Goal: Task Accomplishment & Management: Manage account settings

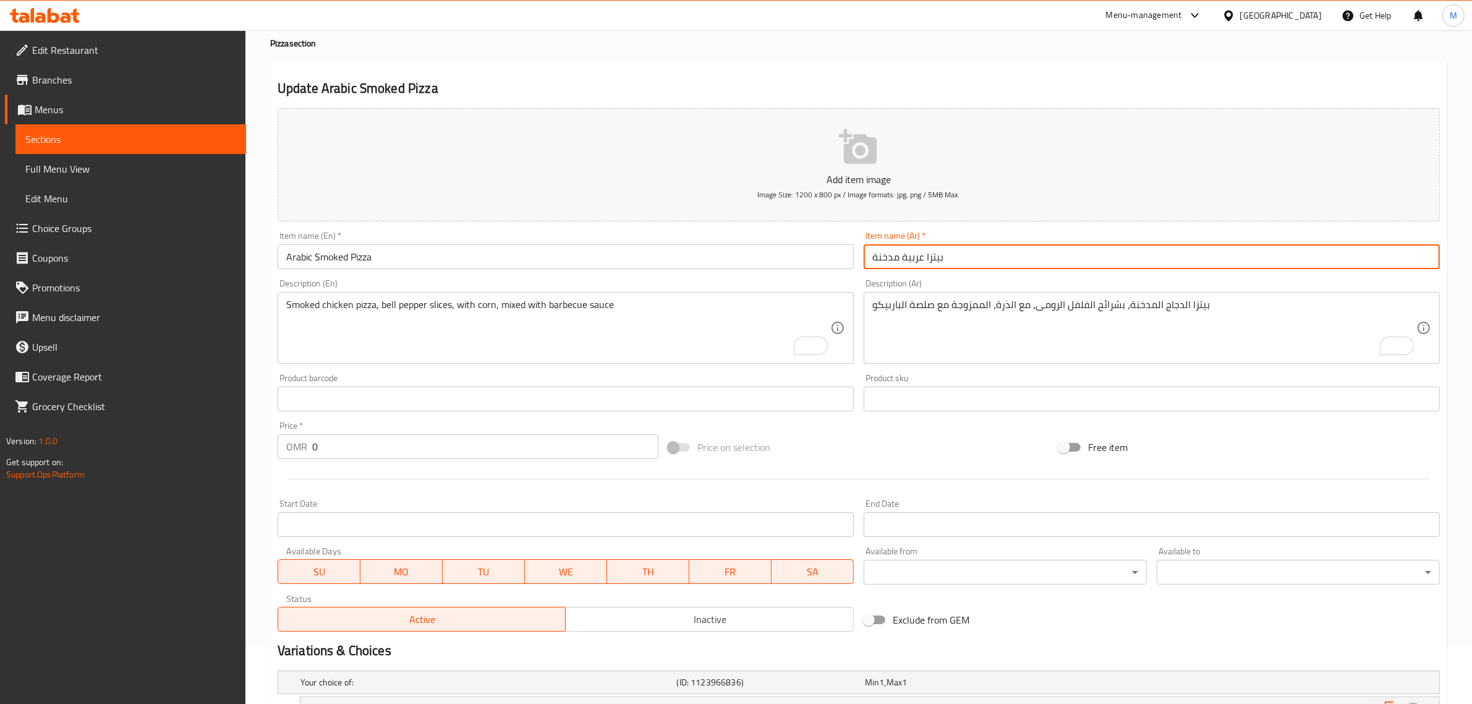
scroll to position [234, 0]
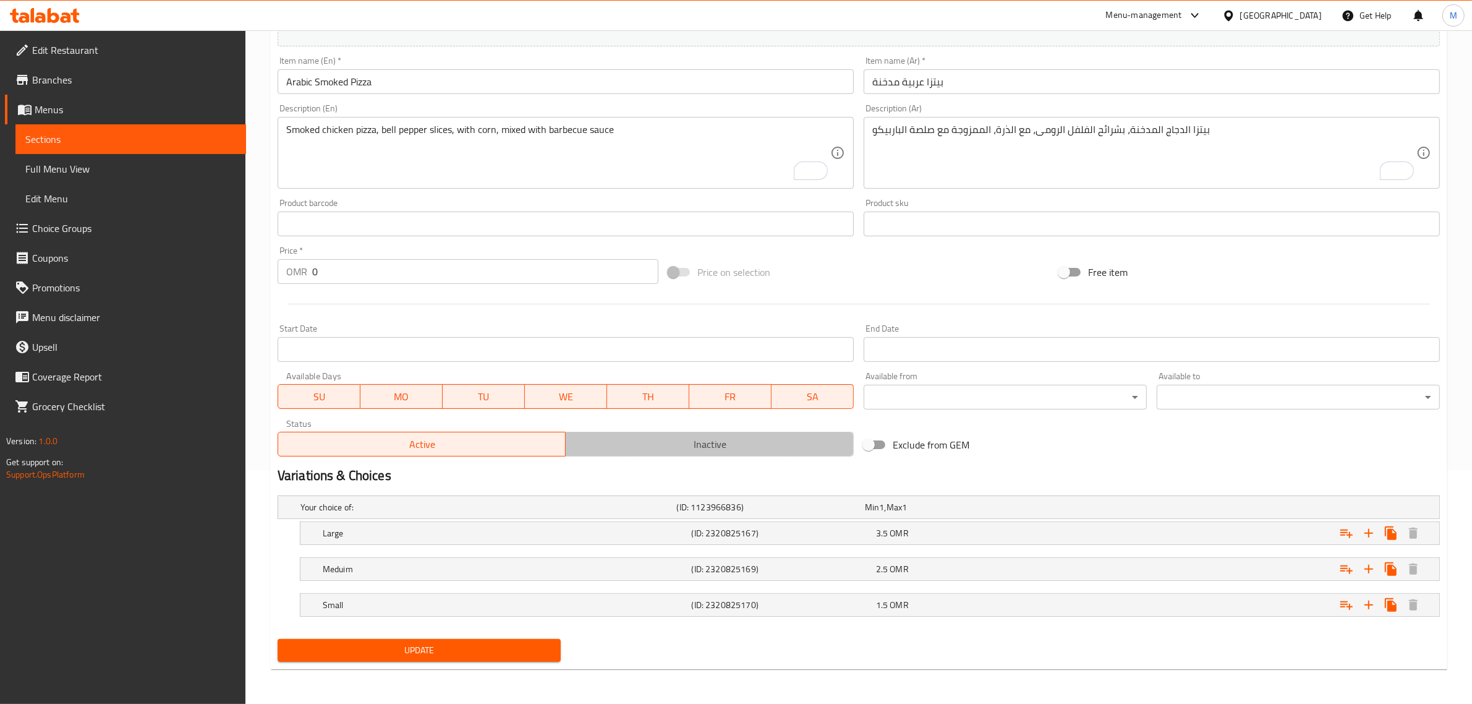
click at [610, 446] on span "Inactive" at bounding box center [710, 444] width 278 height 18
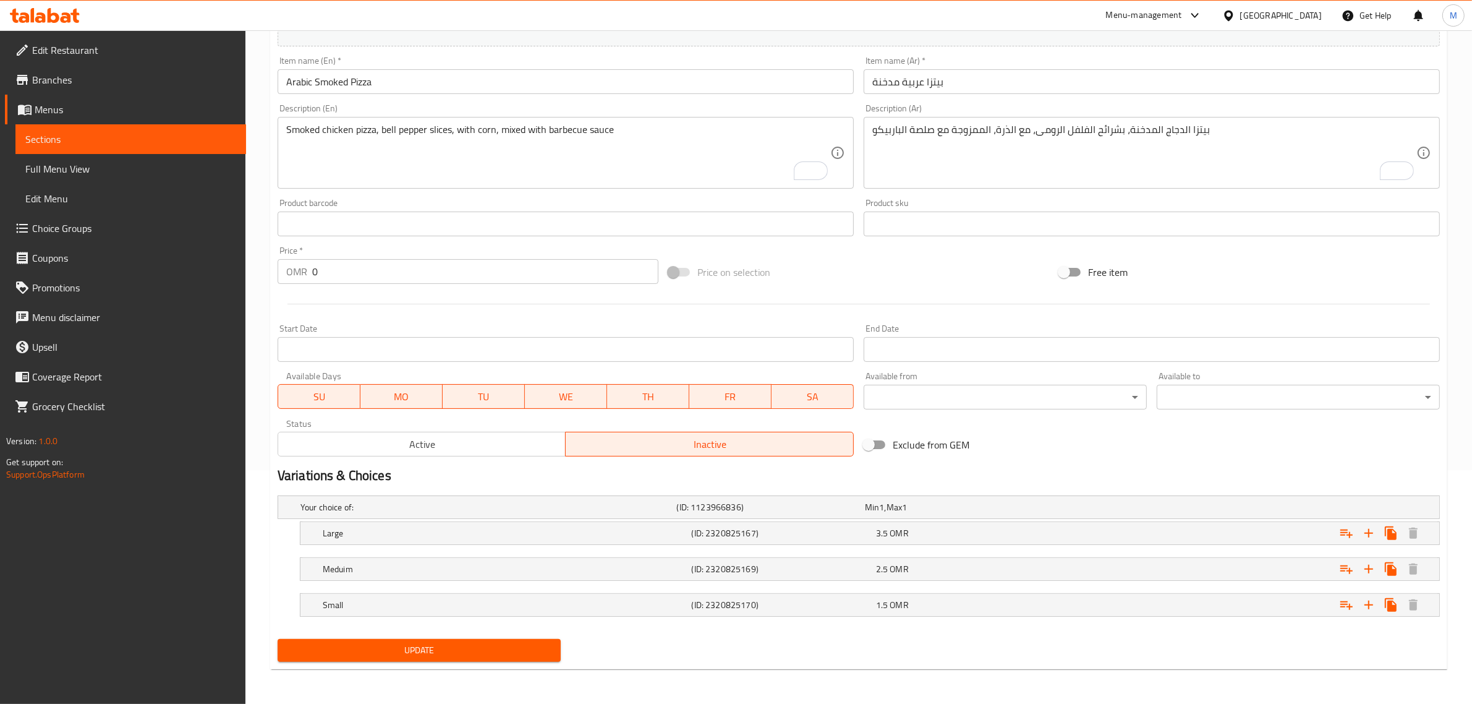
click at [442, 657] on span "Update" at bounding box center [419, 649] width 263 height 15
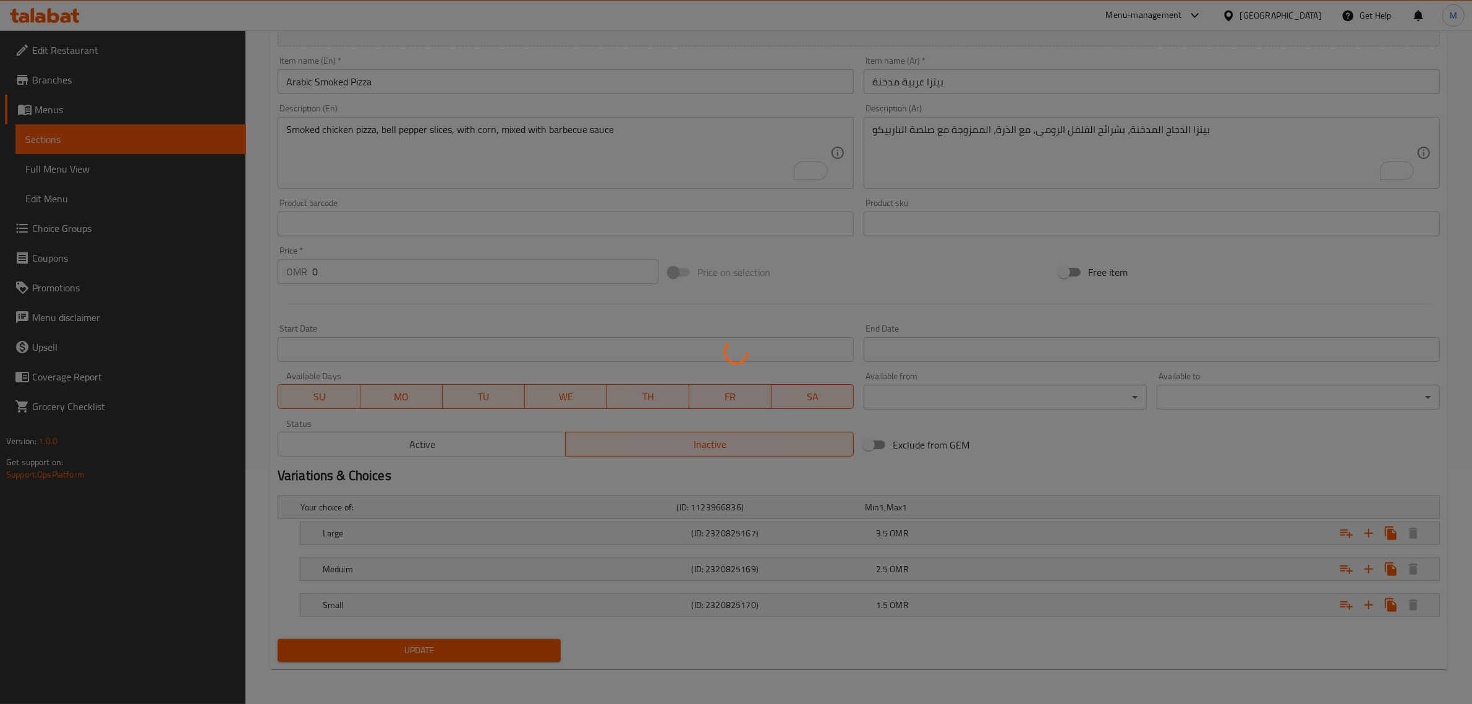
scroll to position [0, 0]
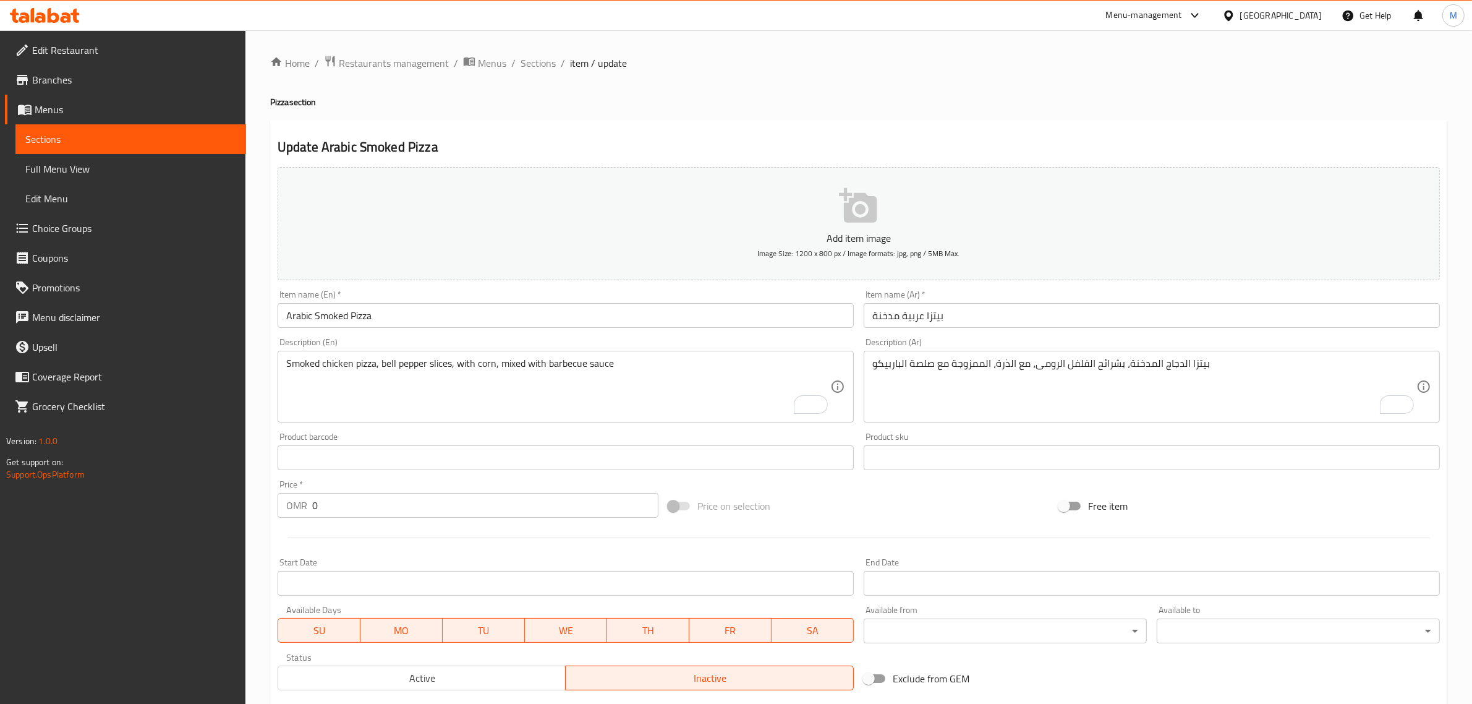
click at [543, 72] on div "Home / Restaurants management / Menus / Sections / item / update Pizza section …" at bounding box center [858, 484] width 1177 height 858
click at [526, 60] on span "Sections" at bounding box center [538, 63] width 35 height 15
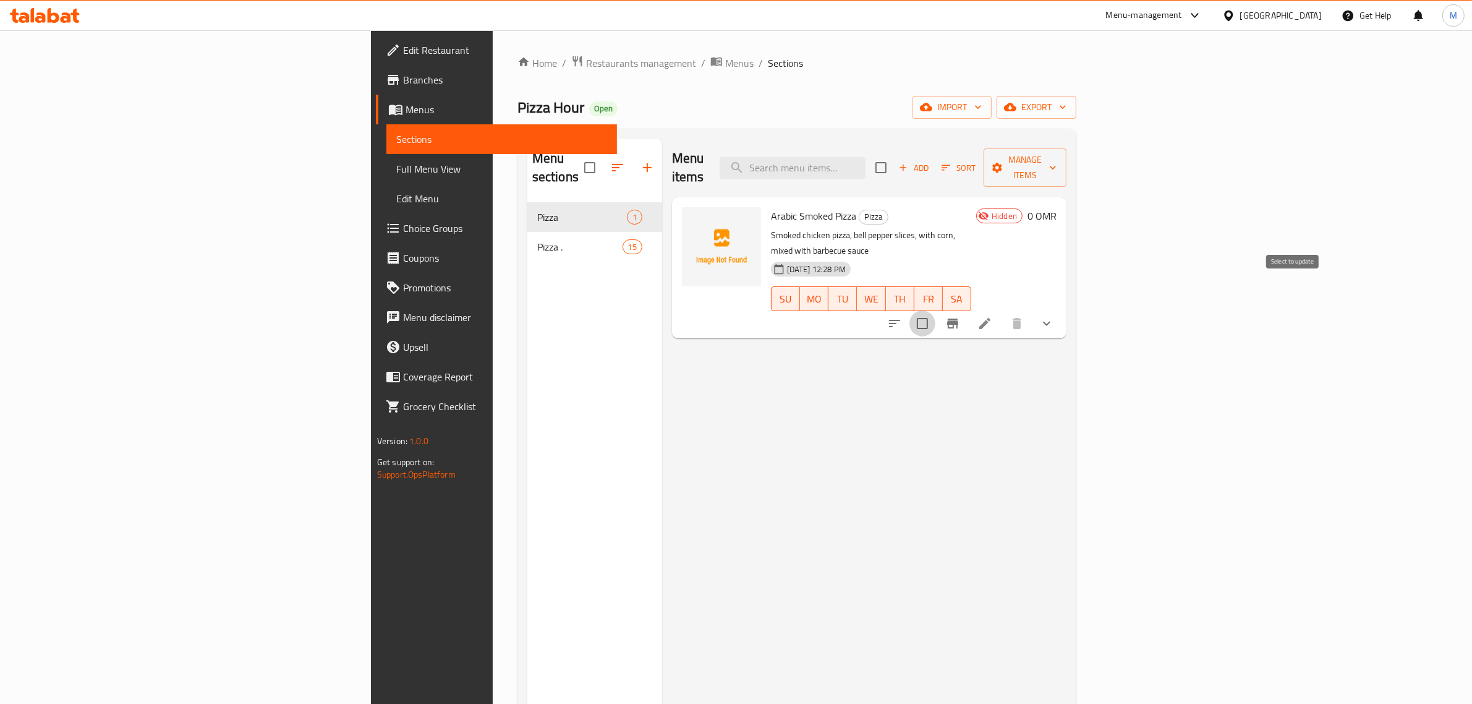
click at [936, 310] on input "checkbox" at bounding box center [923, 323] width 26 height 26
checkbox input "true"
click at [1057, 161] on span "Manage items" at bounding box center [1025, 167] width 63 height 31
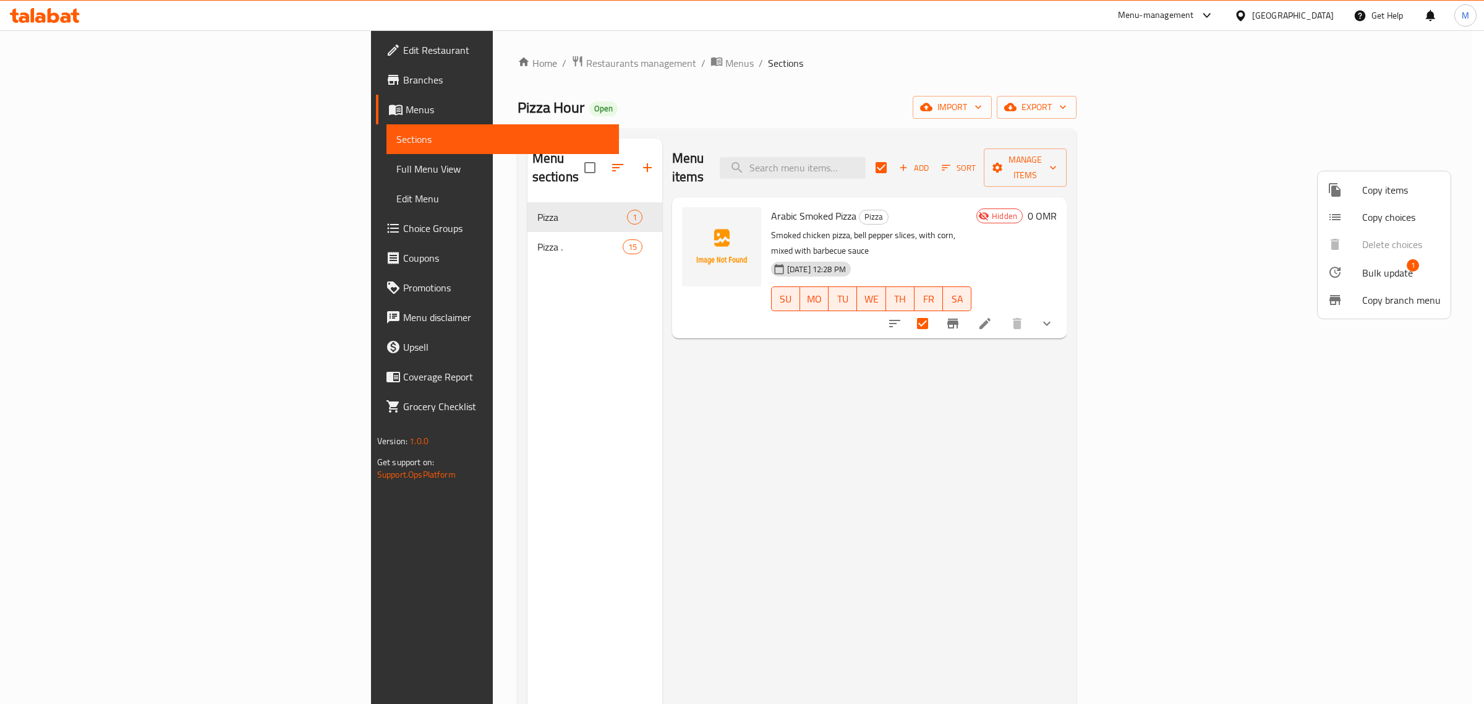
click at [1381, 282] on li "Bulk update 1" at bounding box center [1384, 272] width 133 height 28
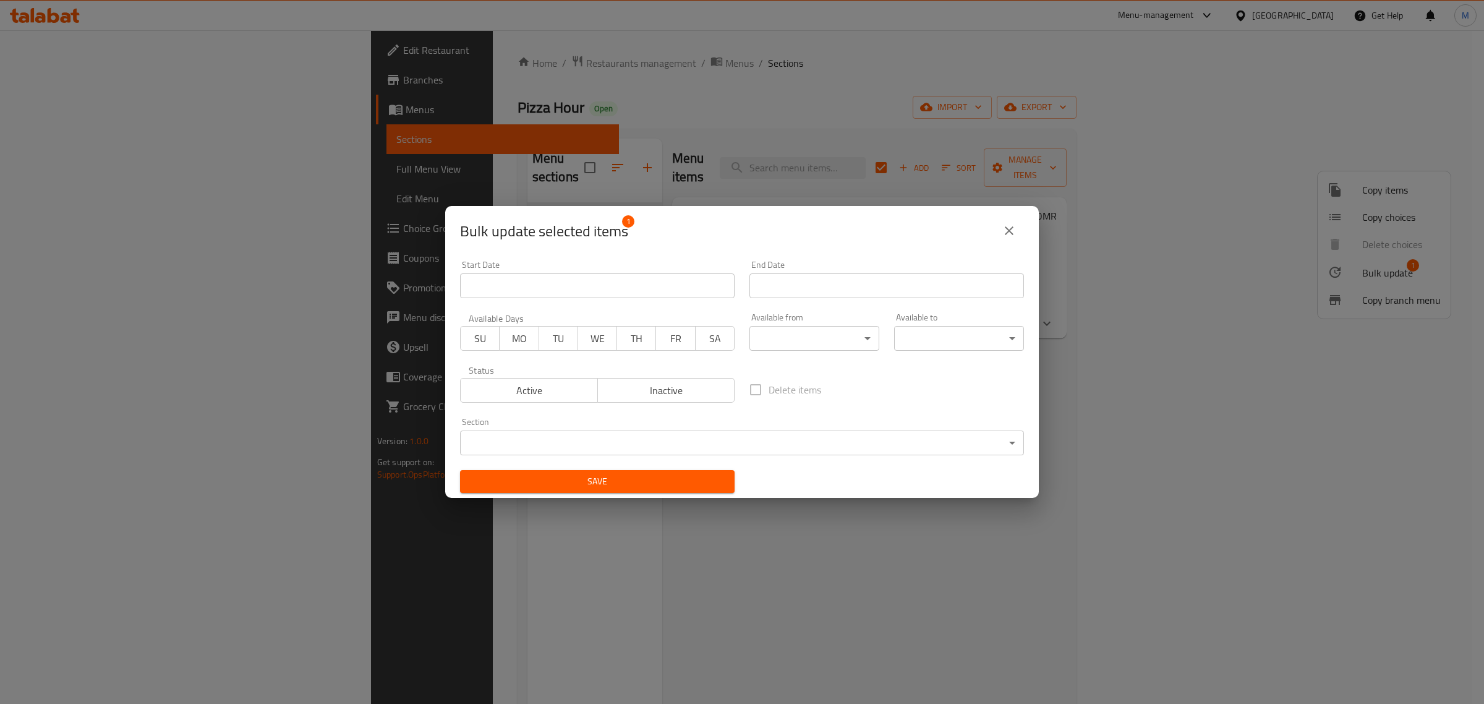
click at [722, 440] on body "​ Menu-management [GEOGRAPHIC_DATA] Get Help M Edit Restaurant Branches Menus S…" at bounding box center [742, 366] width 1484 height 673
click at [679, 473] on li "Pizza ." at bounding box center [736, 465] width 552 height 22
click at [670, 492] on button "Save" at bounding box center [597, 481] width 275 height 23
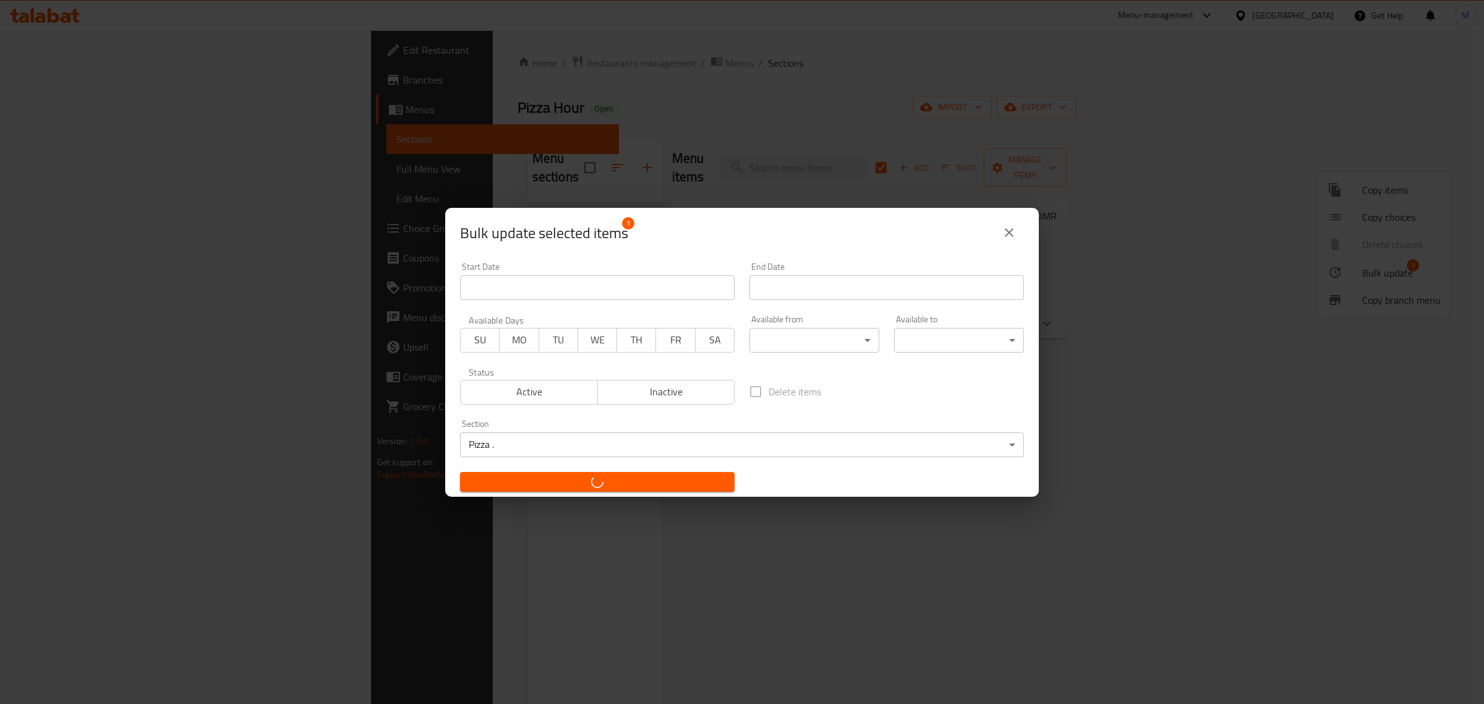
checkbox input "false"
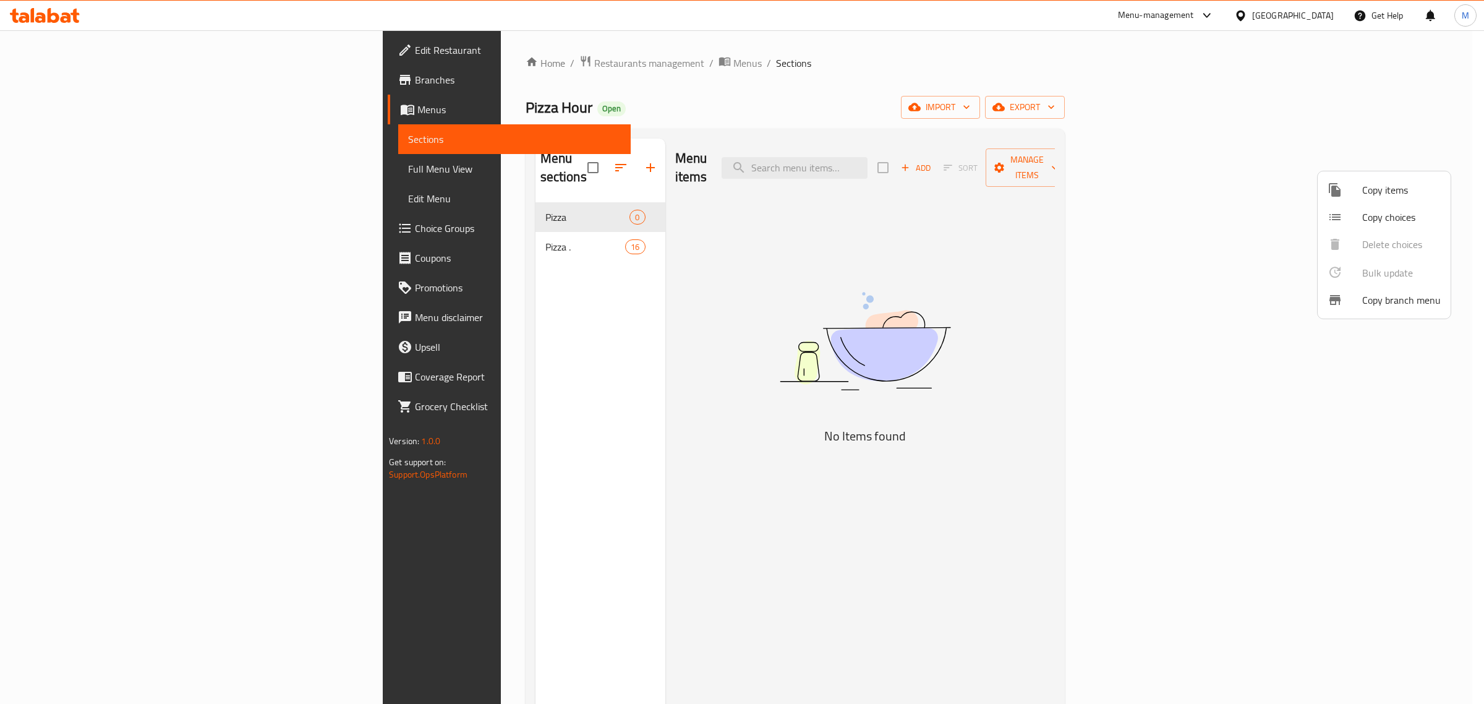
click at [459, 216] on div at bounding box center [742, 352] width 1484 height 704
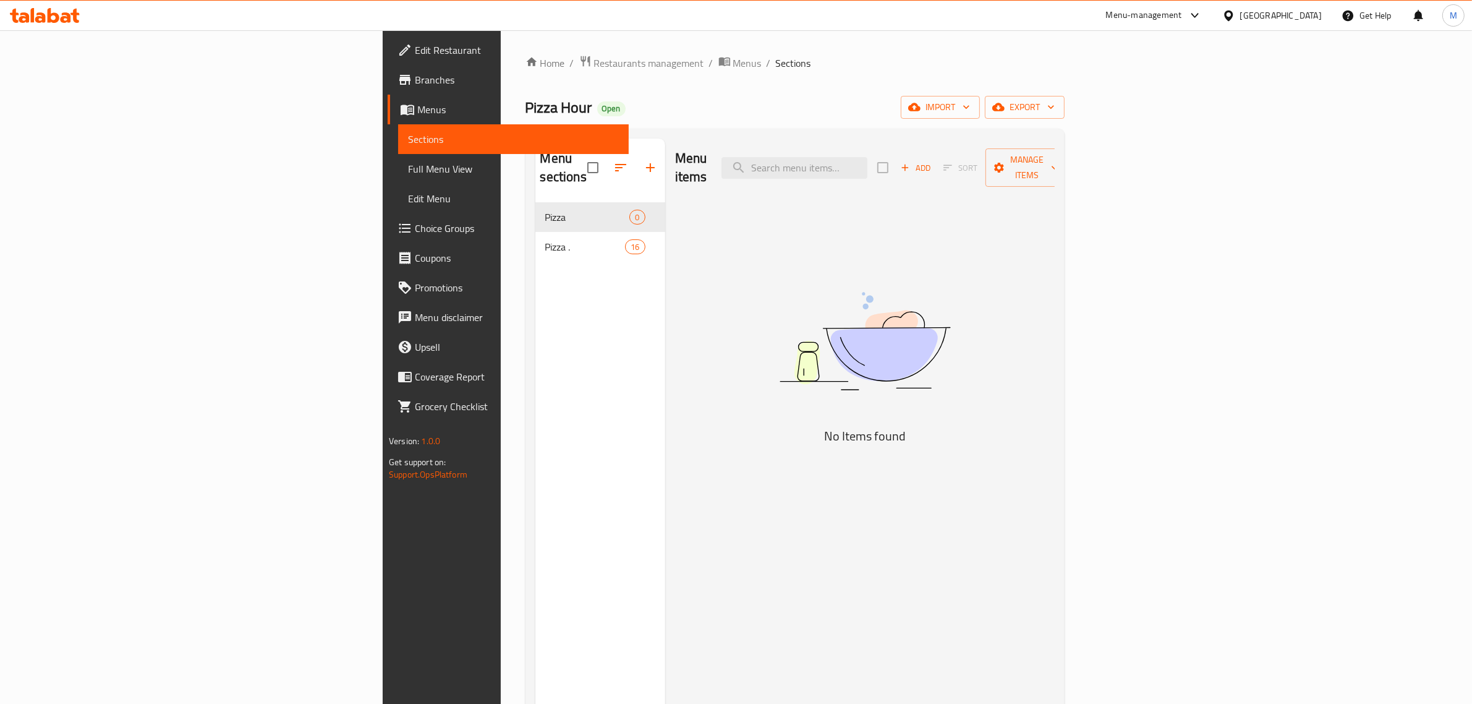
click at [545, 239] on span "Pizza ." at bounding box center [585, 246] width 80 height 15
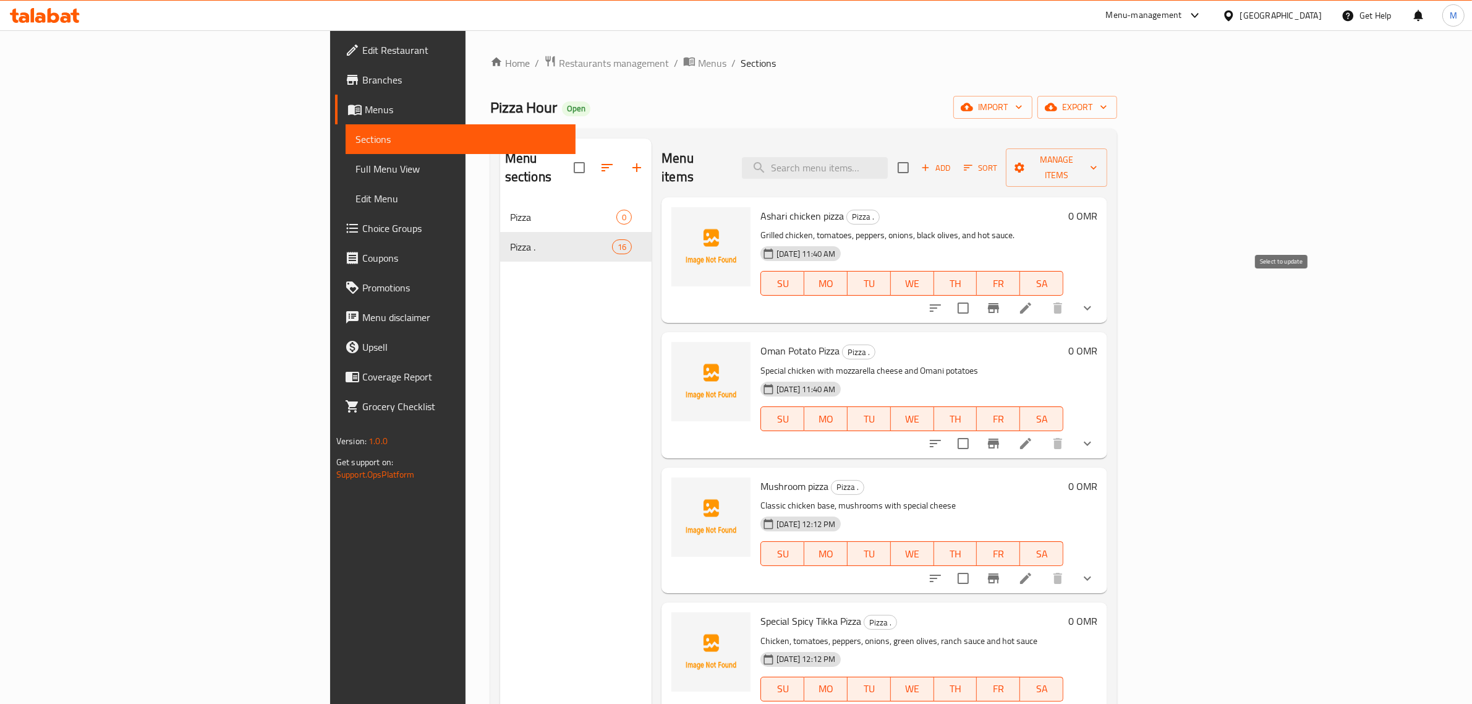
click at [976, 295] on input "checkbox" at bounding box center [963, 308] width 26 height 26
checkbox input "true"
click at [976, 430] on input "checkbox" at bounding box center [963, 443] width 26 height 26
checkbox input "true"
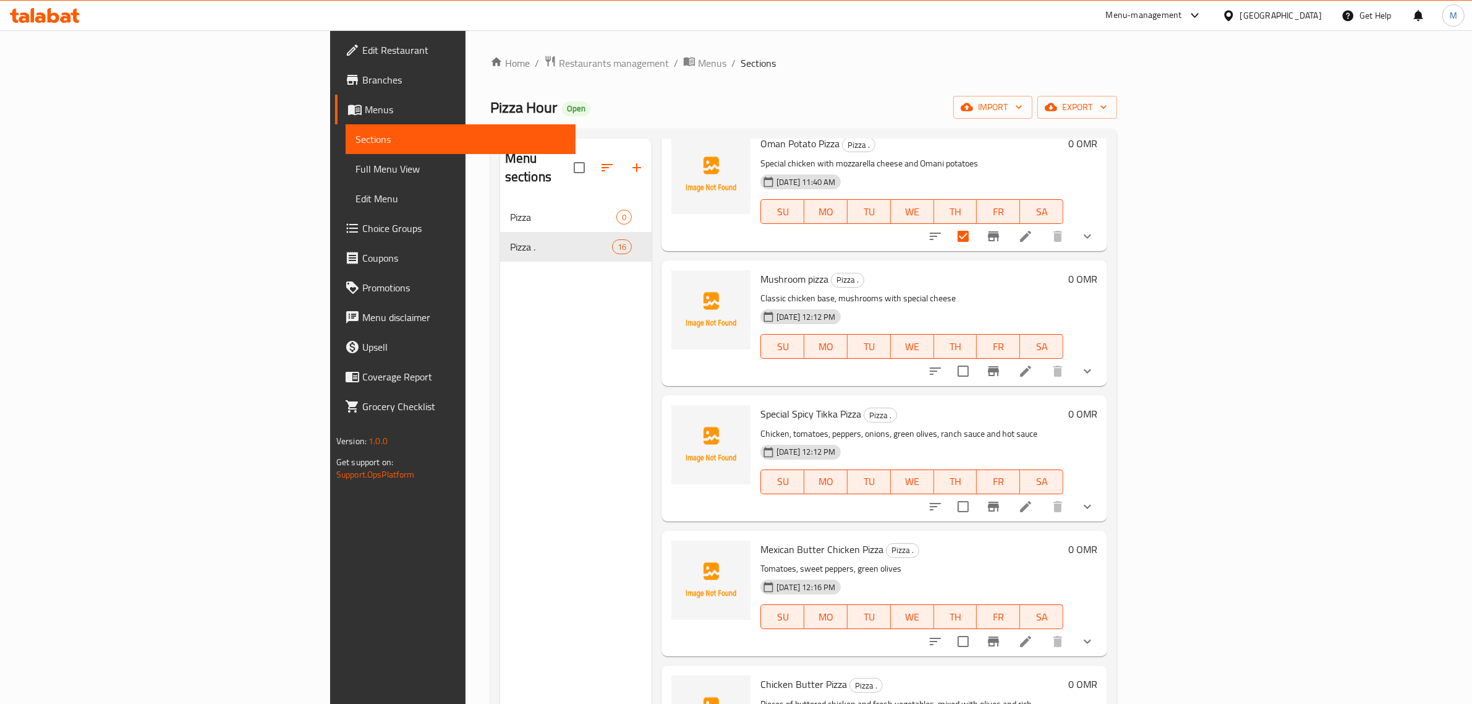
scroll to position [232, 0]
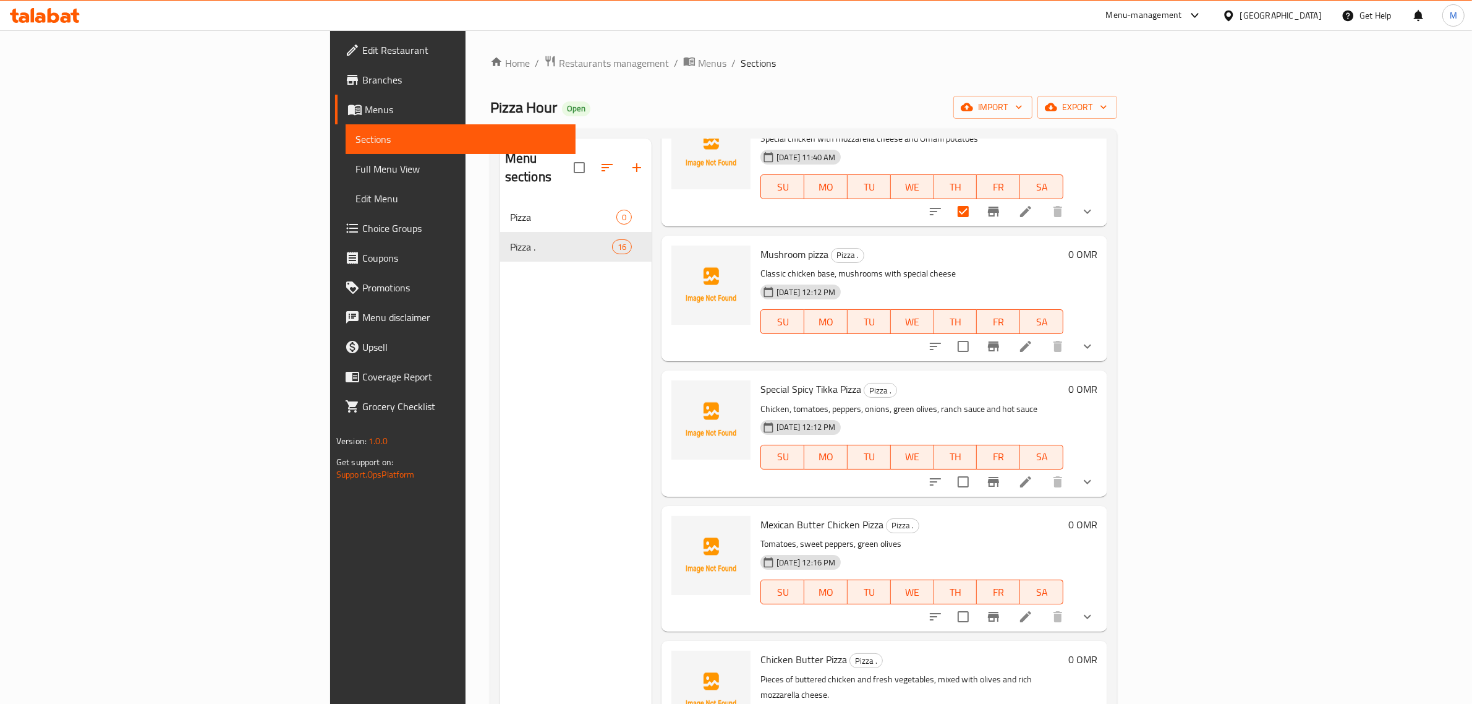
click at [976, 333] on input "checkbox" at bounding box center [963, 346] width 26 height 26
checkbox input "true"
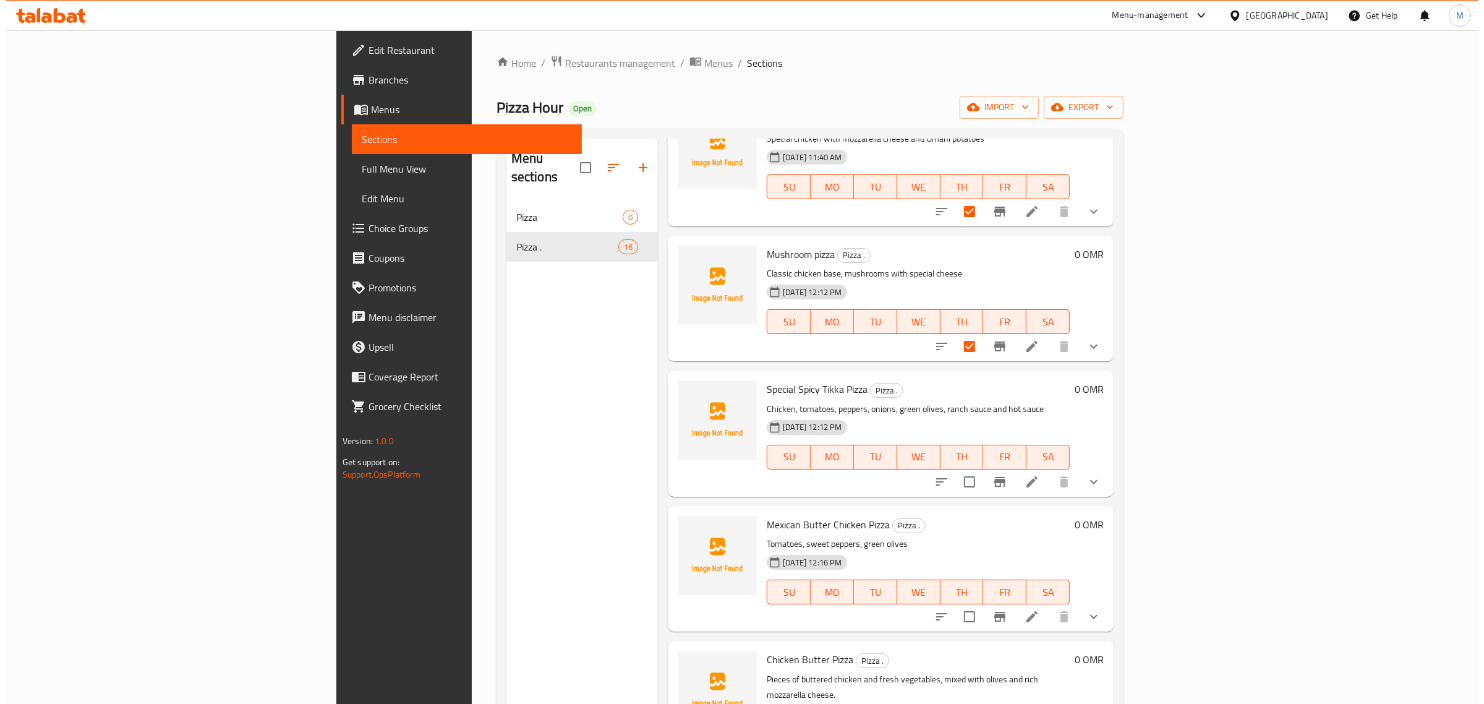
scroll to position [0, 0]
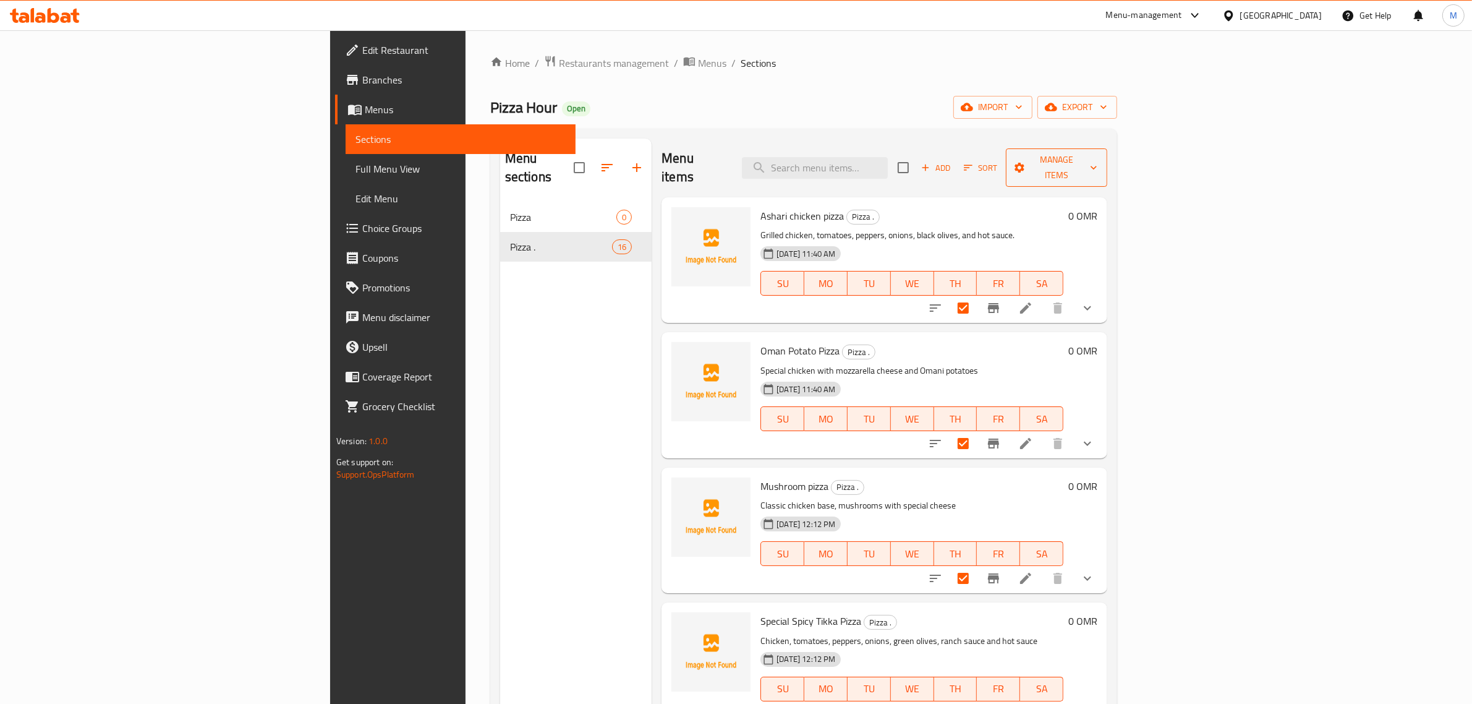
click at [1108, 168] on button "Manage items" at bounding box center [1057, 167] width 102 height 38
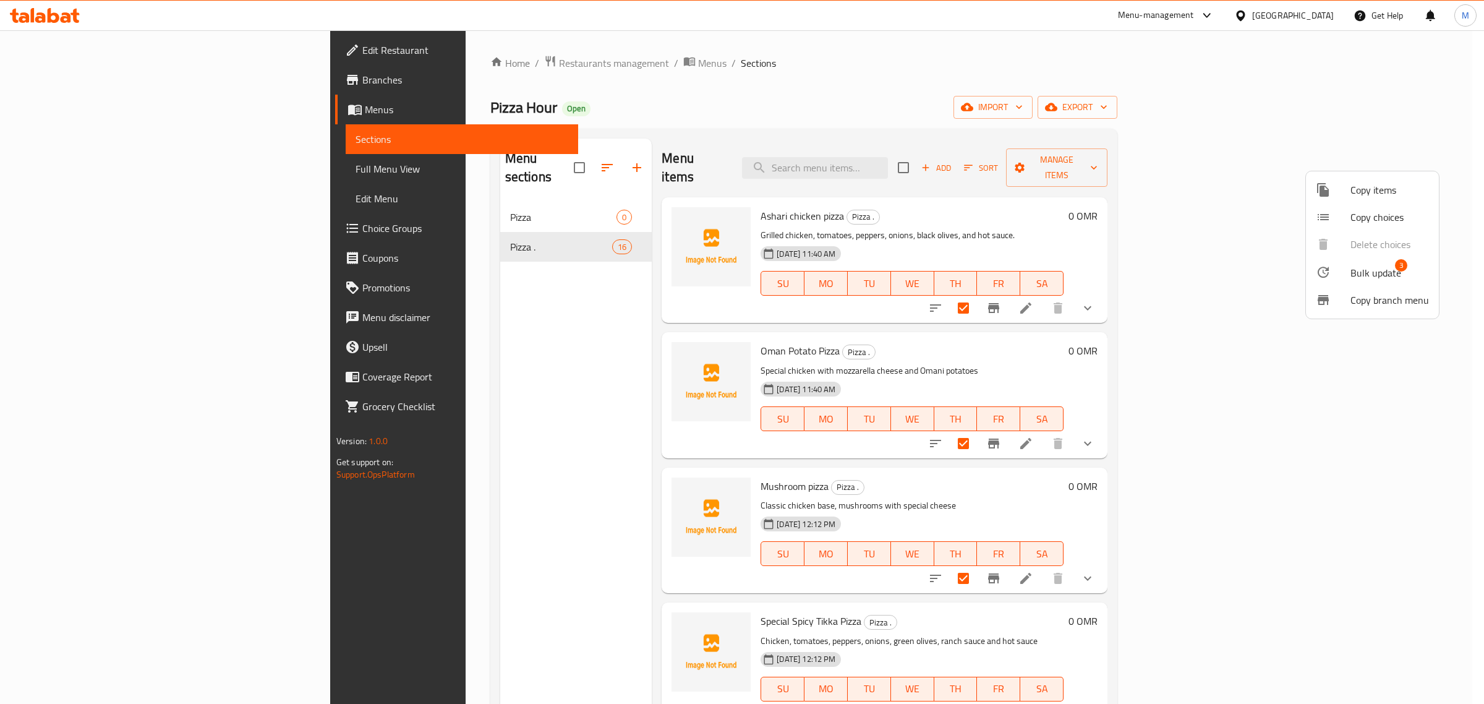
click at [1373, 279] on span "Bulk update" at bounding box center [1375, 272] width 51 height 15
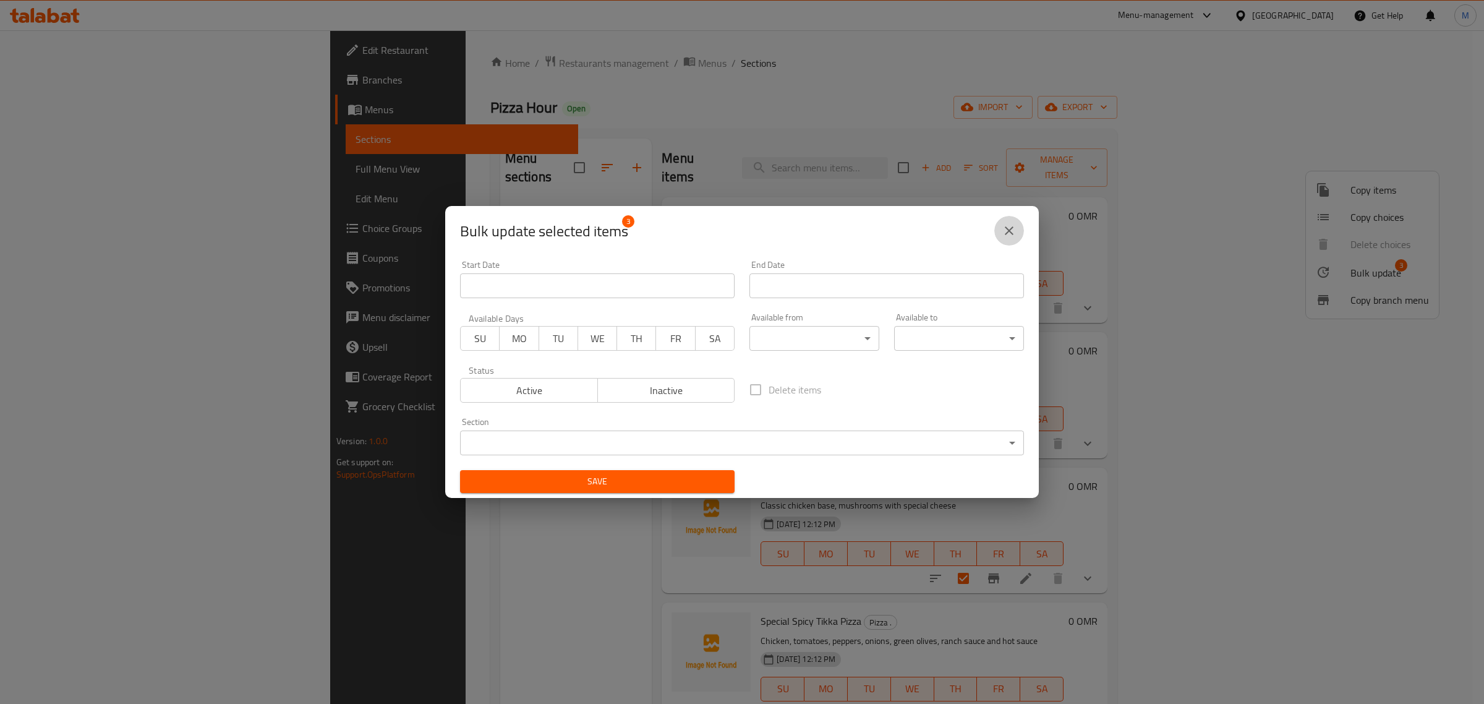
drag, startPoint x: 1009, startPoint y: 236, endPoint x: 1082, endPoint y: 230, distance: 73.2
click at [1010, 236] on icon "close" at bounding box center [1009, 230] width 15 height 15
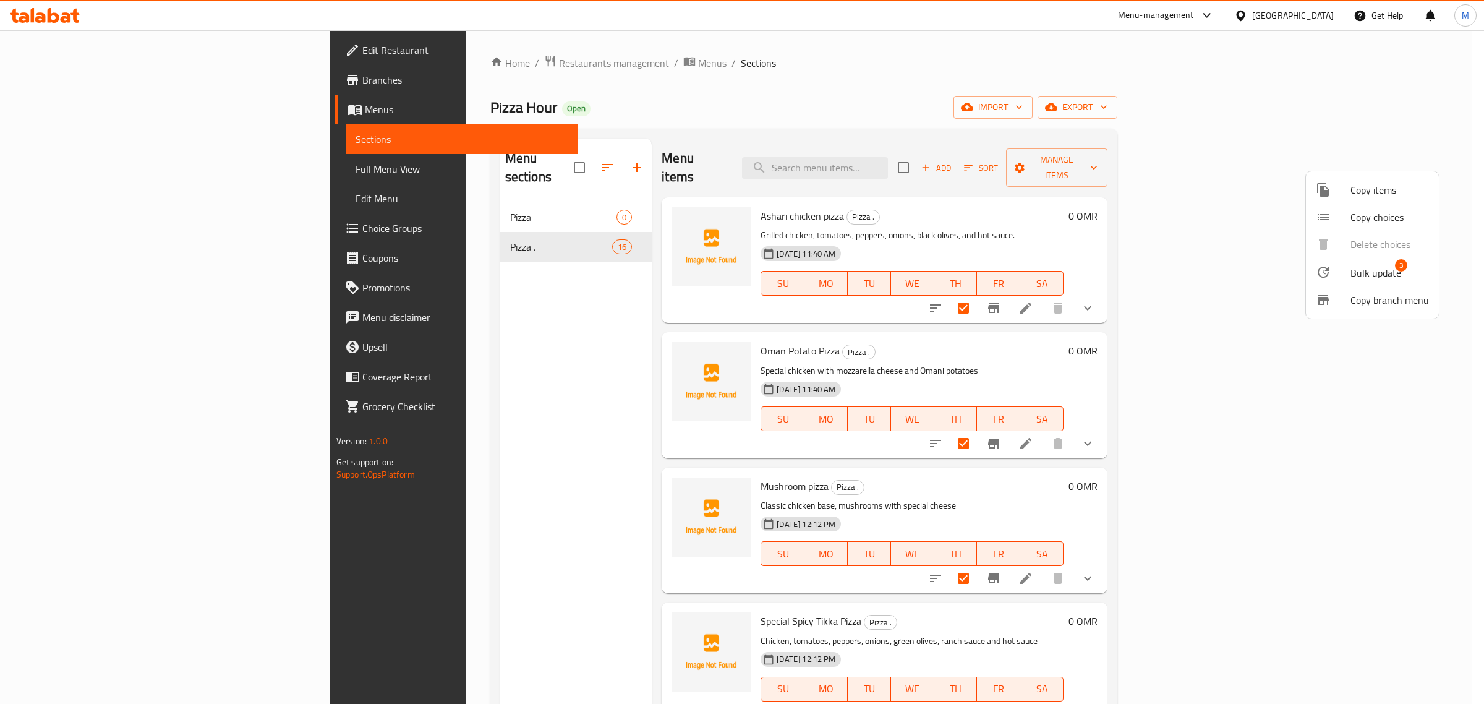
click at [1331, 185] on div at bounding box center [1333, 189] width 35 height 15
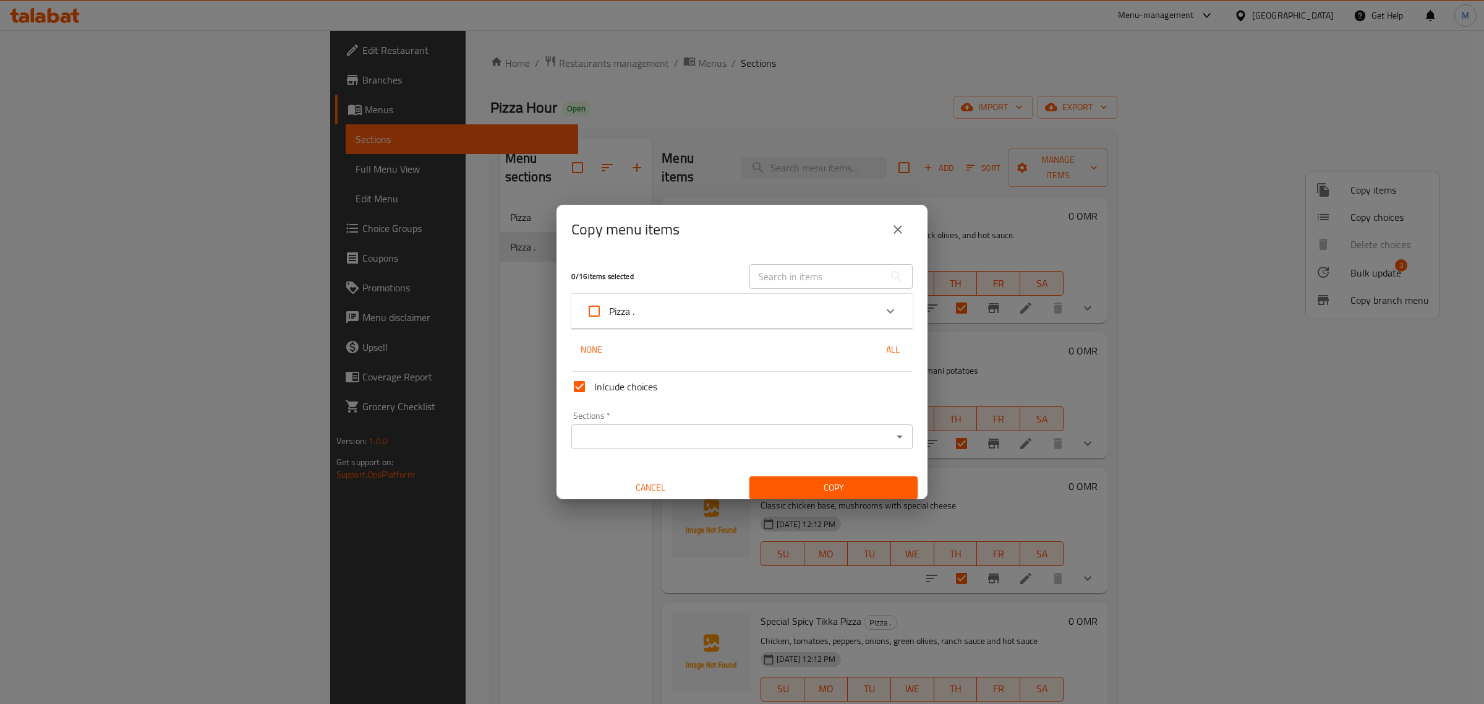
click at [659, 313] on div "Pizza ." at bounding box center [730, 311] width 289 height 30
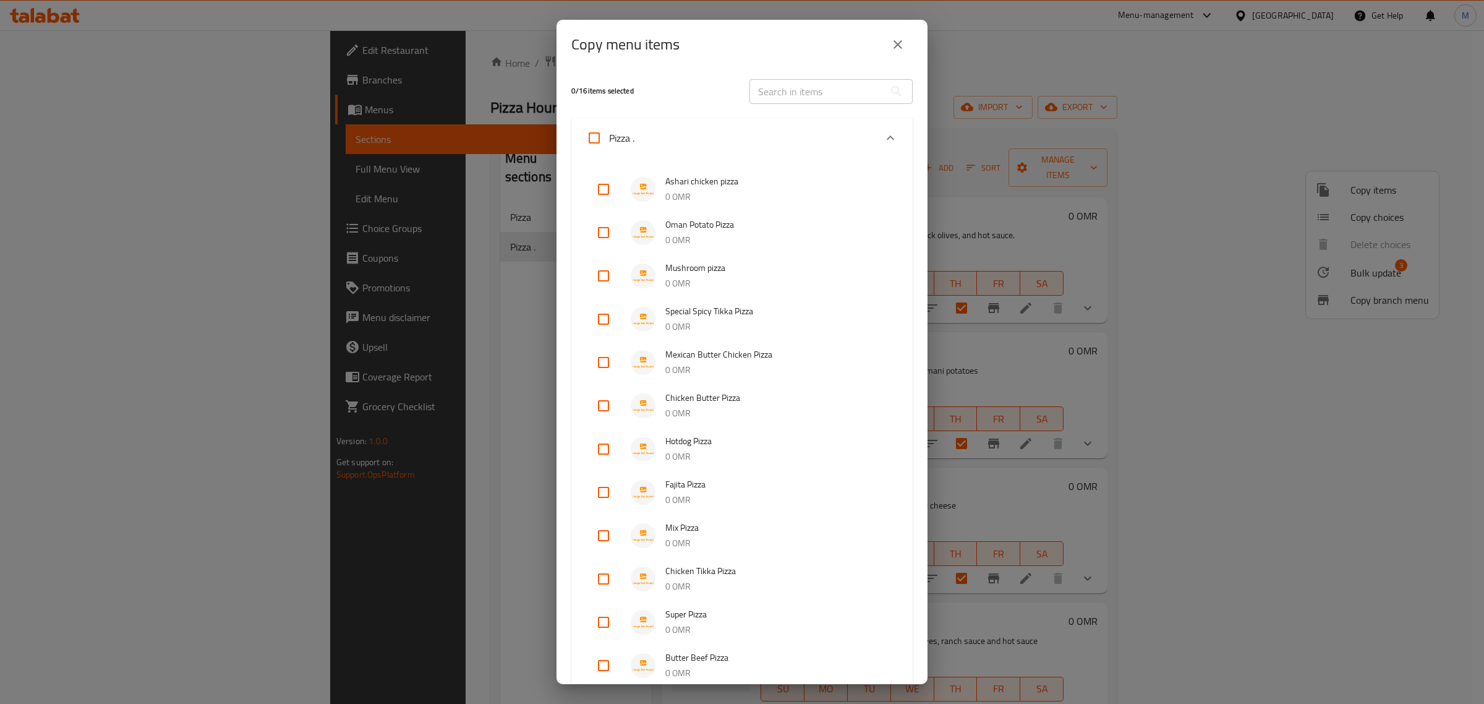
click at [606, 189] on input "checkbox" at bounding box center [604, 189] width 30 height 30
checkbox input "true"
click at [604, 248] on li "Oman Potato Pizza 0 OMR" at bounding box center [742, 232] width 312 height 43
click at [604, 236] on input "checkbox" at bounding box center [604, 233] width 30 height 30
checkbox input "true"
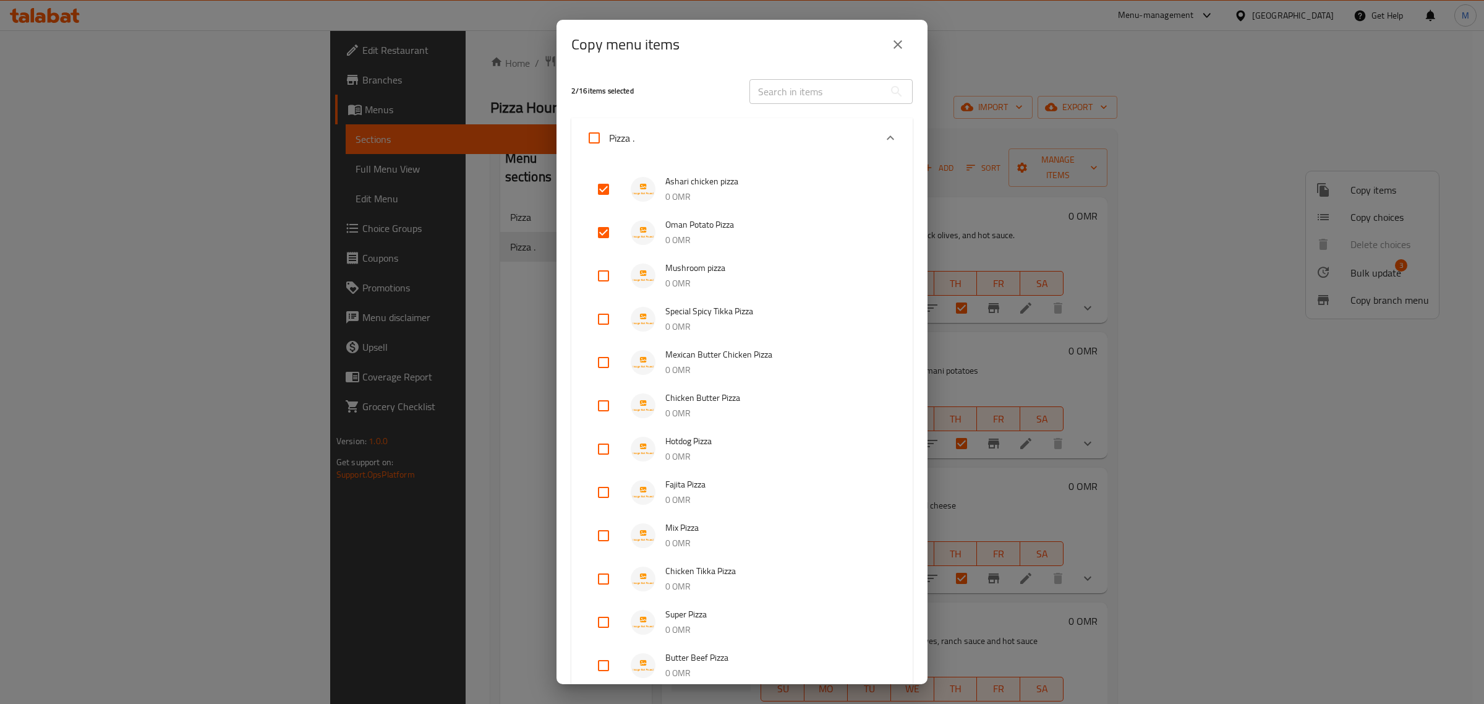
click at [595, 281] on input "checkbox" at bounding box center [604, 276] width 30 height 30
checkbox input "true"
click at [611, 306] on input "checkbox" at bounding box center [604, 319] width 30 height 30
checkbox input "true"
click at [607, 357] on input "checkbox" at bounding box center [604, 362] width 30 height 30
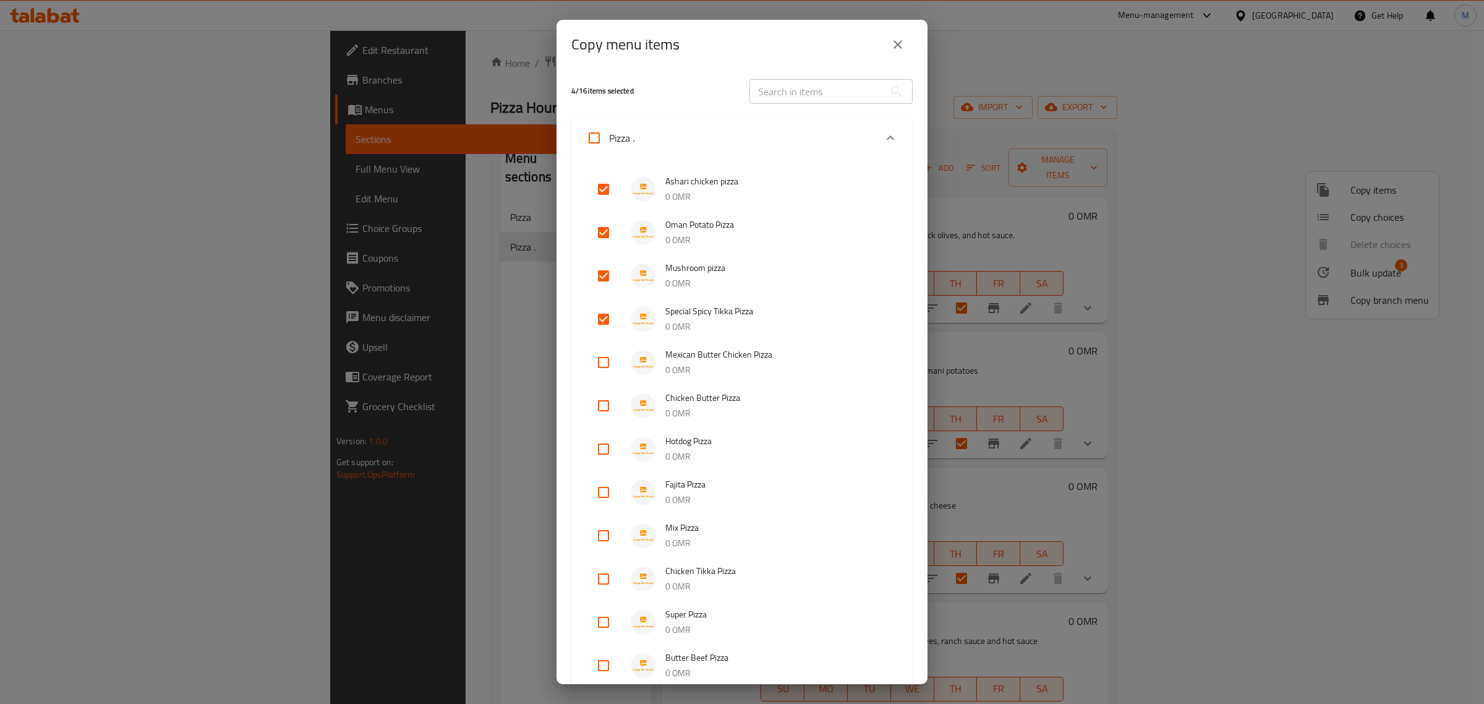
checkbox input "true"
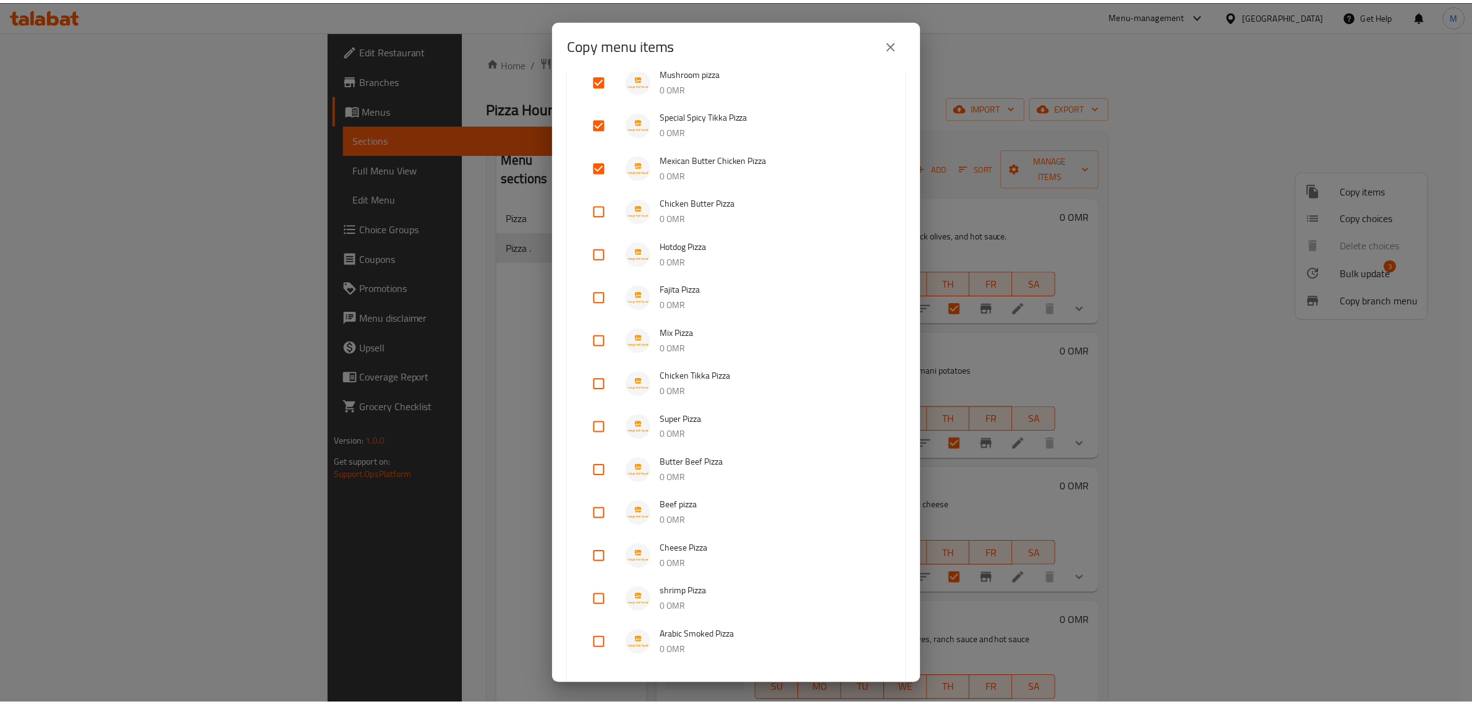
scroll to position [372, 0]
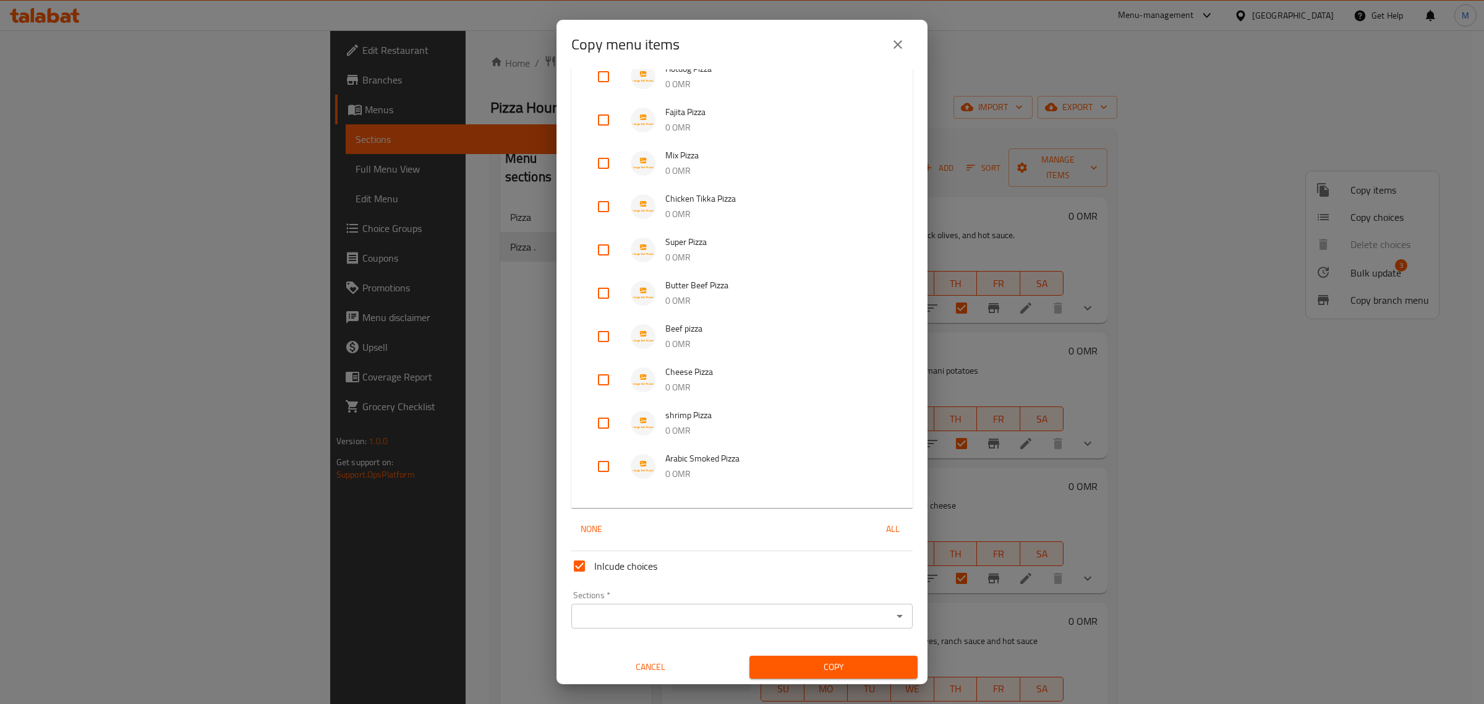
click at [741, 626] on div "Sections *" at bounding box center [741, 615] width 341 height 25
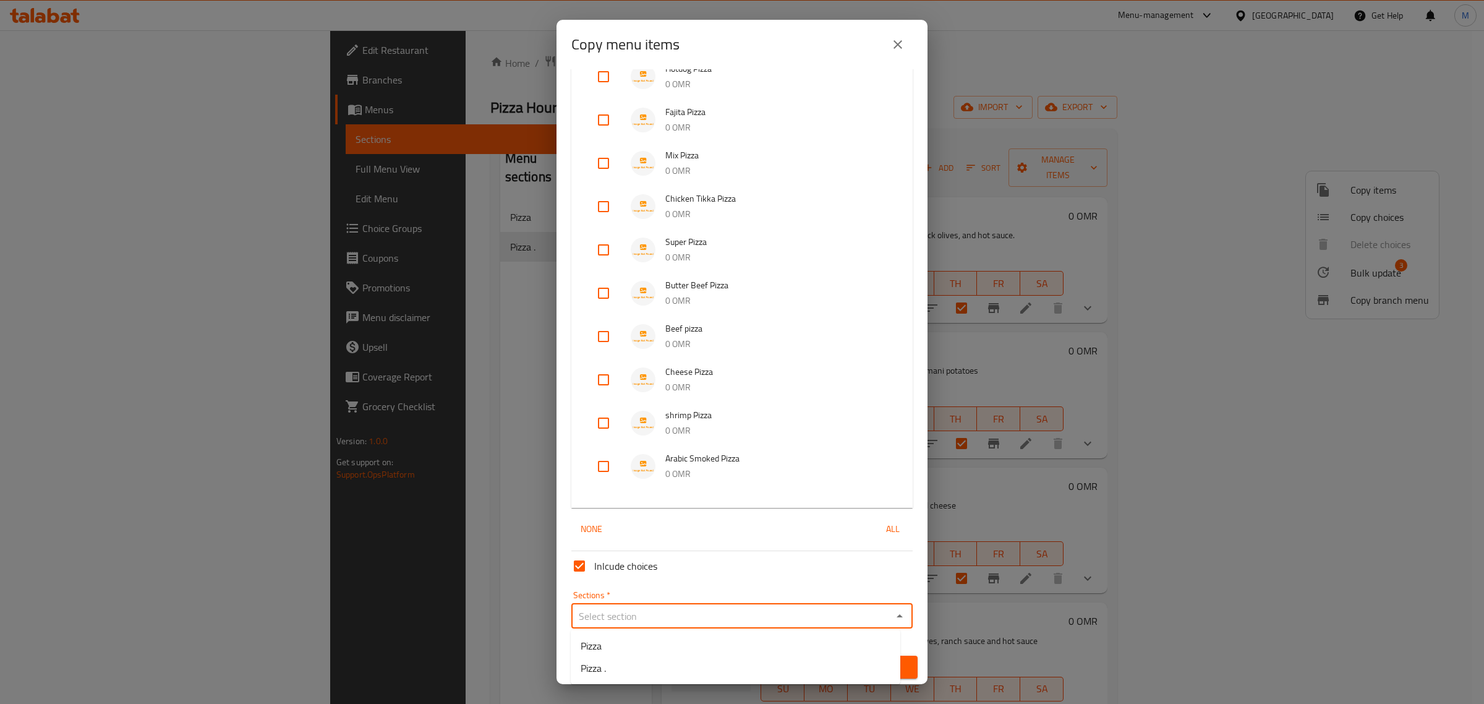
click at [746, 623] on input "Sections   *" at bounding box center [731, 615] width 313 height 17
drag, startPoint x: 668, startPoint y: 644, endPoint x: 675, endPoint y: 641, distance: 6.7
click at [668, 644] on li "Pizza" at bounding box center [736, 645] width 330 height 22
type input "Pizza"
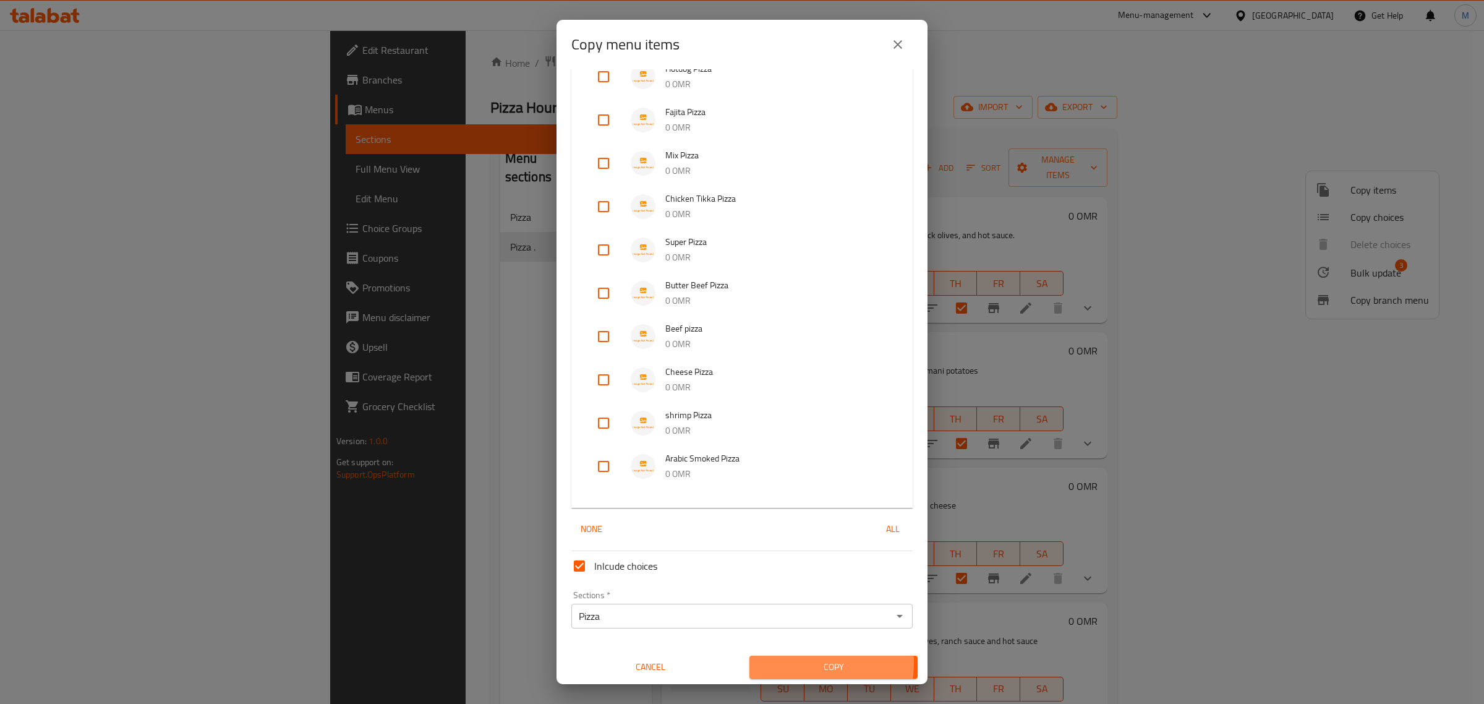
click at [770, 660] on span "Copy" at bounding box center [833, 666] width 148 height 15
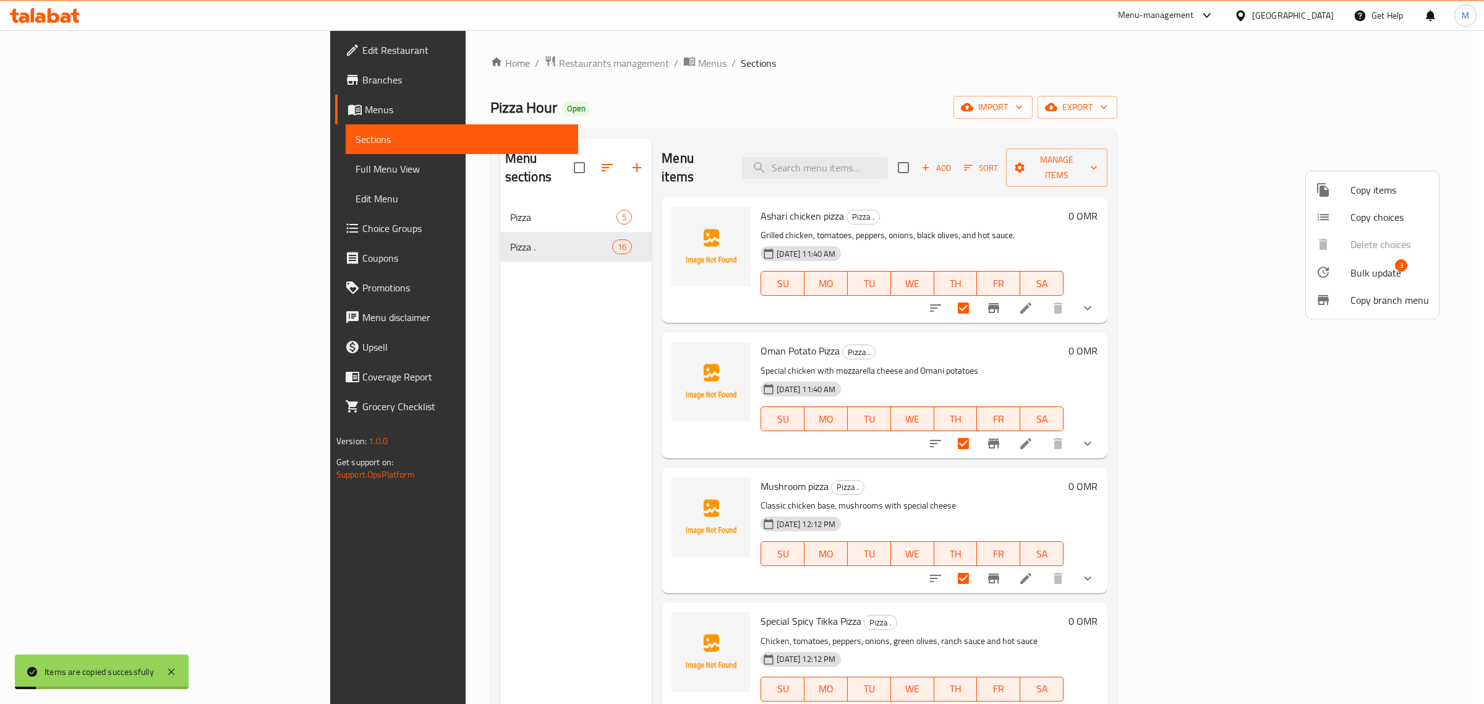
click at [485, 192] on div at bounding box center [742, 352] width 1484 height 704
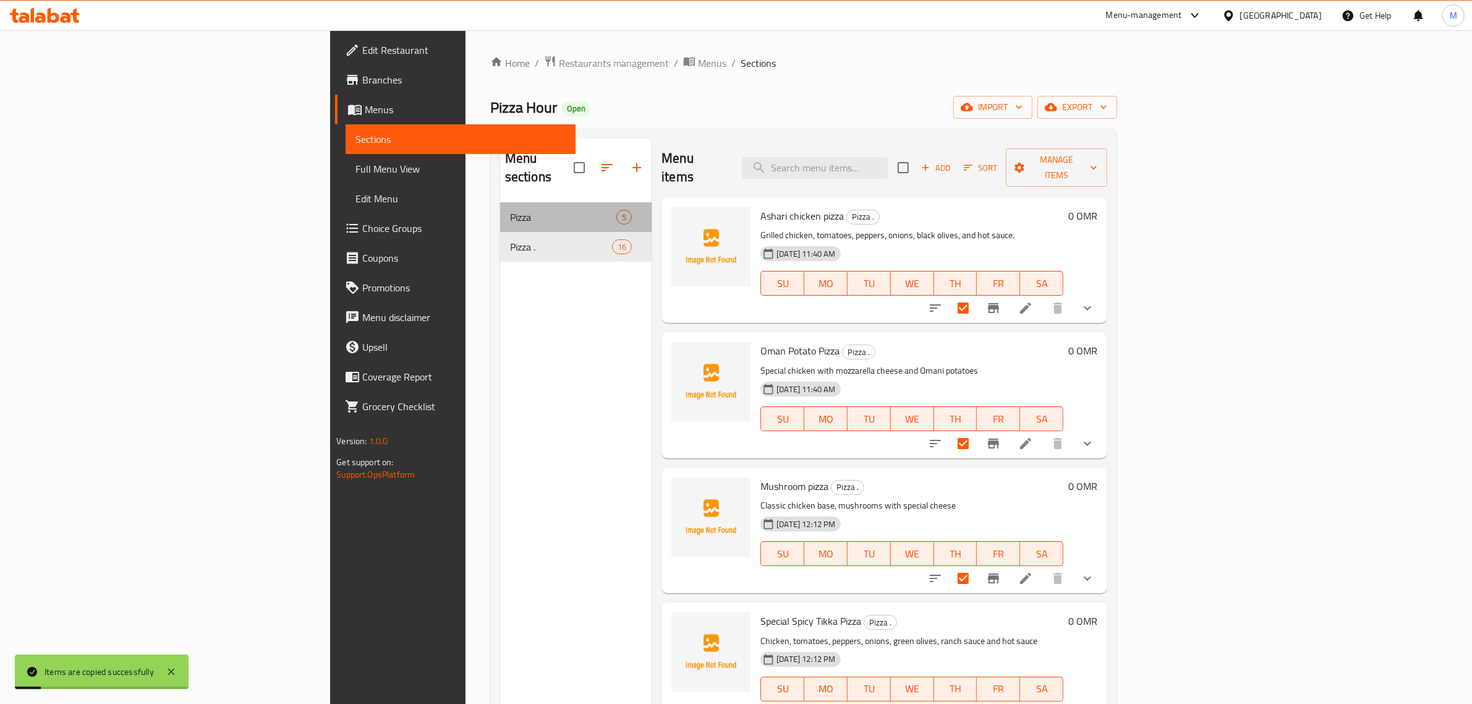
click at [510, 210] on span "Pizza" at bounding box center [563, 217] width 106 height 15
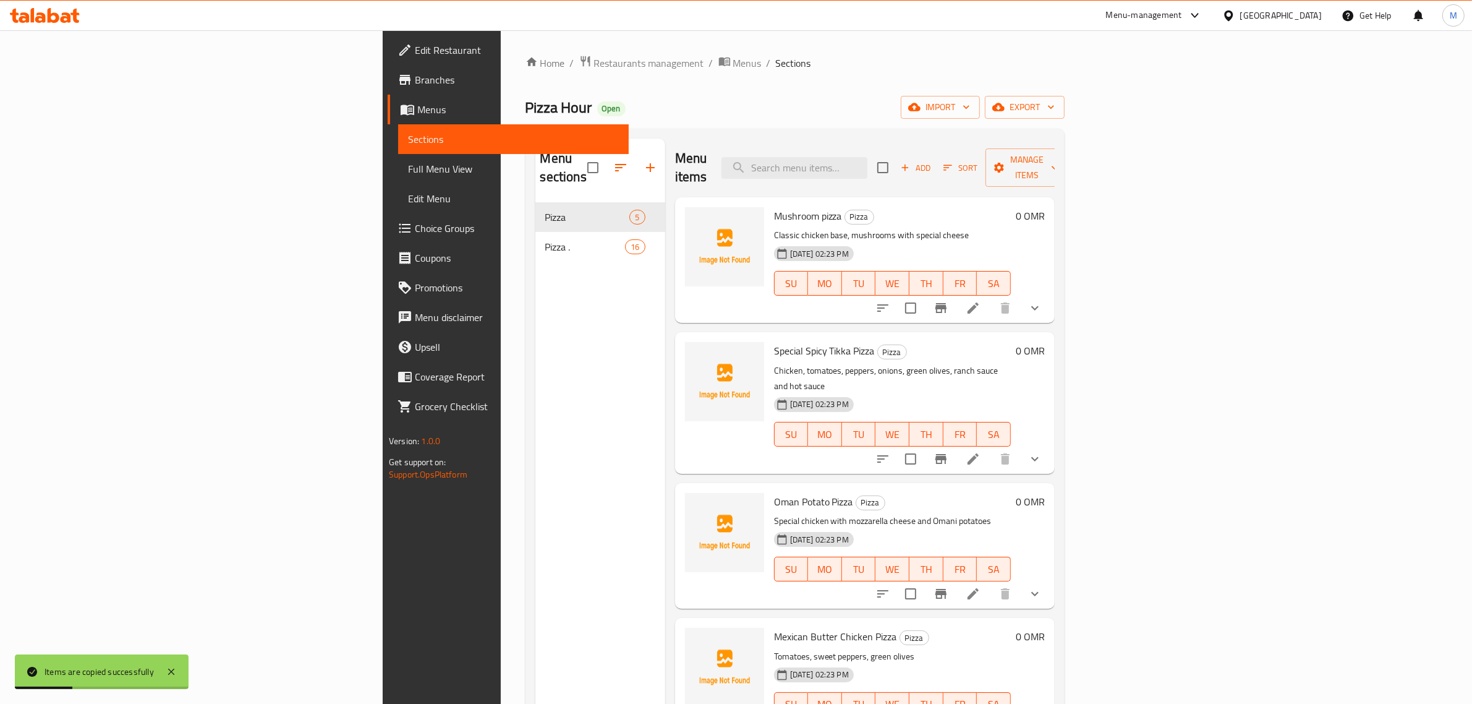
click at [956, 293] on button "Branch-specific-item" at bounding box center [941, 308] width 30 height 30
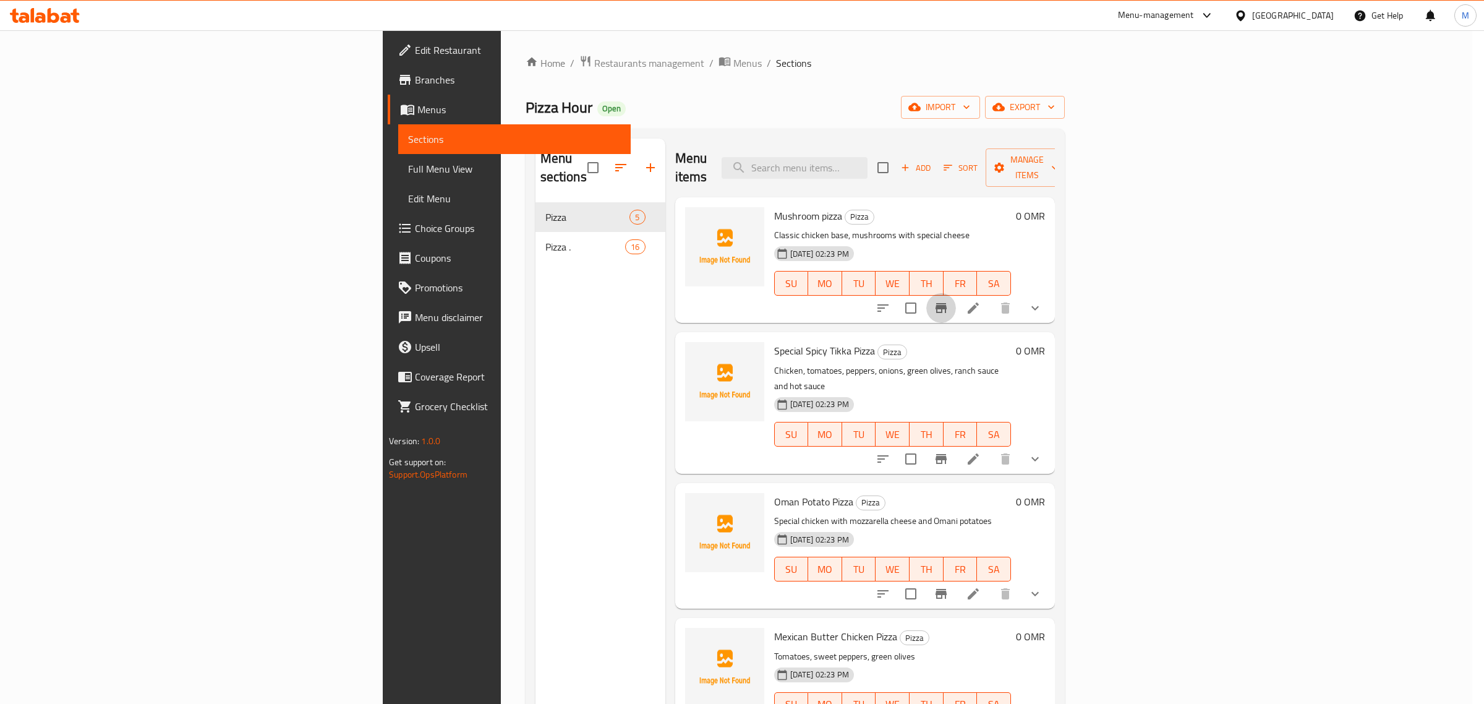
click at [552, 310] on div "Mushroom pizza Classic chicken base, mushrooms with special cheese 0 OMR" at bounding box center [781, 272] width 475 height 89
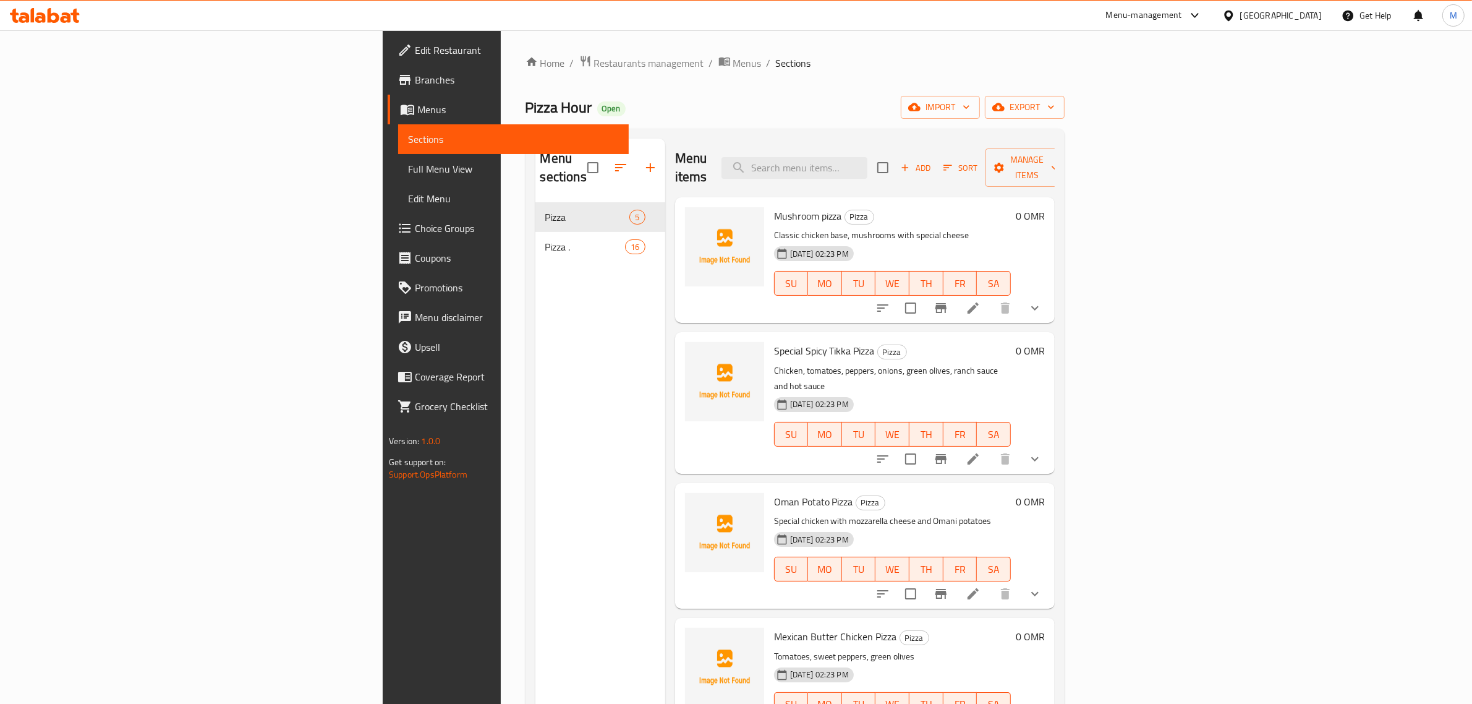
click at [665, 307] on div "Menu items Add Sort Manage items Mushroom pizza Pizza Classic chicken base, mus…" at bounding box center [860, 491] width 390 height 704
click at [981, 299] on icon at bounding box center [973, 306] width 15 height 15
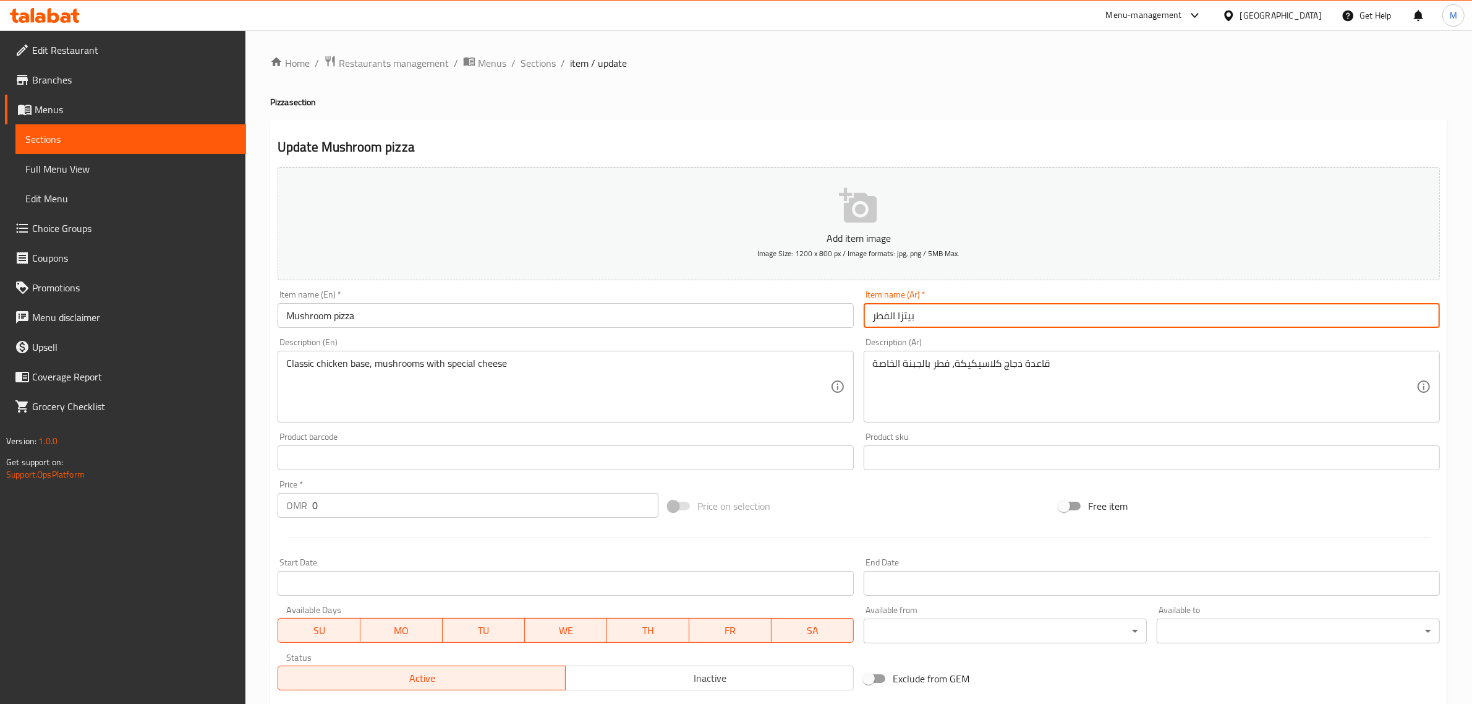
click at [984, 325] on input "بيتزا الفطر" at bounding box center [1152, 315] width 576 height 25
click at [984, 323] on input "بيتزا الفطر" at bounding box center [1152, 315] width 576 height 25
click at [991, 320] on input "بيتزا دجاج بالكريمة" at bounding box center [1152, 315] width 576 height 25
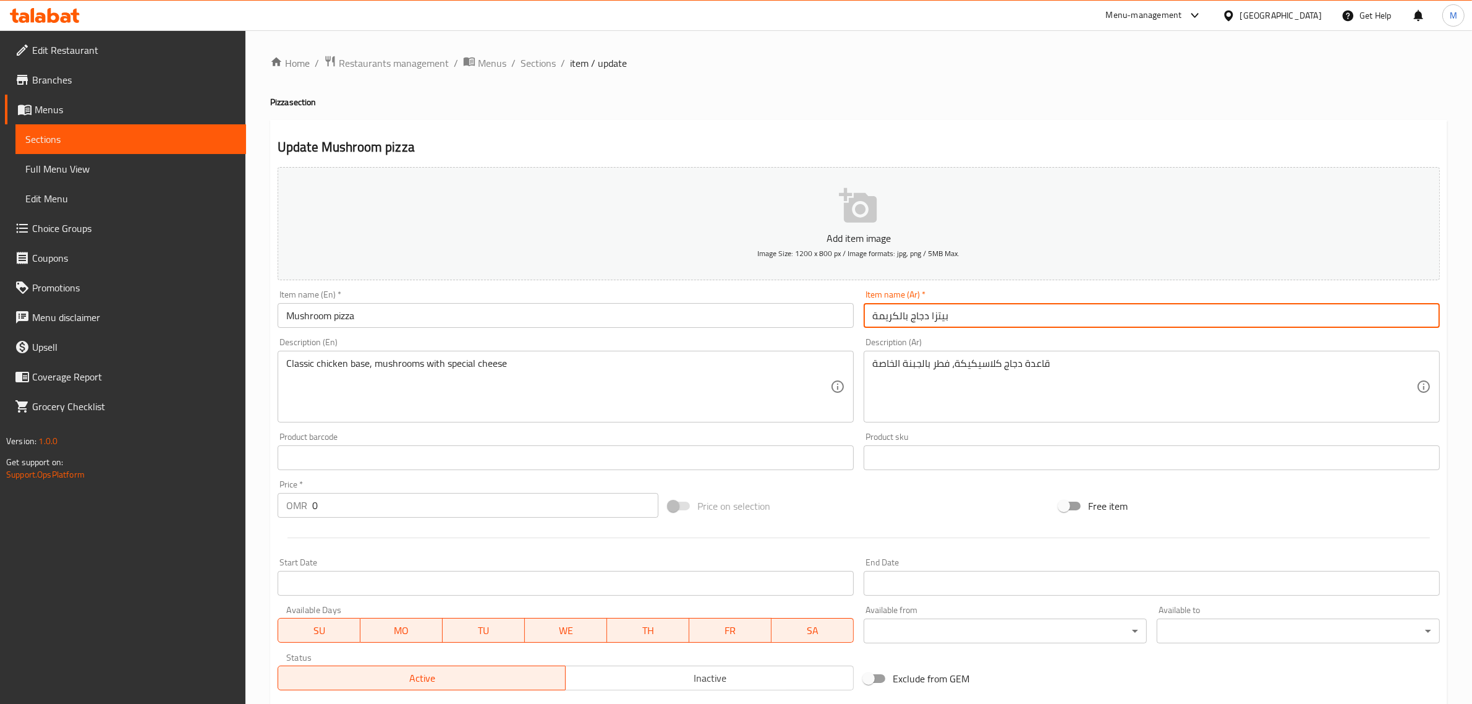
click at [991, 320] on input "بيتزا دجاج بالكريمة" at bounding box center [1152, 315] width 576 height 25
type input "بيتزا دجاج بالكريمة"
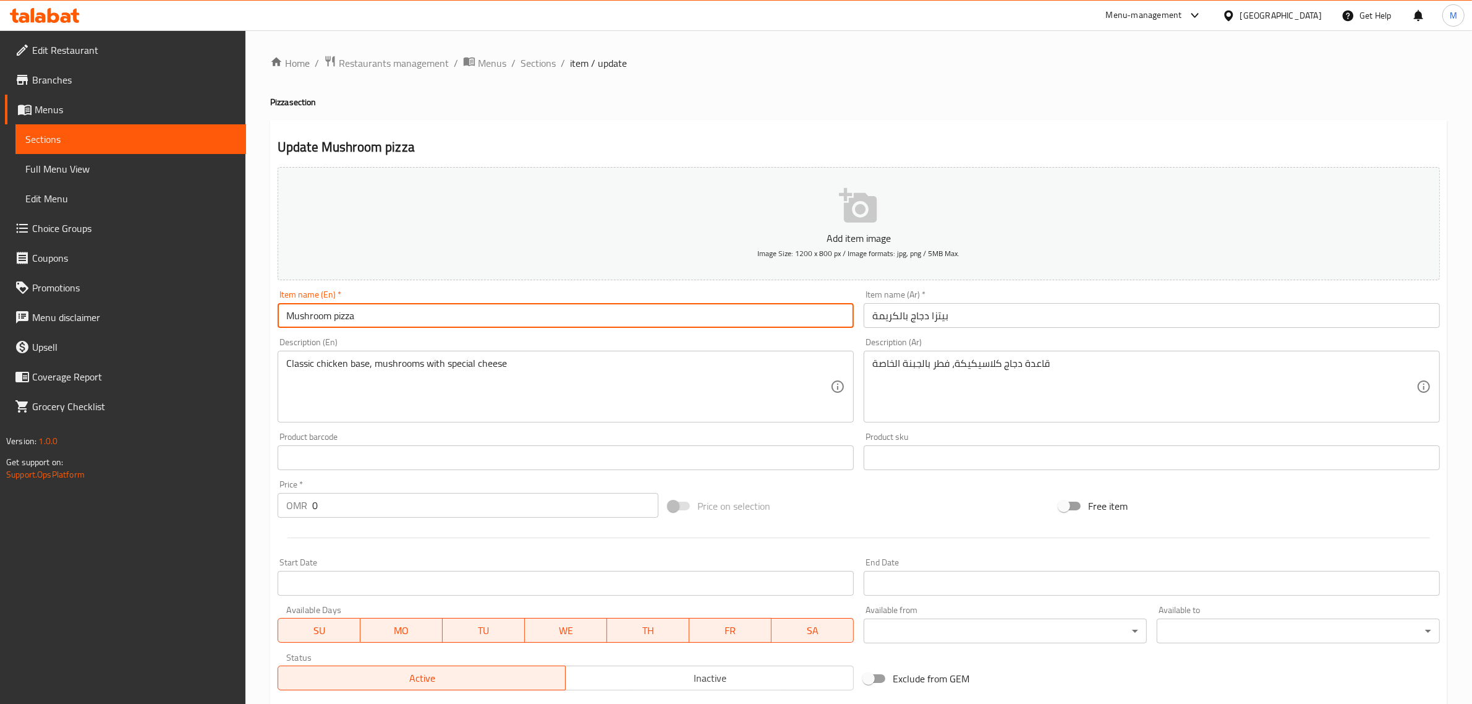
click at [634, 316] on input "Mushroom pizza" at bounding box center [566, 315] width 576 height 25
paste input "Chicken and Cream Pizza"
type input "Chicken and Cream Pizza"
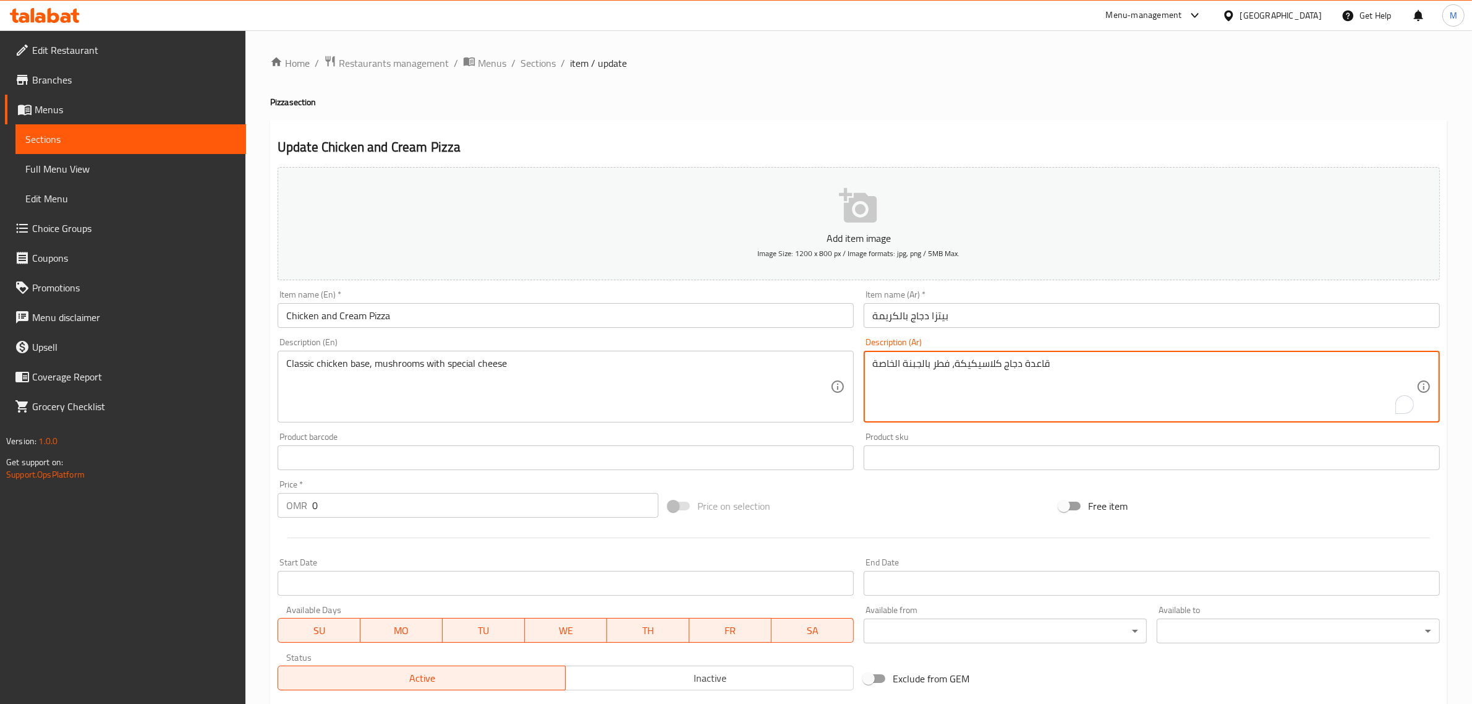
click at [1114, 378] on textarea "قاعدة دجاج كلاسيكيكة، فطر بالجبنة الخاصة" at bounding box center [1144, 386] width 544 height 59
drag, startPoint x: 1114, startPoint y: 378, endPoint x: 1089, endPoint y: 385, distance: 24.9
click at [1102, 383] on textarea "قاعدة دجاج كلاسيكيكة، فطر بالجبنة الخاصة" at bounding box center [1144, 386] width 544 height 59
click at [1089, 385] on textarea "صلصة كريمة بالجبنة الموتزاريلا الطازجة وقطع من الدجاج" at bounding box center [1144, 386] width 544 height 59
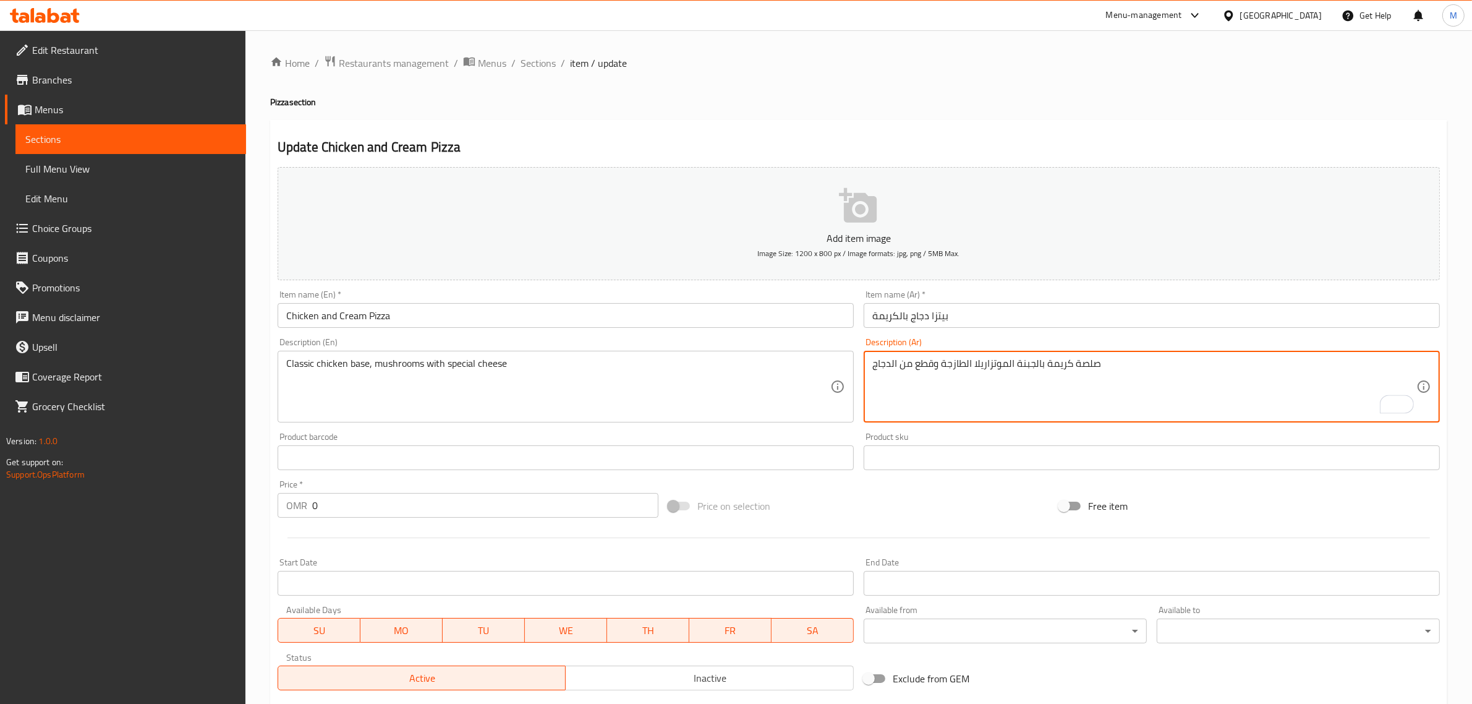
click at [1089, 385] on textarea "صلصة كريمة بالجبنة الموتزاريلا الطازجة وقطع من الدجاج" at bounding box center [1144, 386] width 544 height 59
type textarea "صلصة كريمة بالجبنة الموتزاريلا الطازجة وقطع من الدجاج"
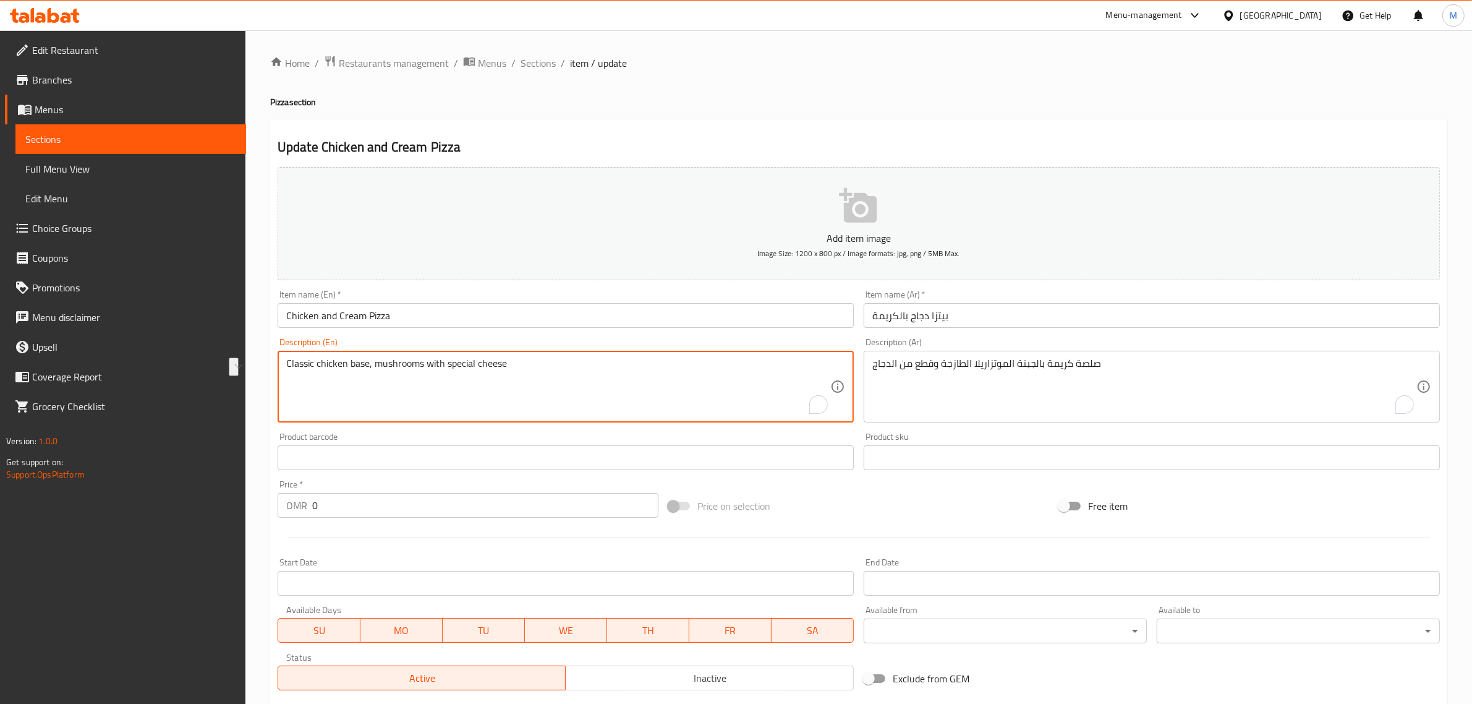
click at [743, 362] on textarea "Classic chicken base, mushrooms with special cheese" at bounding box center [558, 386] width 544 height 59
paste textarea "reamy sauce with fresh mozzarella cheese and chicken pieces"
type textarea "Creamy sauce with fresh mozzarella cheese and chicken pieces"
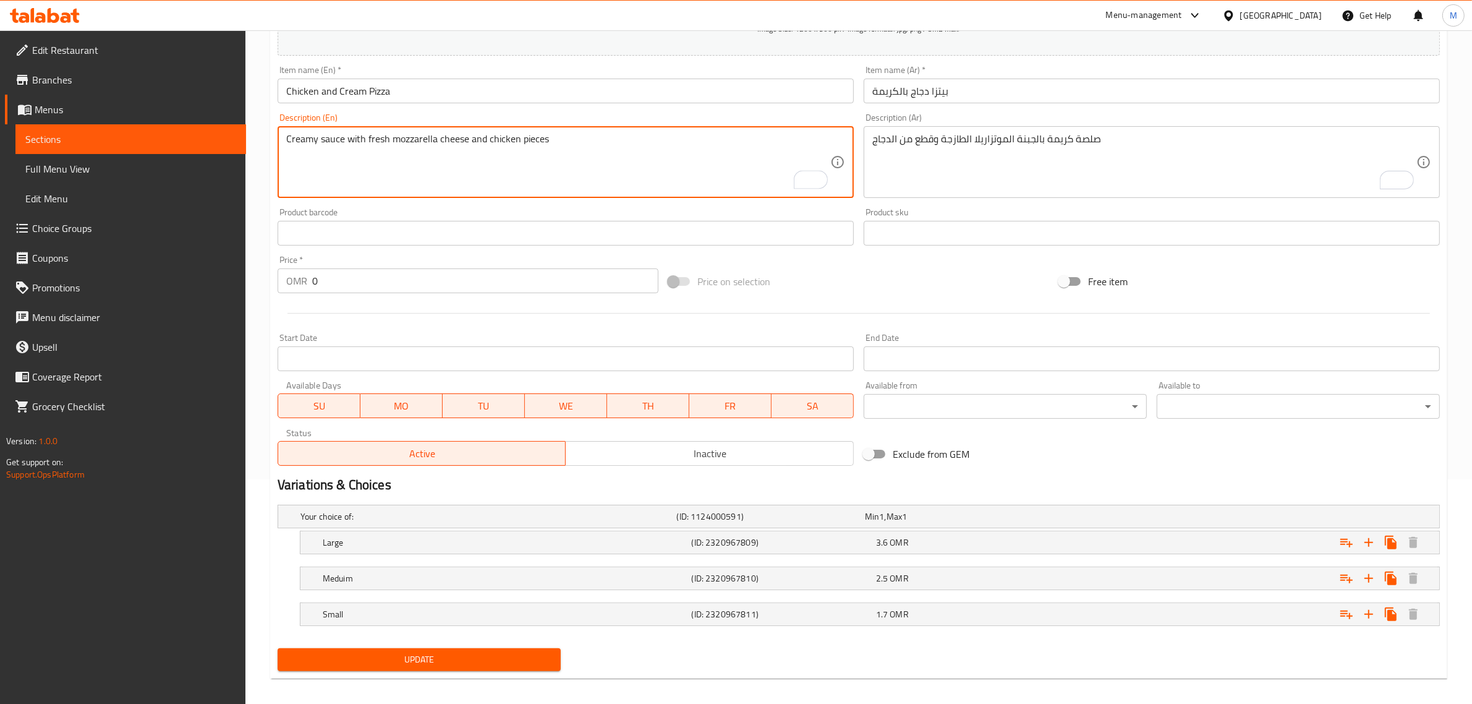
scroll to position [234, 0]
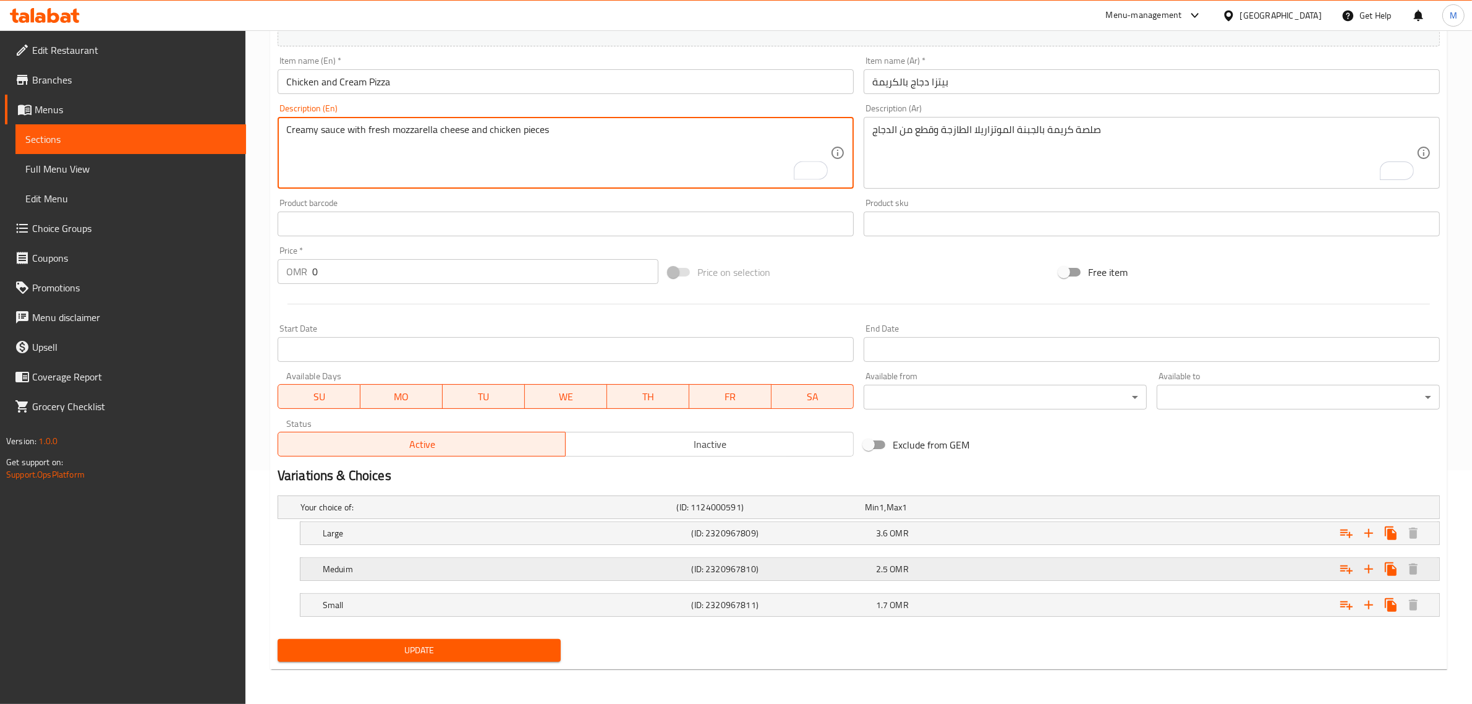
click at [984, 568] on div "2.5 OMR" at bounding box center [965, 569] width 179 height 12
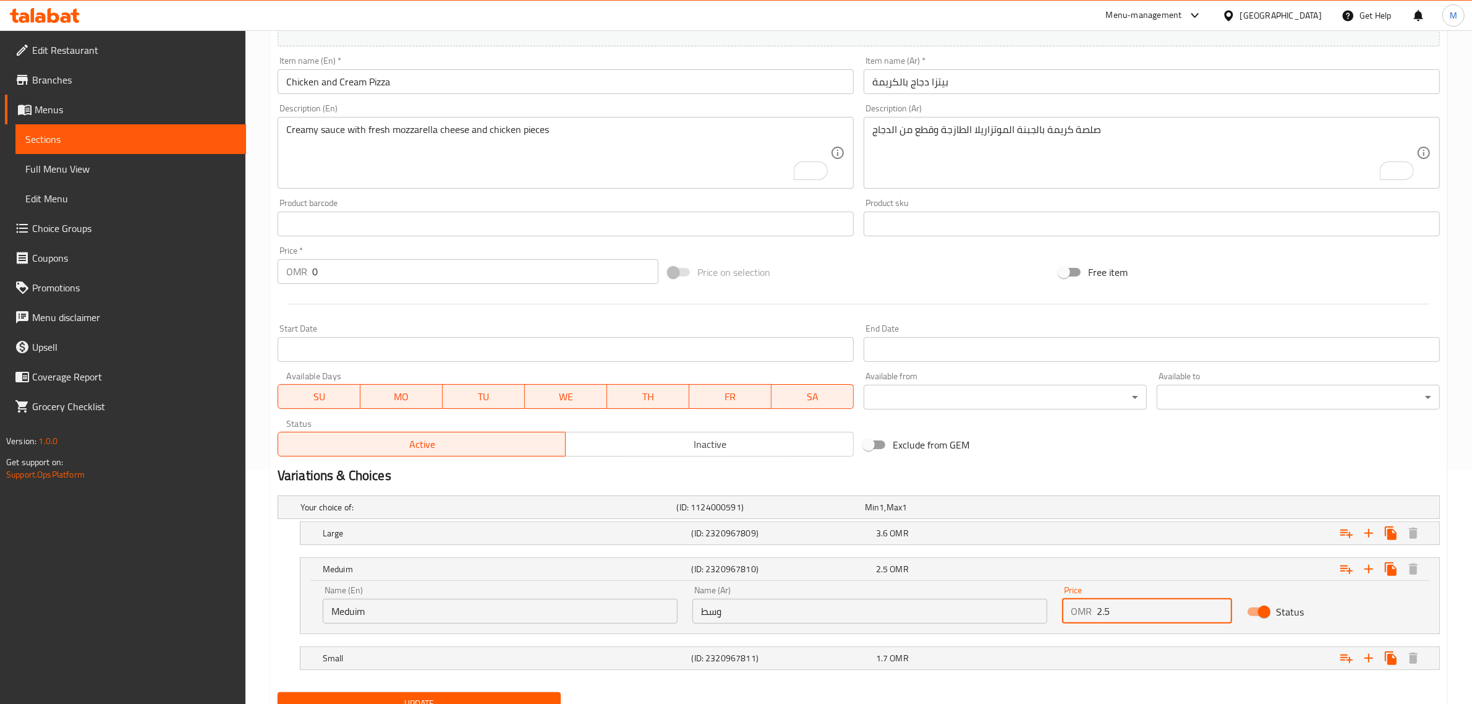
click at [1112, 611] on input "2.5" at bounding box center [1164, 611] width 135 height 25
type input "2.3"
click at [968, 660] on div "1.7 OMR" at bounding box center [965, 658] width 179 height 12
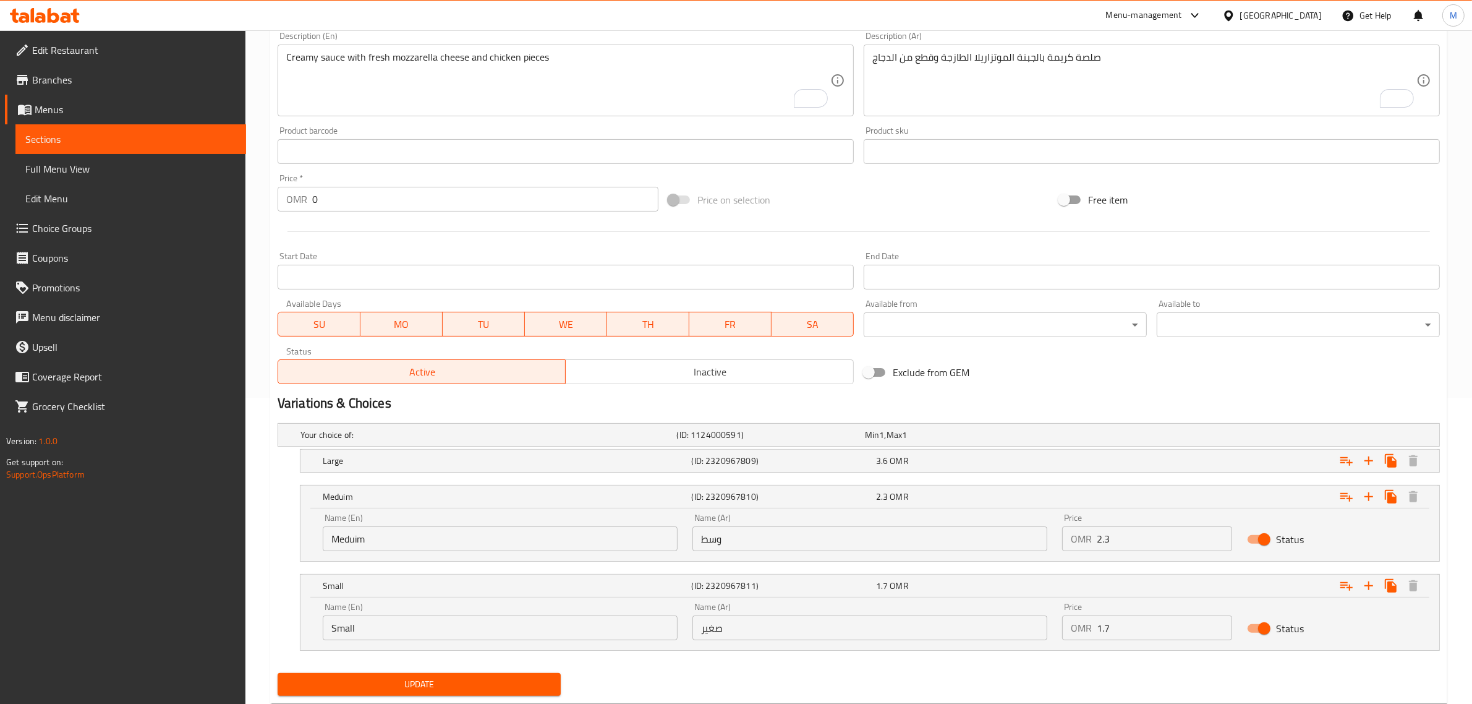
scroll to position [340, 0]
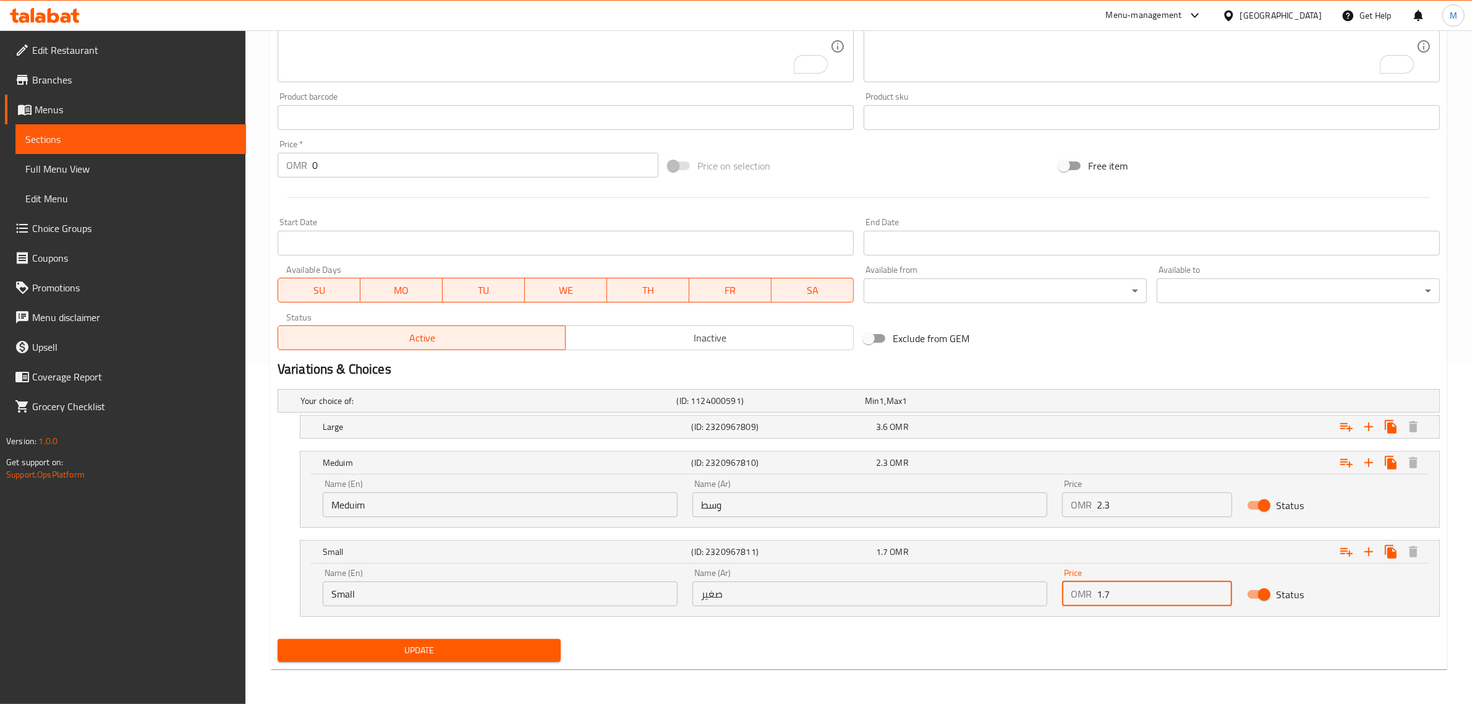
drag, startPoint x: 1119, startPoint y: 595, endPoint x: 1106, endPoint y: 595, distance: 13.6
click at [1106, 595] on input "1.7" at bounding box center [1164, 593] width 135 height 25
type input "1.5"
click at [985, 416] on div "Large (ID: 2320967809) 3.6 OMR" at bounding box center [873, 426] width 1107 height 27
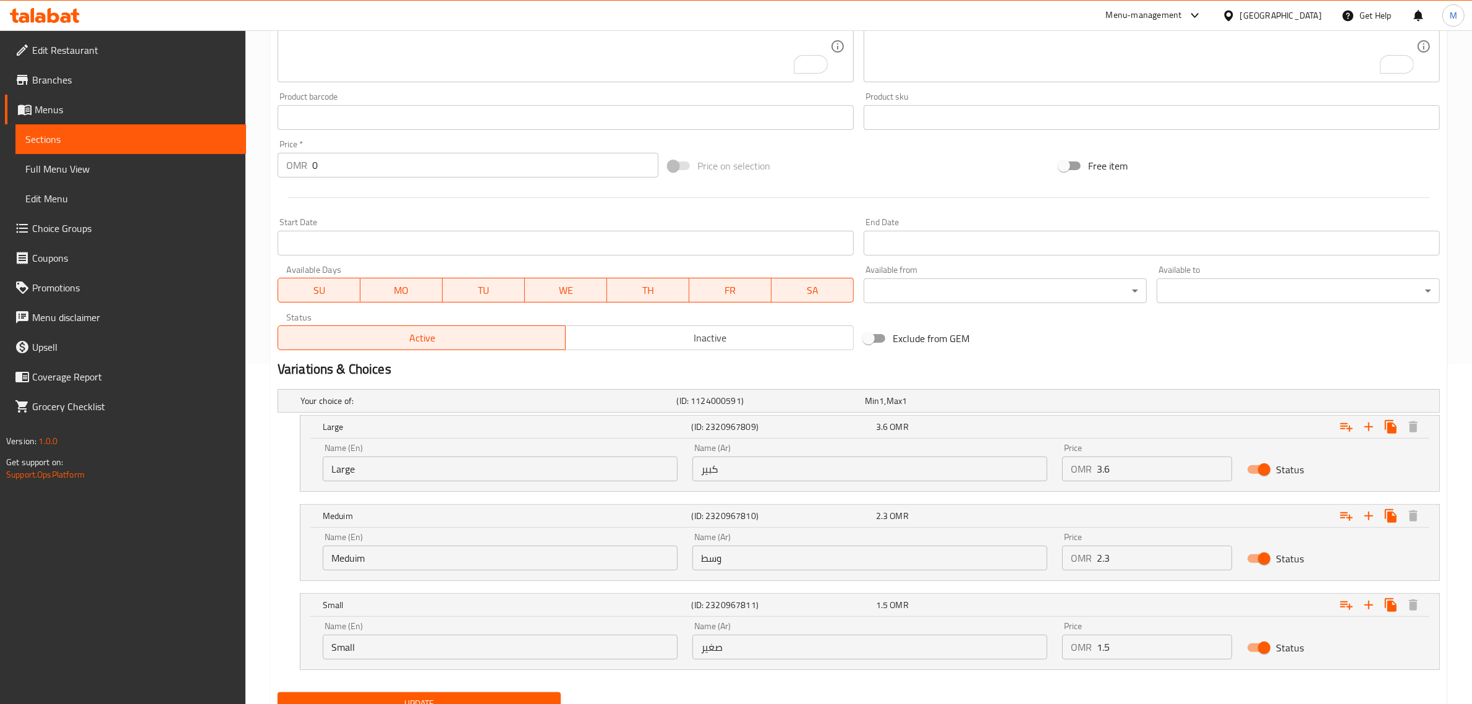
click at [1133, 466] on input "3.6" at bounding box center [1164, 468] width 135 height 25
click at [1121, 466] on input "3.6" at bounding box center [1164, 468] width 135 height 25
drag, startPoint x: 1105, startPoint y: 474, endPoint x: 1115, endPoint y: 474, distance: 9.9
click at [1115, 474] on input "3.6" at bounding box center [1164, 468] width 135 height 25
type input "3.3"
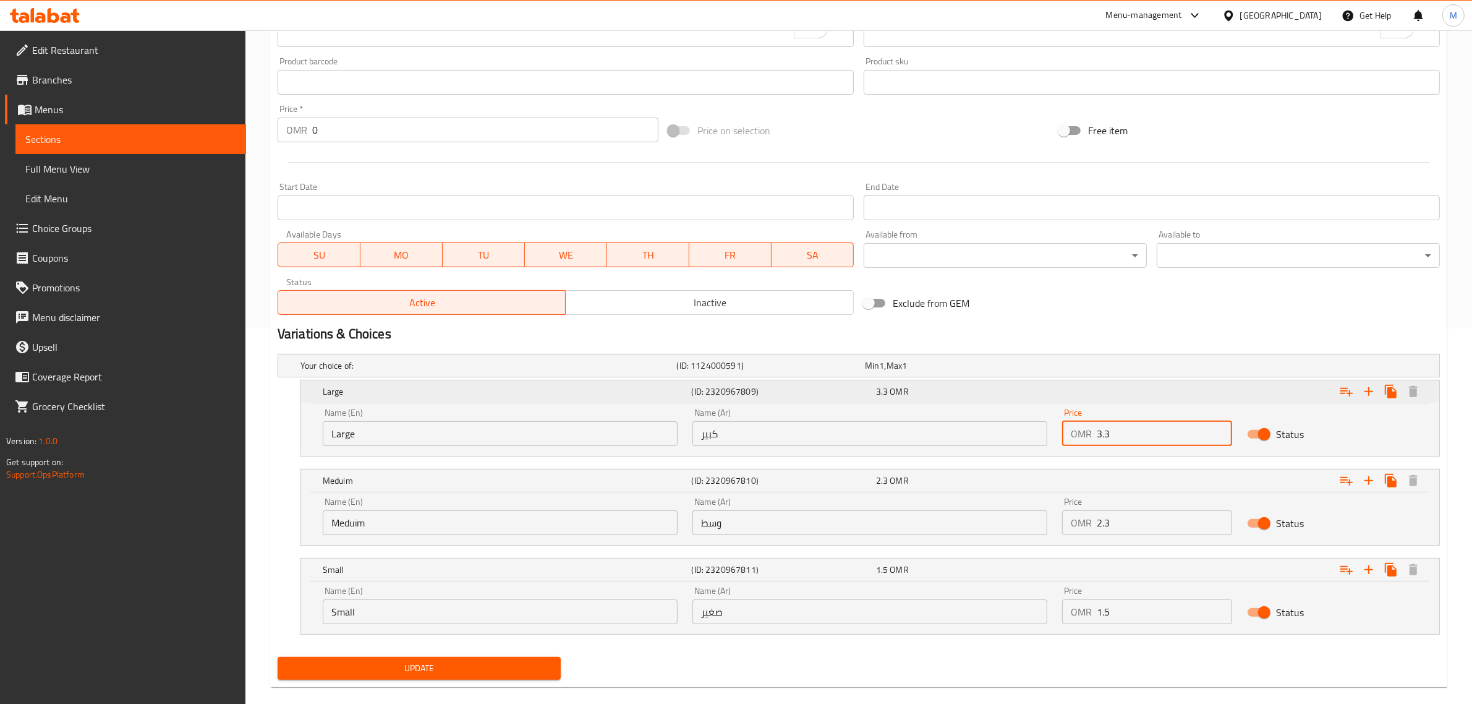
scroll to position [393, 0]
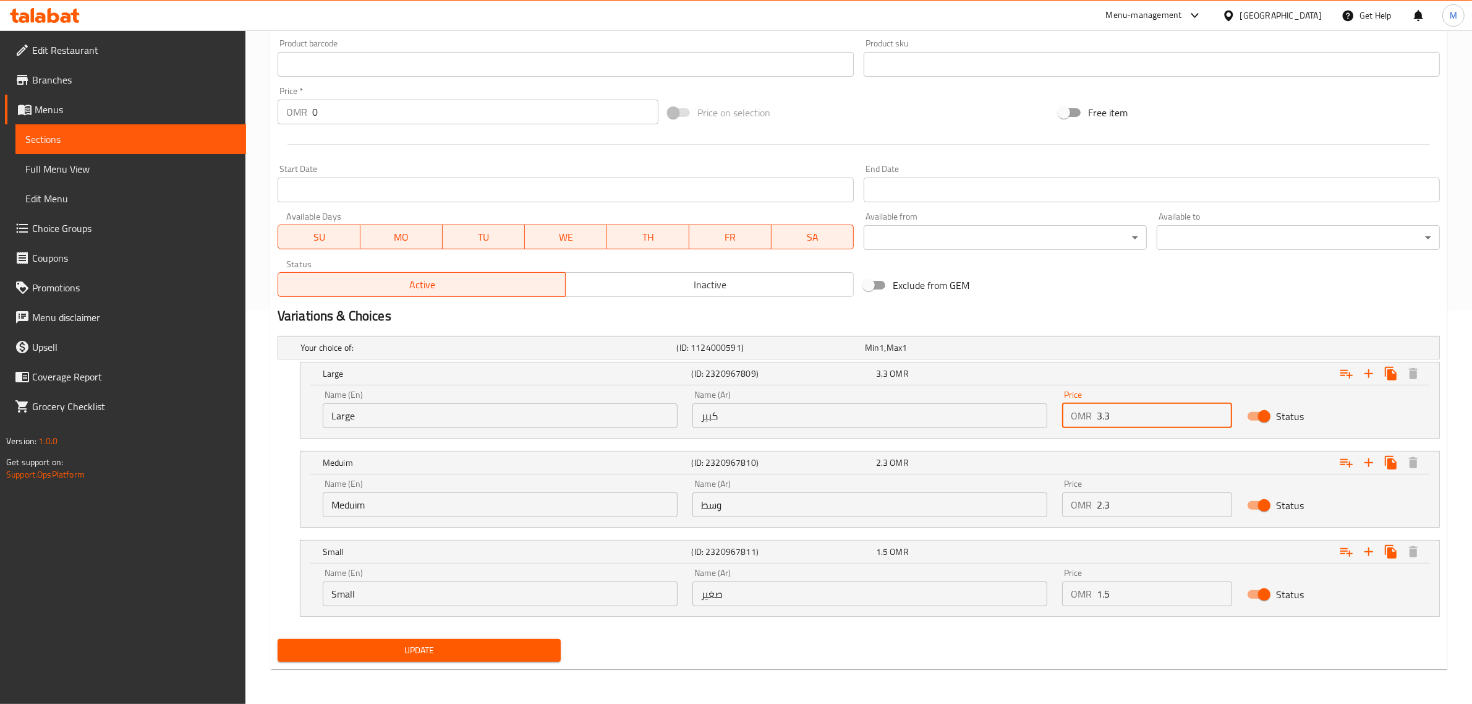
click at [532, 660] on button "Update" at bounding box center [419, 650] width 283 height 23
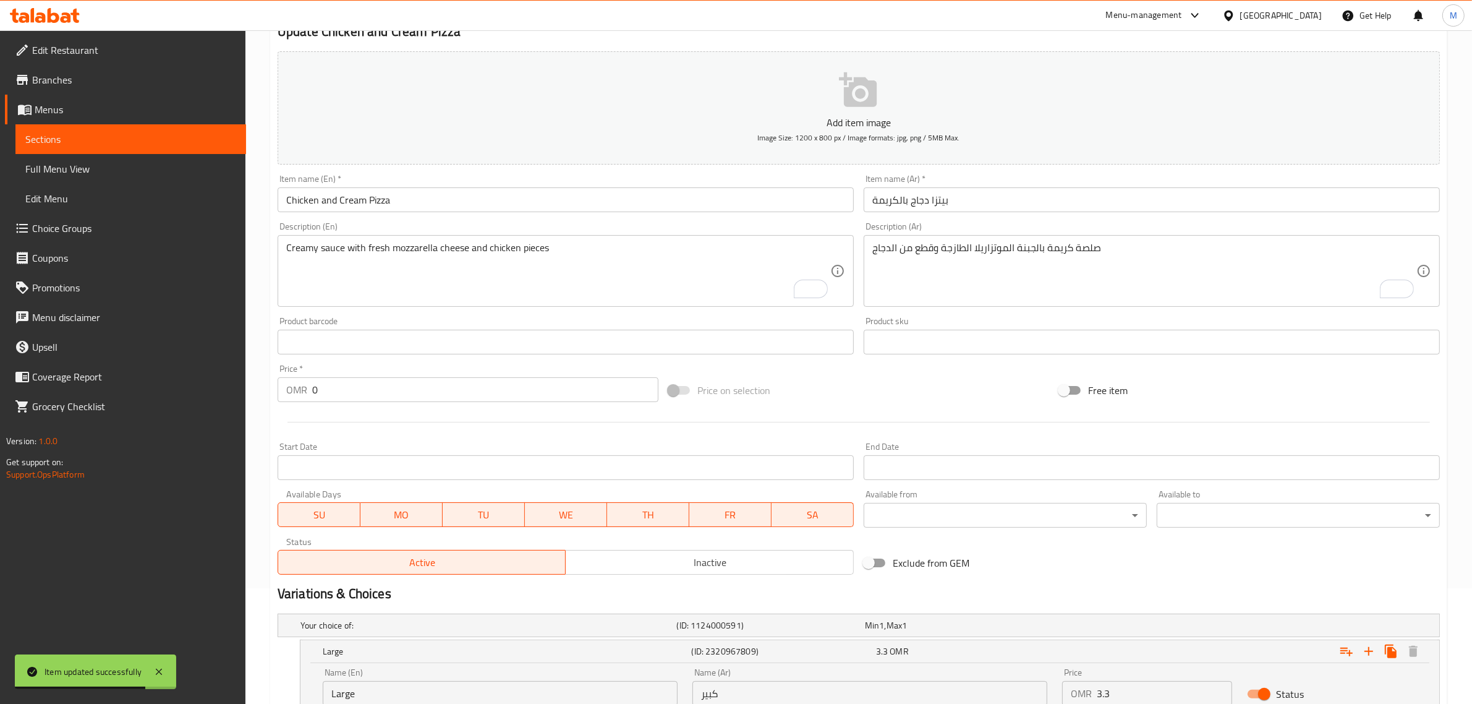
scroll to position [0, 0]
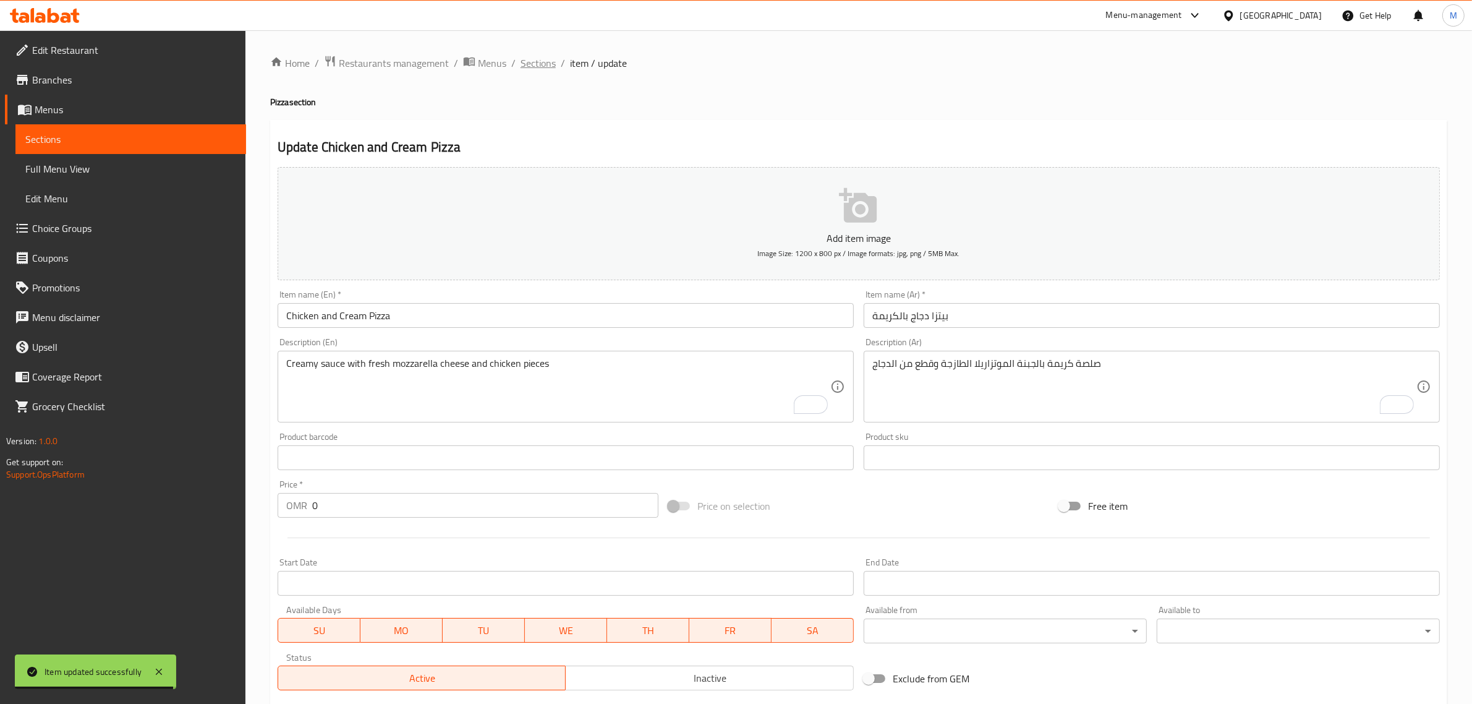
click at [540, 65] on span "Sections" at bounding box center [538, 63] width 35 height 15
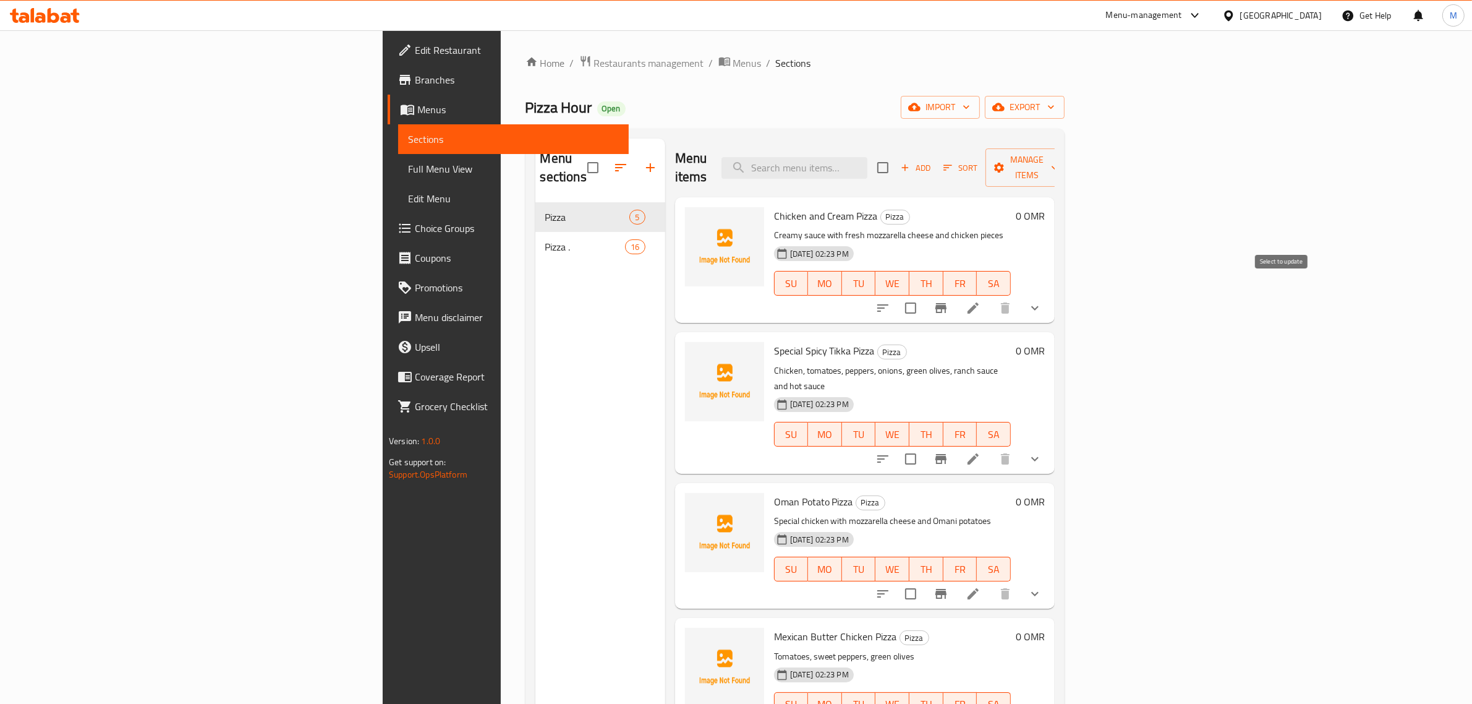
click at [924, 295] on input "checkbox" at bounding box center [911, 308] width 26 height 26
click at [1059, 156] on span "Manage items" at bounding box center [1026, 167] width 63 height 31
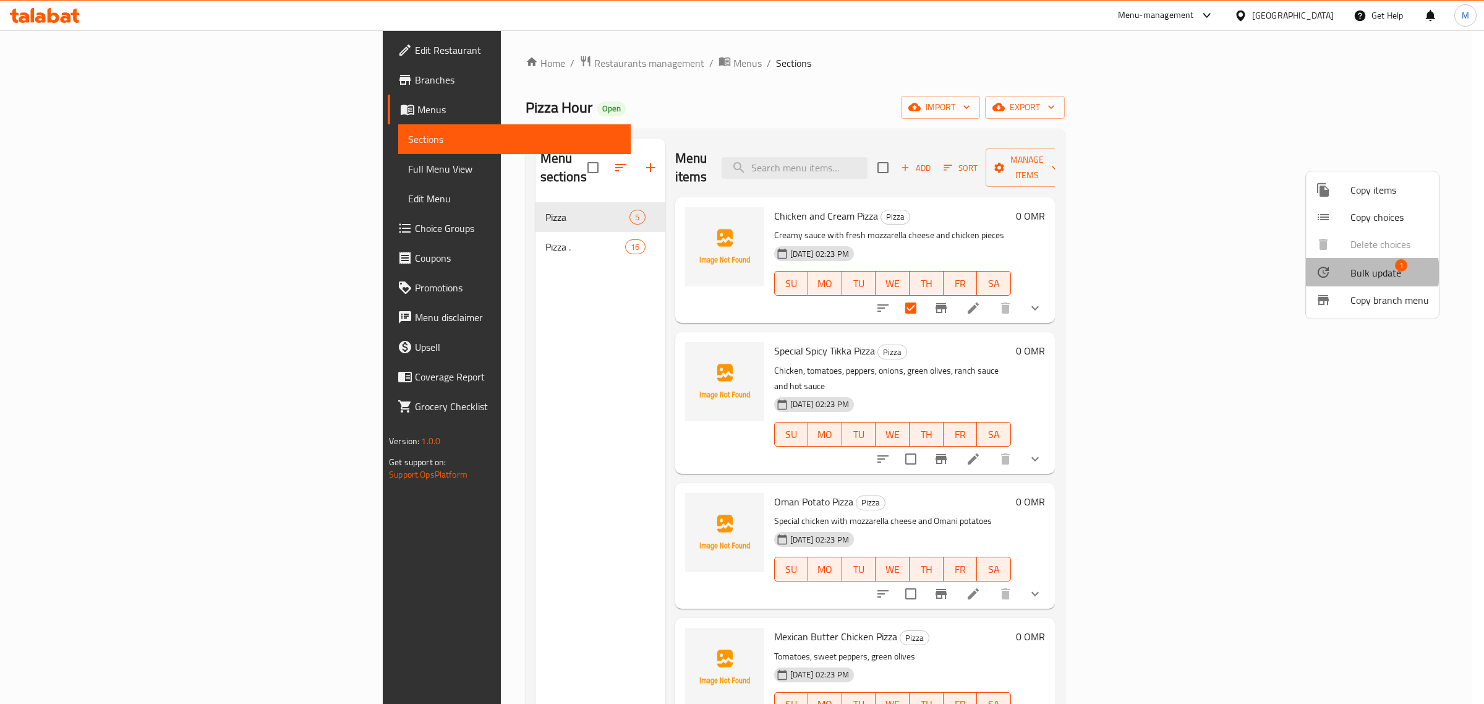
click at [1361, 272] on span "Bulk update" at bounding box center [1375, 272] width 51 height 15
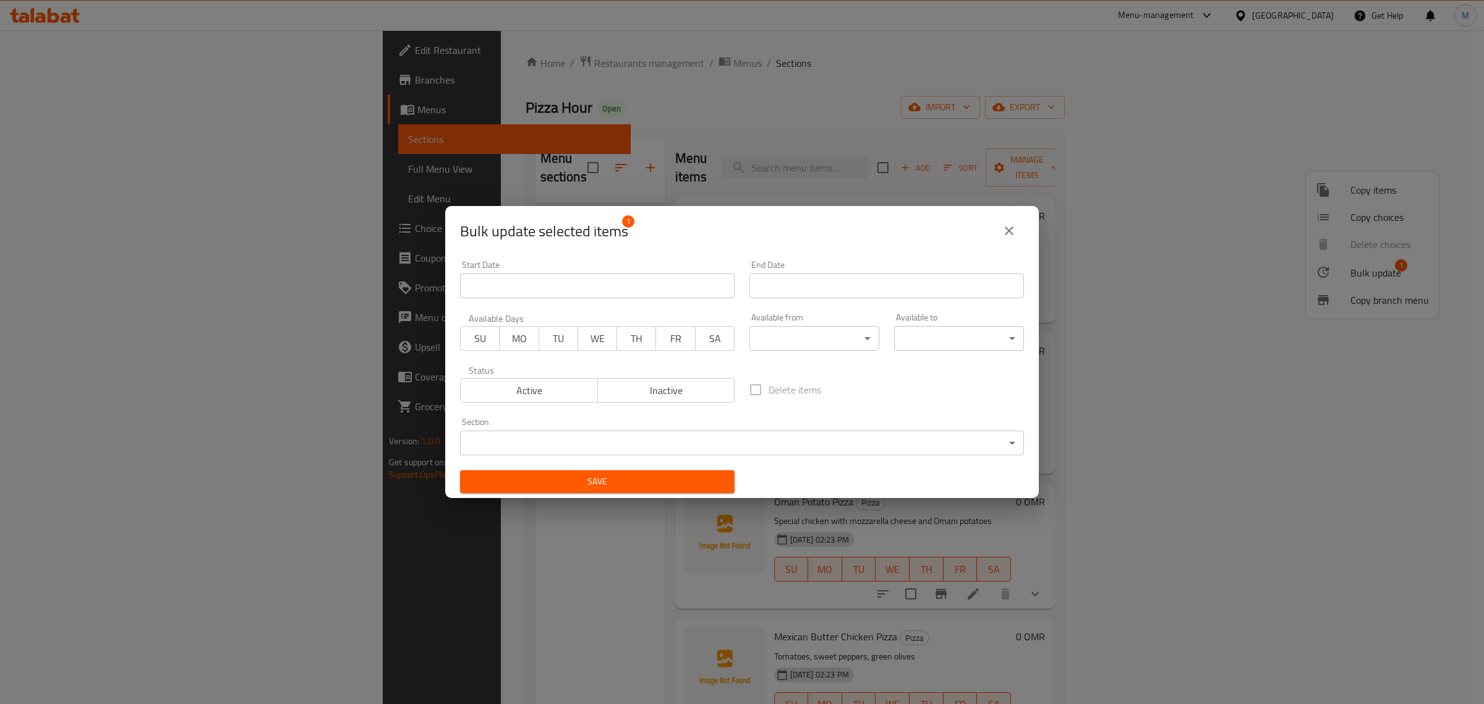
click at [618, 459] on div "Section ​ ​" at bounding box center [742, 436] width 579 height 53
click at [622, 444] on body "​ Menu-management [GEOGRAPHIC_DATA] Get Help M Edit Restaurant Branches Menus S…" at bounding box center [742, 366] width 1484 height 673
click at [602, 477] on ul "Pizza Pizza ." at bounding box center [736, 454] width 552 height 54
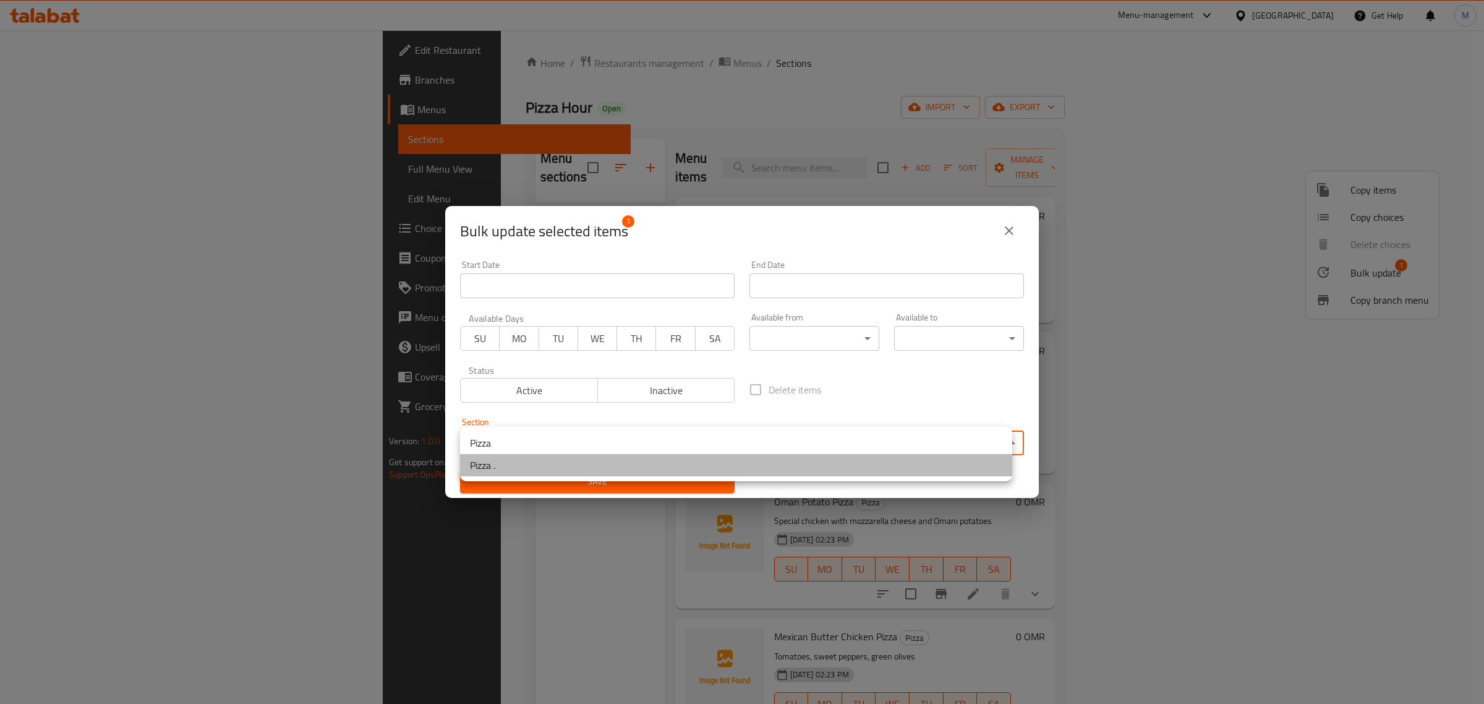
click at [623, 467] on li "Pizza ." at bounding box center [736, 465] width 552 height 22
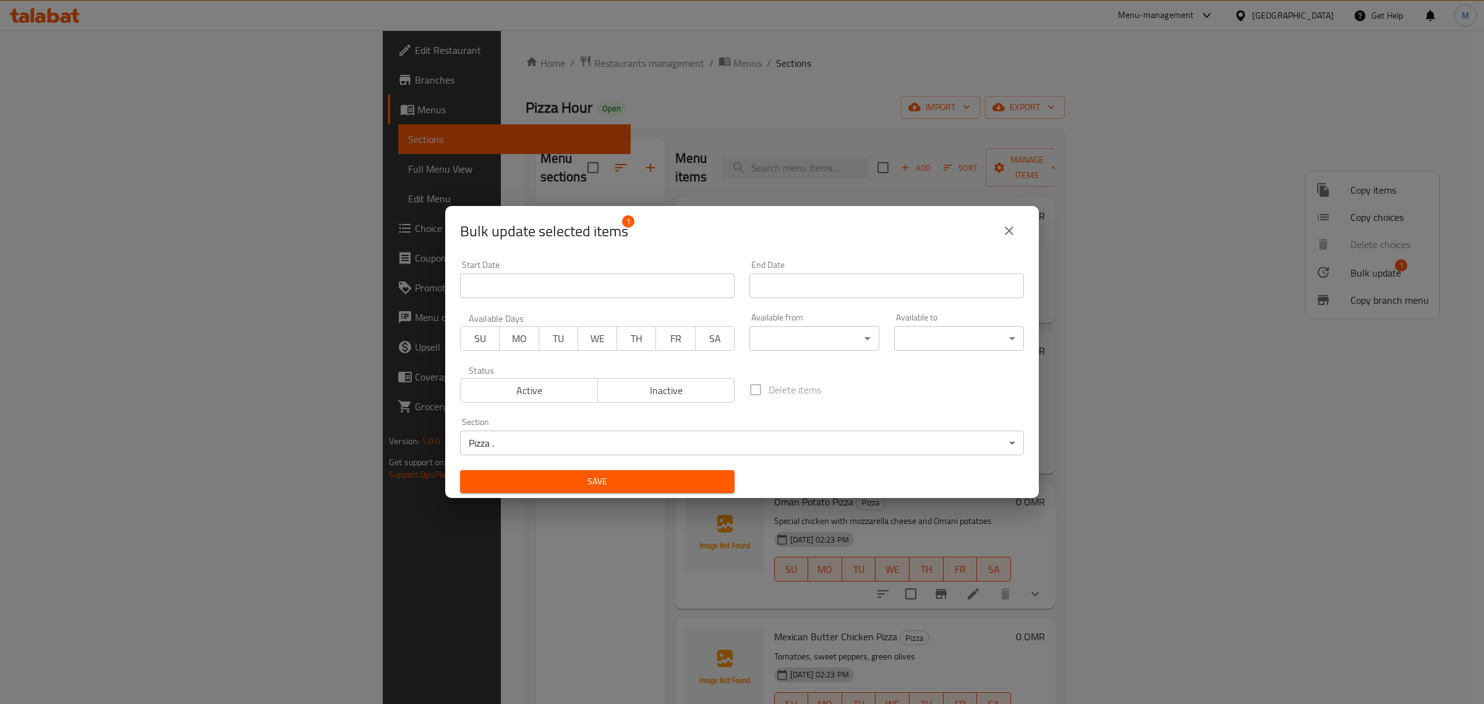
click at [625, 481] on span "Save" at bounding box center [597, 481] width 255 height 15
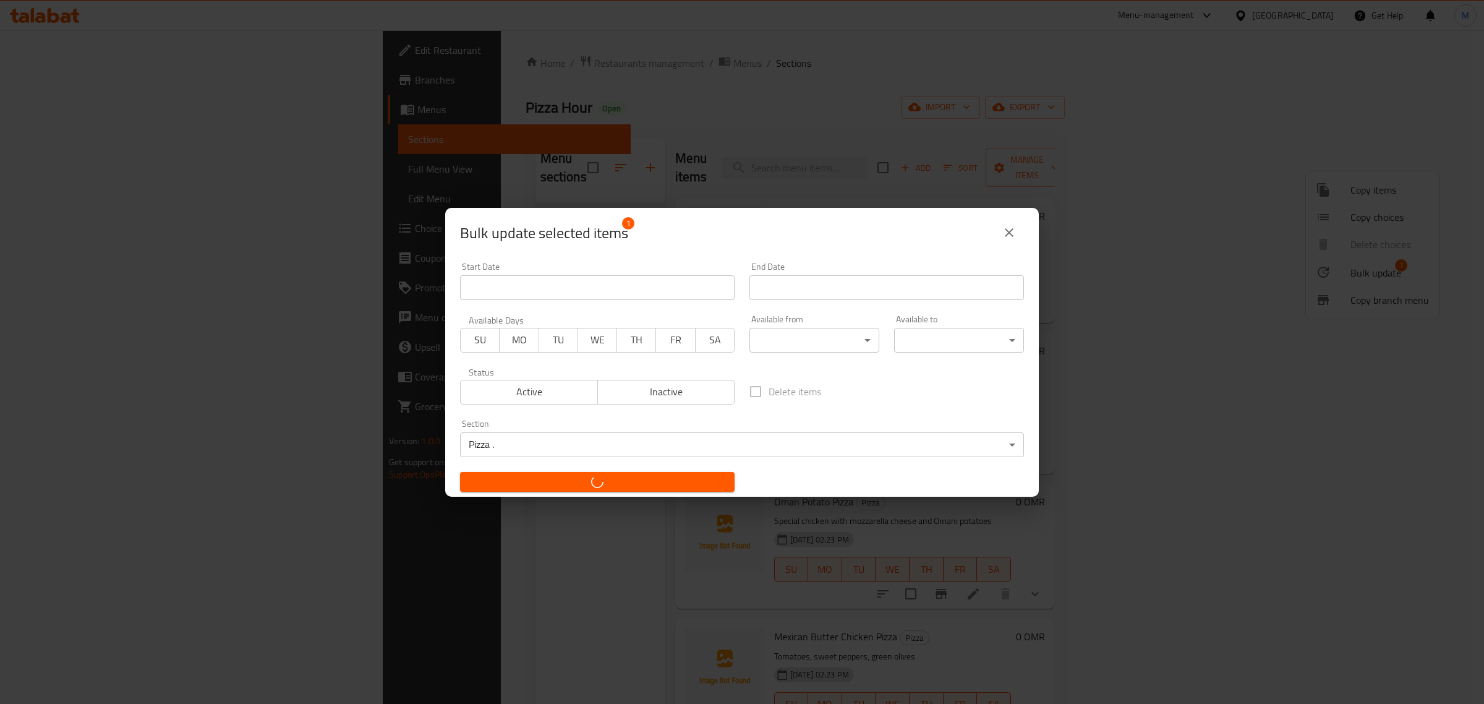
checkbox input "false"
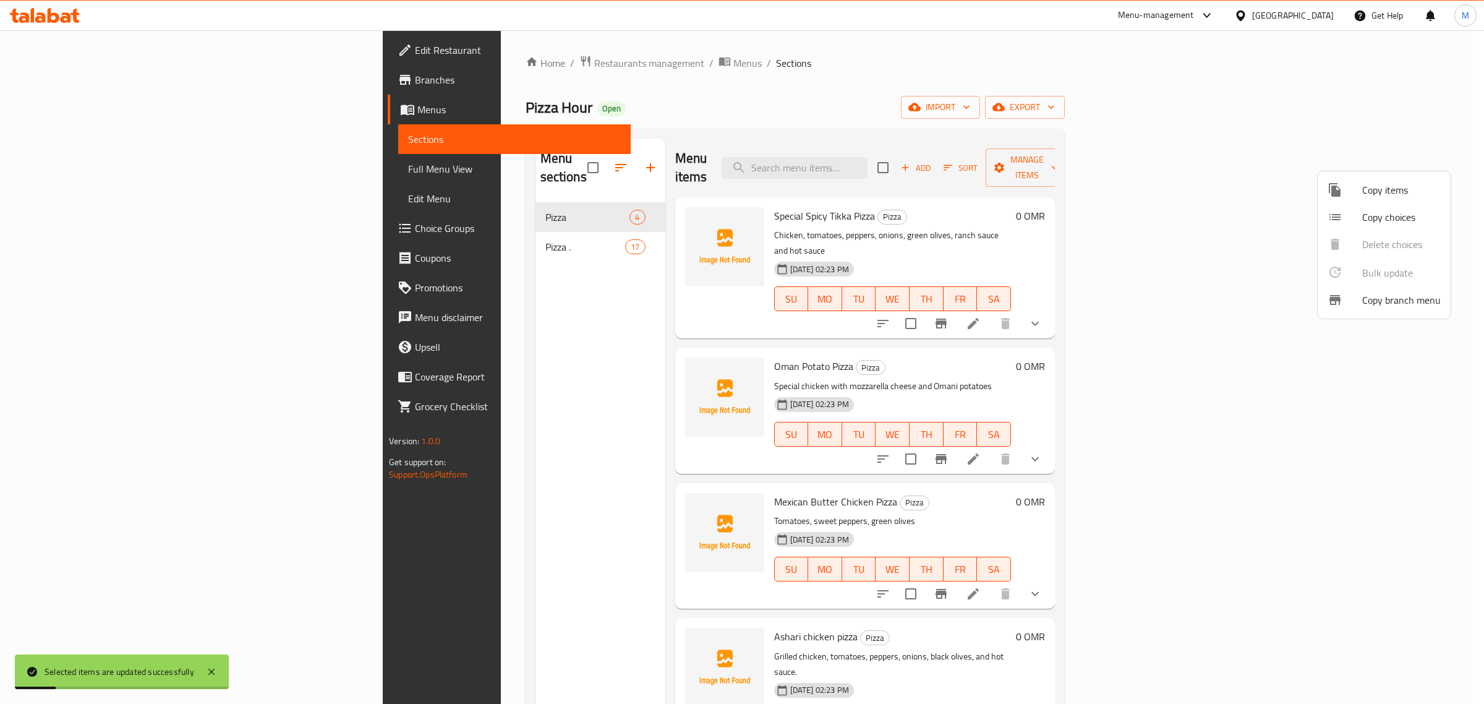
click at [1046, 235] on div at bounding box center [742, 352] width 1484 height 704
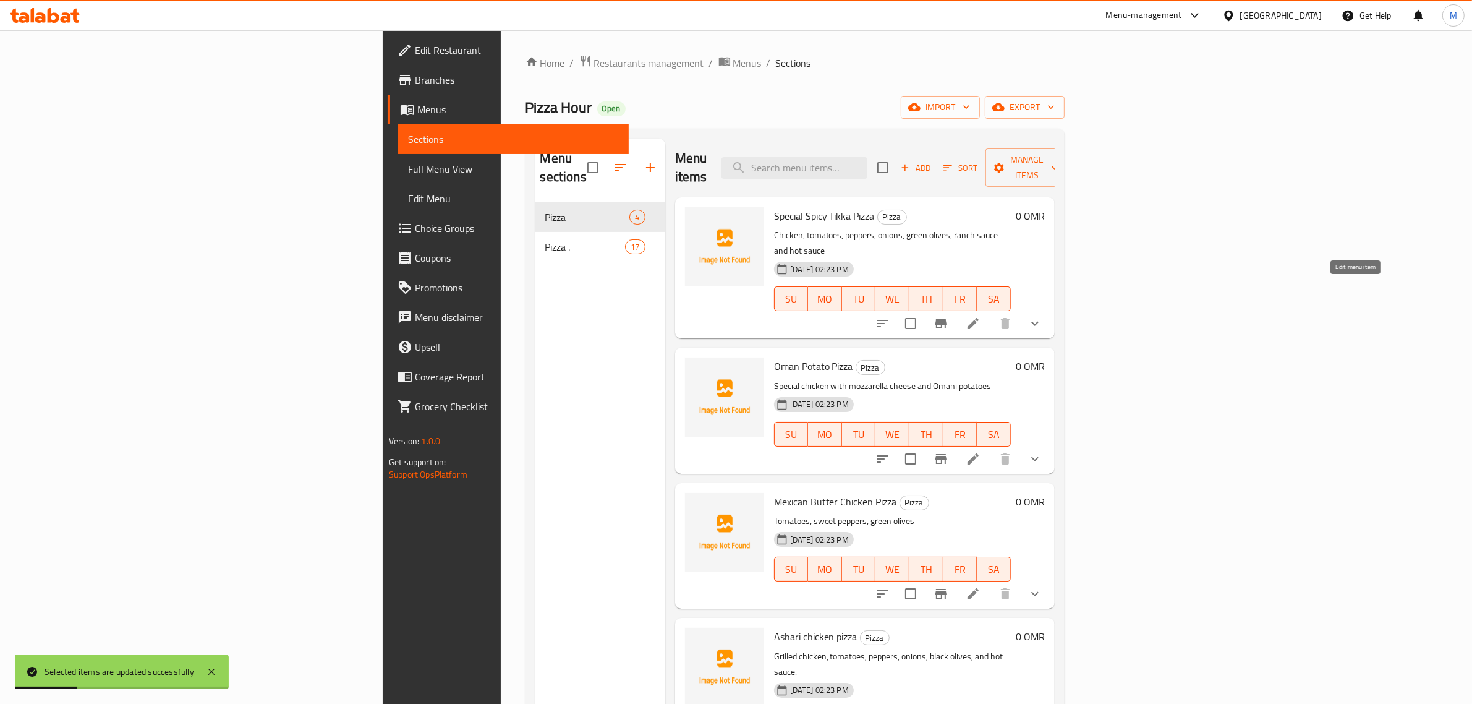
click at [981, 316] on icon at bounding box center [973, 323] width 15 height 15
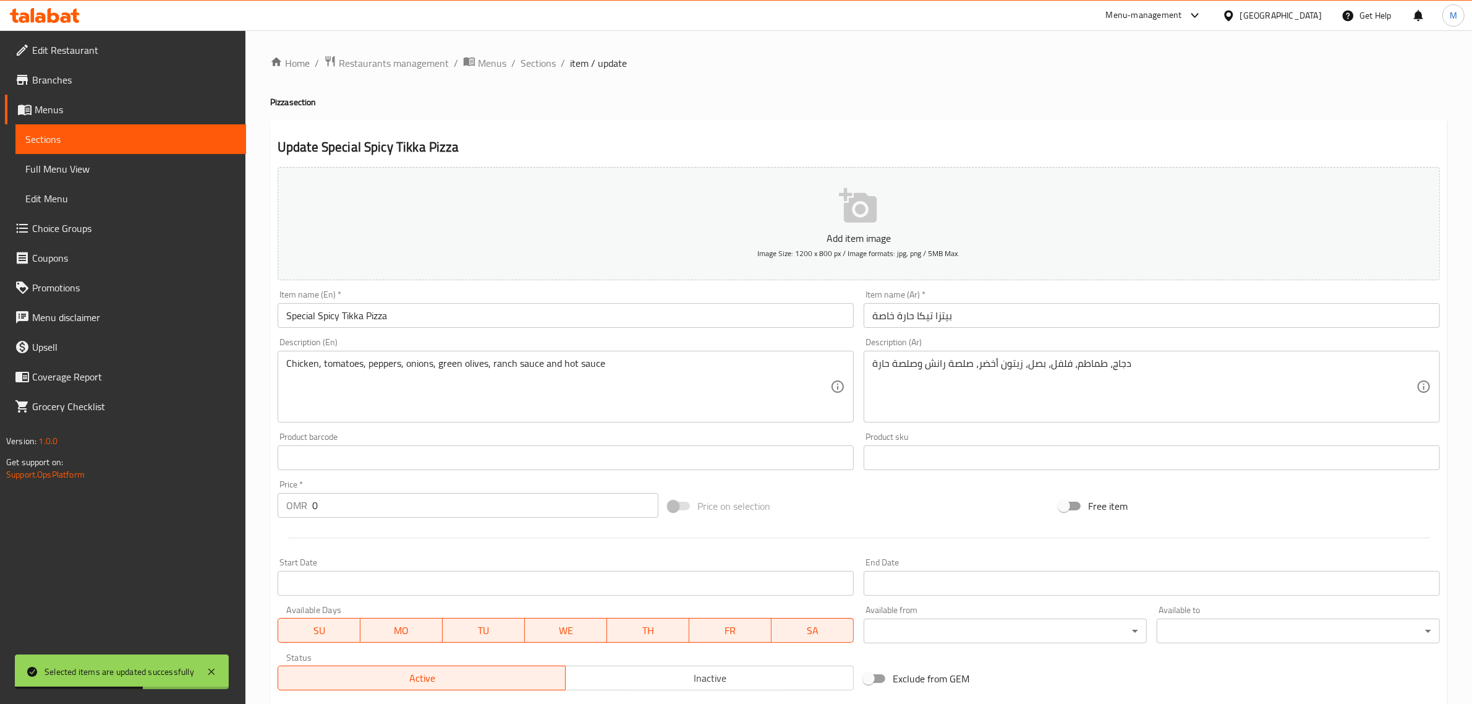
click at [947, 314] on input "بيتزا تيكا حارة خاصة" at bounding box center [1152, 315] width 576 height 25
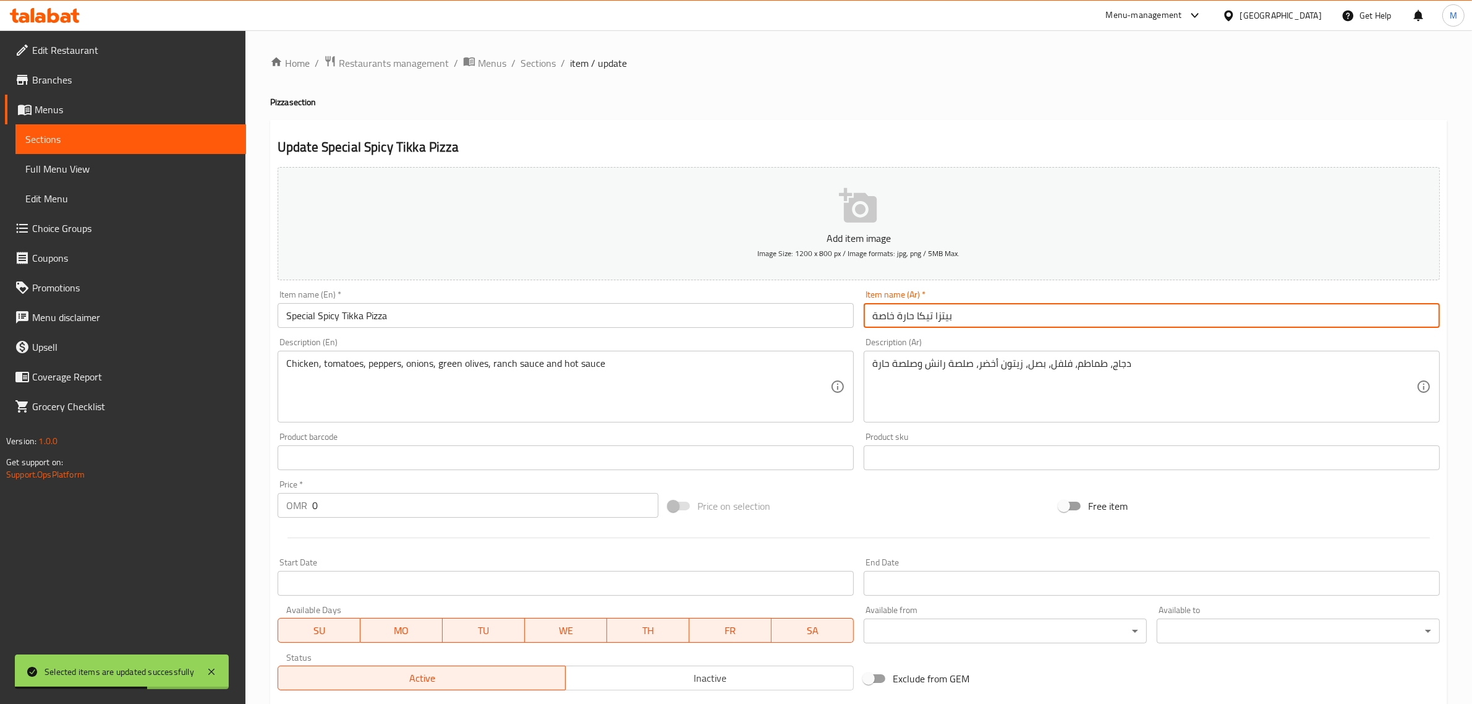
click at [947, 314] on input "بيتزا تيكا حارة خاصة" at bounding box center [1152, 315] width 576 height 25
click at [947, 313] on input "بيتزا تيكا حارة خاصة" at bounding box center [1152, 315] width 576 height 25
drag, startPoint x: 883, startPoint y: 310, endPoint x: 883, endPoint y: 319, distance: 9.3
click at [883, 310] on input "بيتزا لحم دجاج" at bounding box center [1152, 315] width 576 height 25
click at [882, 320] on input "بيتزا لحم دجاج" at bounding box center [1152, 315] width 576 height 25
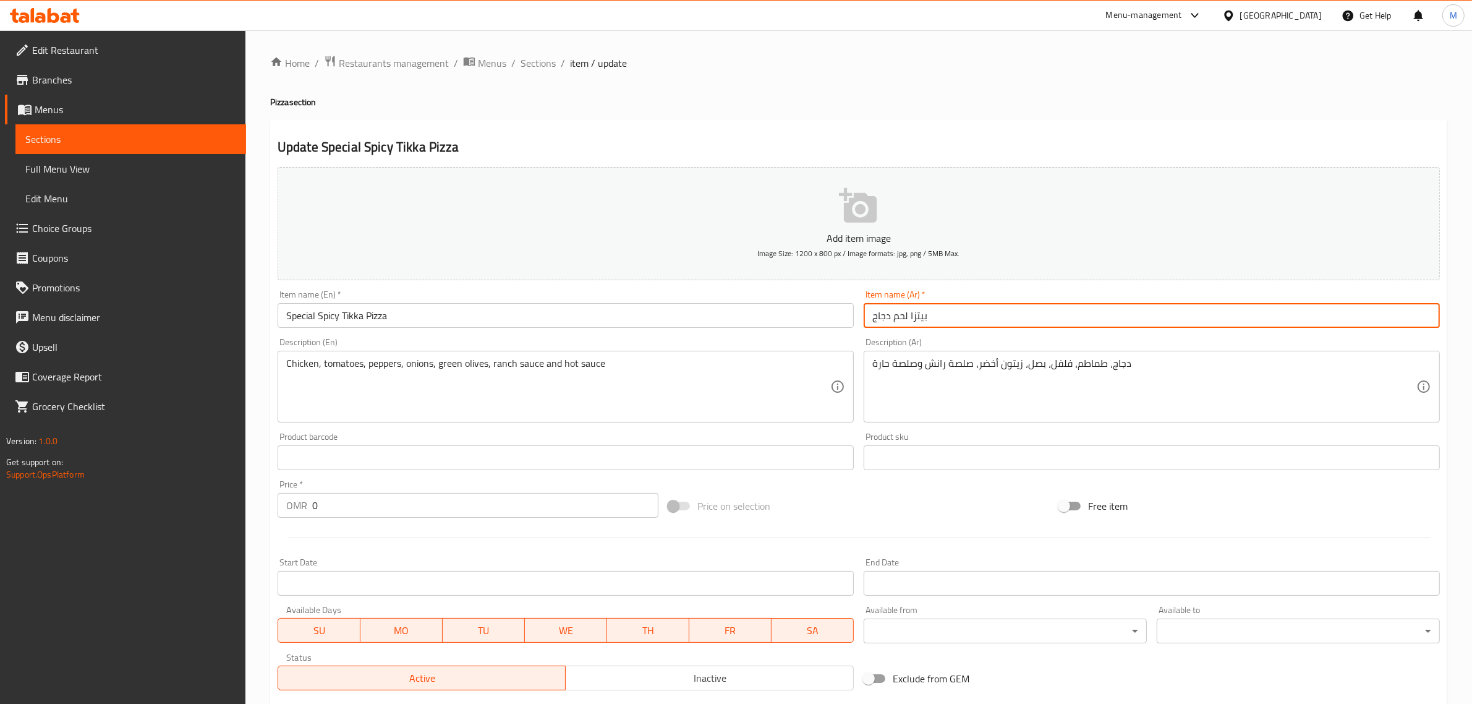
click at [882, 320] on input "بيتزا لحم دجاج" at bounding box center [1152, 315] width 576 height 25
type input "بيتزا لحم كباب"
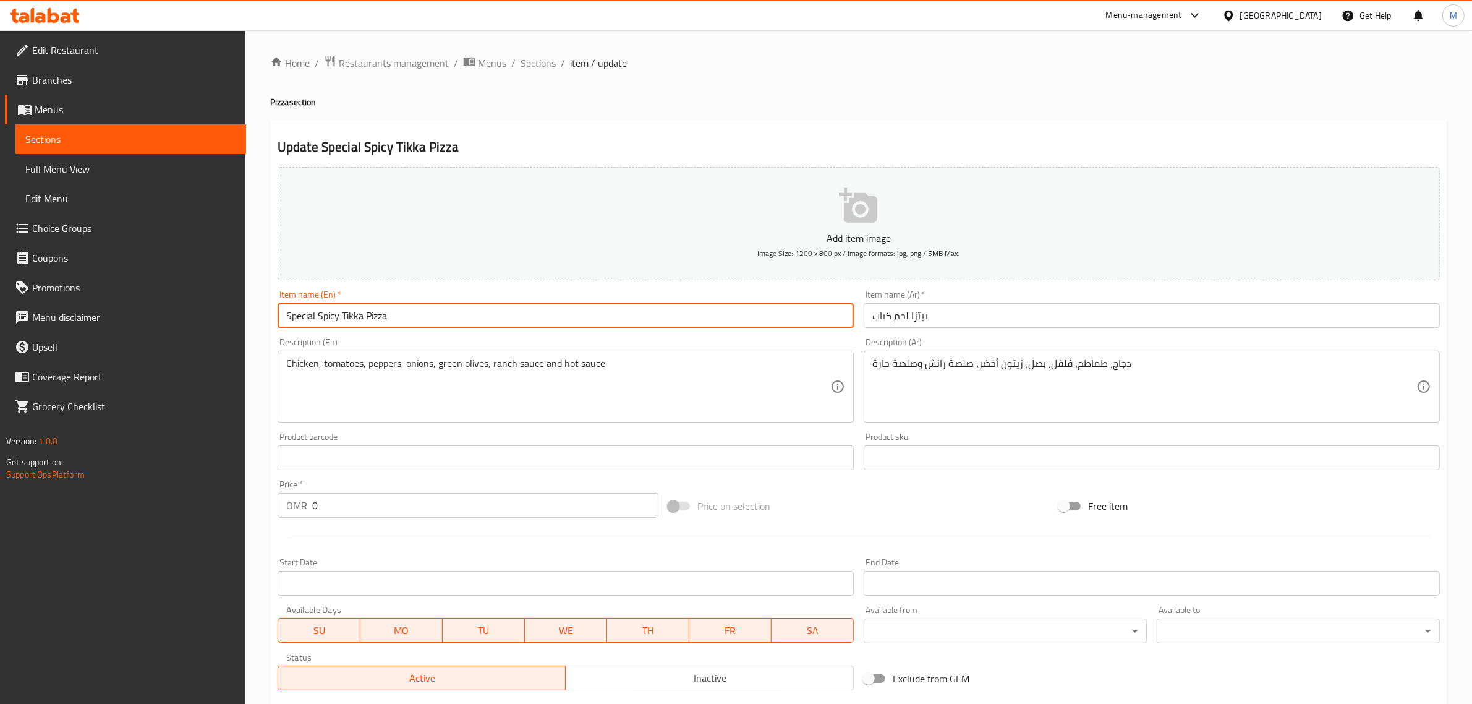
click at [430, 320] on input "Special Spicy Tikka Pizza" at bounding box center [566, 315] width 576 height 25
type input "ة"
type input "Meat Kebab Pizza"
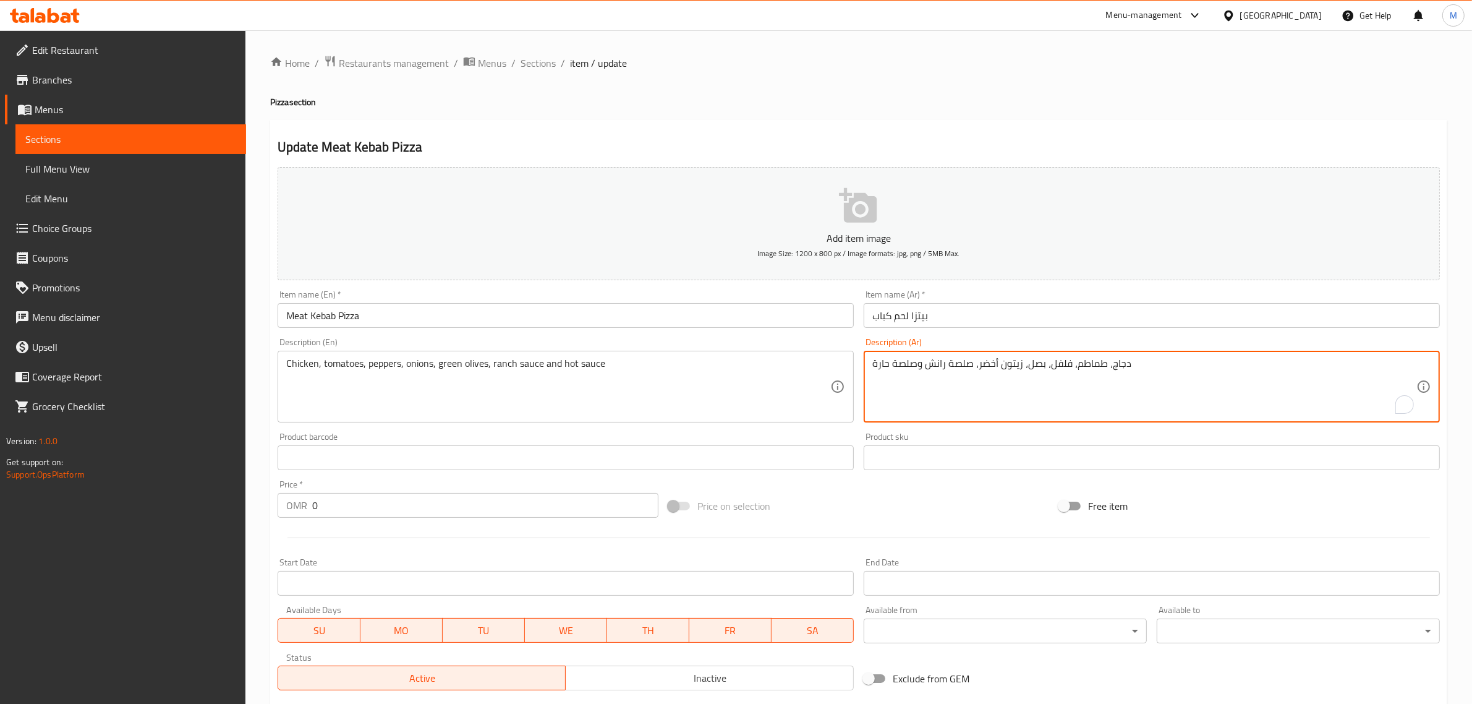
click at [1076, 372] on textarea "دجاج، طماطم، فلفل، بصل، زيتون أخضر، صلصة رانش وصلصة حارة" at bounding box center [1144, 386] width 544 height 59
type textarea "r"
type textarea "ف"
click at [1079, 368] on textarea "قط" at bounding box center [1144, 386] width 544 height 59
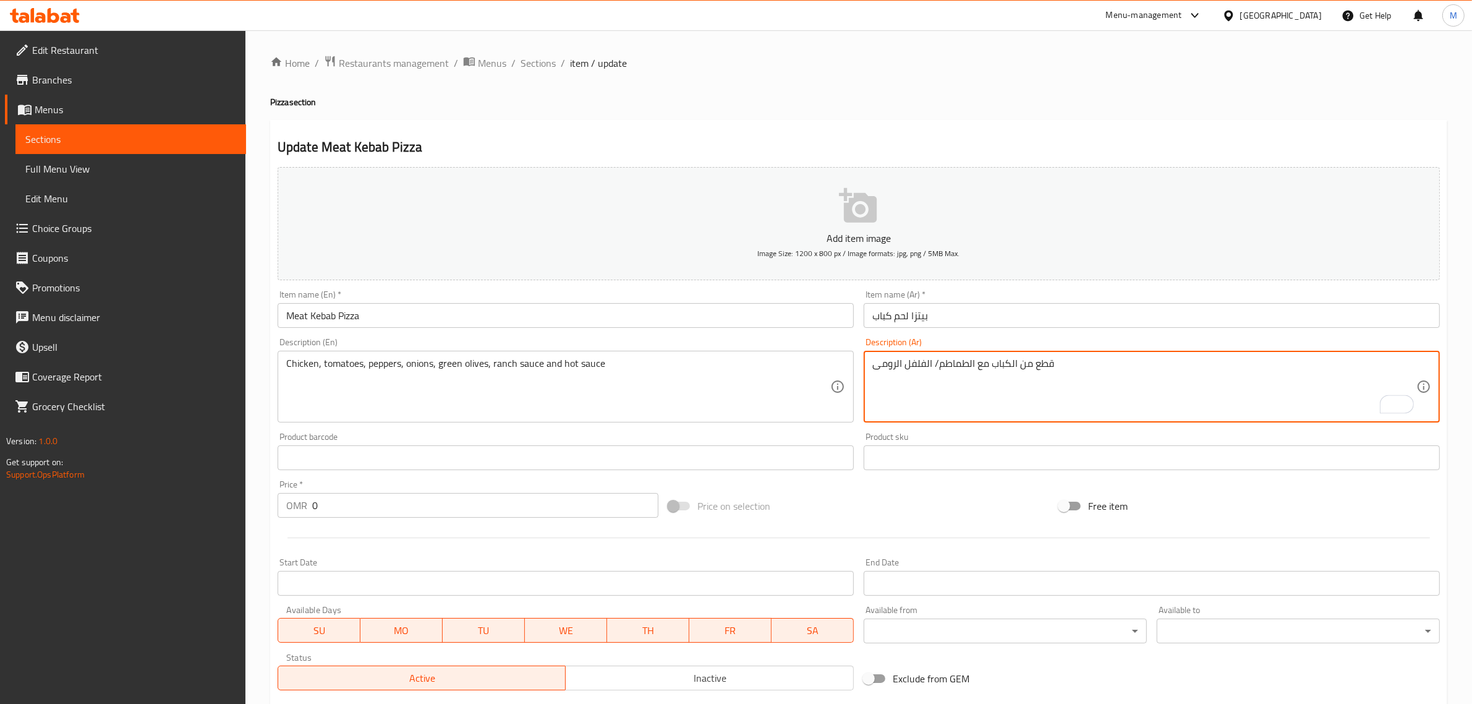
drag, startPoint x: 932, startPoint y: 362, endPoint x: 940, endPoint y: 369, distance: 11.0
click at [940, 369] on textarea "قطع من الكباب مع الطماطم/ الفلفل الرومى" at bounding box center [1144, 386] width 544 height 59
click at [1111, 366] on textarea "قطع من الكباب مع الطماطم، الفلفل الرومى" at bounding box center [1144, 386] width 544 height 59
type textarea "قطع من الكباب مع الطماطم، الفلفل الرومى، زيتون الاسود، جبنة موتزاريلا"
click at [1027, 354] on div "قطع من الكباب مع الطماطم، الفلفل الرومى، زيتون الاسود، جبنة موتزاريلا Descripti…" at bounding box center [1152, 387] width 576 height 72
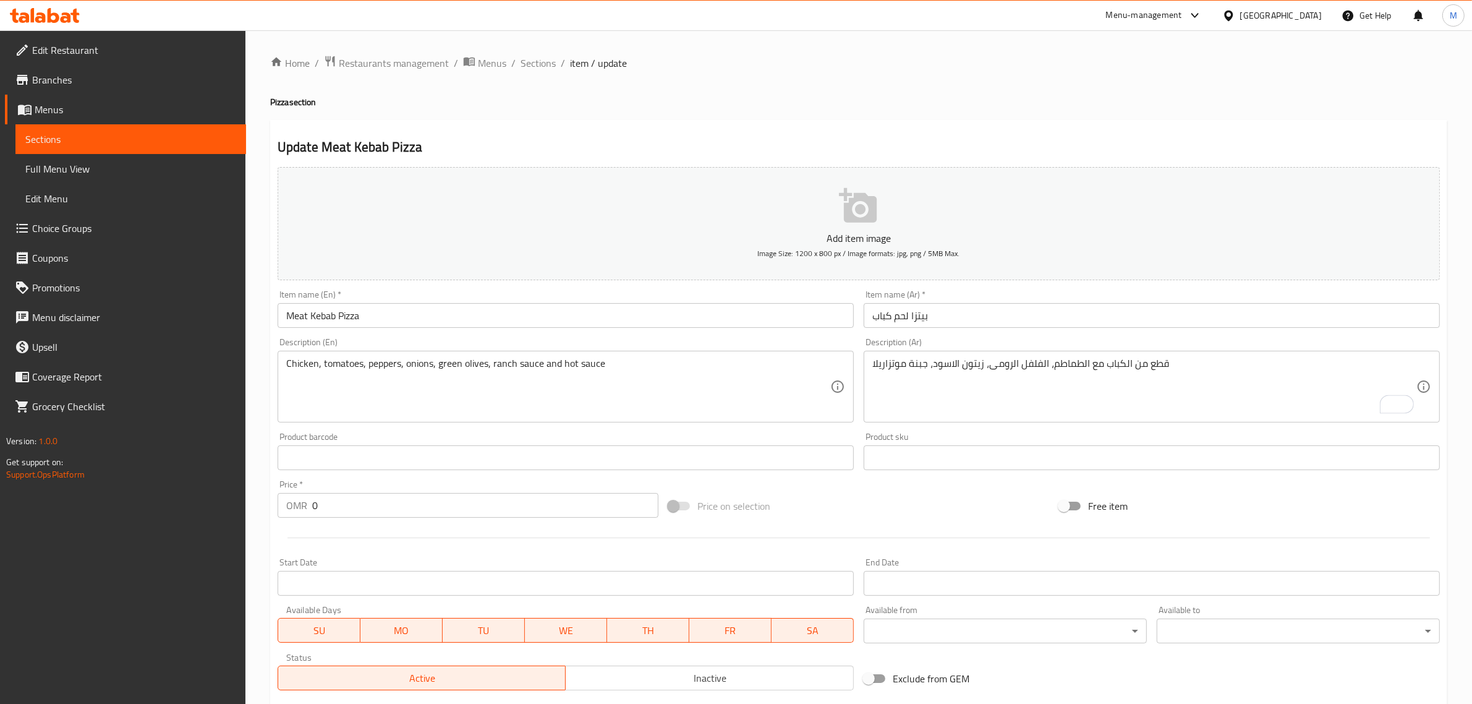
click at [1027, 354] on div "قطع من الكباب مع الطماطم، الفلفل الرومى، زيتون الاسود، جبنة موتزاريلا Descripti…" at bounding box center [1152, 387] width 576 height 72
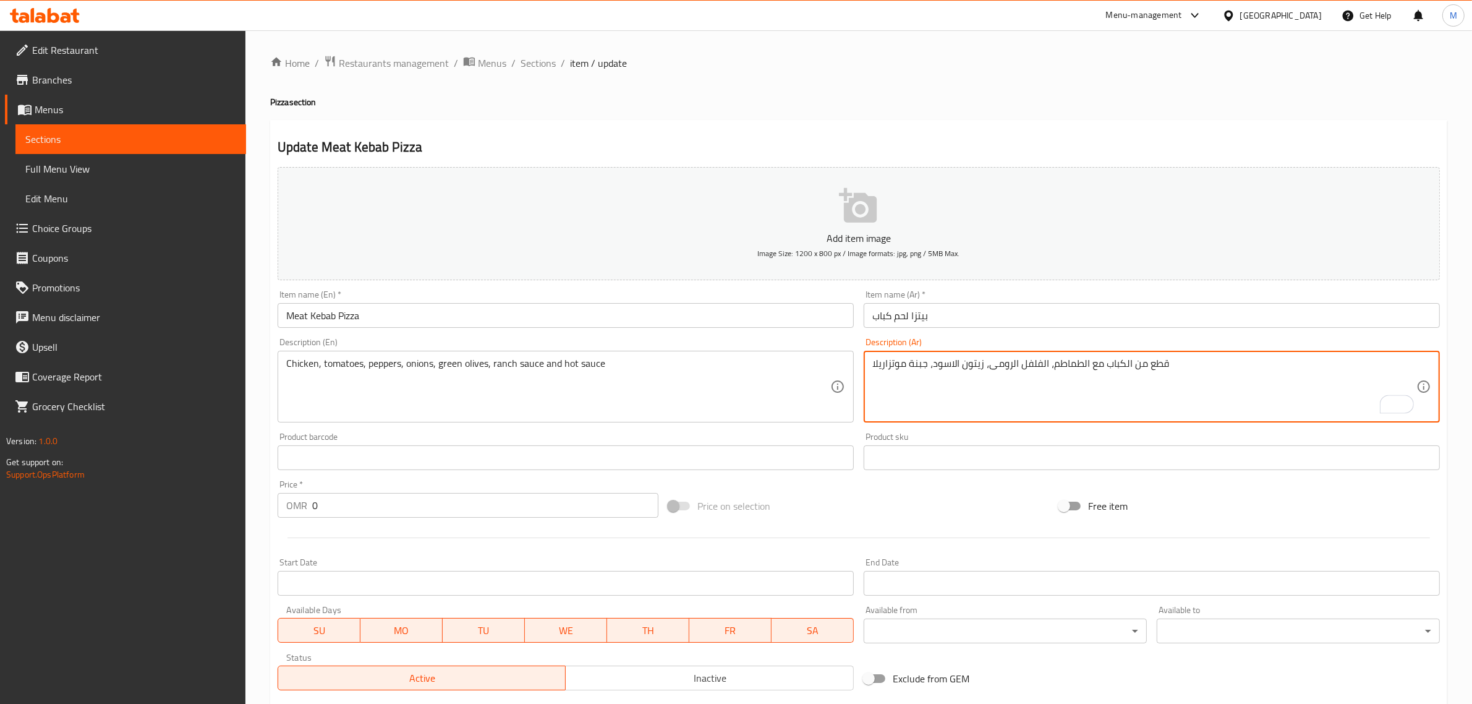
click at [1027, 354] on div "قطع من الكباب مع الطماطم، الفلفل الرومى، زيتون الاسود، جبنة موتزاريلا Descripti…" at bounding box center [1152, 387] width 576 height 72
click at [1023, 370] on textarea "قطع من الكباب مع الطماطم، الفلفل الرومى، زيتون الاسود، جبنة موتزاريلا" at bounding box center [1144, 386] width 544 height 59
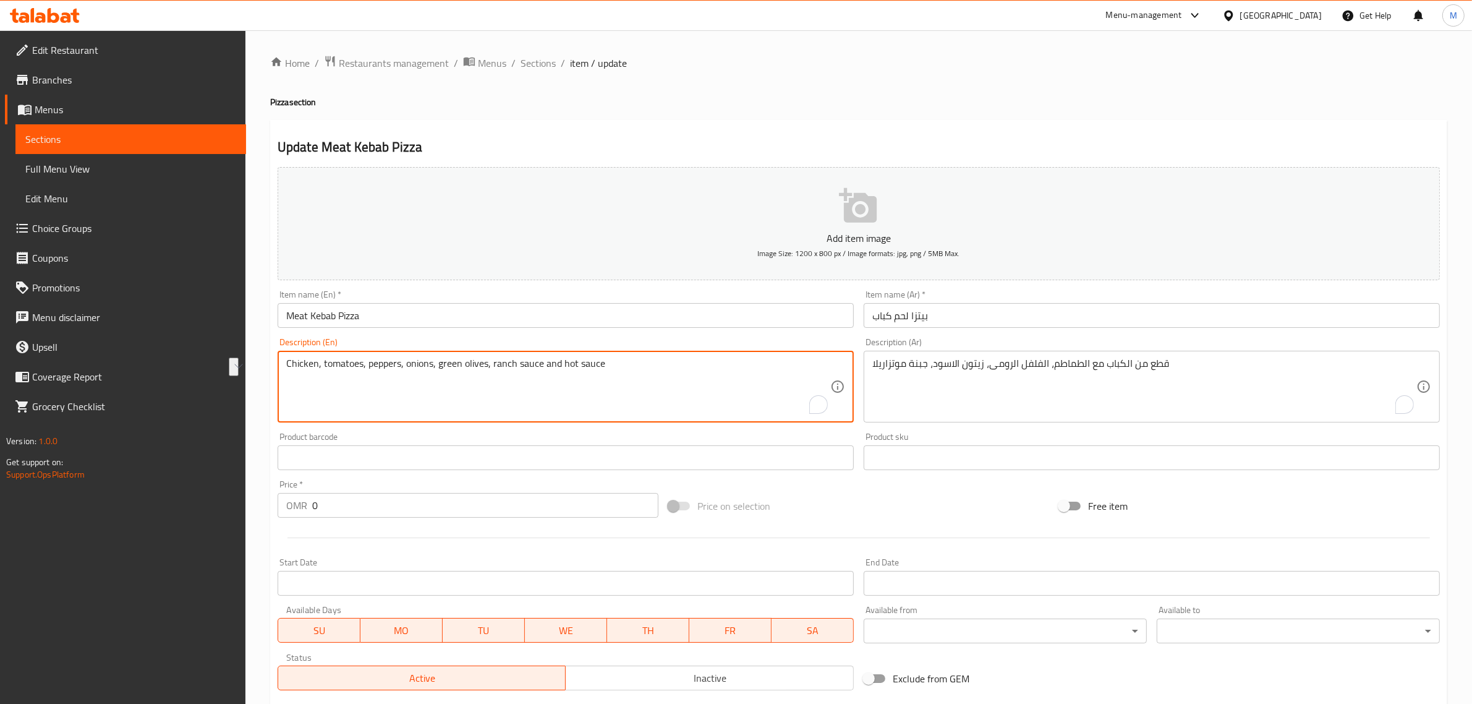
click at [688, 372] on textarea "Chicken, tomatoes, peppers, onions, green olives, ranch sauce and hot sauce" at bounding box center [558, 386] width 544 height 59
paste textarea "Pieces of kebab with tomatoes, bell peppers, black olives, and mozzarella chees"
type textarea "Pieces of kebab with tomatoes, bell peppers, black olives, and mozzarella cheese"
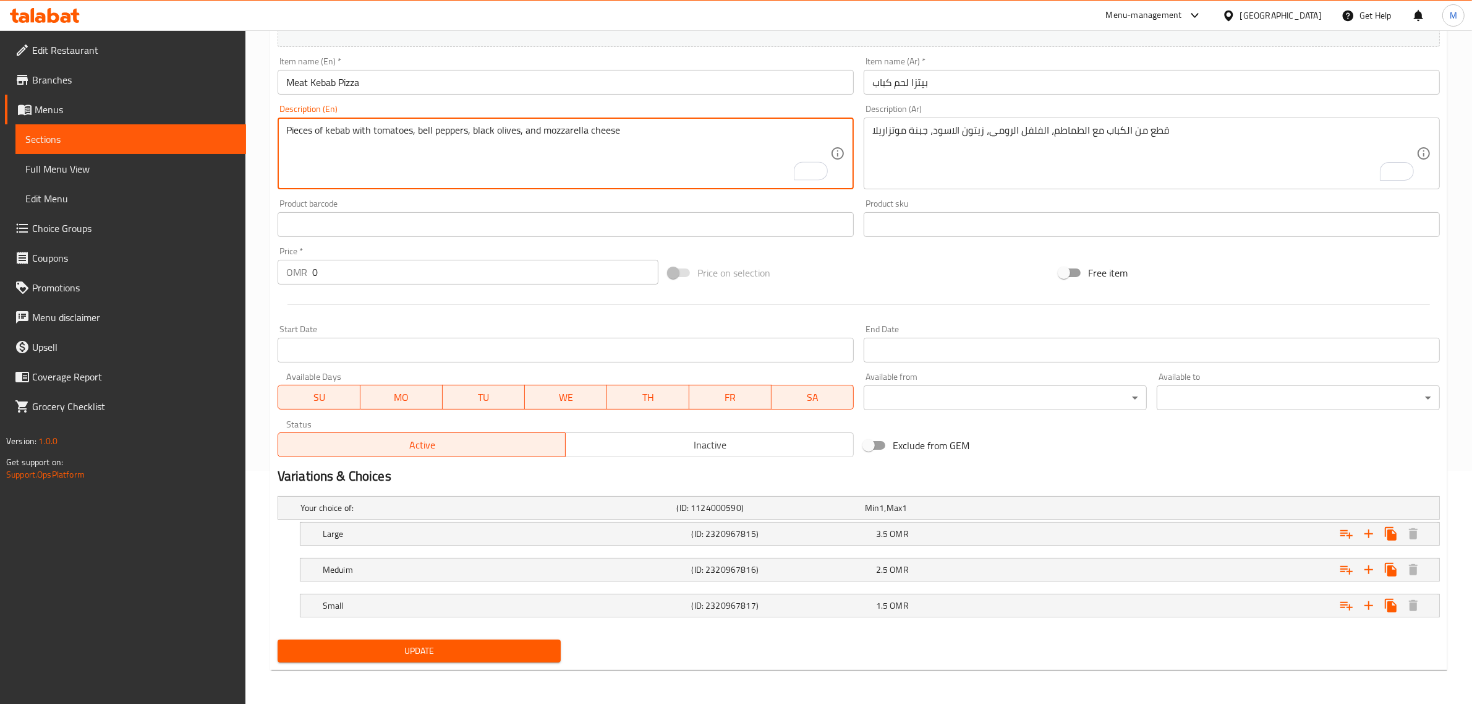
scroll to position [234, 0]
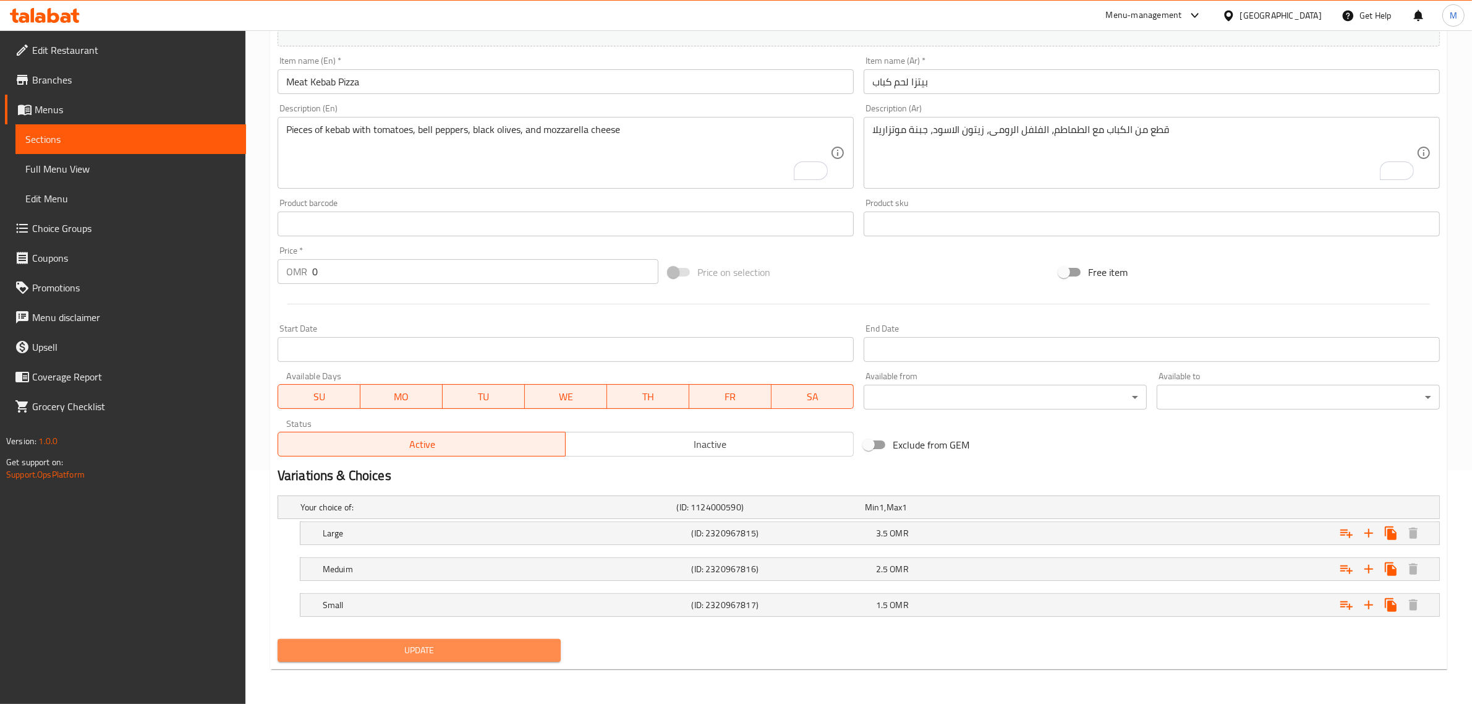
click at [490, 649] on span "Update" at bounding box center [419, 649] width 263 height 15
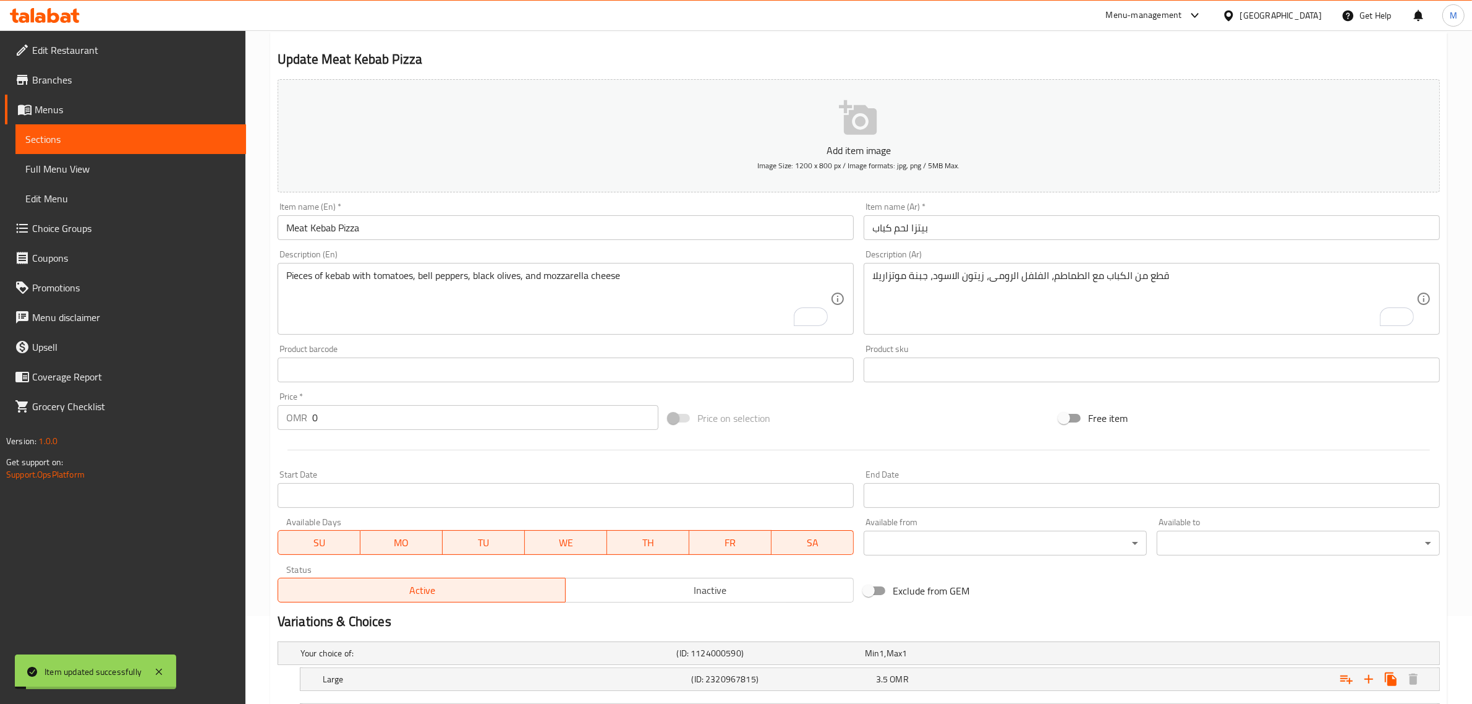
scroll to position [0, 0]
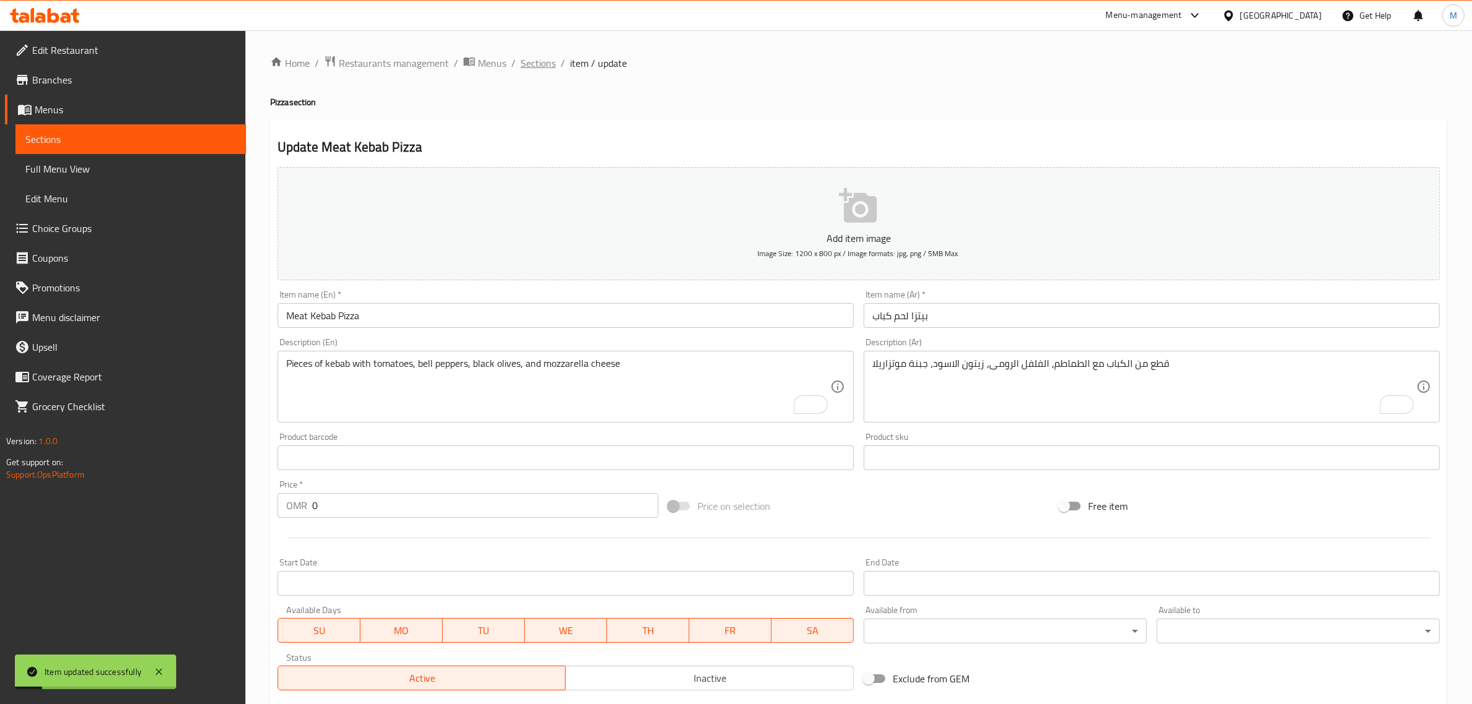
click at [539, 69] on span "Sections" at bounding box center [538, 63] width 35 height 15
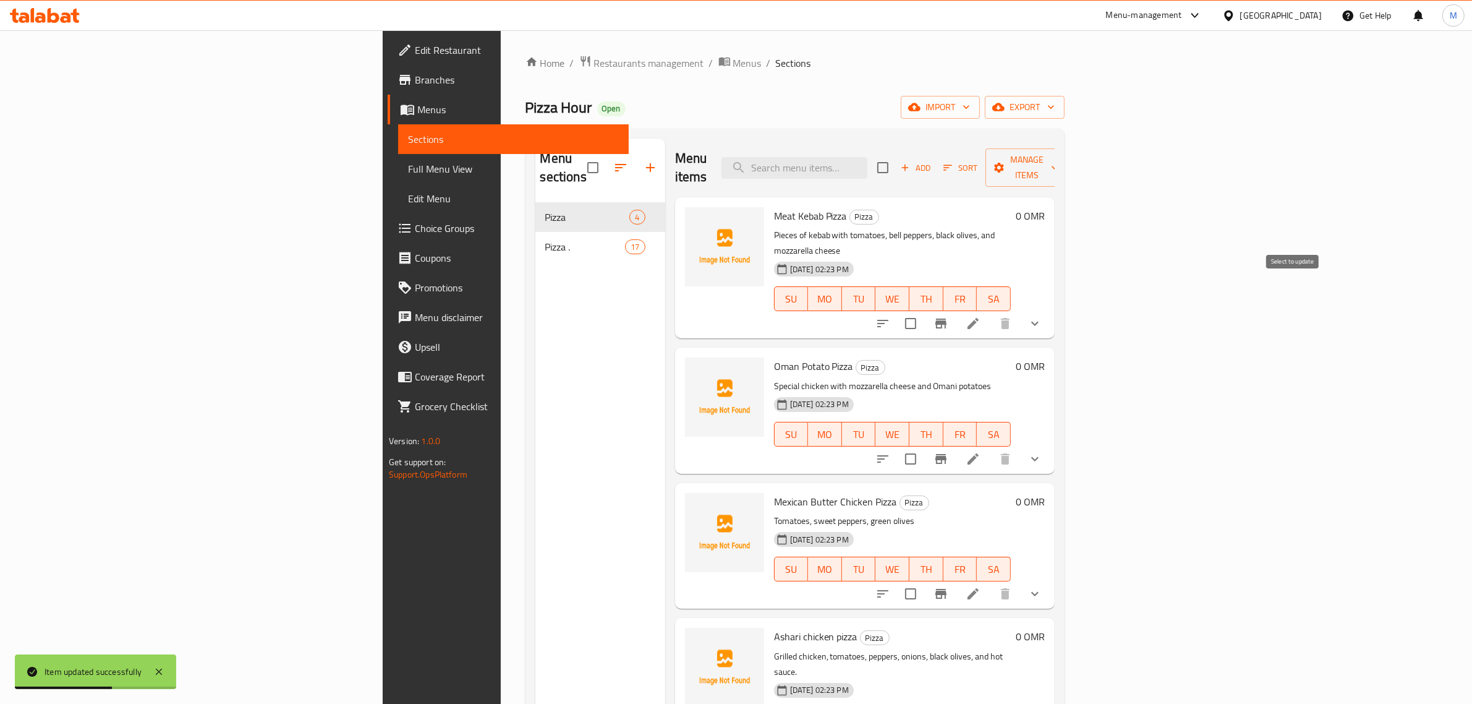
click at [924, 310] on input "checkbox" at bounding box center [911, 323] width 26 height 26
click at [1059, 155] on span "Manage items" at bounding box center [1026, 167] width 63 height 31
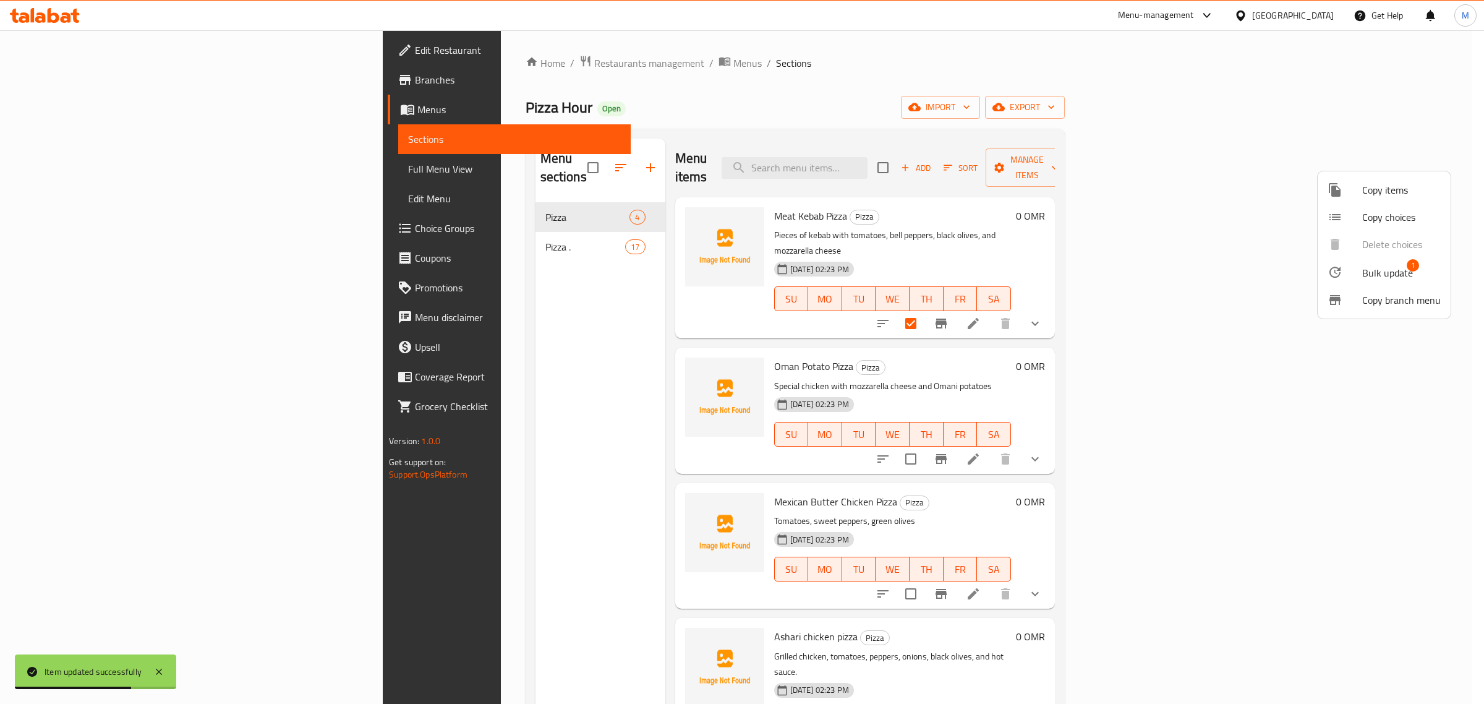
click at [1357, 274] on div at bounding box center [1345, 272] width 35 height 15
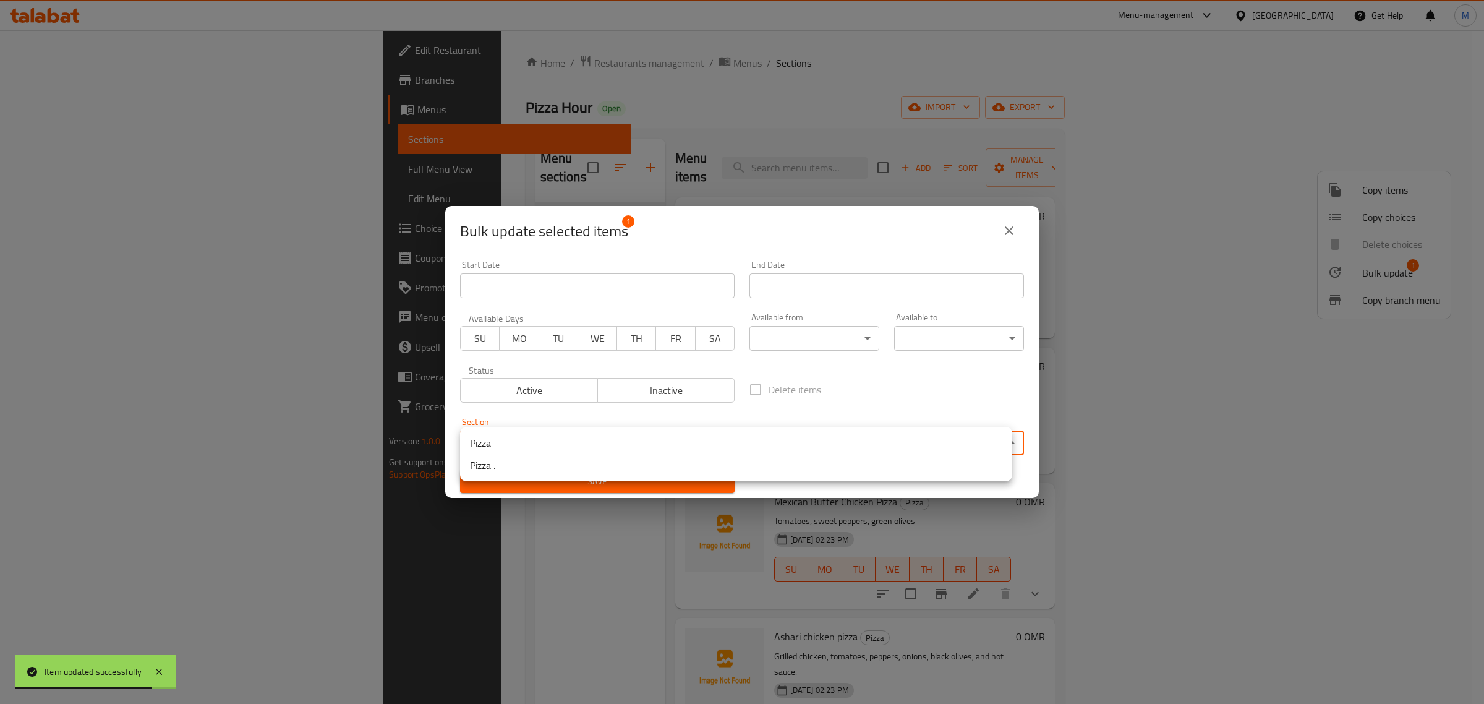
click at [799, 450] on body "Item updated successfully ​ Menu-management Oman Get Help M Edit Restaurant Bra…" at bounding box center [742, 366] width 1484 height 673
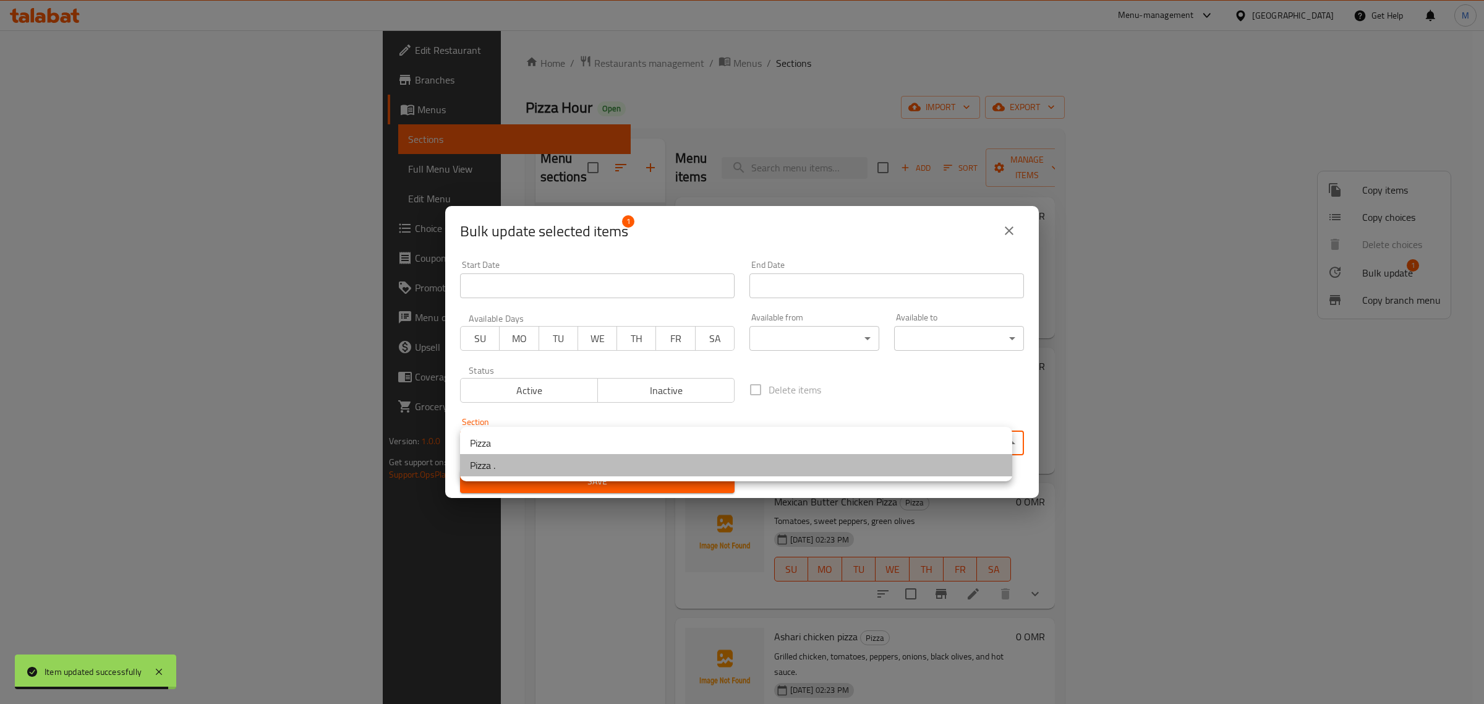
click at [730, 470] on li "Pizza ." at bounding box center [736, 465] width 552 height 22
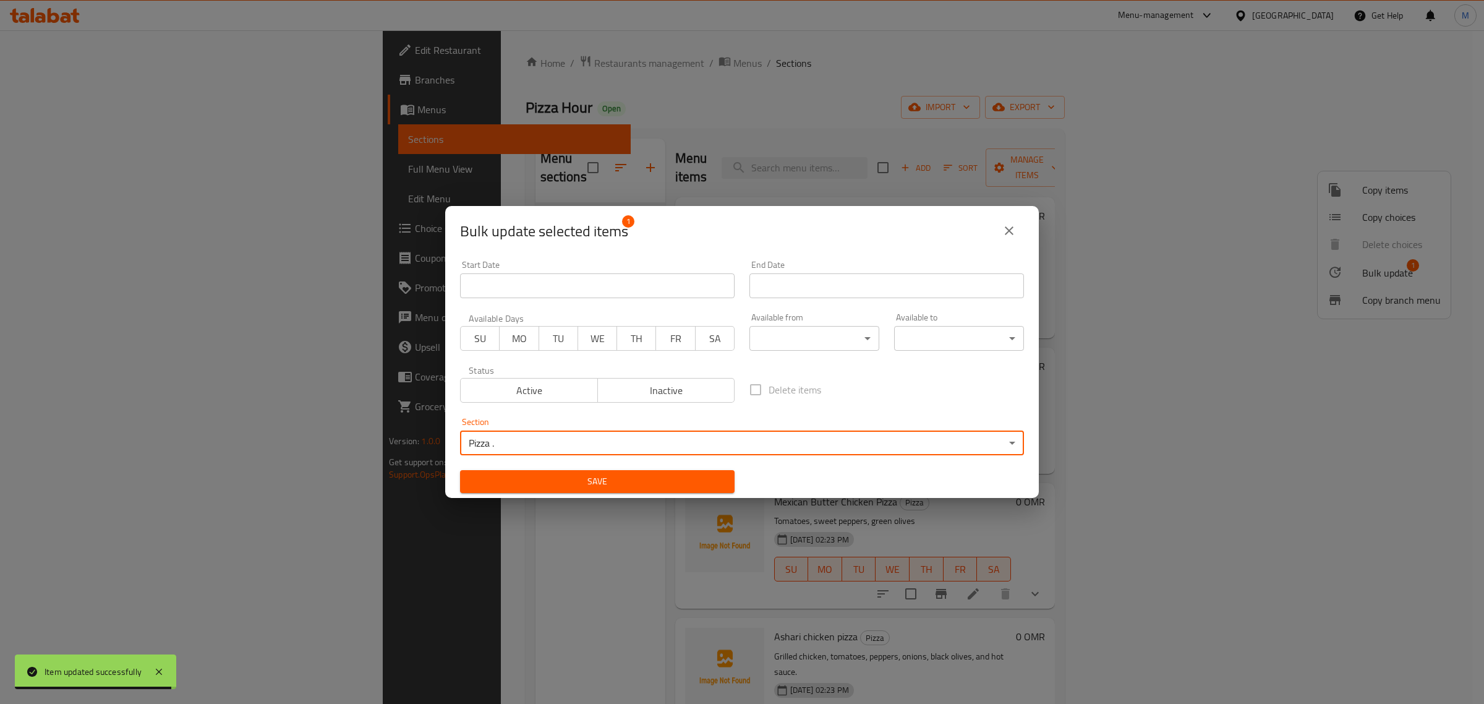
click at [660, 483] on span "Save" at bounding box center [597, 481] width 255 height 15
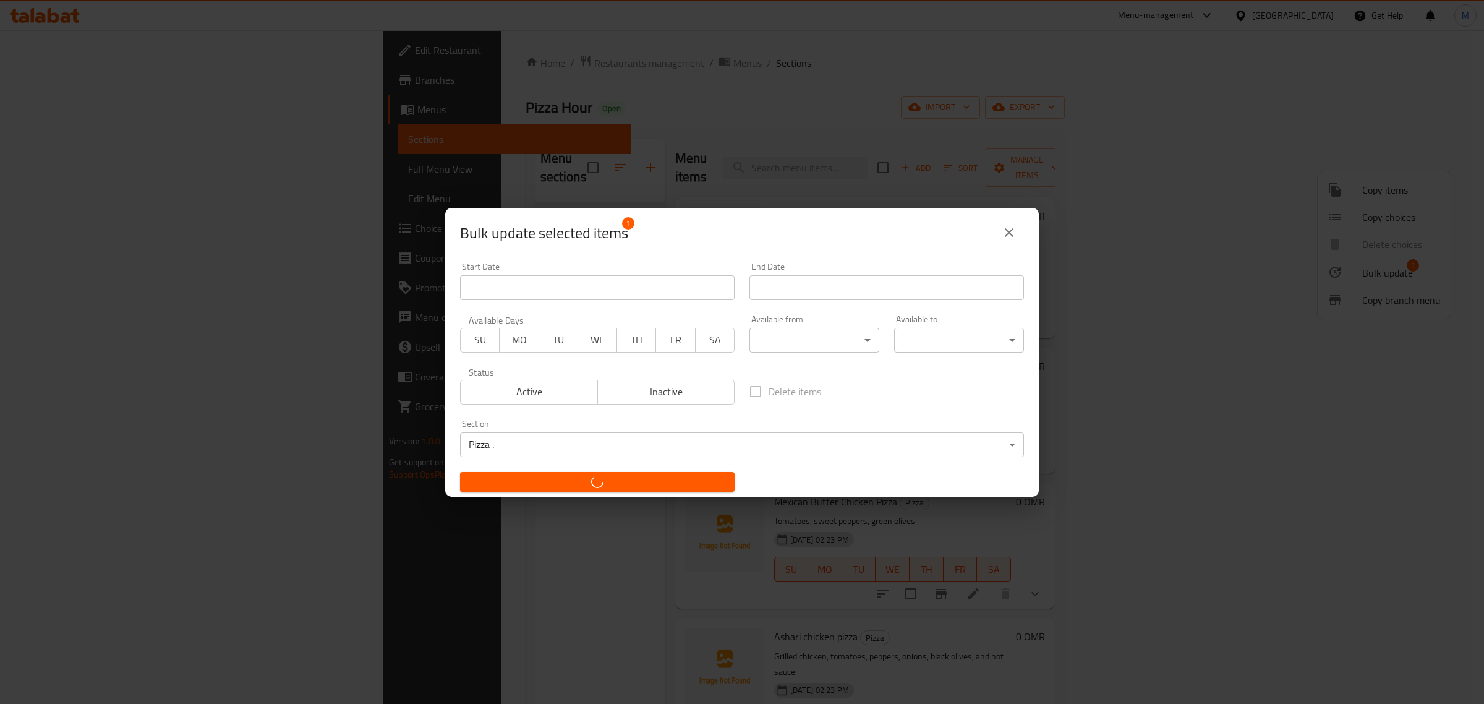
checkbox input "false"
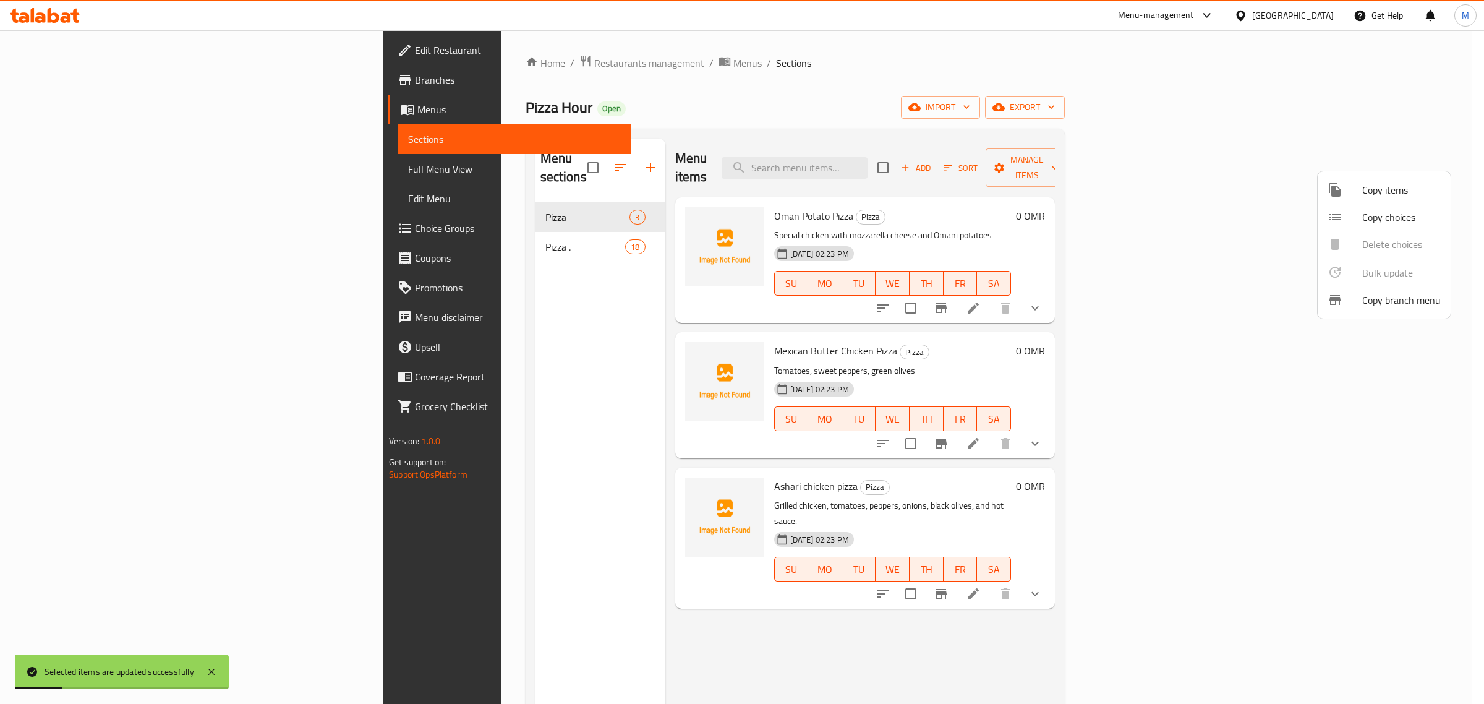
click at [1117, 301] on div at bounding box center [742, 352] width 1484 height 704
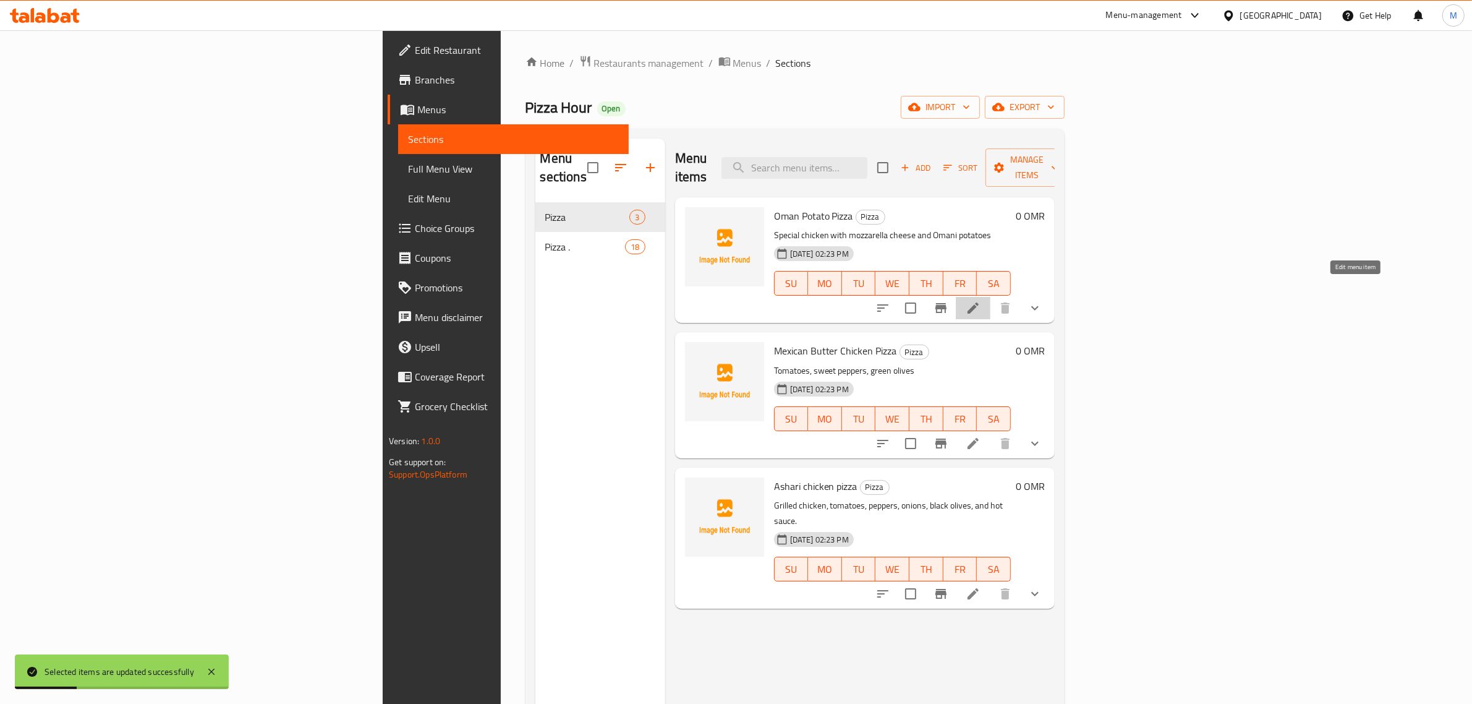
click at [981, 301] on icon at bounding box center [973, 308] width 15 height 15
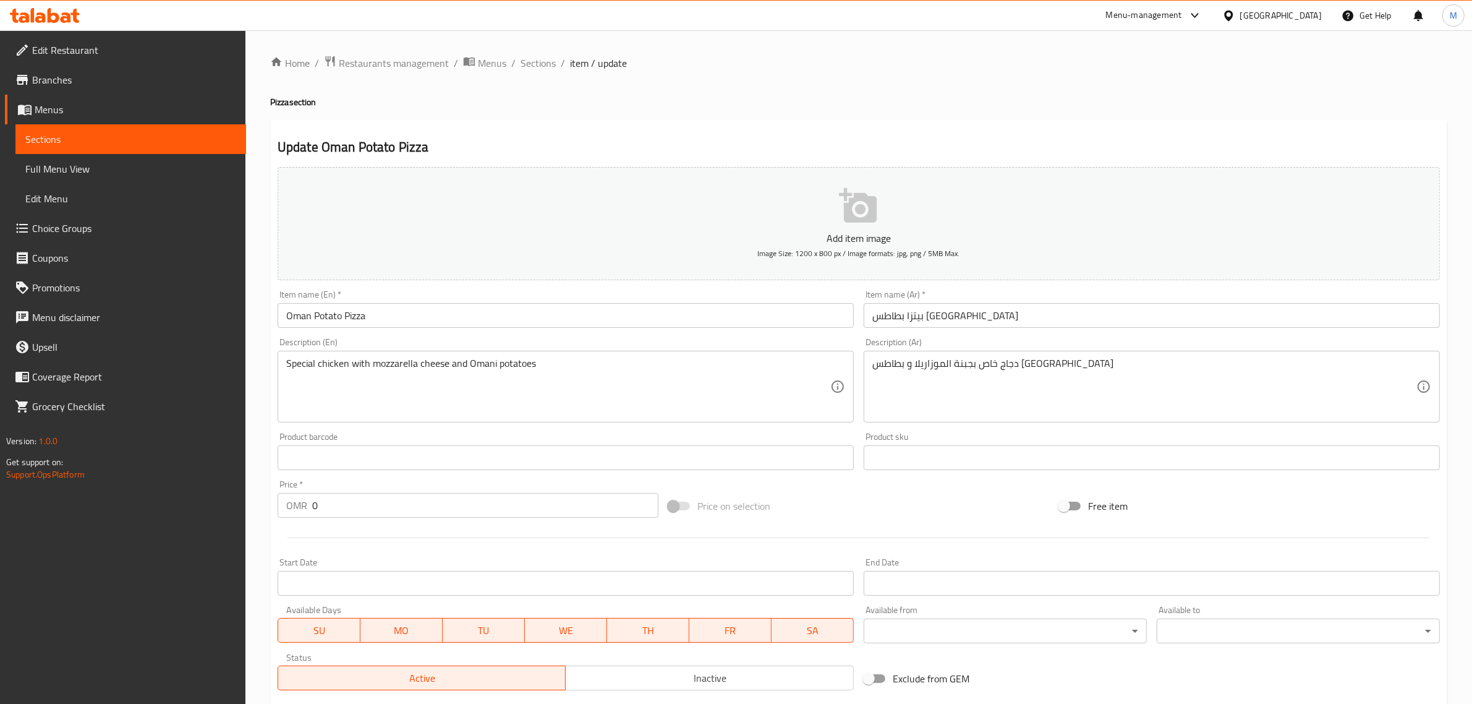
click at [1062, 310] on input "بيتزا بطاطس عمان" at bounding box center [1152, 315] width 576 height 25
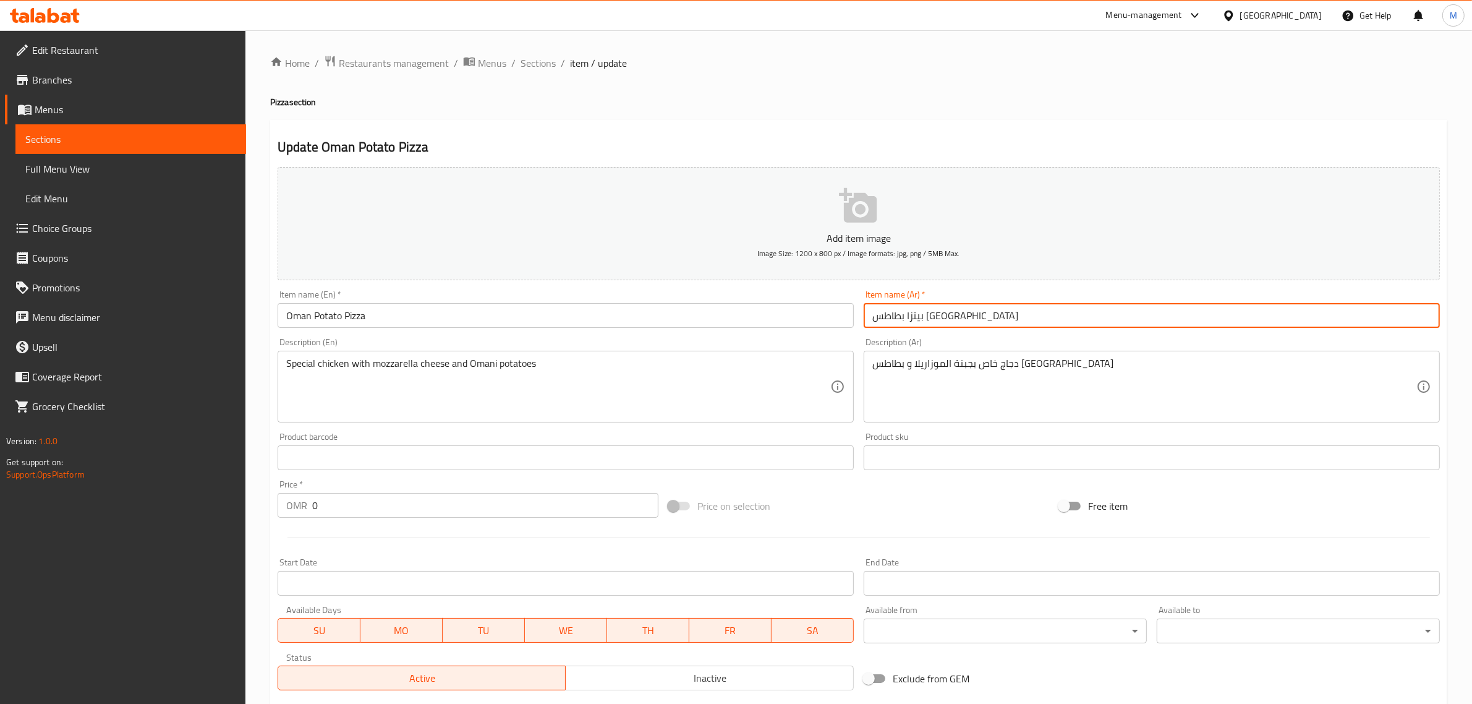
click at [1062, 310] on input "بيتزا بطاطس عمان" at bounding box center [1152, 315] width 576 height 25
click at [908, 311] on input "بيتزا بطاطس عمان" at bounding box center [1152, 315] width 576 height 25
drag, startPoint x: 927, startPoint y: 317, endPoint x: 861, endPoint y: 319, distance: 66.8
click at [861, 319] on div "Item name (Ar)   * بيتزا بطاطس عمان Item name (Ar) *" at bounding box center [1152, 309] width 586 height 48
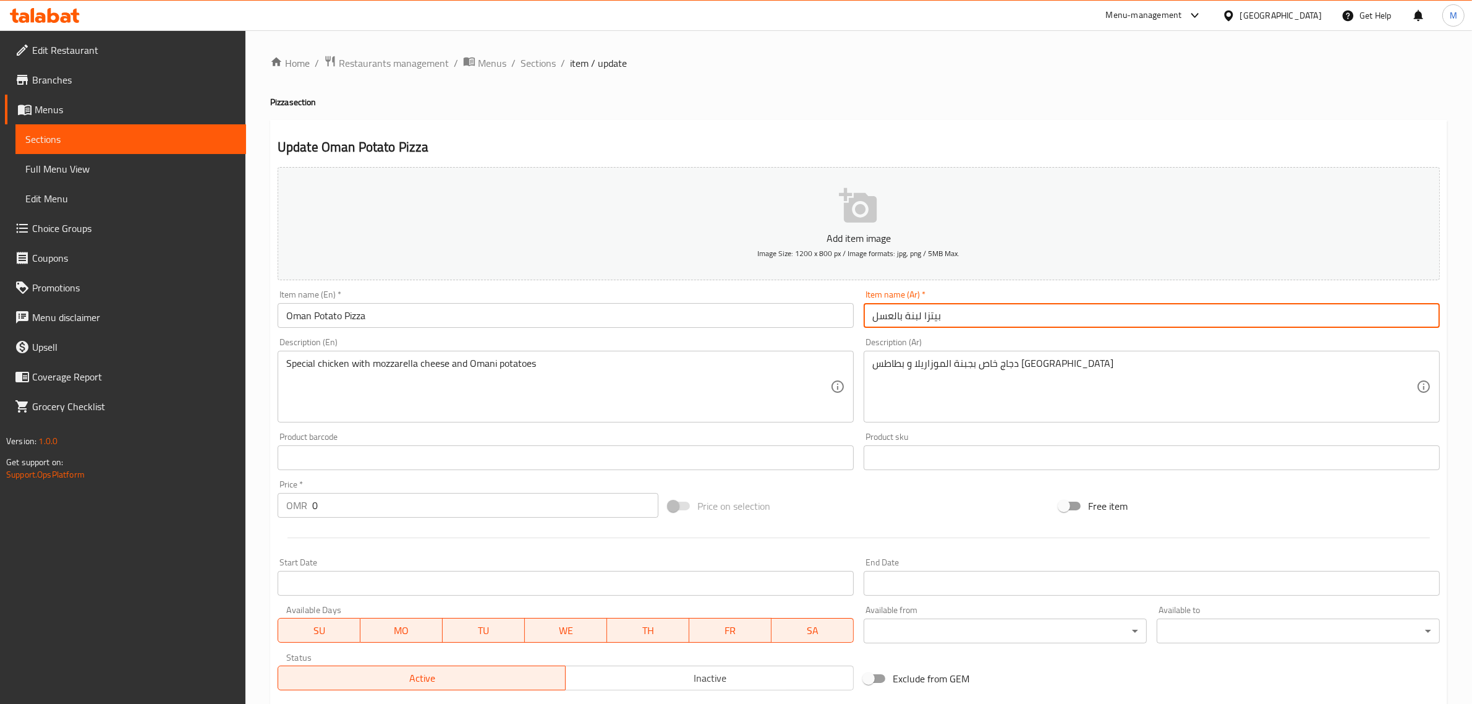
click at [910, 308] on input "بيتزا لبنة بالعسل" at bounding box center [1152, 315] width 576 height 25
type input "بيتزا لبنة بالعسل"
click at [712, 340] on div "Description (En) Special chicken with mozzarella cheese and Omani potatoes Desc…" at bounding box center [566, 380] width 576 height 85
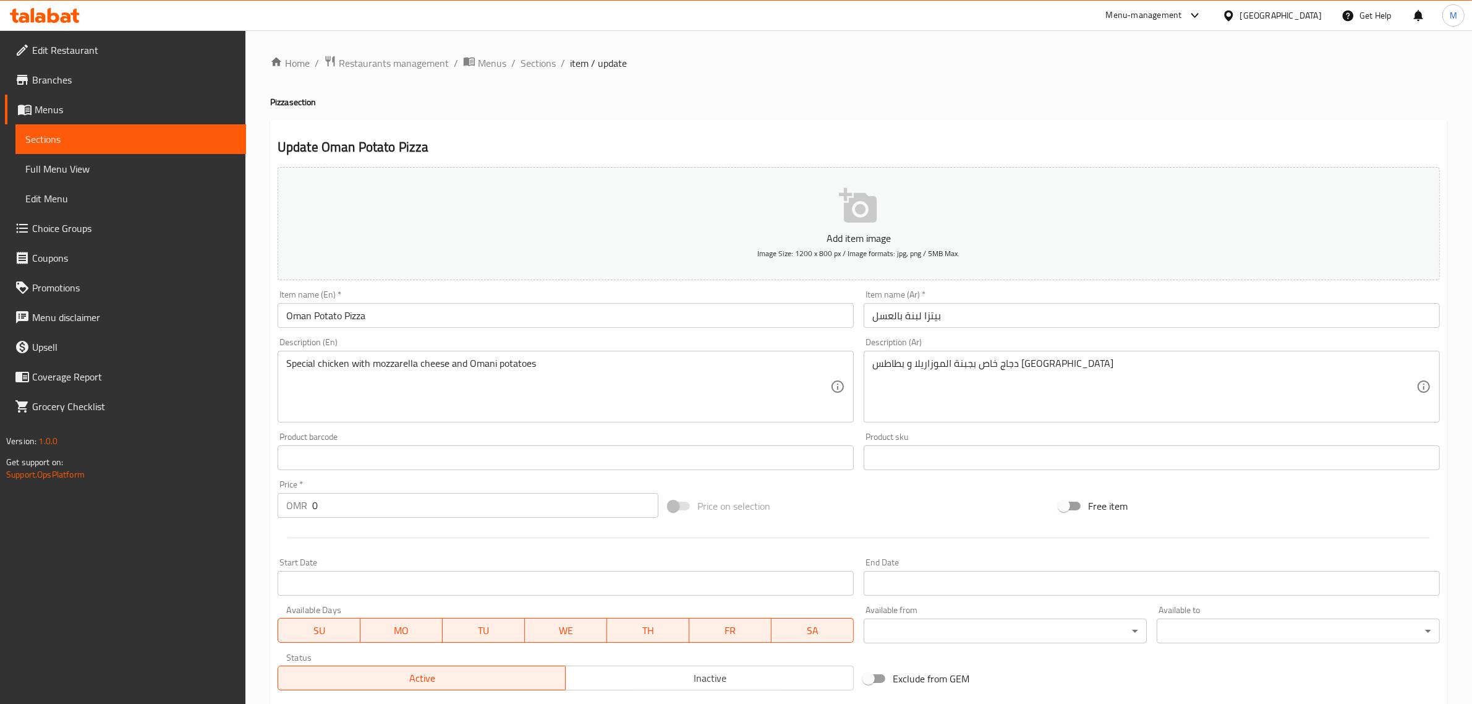
click at [721, 323] on input "Oman Potato Pizza" at bounding box center [566, 315] width 576 height 25
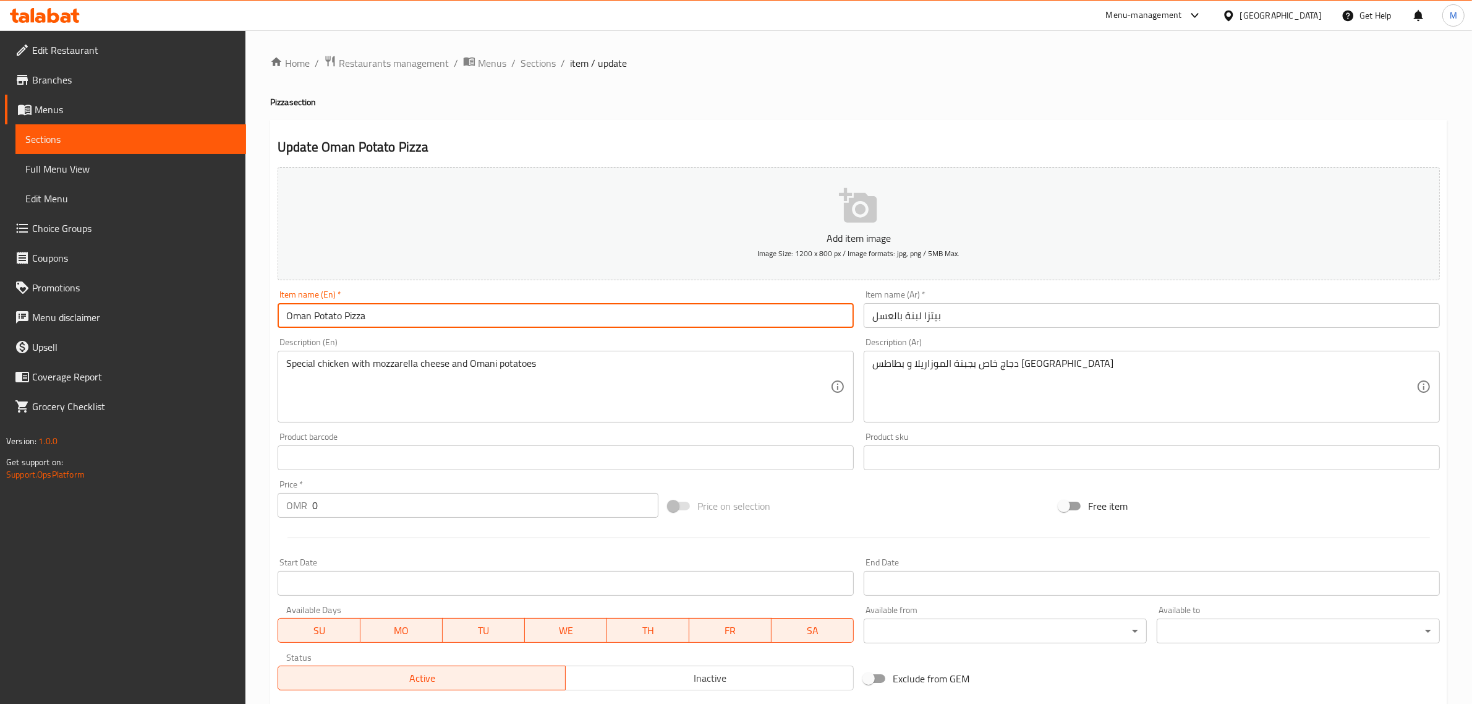
click at [721, 323] on input "Oman Potato Pizza" at bounding box center [566, 315] width 576 height 25
paste input "Labneh pizza with honey"
type input "Labneh pizza with honey"
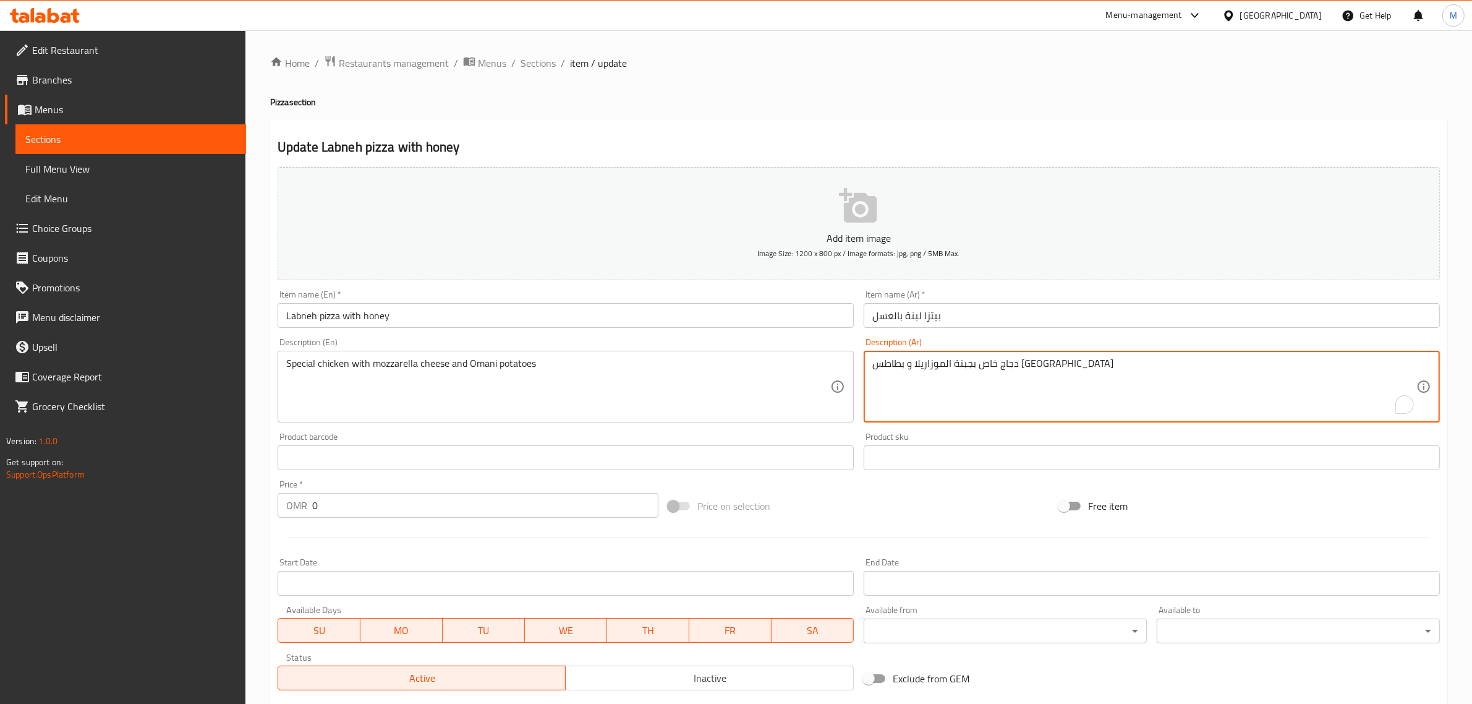
click at [969, 378] on textarea "دجاج خاص بجبنة الموزاريلا و بطاطس عمان" at bounding box center [1144, 386] width 544 height 59
click at [1081, 372] on textarea "مزيج مثالى لمحبى الحلو والمالح، مع طبقات اللبنة والعسل والجبنة الموتزاريلا" at bounding box center [1144, 386] width 544 height 59
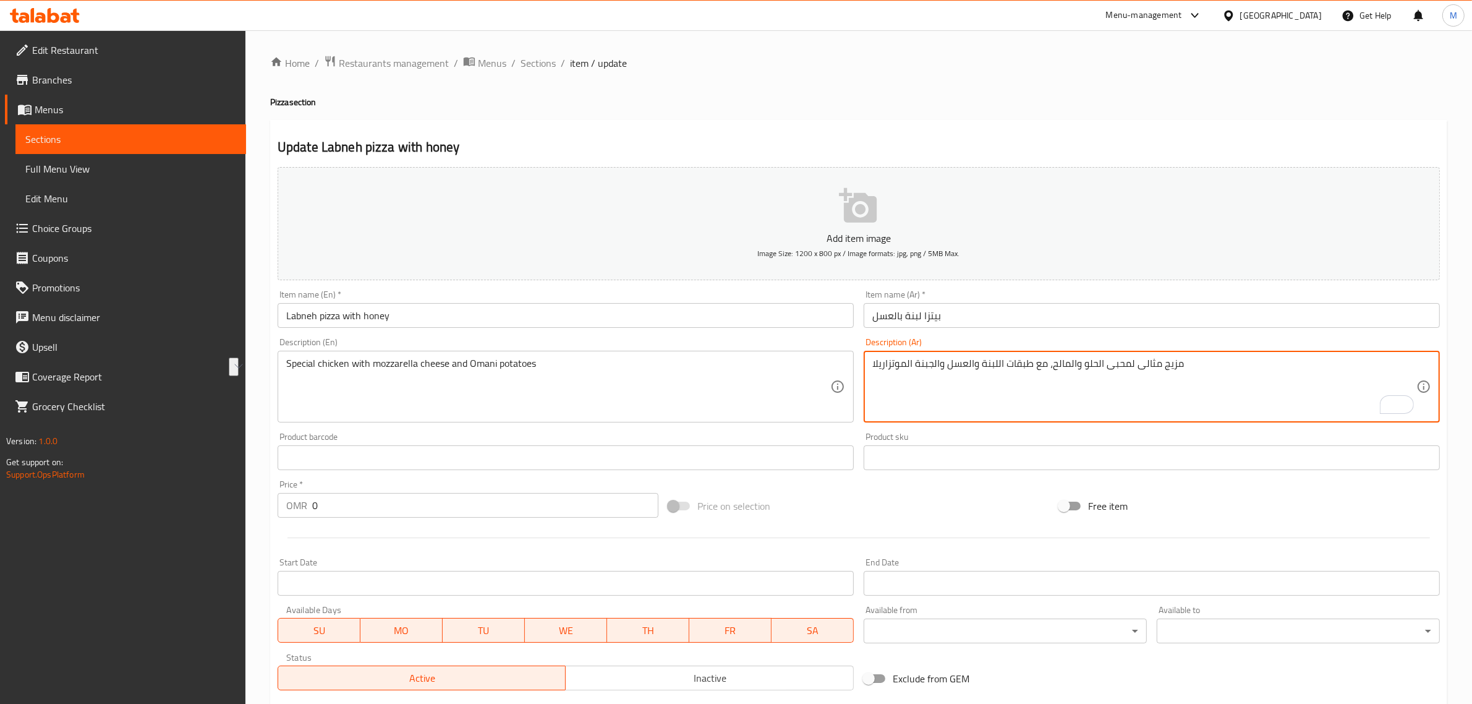
type textarea "مزيج مثالى لمحبى الحلو والمالح، مع طبقات اللبنة والعسل والجبنة الموتزاريلا"
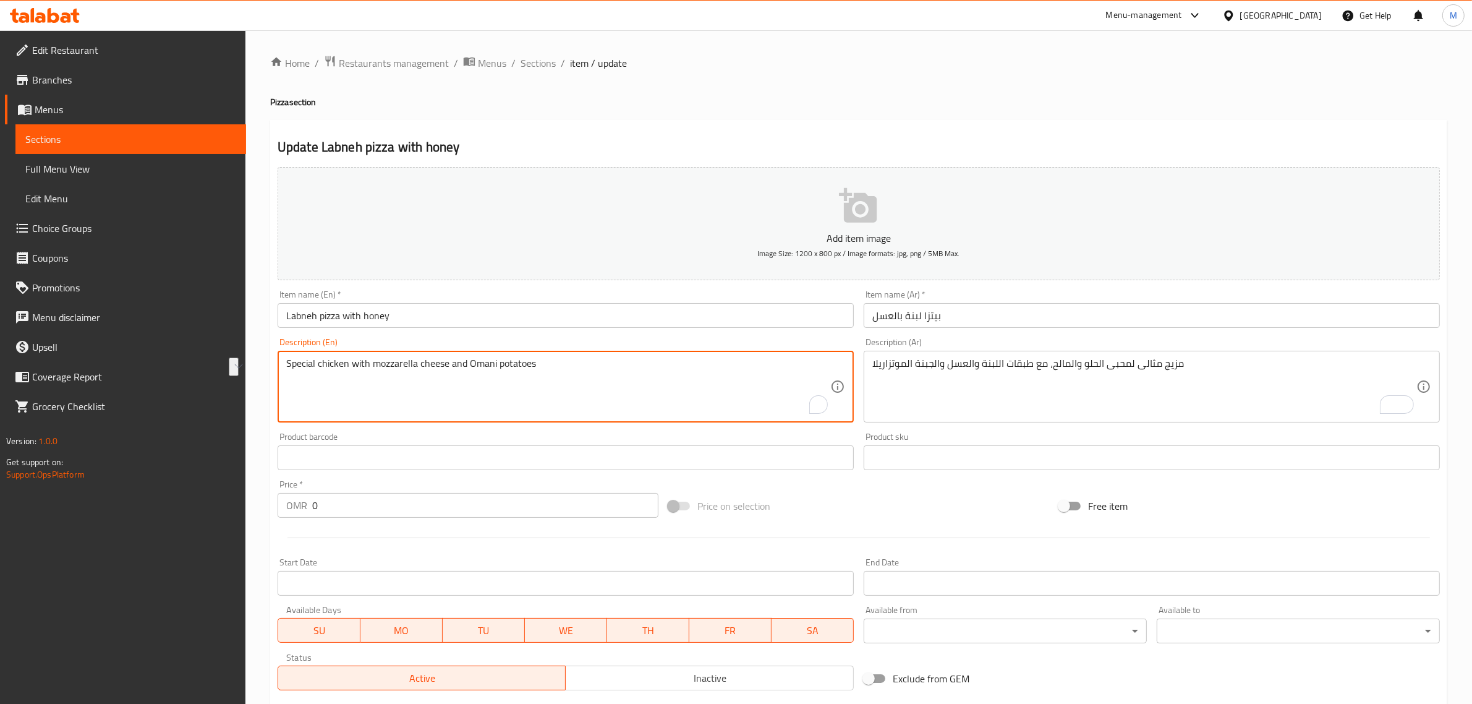
click at [724, 364] on textarea "Special chicken with mozzarella cheese and Omani potatoes" at bounding box center [558, 386] width 544 height 59
paste textarea "The perfect combination for sweet and salty lovers, with layers of labneh, hone…"
click at [724, 364] on textarea "Special chicken with mozzarella cheese and Omani The perfect combination for sw…" at bounding box center [558, 386] width 544 height 59
paste textarea "To enrich screen reader interactions, please activate Accessibility in Grammarl…"
type textarea "The perfect combination for sweet and salty lovers, with layers of labneh, hone…"
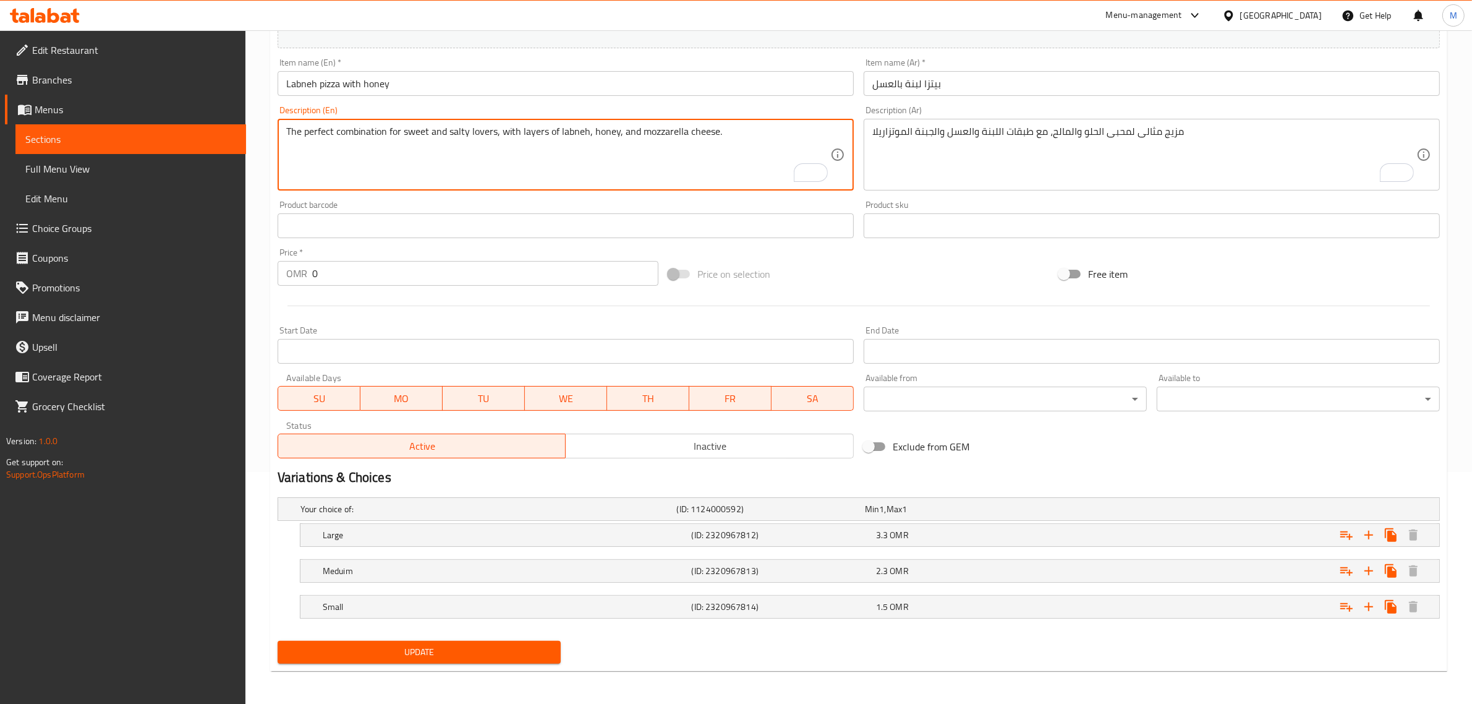
scroll to position [234, 0]
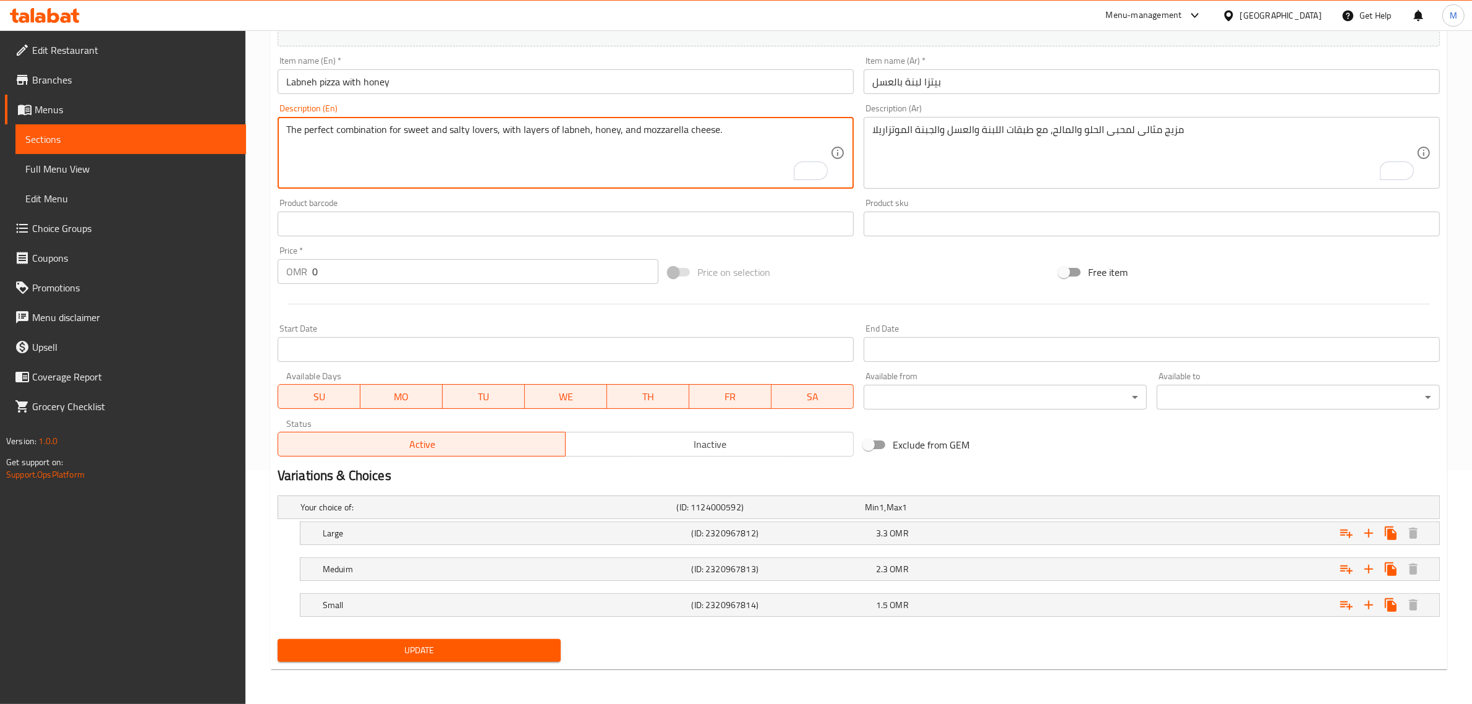
click at [526, 649] on span "Update" at bounding box center [419, 649] width 263 height 15
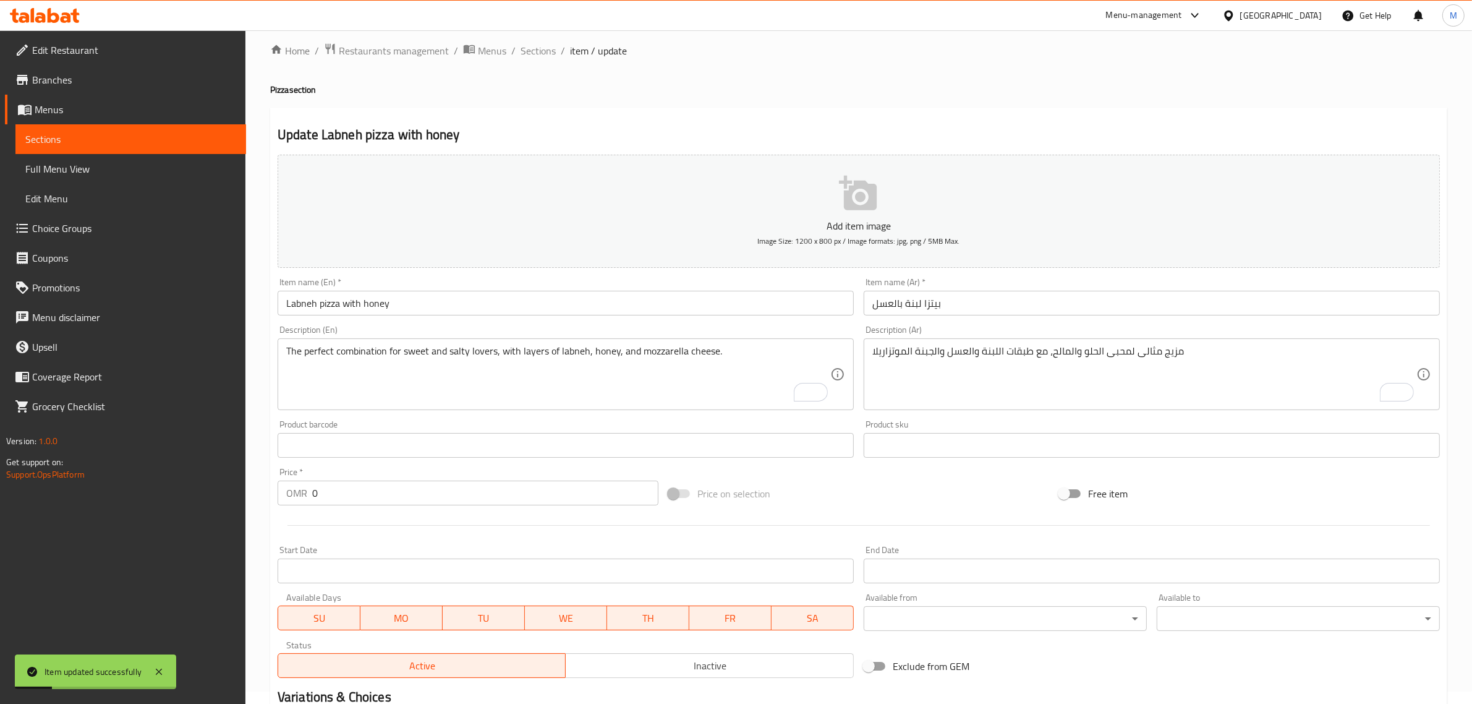
scroll to position [0, 0]
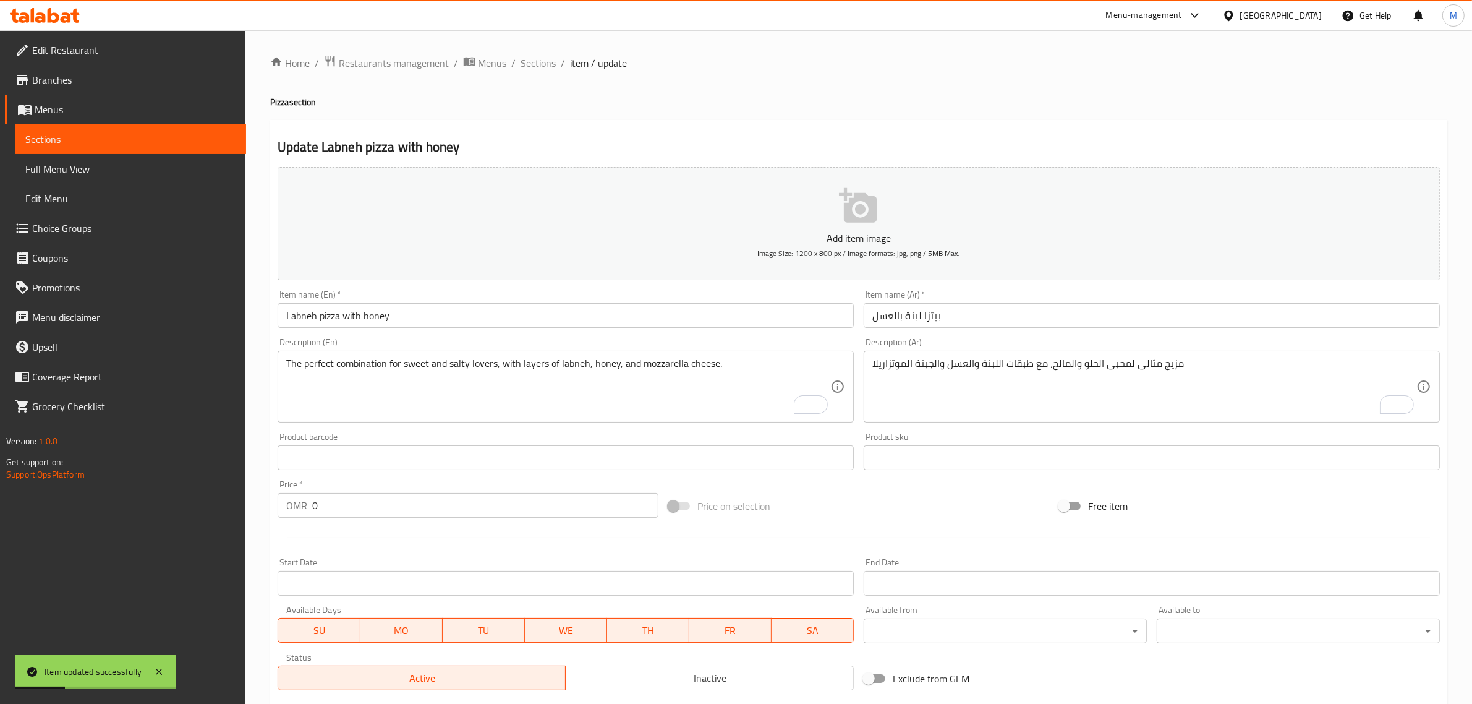
click at [544, 72] on div "Home / Restaurants management / Menus / Sections / item / update Pizza section …" at bounding box center [858, 484] width 1177 height 858
click at [541, 53] on div "Home / Restaurants management / Menus / Sections / item / update Pizza section …" at bounding box center [858, 483] width 1227 height 907
click at [542, 59] on span "Sections" at bounding box center [538, 63] width 35 height 15
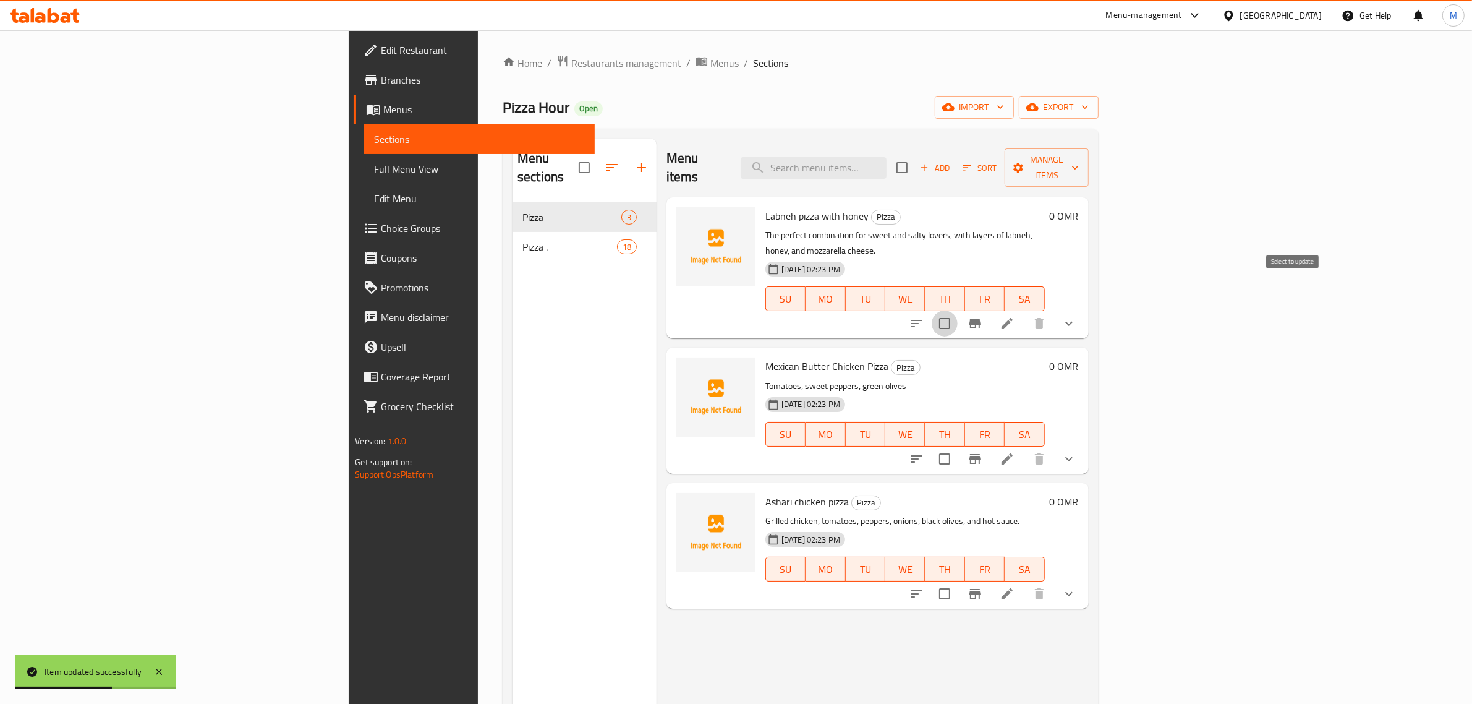
click at [958, 310] on input "checkbox" at bounding box center [945, 323] width 26 height 26
click at [1089, 140] on div "Menu items Add Sort Manage items" at bounding box center [878, 168] width 422 height 59
click at [1078, 155] on span "Manage items" at bounding box center [1047, 167] width 64 height 31
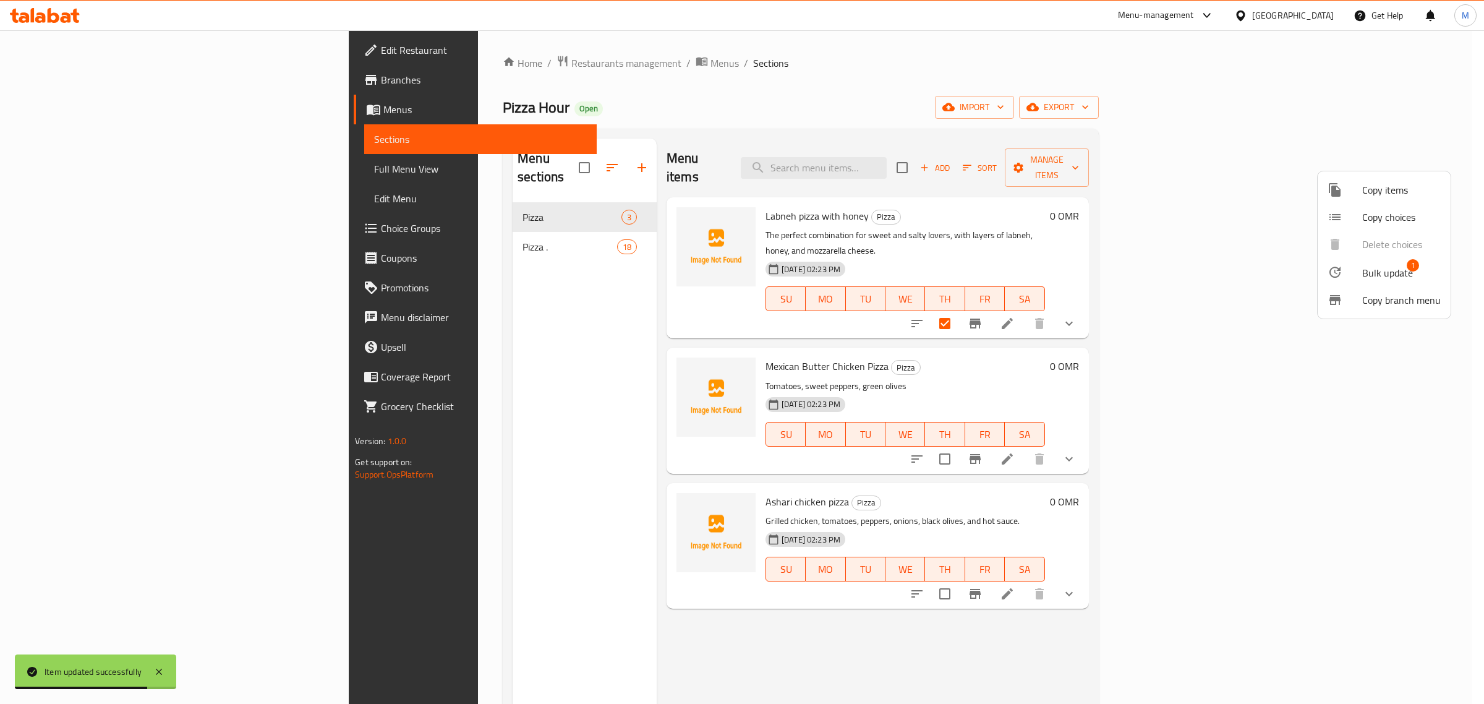
click at [1354, 273] on div at bounding box center [1345, 272] width 35 height 15
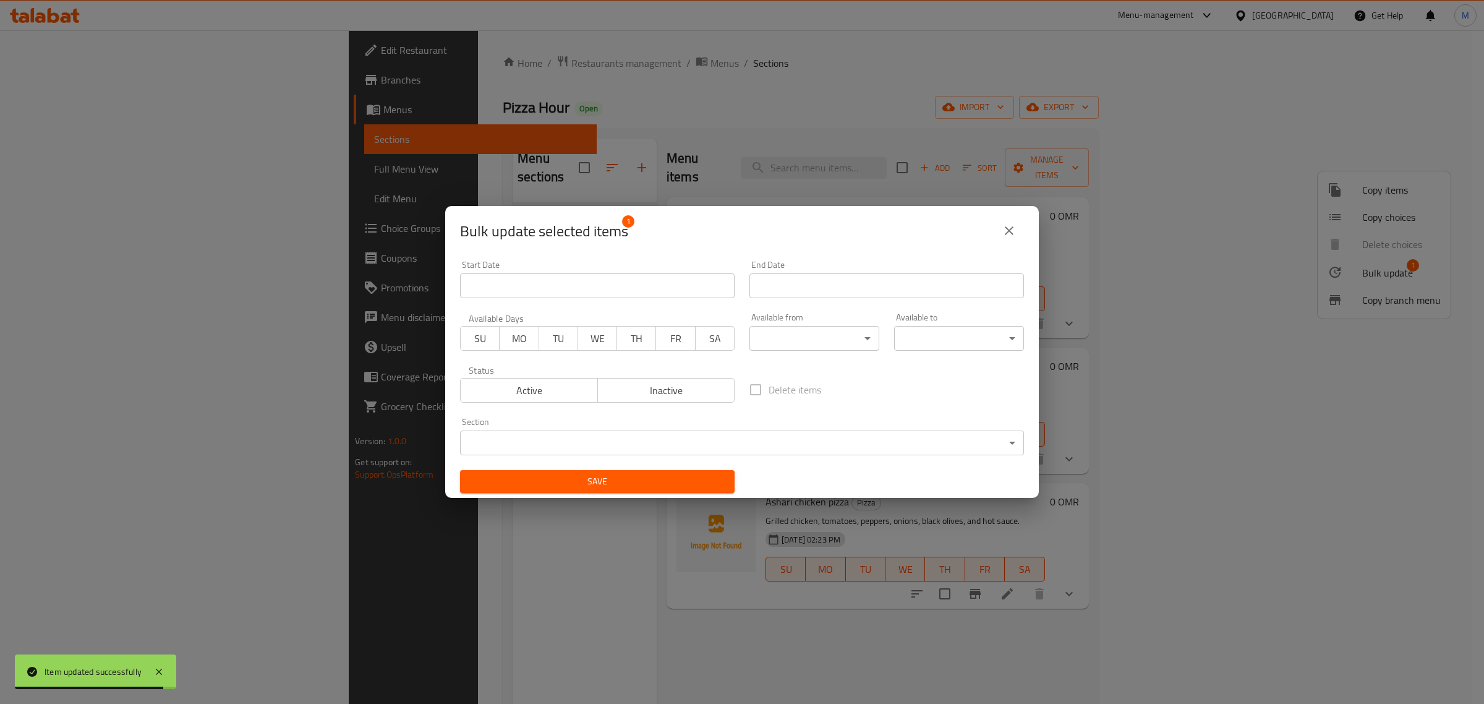
click at [706, 432] on body "Item updated successfully ​ Menu-management Oman Get Help M Edit Restaurant Bra…" at bounding box center [742, 366] width 1484 height 673
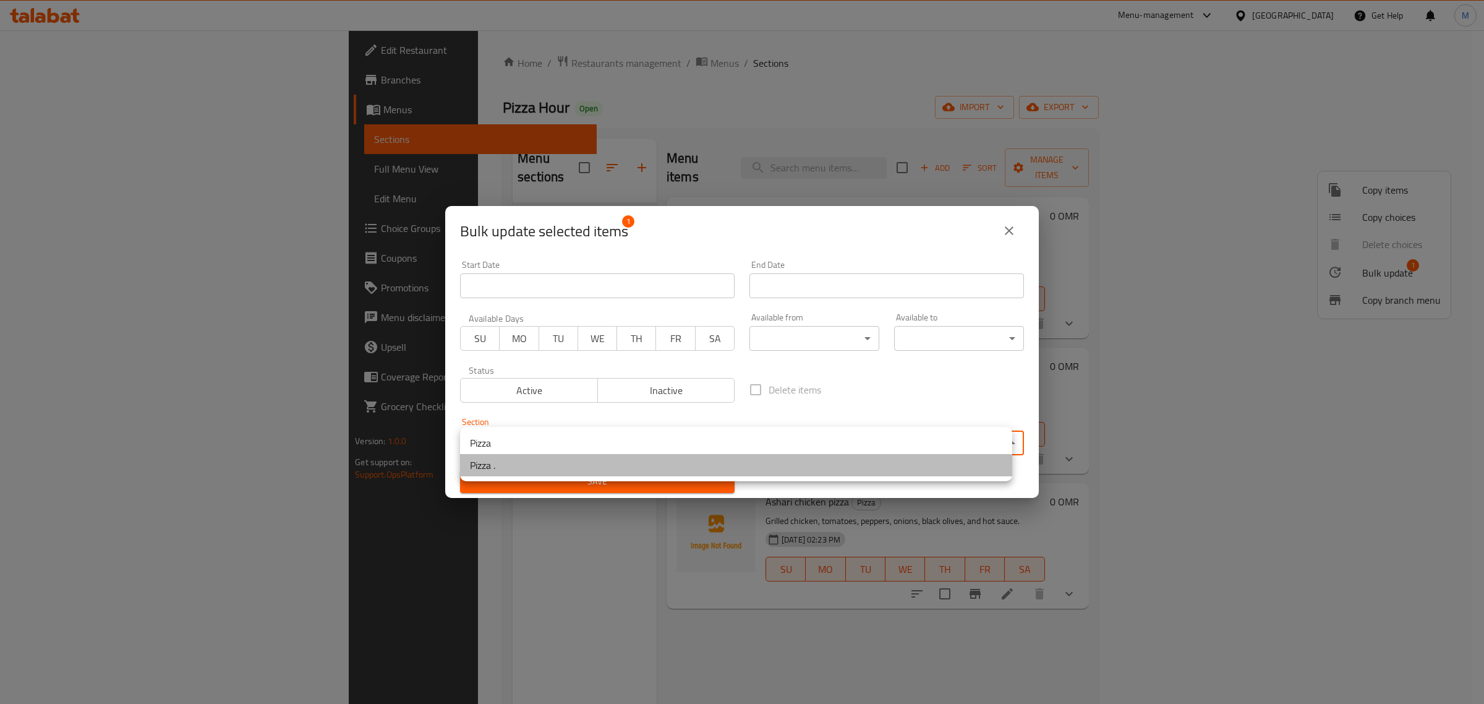
click at [651, 462] on li "Pizza ." at bounding box center [736, 465] width 552 height 22
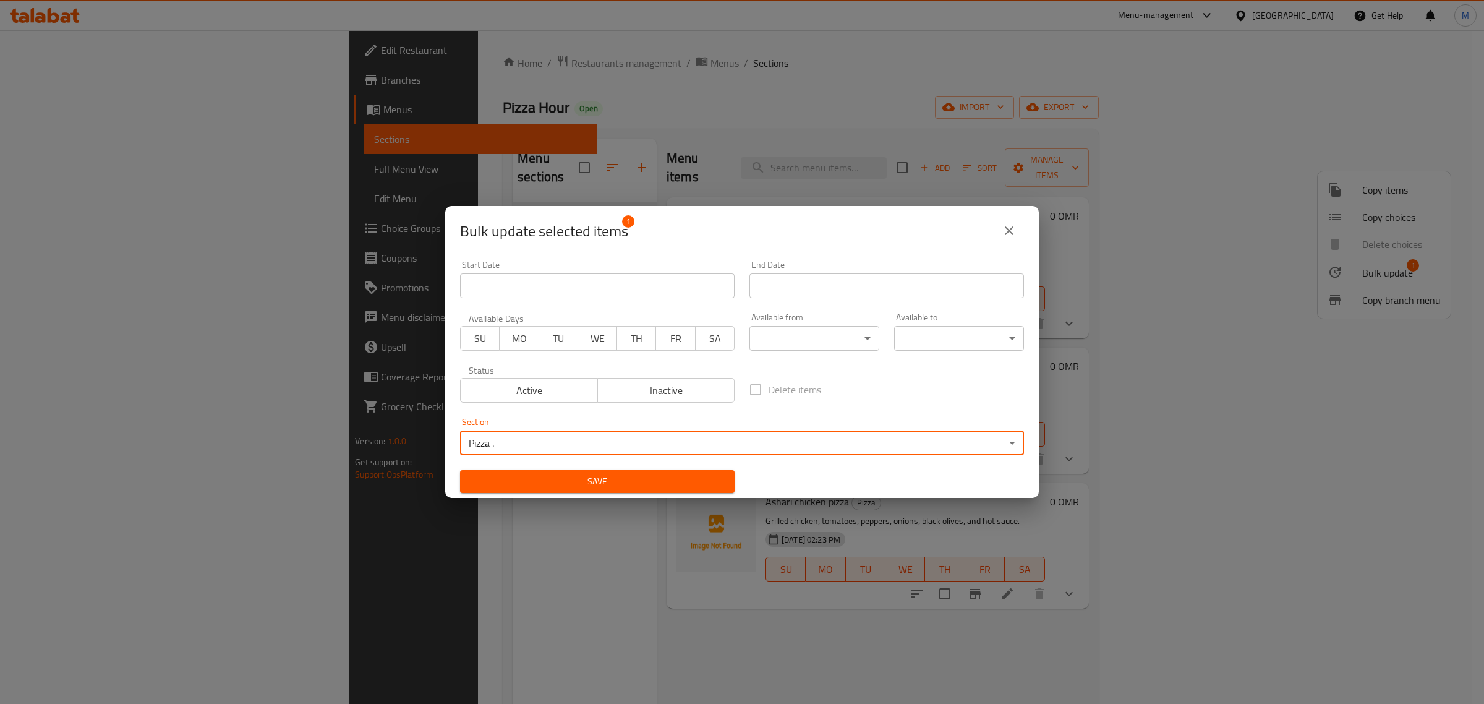
click at [638, 475] on span "Save" at bounding box center [597, 481] width 255 height 15
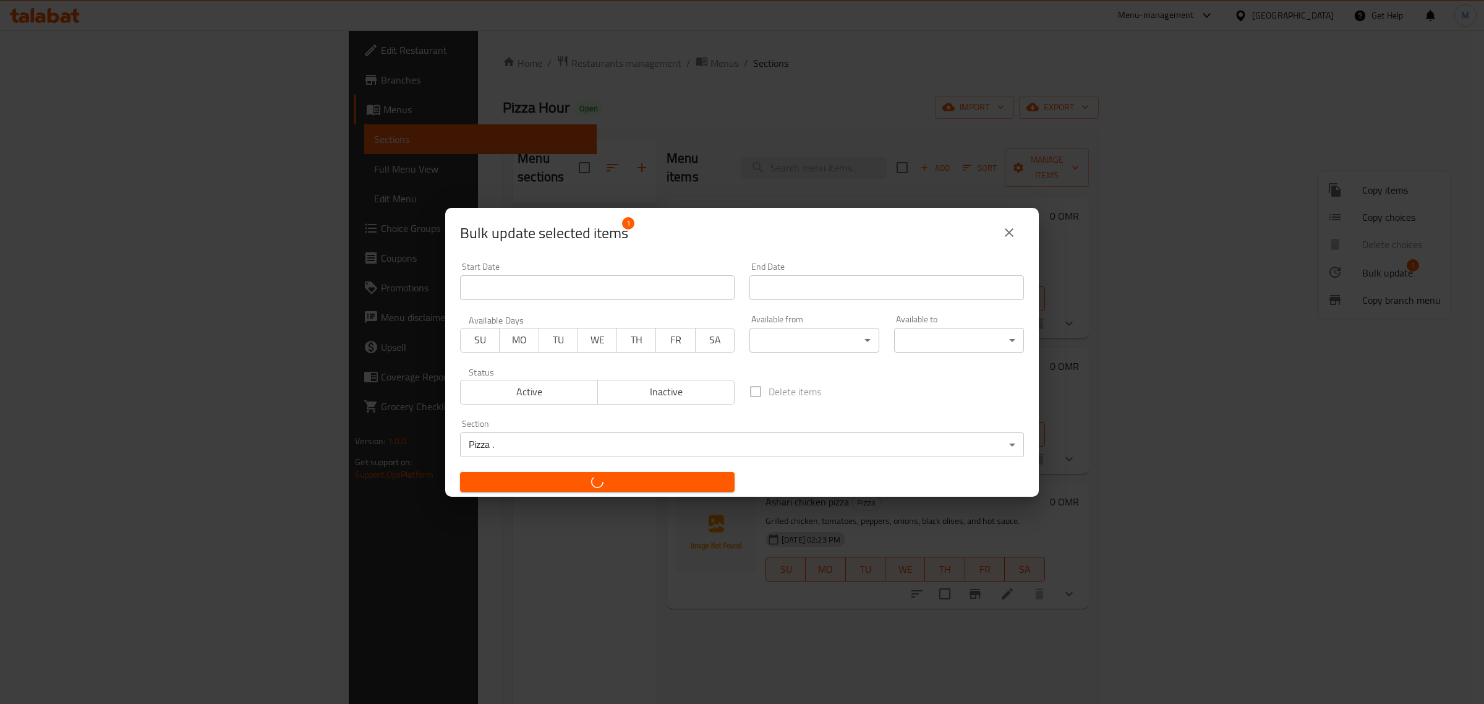
checkbox input "false"
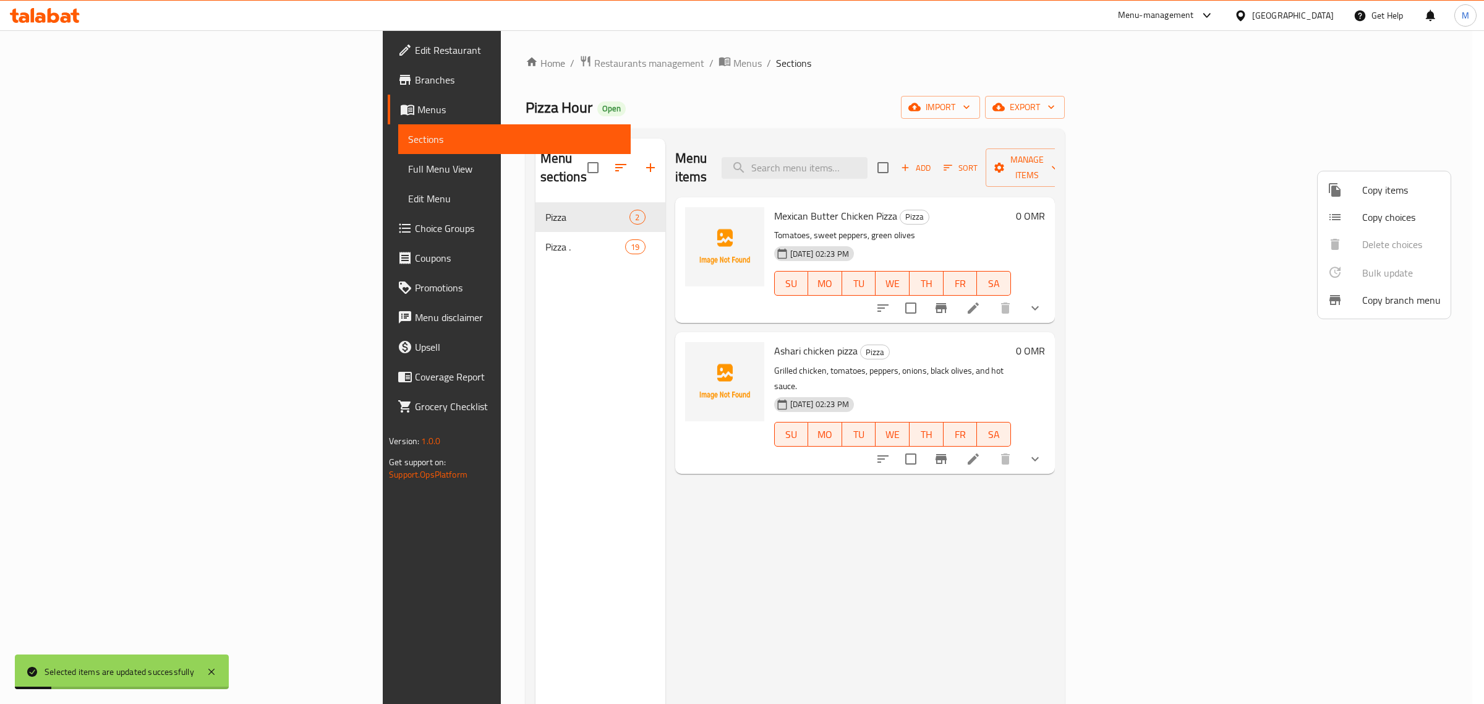
drag, startPoint x: 1217, startPoint y: 313, endPoint x: 1293, endPoint y: 296, distance: 78.0
click at [1217, 312] on div at bounding box center [742, 352] width 1484 height 704
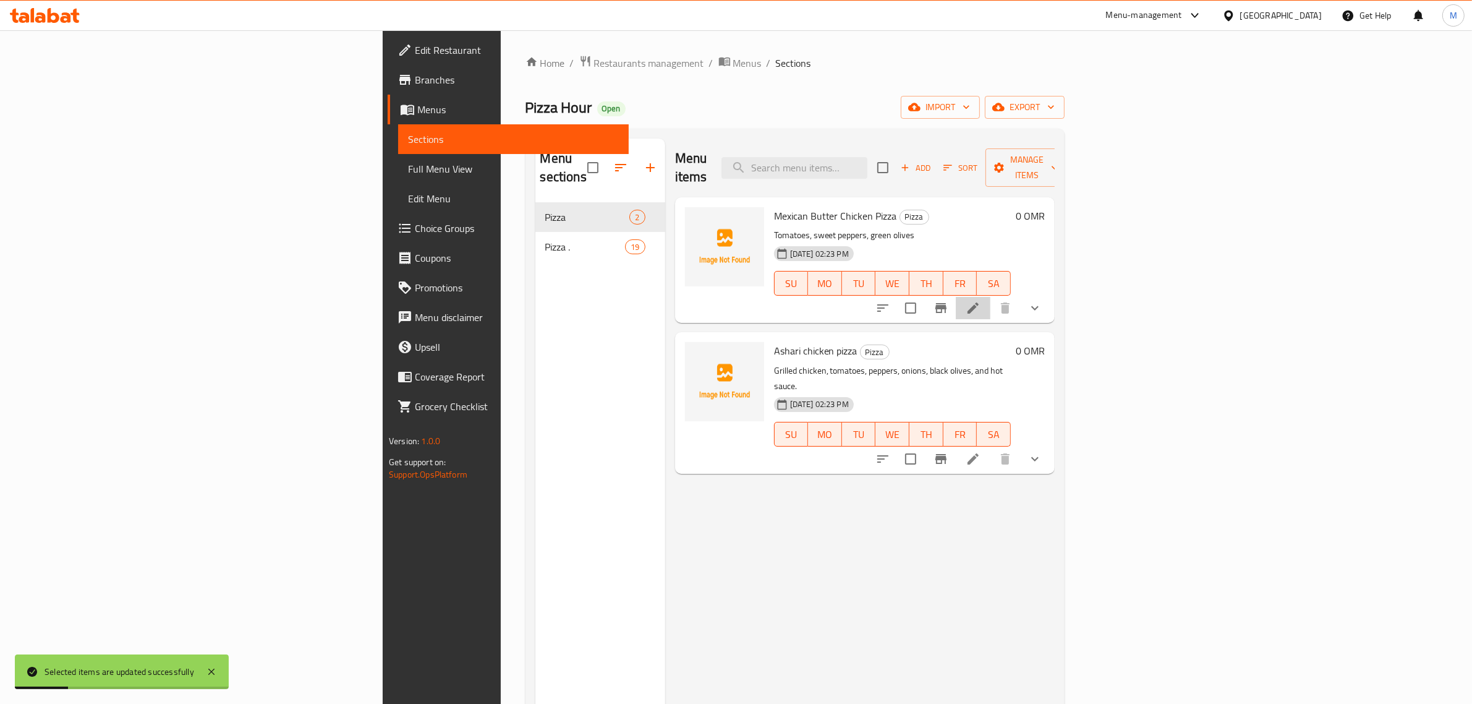
click at [991, 298] on li at bounding box center [973, 308] width 35 height 22
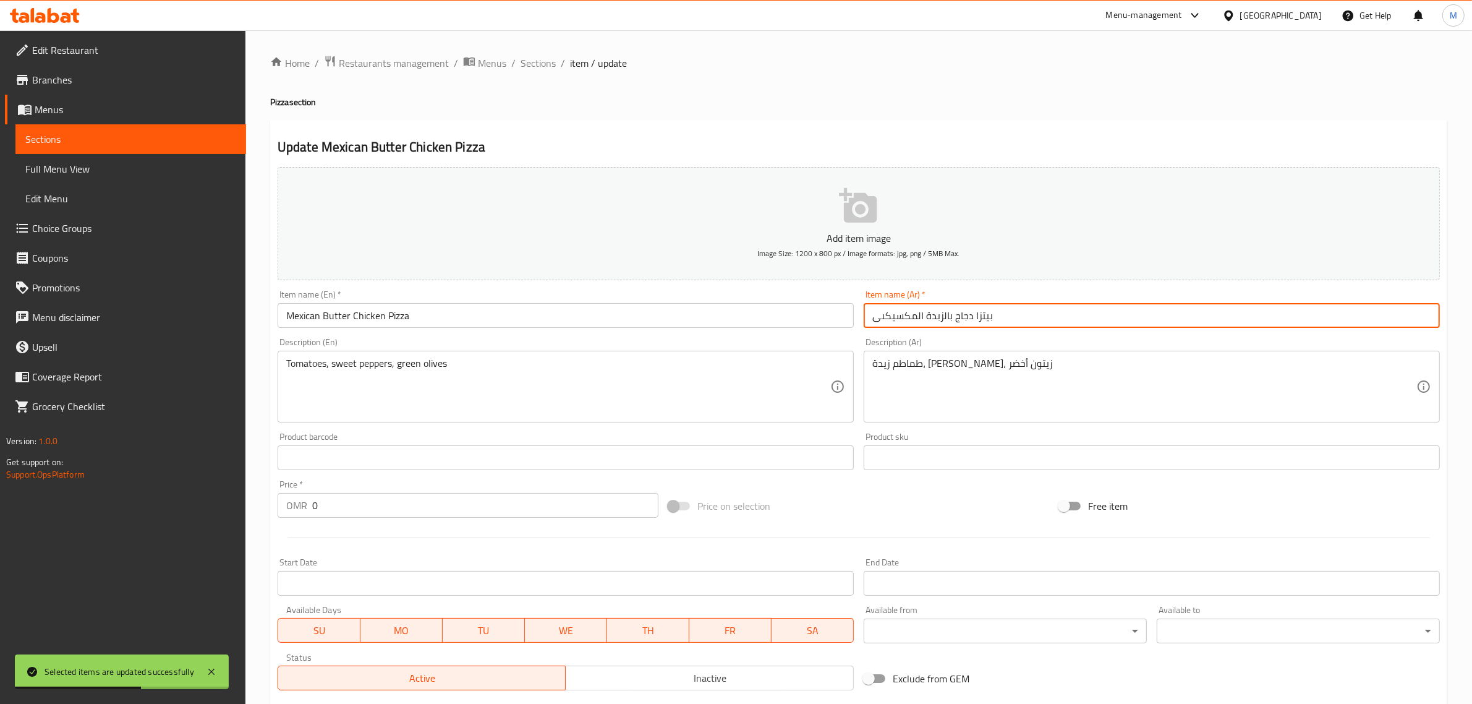
drag, startPoint x: 974, startPoint y: 318, endPoint x: 788, endPoint y: 315, distance: 185.5
click at [788, 315] on div "Add item image Image Size: 1200 x 800 px / Image formats: jpg, png / 5MB Max. I…" at bounding box center [859, 428] width 1172 height 533
type input "بيتزا لحم ببرونى"
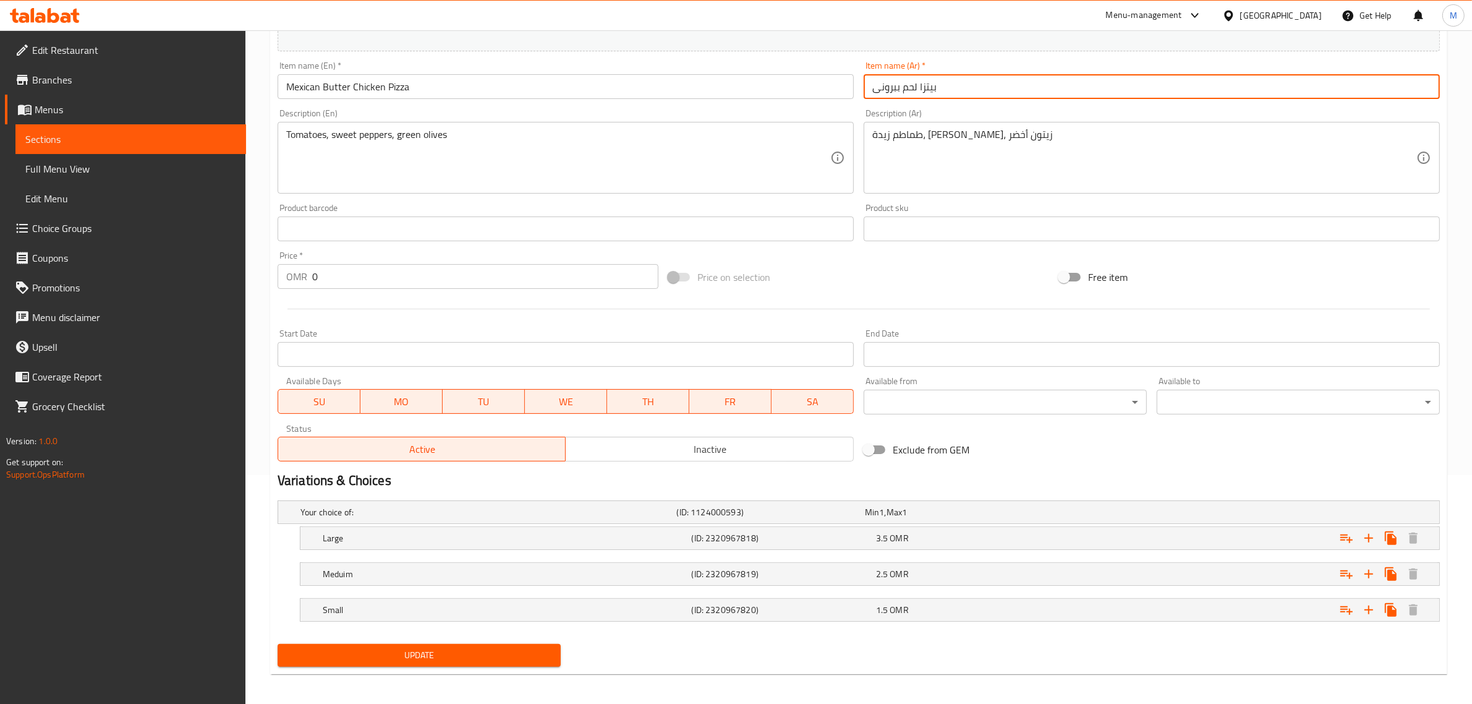
scroll to position [234, 0]
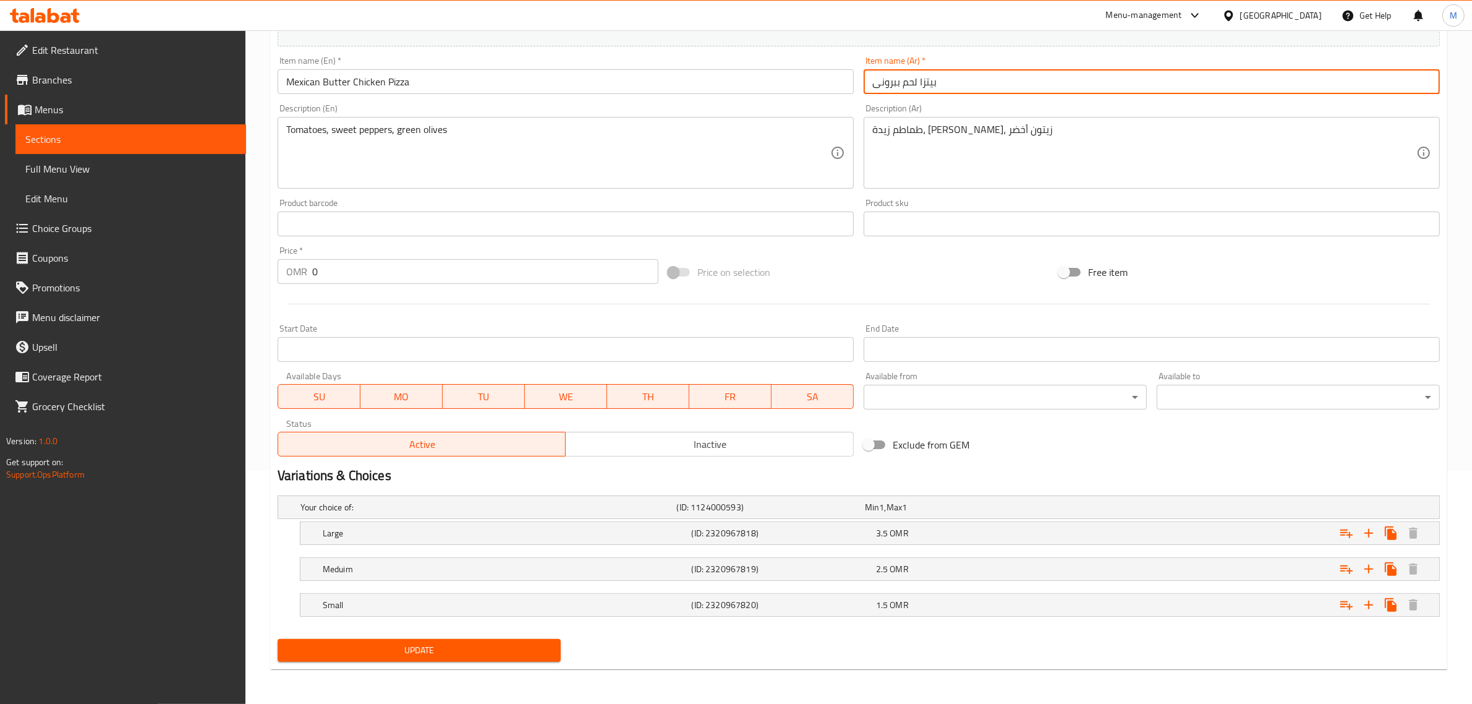
click at [916, 78] on input "بيتزا لحم ببرونى" at bounding box center [1152, 81] width 576 height 25
click at [626, 80] on input "Mexican Butter Chicken Pizza" at bounding box center [566, 81] width 576 height 25
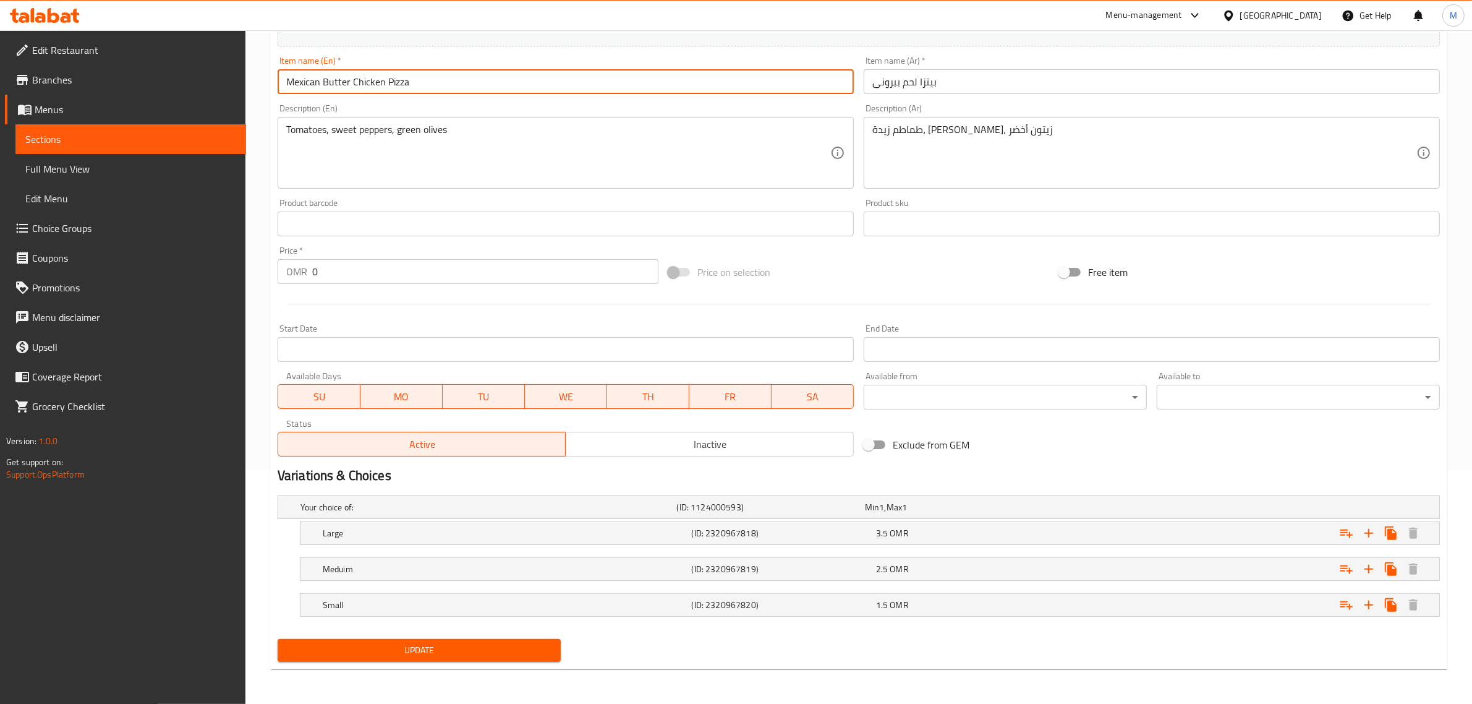
click at [626, 80] on input "Mexican Butter Chicken Pizza" at bounding box center [566, 81] width 576 height 25
paste input "Pepperoni"
click at [280, 82] on input "Pepperoni Pizza" at bounding box center [566, 81] width 576 height 25
type input "Meat Pepperoni Pizza"
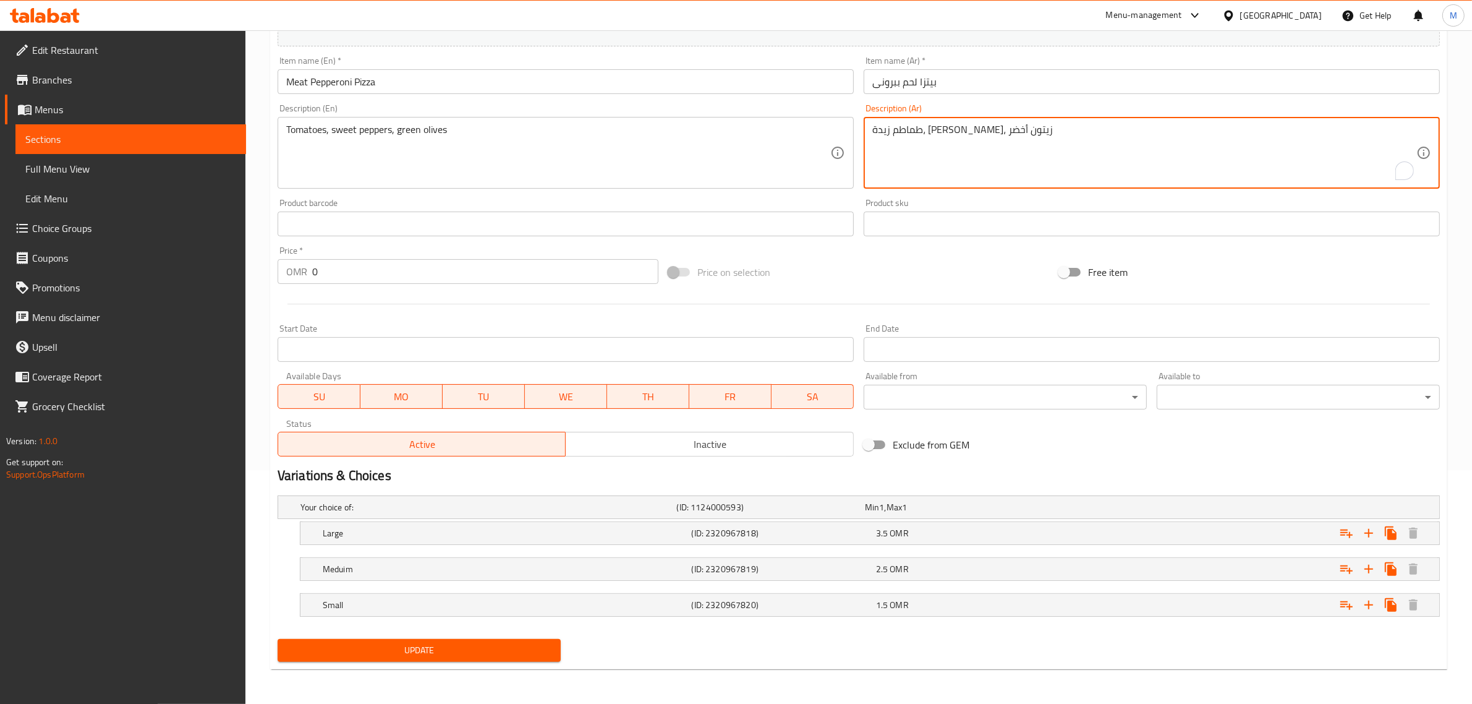
click at [1091, 130] on textarea "طماطم زيدة، فلفل حلو، زيتون أخضر" at bounding box center [1144, 153] width 544 height 59
click at [1089, 131] on textarea "طماطم زيدة، فلفل حلو، زيتون أخضر" at bounding box center [1144, 153] width 544 height 59
type textarea "r"
type textarea "قطع من لحم البيبرونى المحمصمة مع صلصة البيتزا الساخنة وجبنة موتزاريلا"
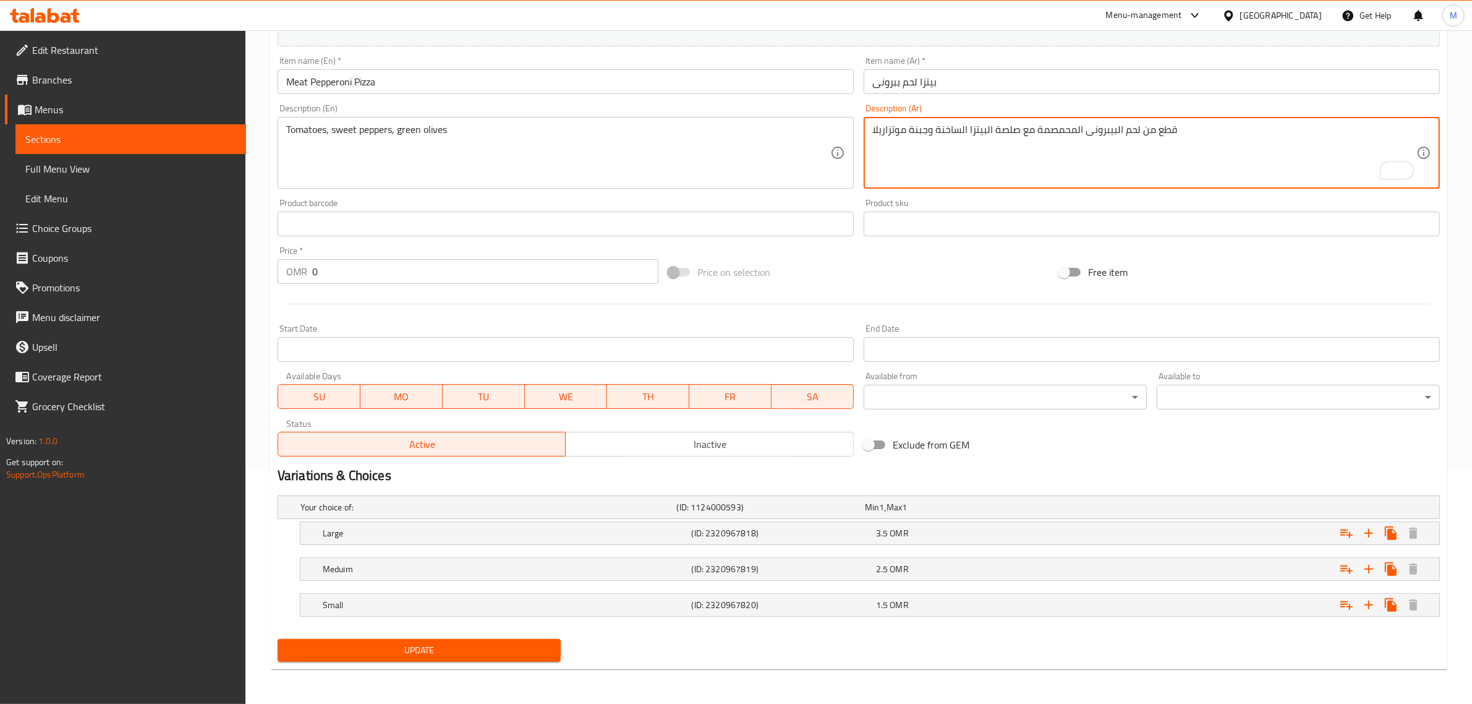
drag, startPoint x: 1089, startPoint y: 131, endPoint x: 1089, endPoint y: 121, distance: 9.9
click at [1089, 125] on textarea "قطع من لحم البيبرونى المحمصمة مع صلصة البيتزا الساخنة وجبنة موتزاريلا" at bounding box center [1144, 153] width 544 height 59
click at [1089, 121] on div "قطع من لحم البيبرونى المحمصمة مع صلصة البيتزا الساخنة وجبنة موتزاريلا Descripti…" at bounding box center [1152, 153] width 576 height 72
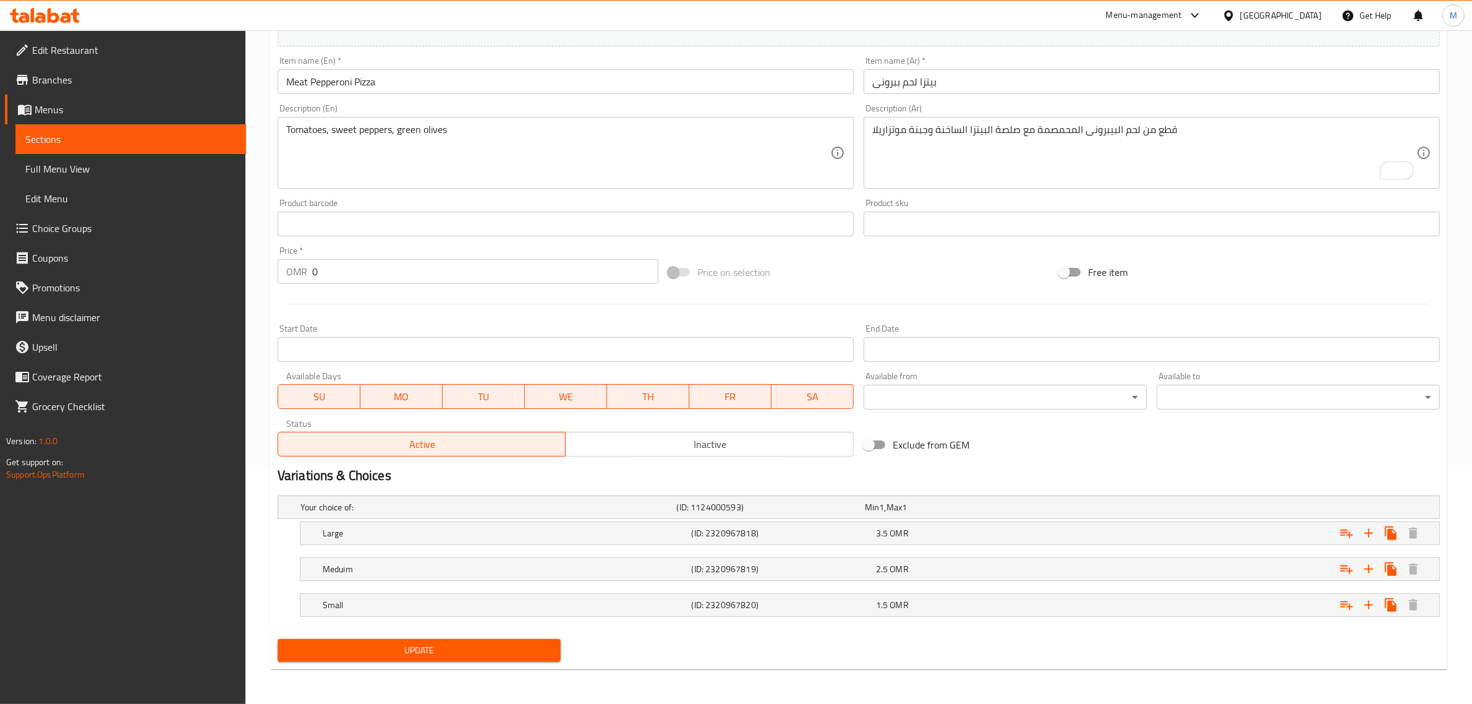
click at [1102, 115] on div "Description (Ar) قطع من لحم البيبرونى المحمصمة مع صلصة البيتزا الساخنة وجبنة مو…" at bounding box center [1152, 146] width 576 height 85
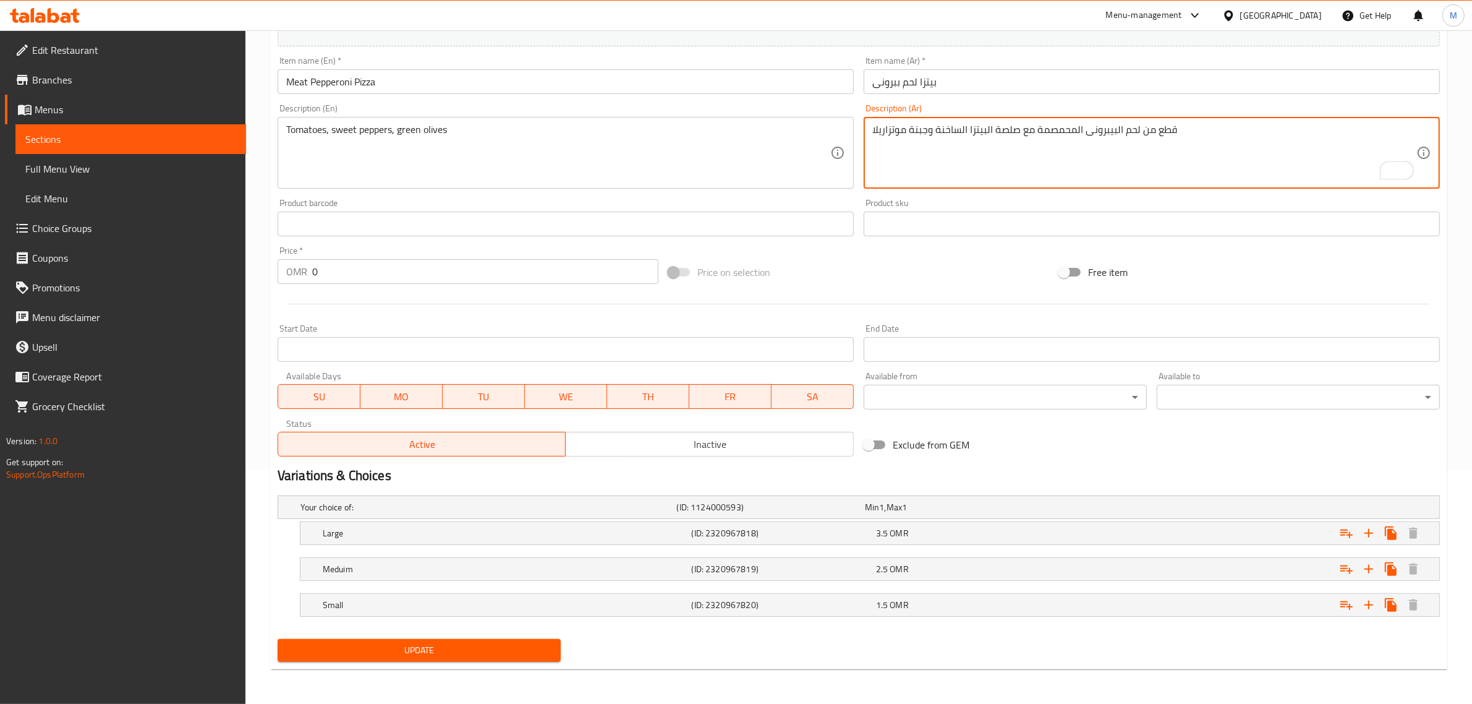
click at [1110, 125] on textarea "قطع من لحم البيبرونى المحمصمة مع صلصة البيتزا الساخنة وجبنة موتزاريلا" at bounding box center [1144, 153] width 544 height 59
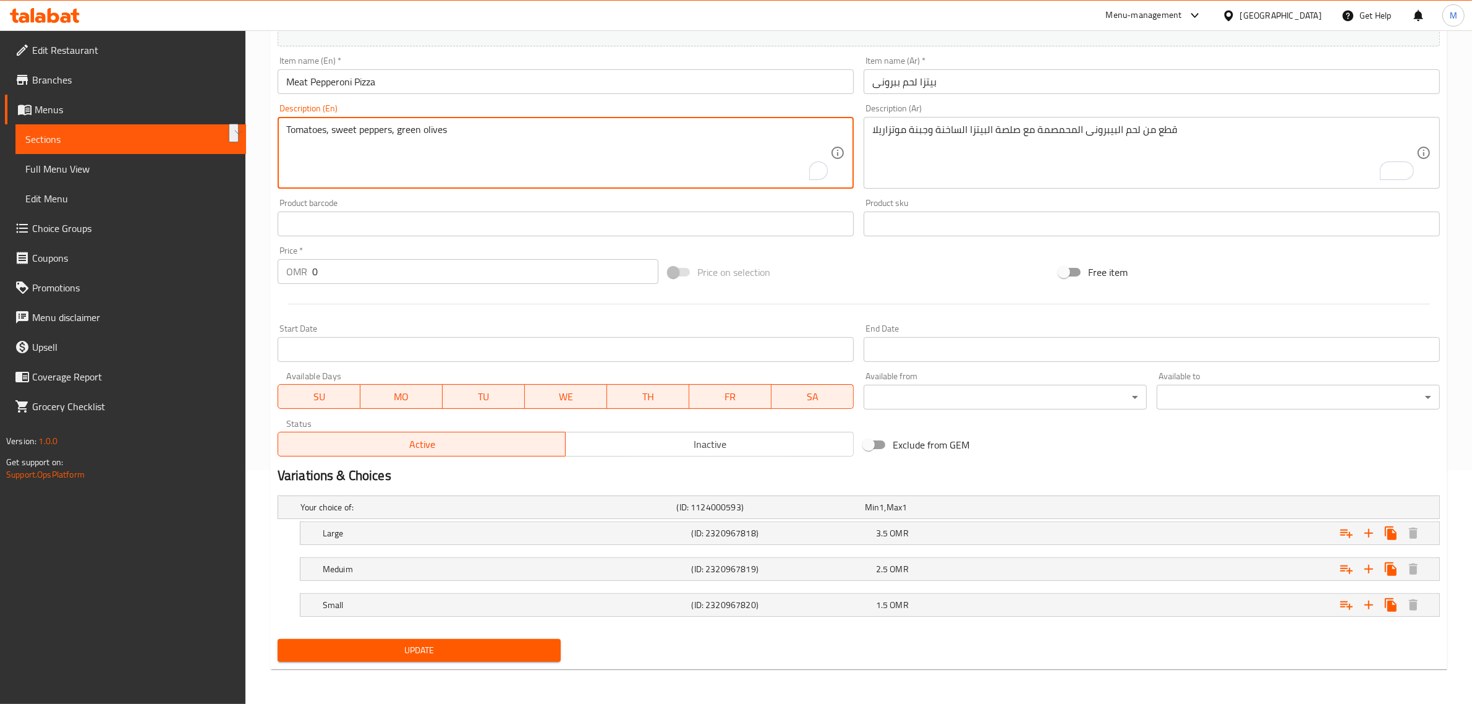
click at [678, 141] on textarea "Tomatoes, sweet peppers, green olives" at bounding box center [558, 153] width 544 height 59
paste textarea "Roasted pepperoni pieces with hot pizza sauce and mozzarella cheese"
type textarea "Roasted pepperoni pieces with hot pizza sauce and mozzarella cheese"
click at [511, 648] on span "Update" at bounding box center [419, 649] width 263 height 15
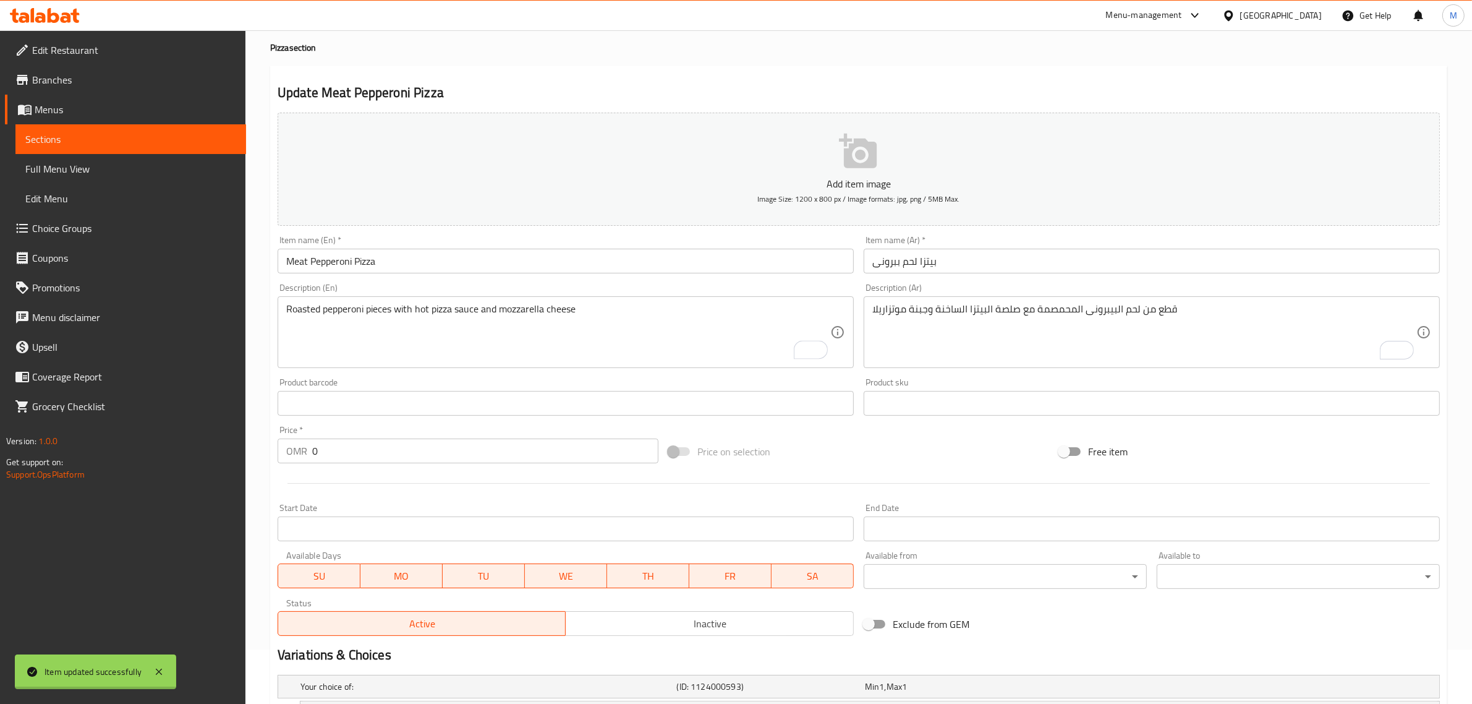
scroll to position [0, 0]
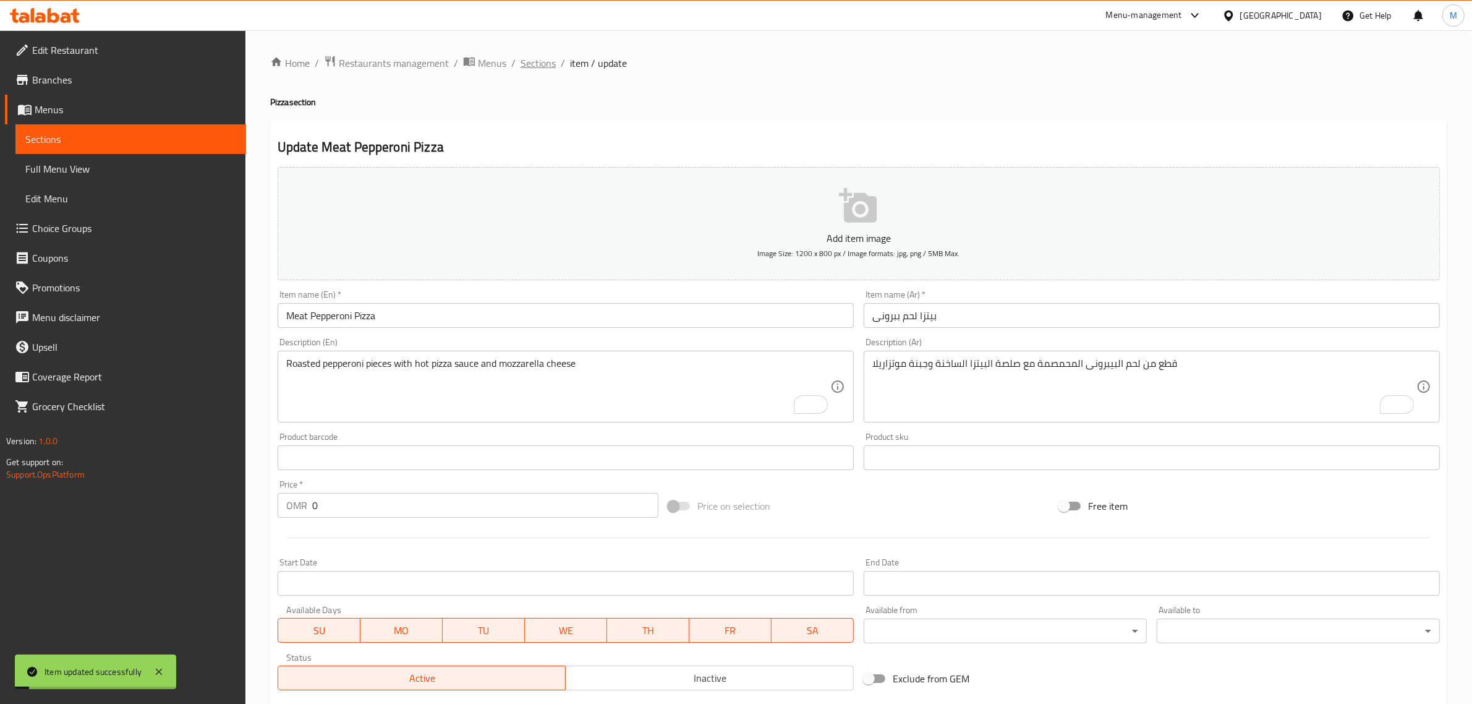
click at [534, 58] on span "Sections" at bounding box center [538, 63] width 35 height 15
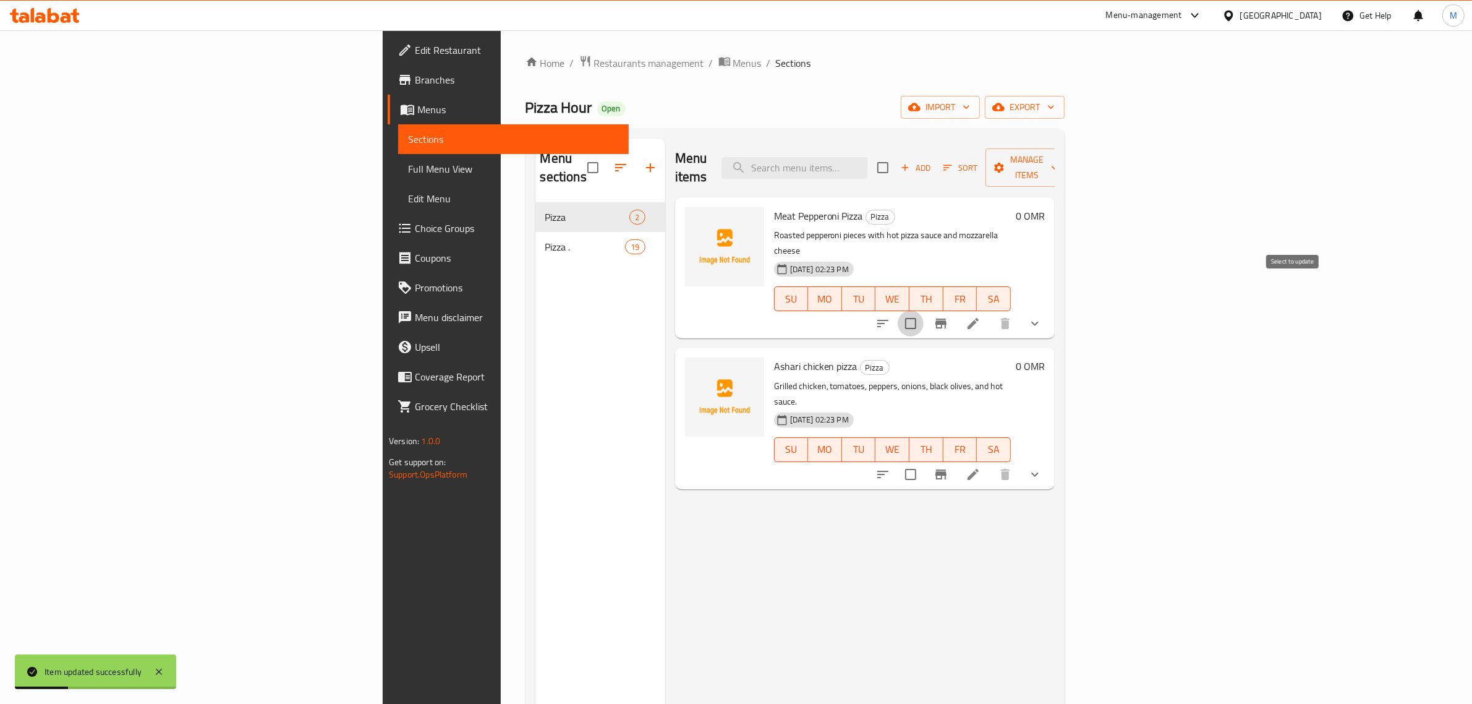
click at [924, 310] on input "checkbox" at bounding box center [911, 323] width 26 height 26
click at [1059, 161] on span "Manage items" at bounding box center [1026, 167] width 63 height 31
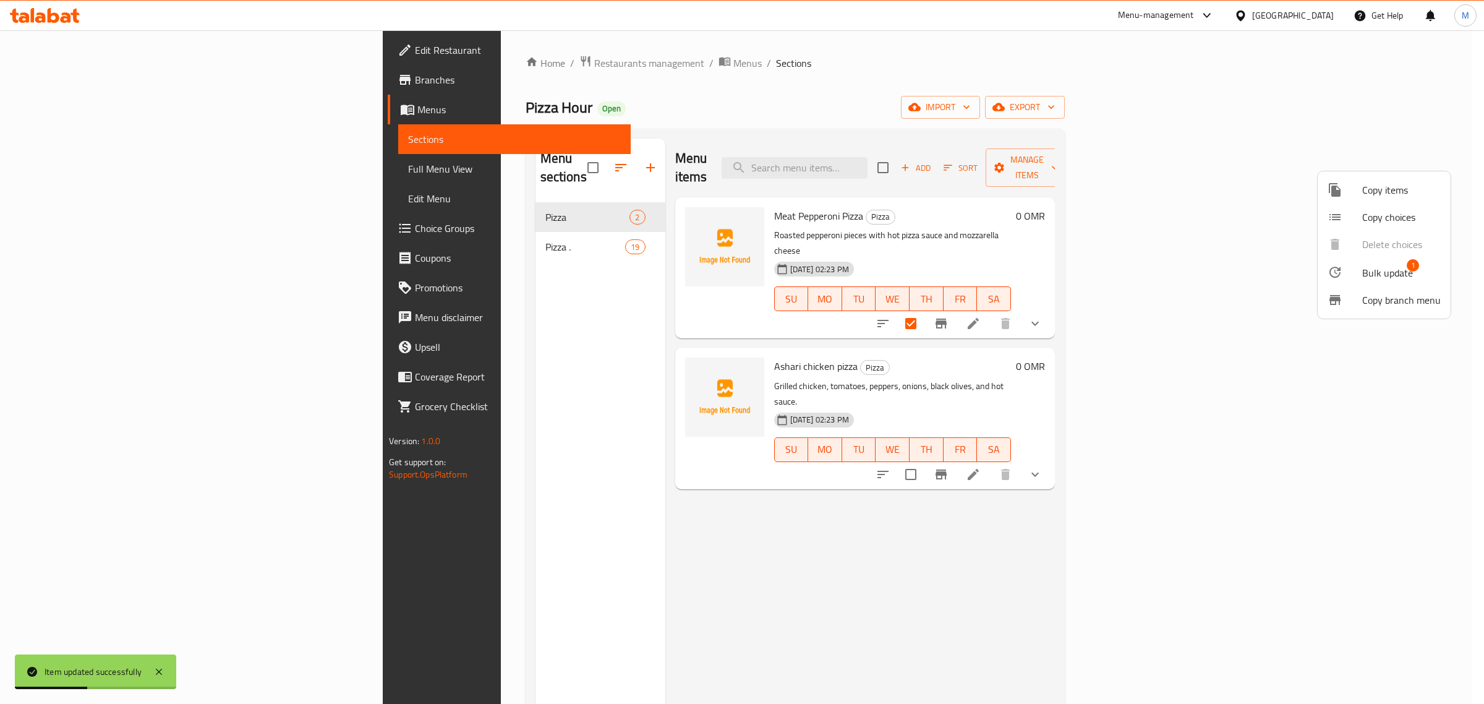
click at [1357, 265] on div at bounding box center [1345, 272] width 35 height 15
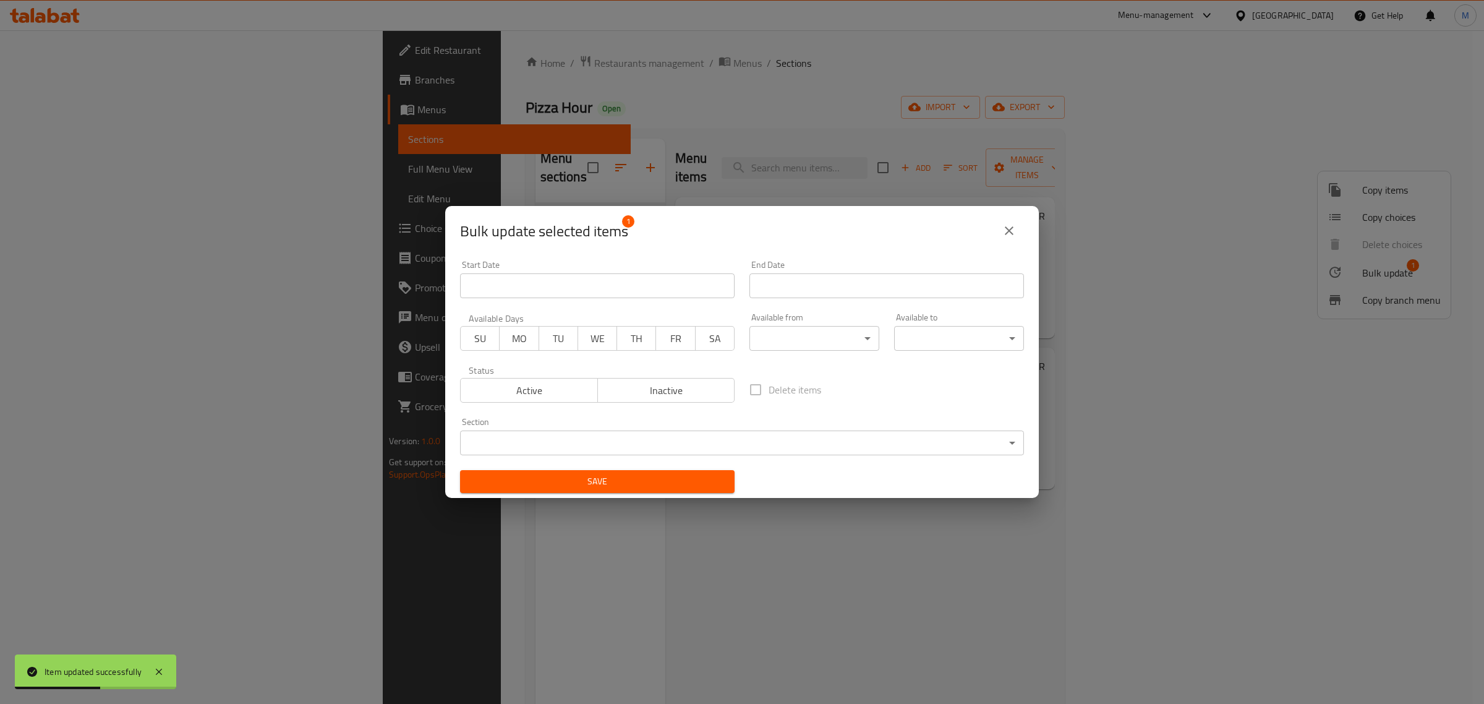
click at [572, 433] on body "Item updated successfully ​ Menu-management Oman Get Help M Edit Restaurant Bra…" at bounding box center [742, 366] width 1484 height 673
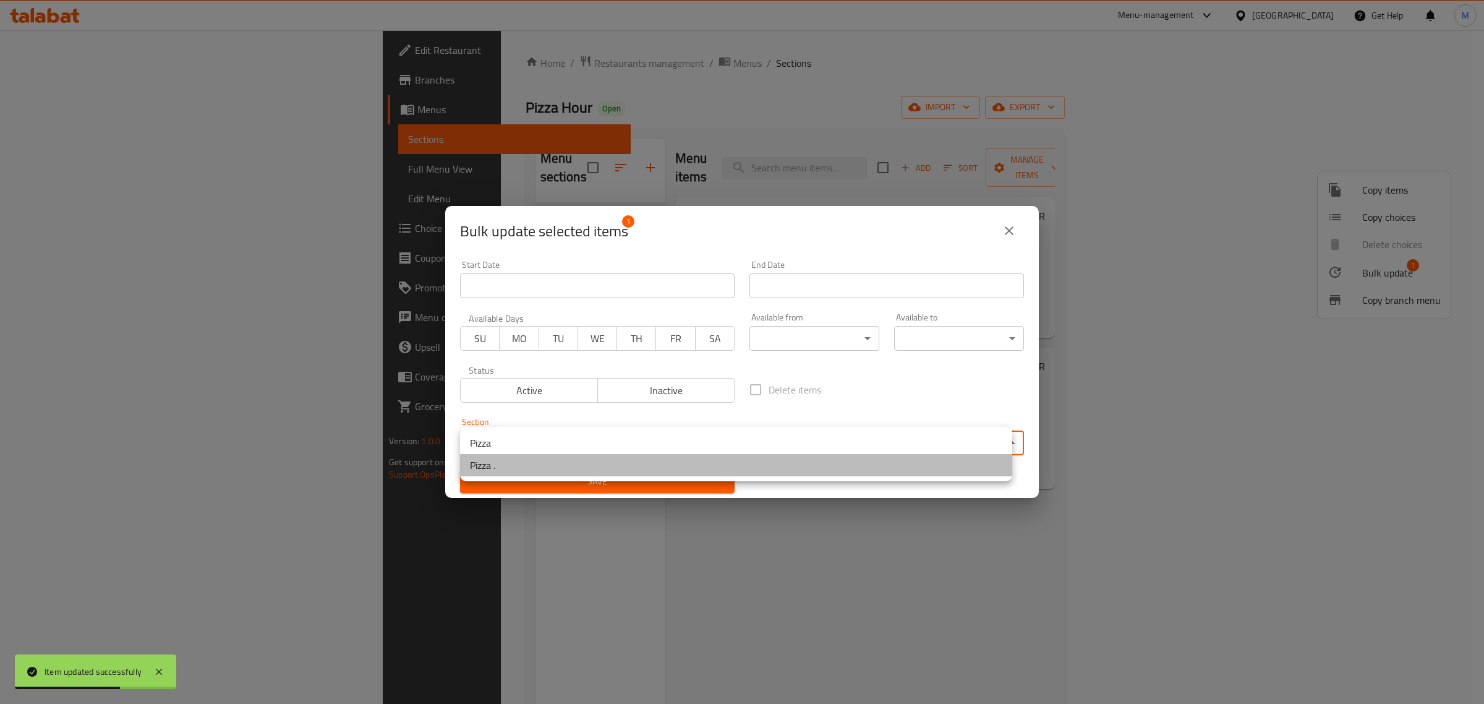
click at [565, 464] on li "Pizza ." at bounding box center [736, 465] width 552 height 22
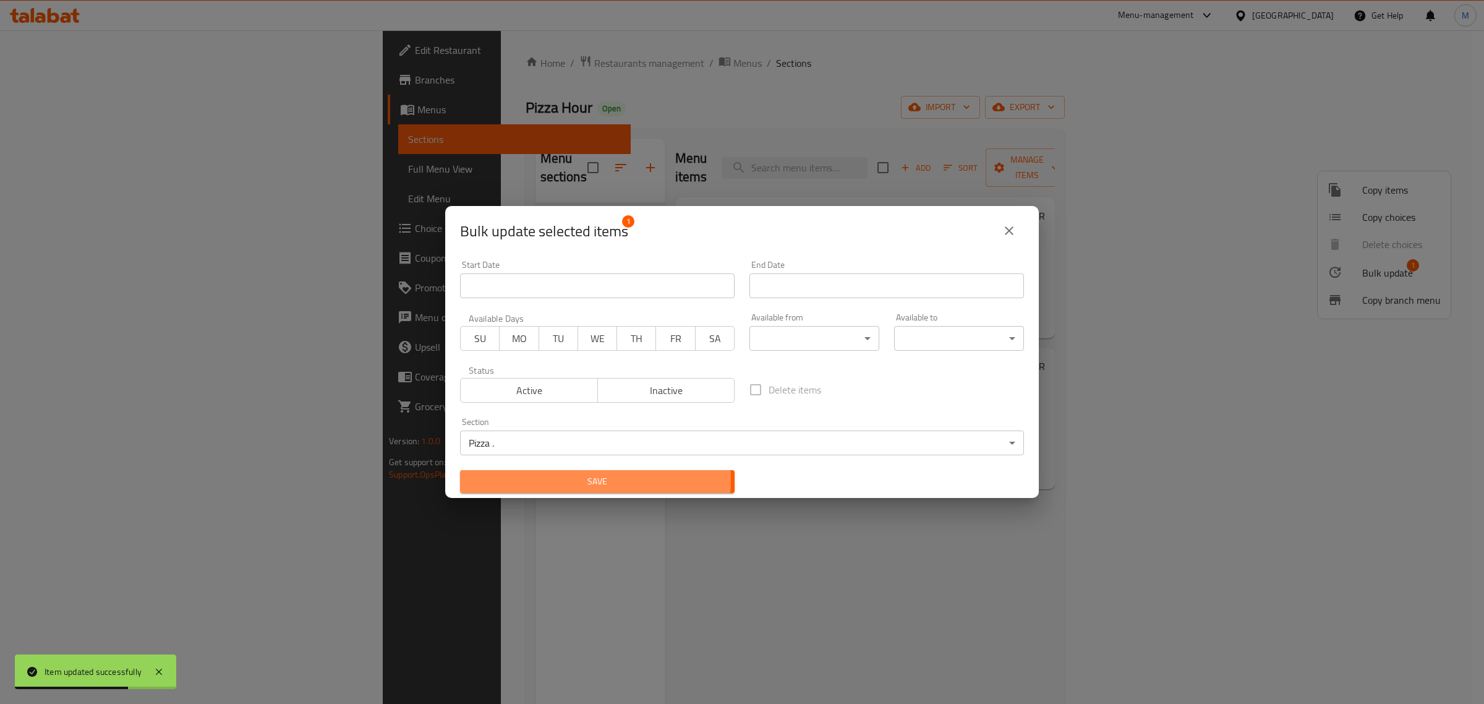
click at [595, 479] on span "Save" at bounding box center [597, 481] width 255 height 15
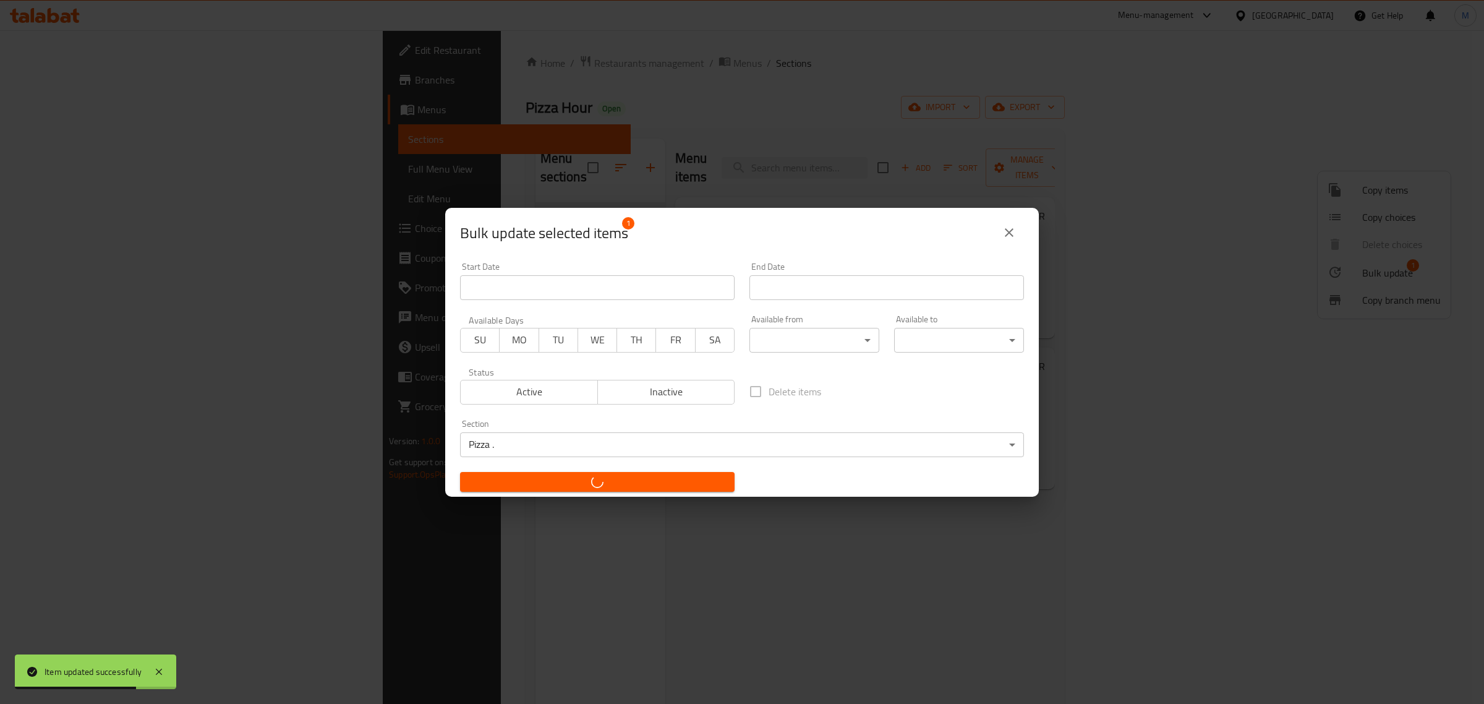
checkbox input "false"
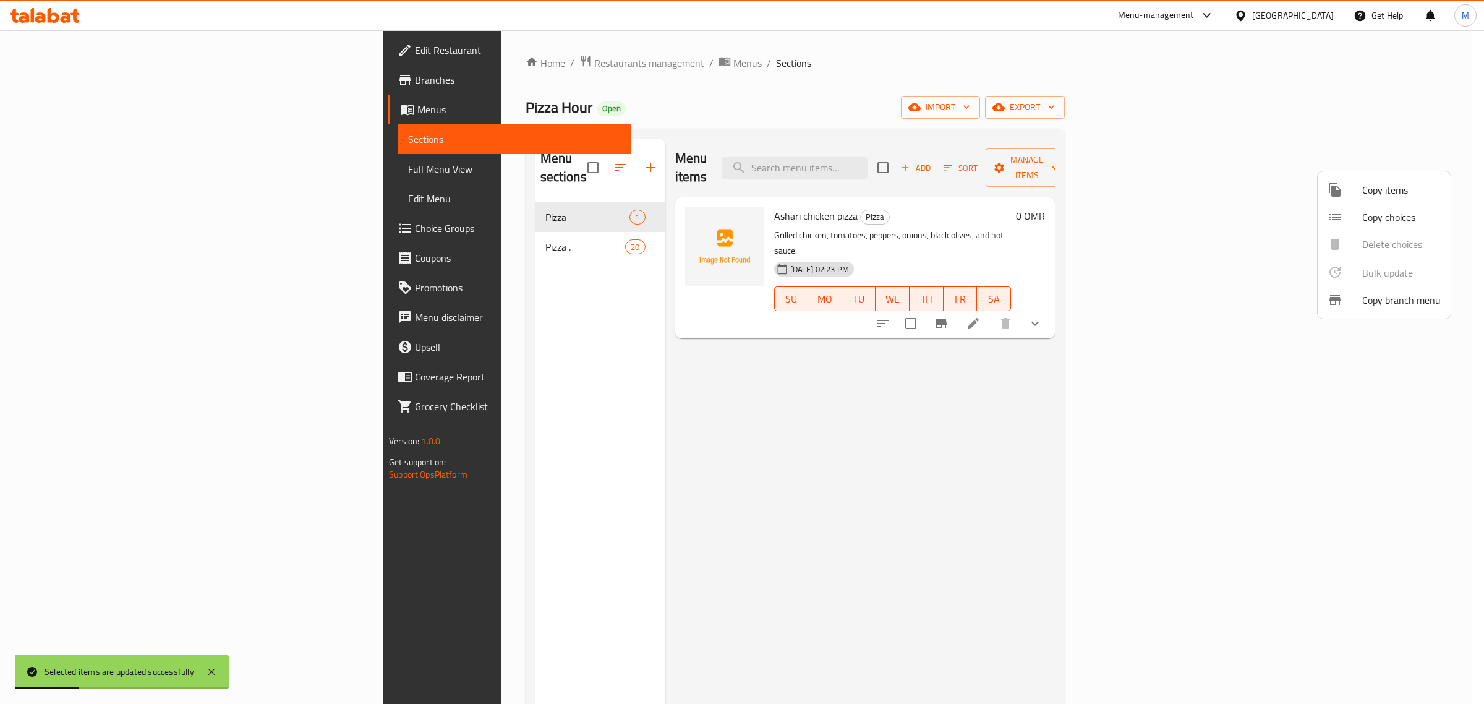
click at [1247, 310] on div at bounding box center [742, 352] width 1484 height 704
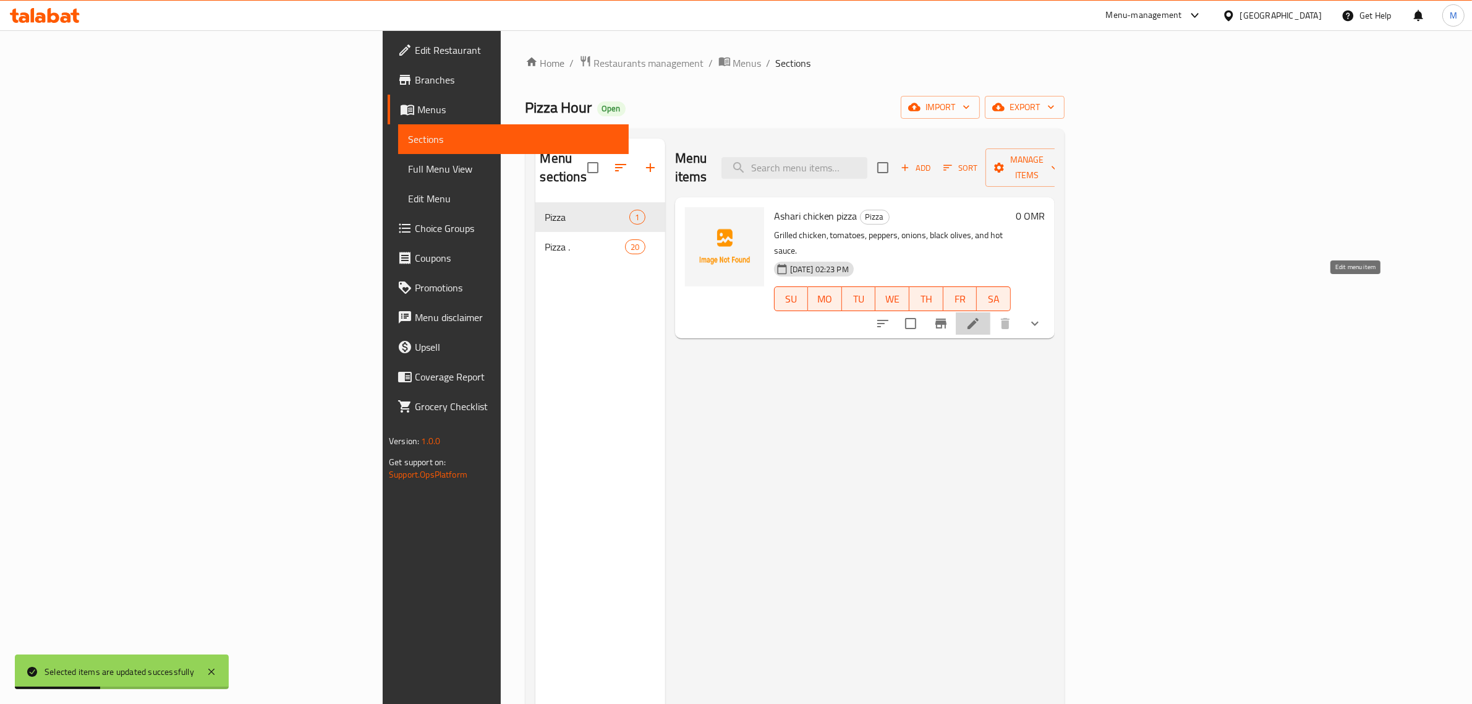
click at [981, 316] on icon at bounding box center [973, 323] width 15 height 15
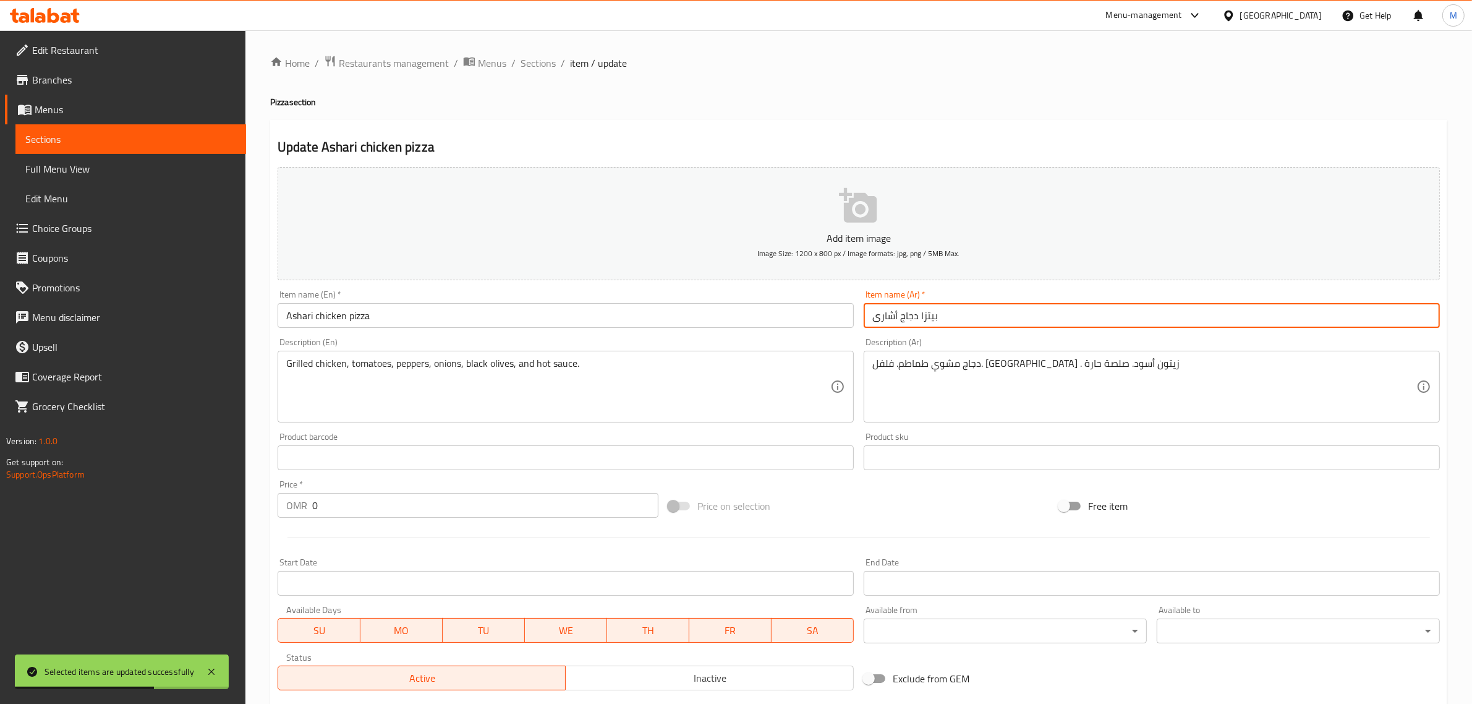
drag, startPoint x: 913, startPoint y: 317, endPoint x: 863, endPoint y: 320, distance: 50.8
click at [863, 320] on div "Item name (Ar)   * بيتزا دجاج أشارى Item name (Ar) *" at bounding box center [1152, 309] width 586 height 48
type input "بيتزا بالخضار"
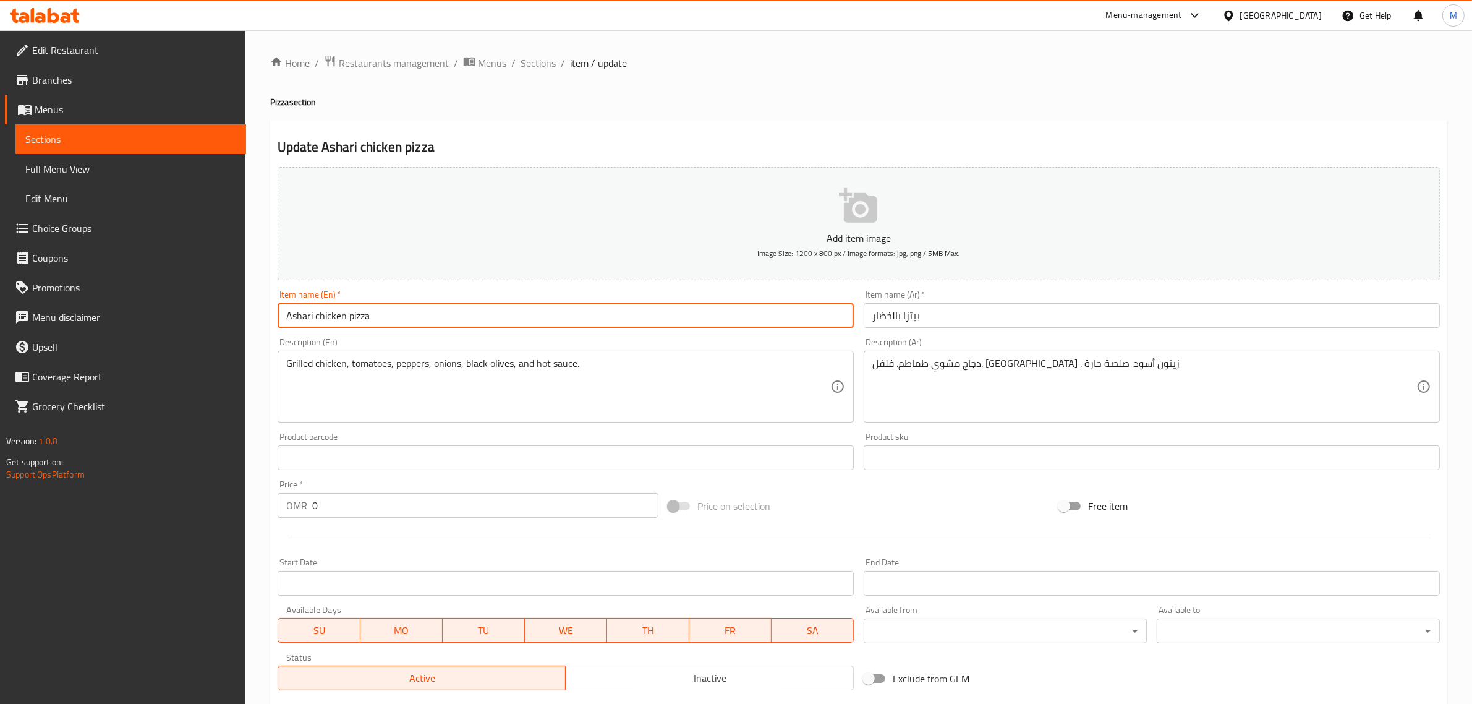
click at [300, 307] on input "Ashari chicken pizza" at bounding box center [566, 315] width 576 height 25
drag, startPoint x: 300, startPoint y: 307, endPoint x: 325, endPoint y: 307, distance: 24.7
click at [325, 307] on input "Ashari chicken pizza" at bounding box center [566, 315] width 576 height 25
type input "vegetables pizza"
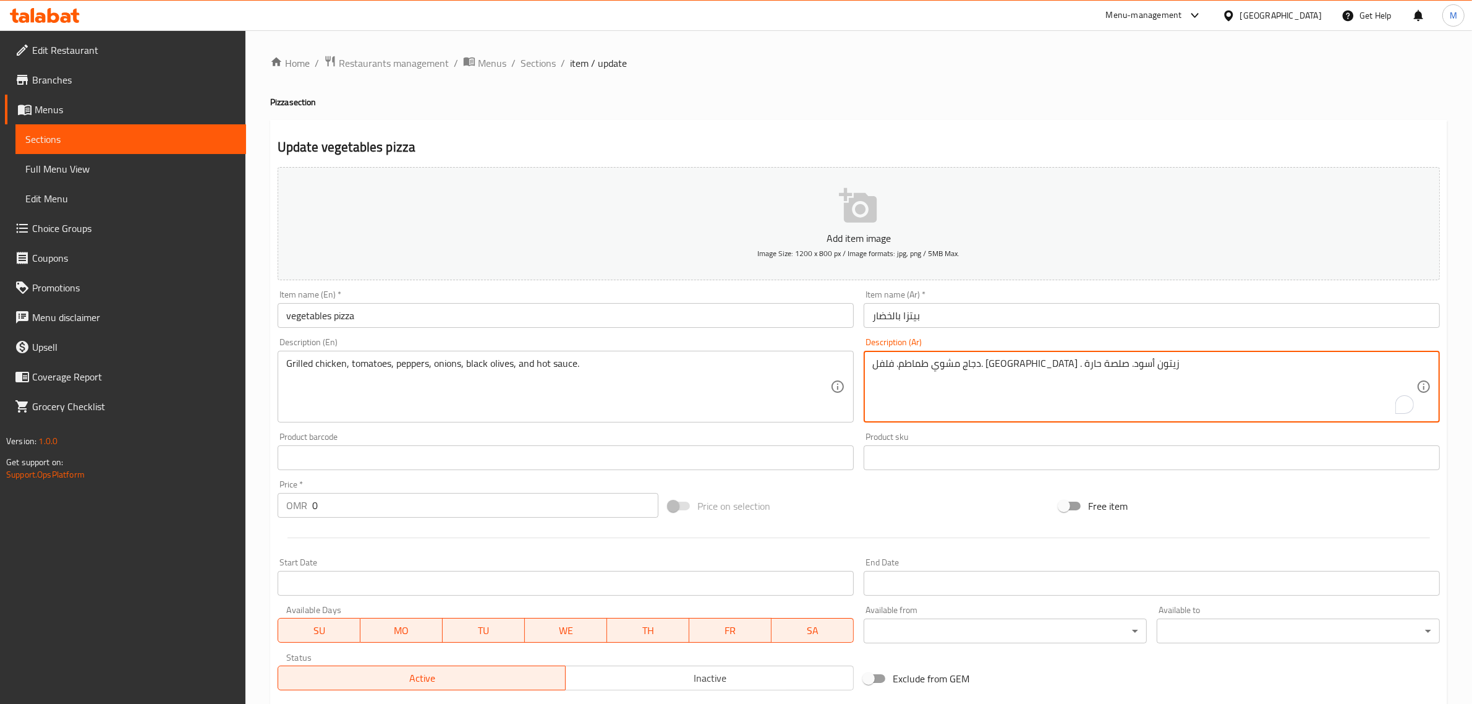
click at [1121, 377] on textarea "دجاج مشوي طماطم. فلفل. بصل . زيتون أسود. صلصة حارة" at bounding box center [1144, 386] width 544 height 59
type textarea "u"
click at [1121, 377] on textarea "عشاق بيتزا الحضروات، مزيج من الطماطم والفلفل الرومى، الزيتون، شرائح البصل والذر…" at bounding box center [1144, 386] width 544 height 59
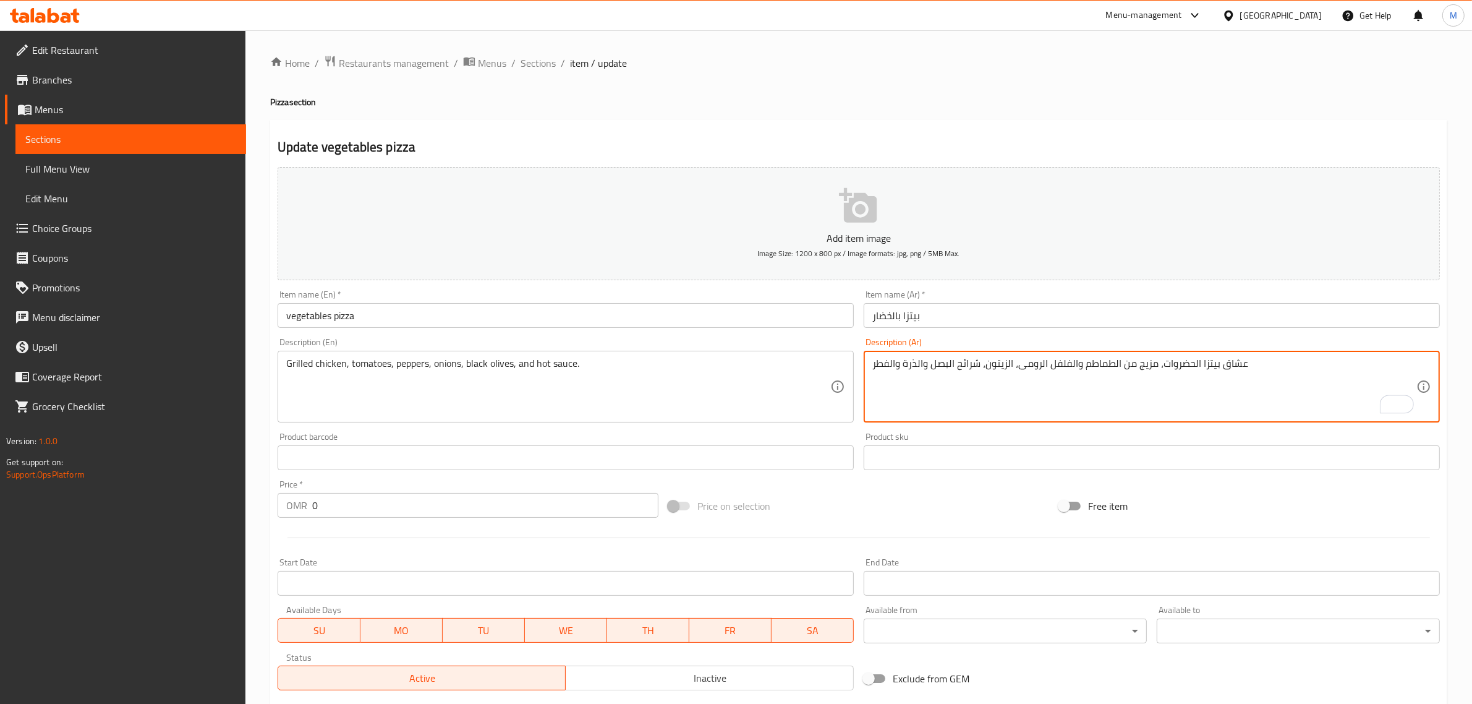
click at [1121, 377] on textarea "عشاق بيتزا الحضروات، مزيج من الطماطم والفلفل الرومى، الزيتون، شرائح البصل والذر…" at bounding box center [1144, 386] width 544 height 59
type textarea "عشاق بيتزا الحضروات، مزيج من الطماطم والفلفل الرومى، الزيتون، شرائح البصل والذر…"
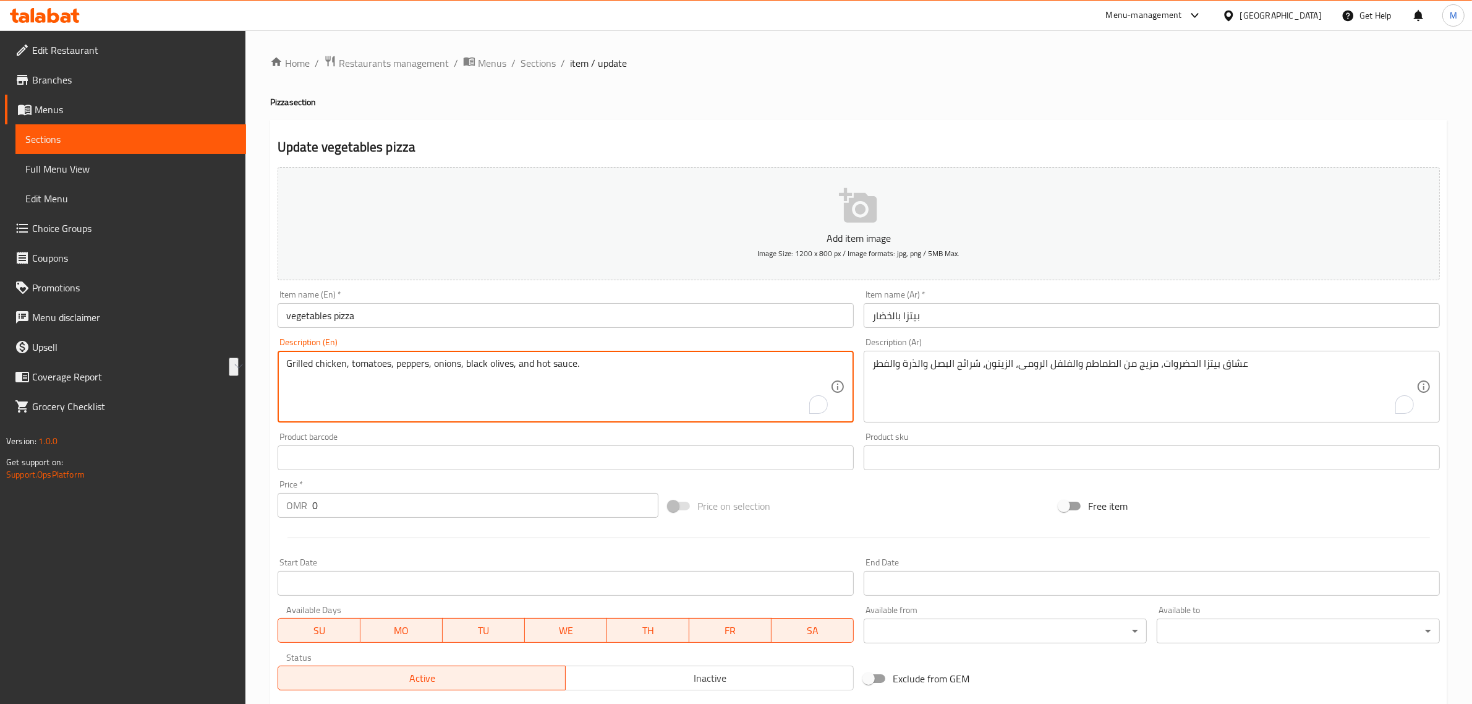
click at [634, 362] on textarea "Grilled chicken, tomatoes, peppers, onions, black olives, and hot sauce." at bounding box center [558, 386] width 544 height 59
paste textarea "Vegetable pizza lovers, a mix of tomatoes, bell peppers, olives, onion slices, …"
type textarea "Vegetable pizza lovers, a mix of tomatoes, bell peppers, olives, onion slices, …"
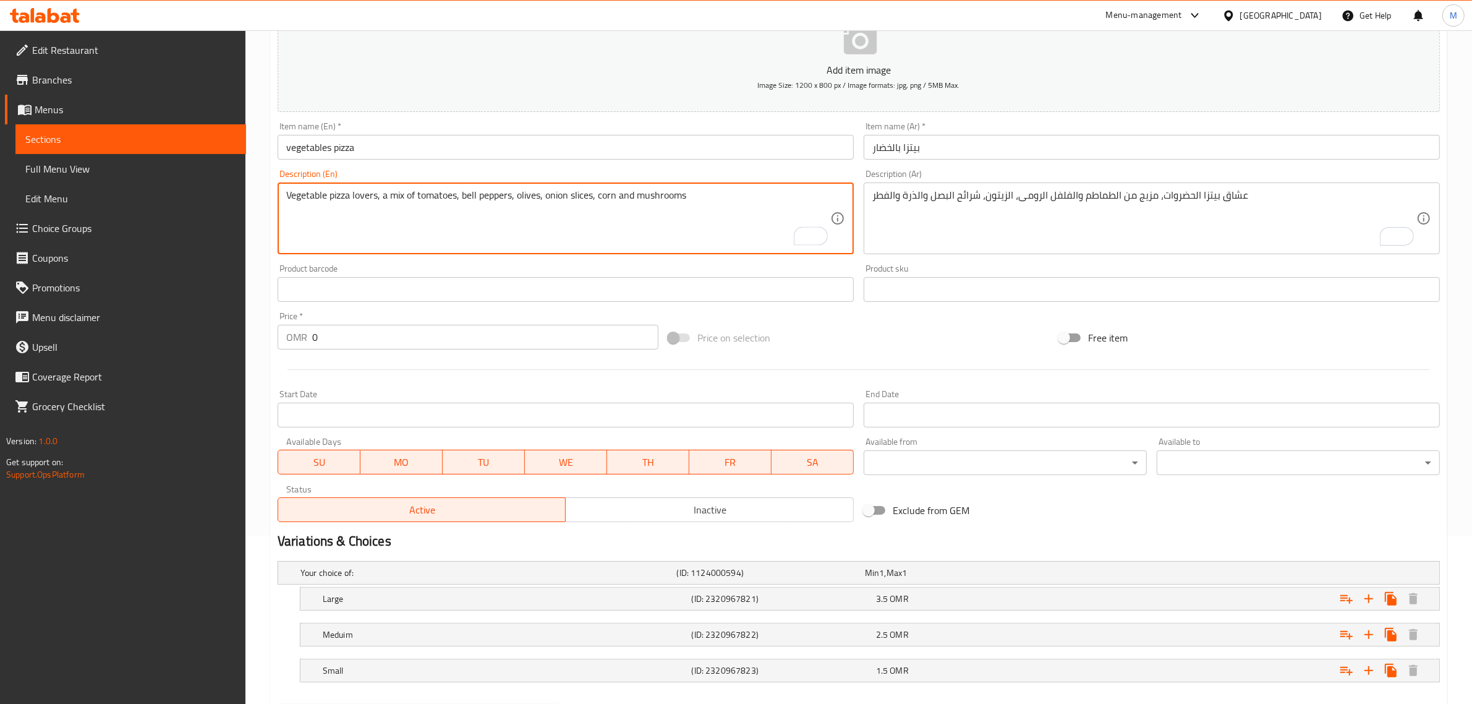
scroll to position [234, 0]
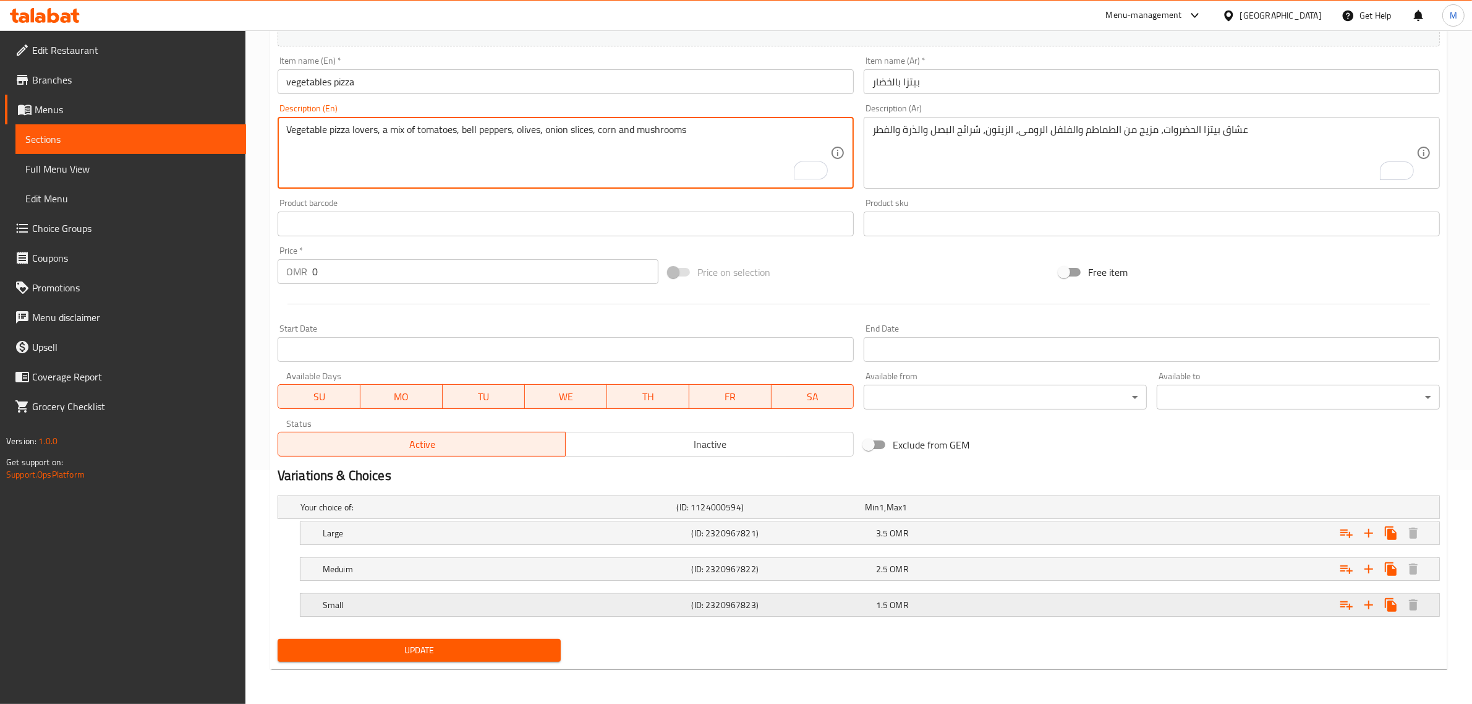
click at [940, 614] on div "Small (ID: 2320967823) 1.5 OMR" at bounding box center [873, 604] width 1107 height 27
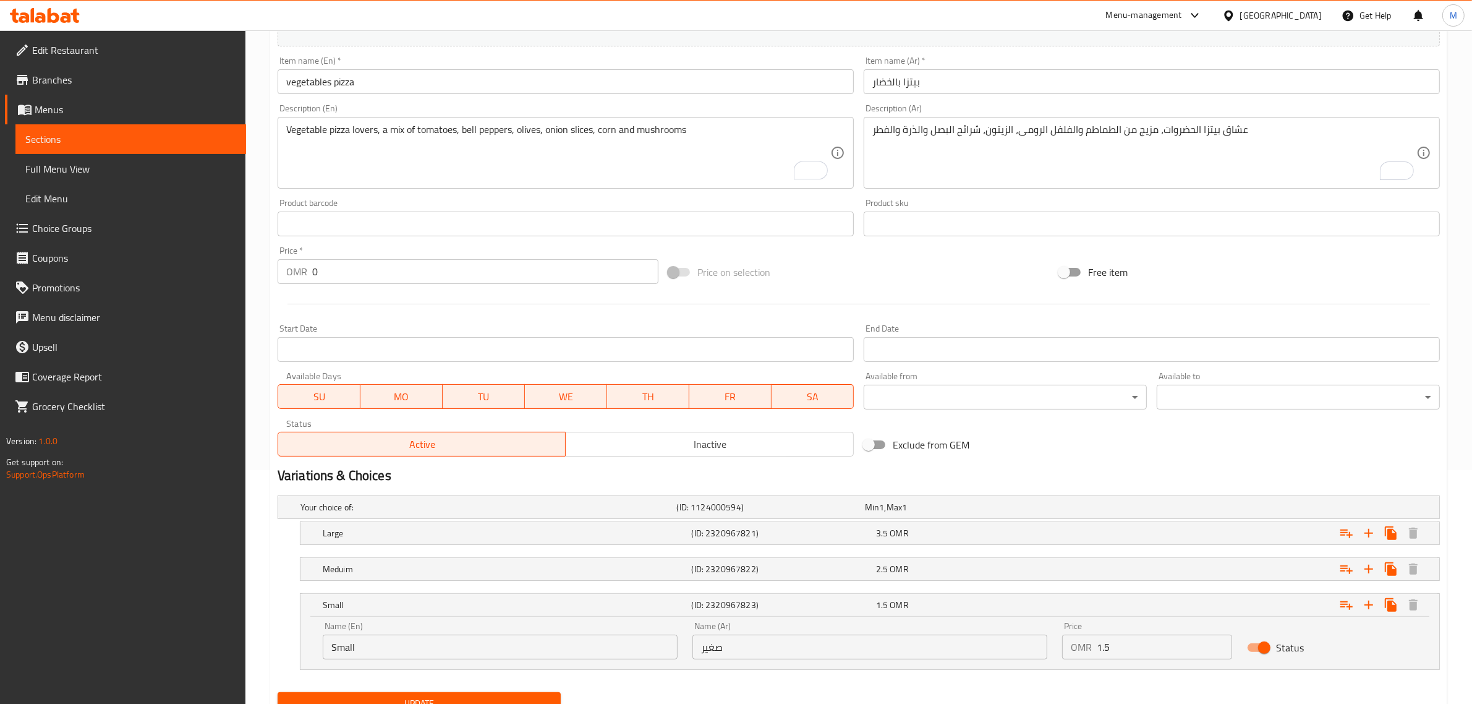
click at [1147, 654] on input "1.5" at bounding box center [1164, 646] width 135 height 25
type input "1"
click at [1051, 566] on div "2.5 OMR" at bounding box center [965, 569] width 179 height 12
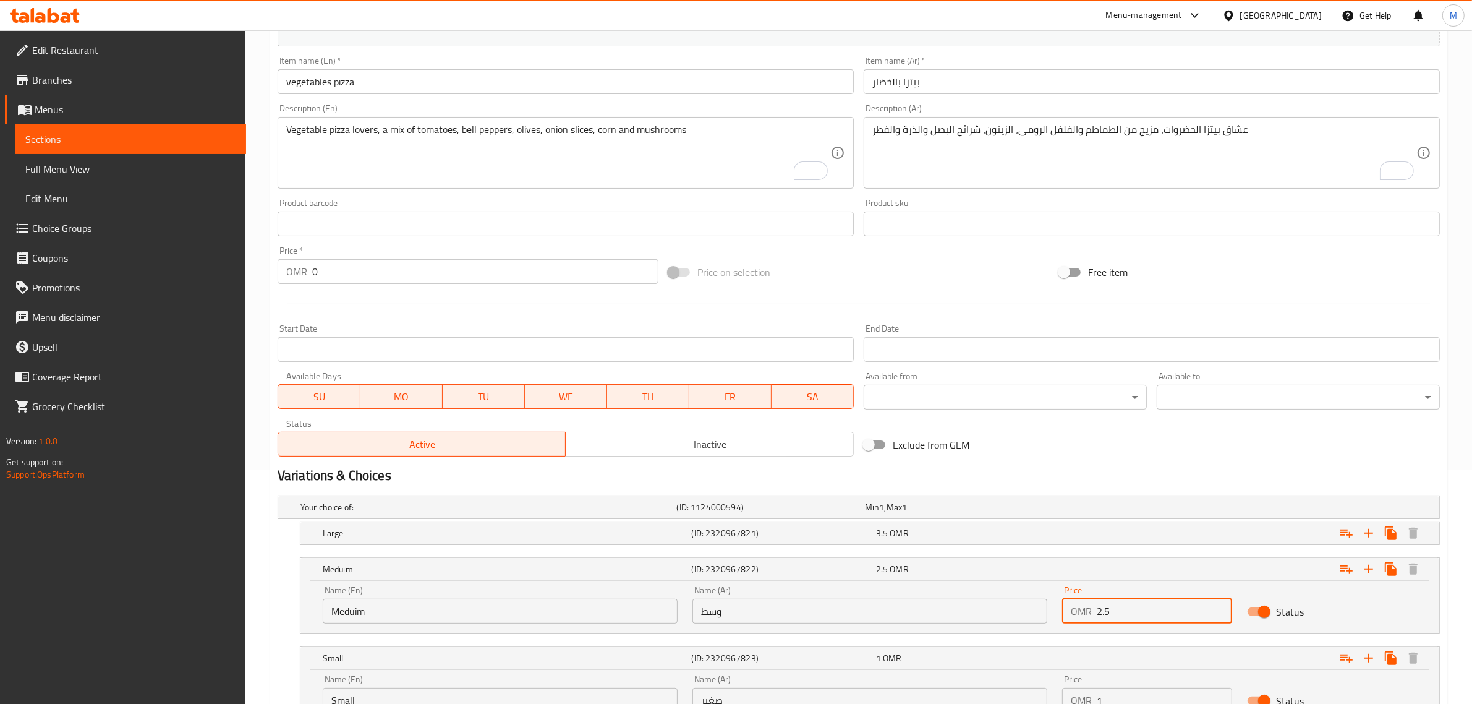
drag, startPoint x: 1112, startPoint y: 613, endPoint x: 1094, endPoint y: 610, distance: 17.6
click at [1094, 610] on div "OMR 2.5 Price" at bounding box center [1147, 611] width 170 height 25
type input "1.8"
click at [1086, 545] on div "Expand" at bounding box center [1242, 532] width 369 height 27
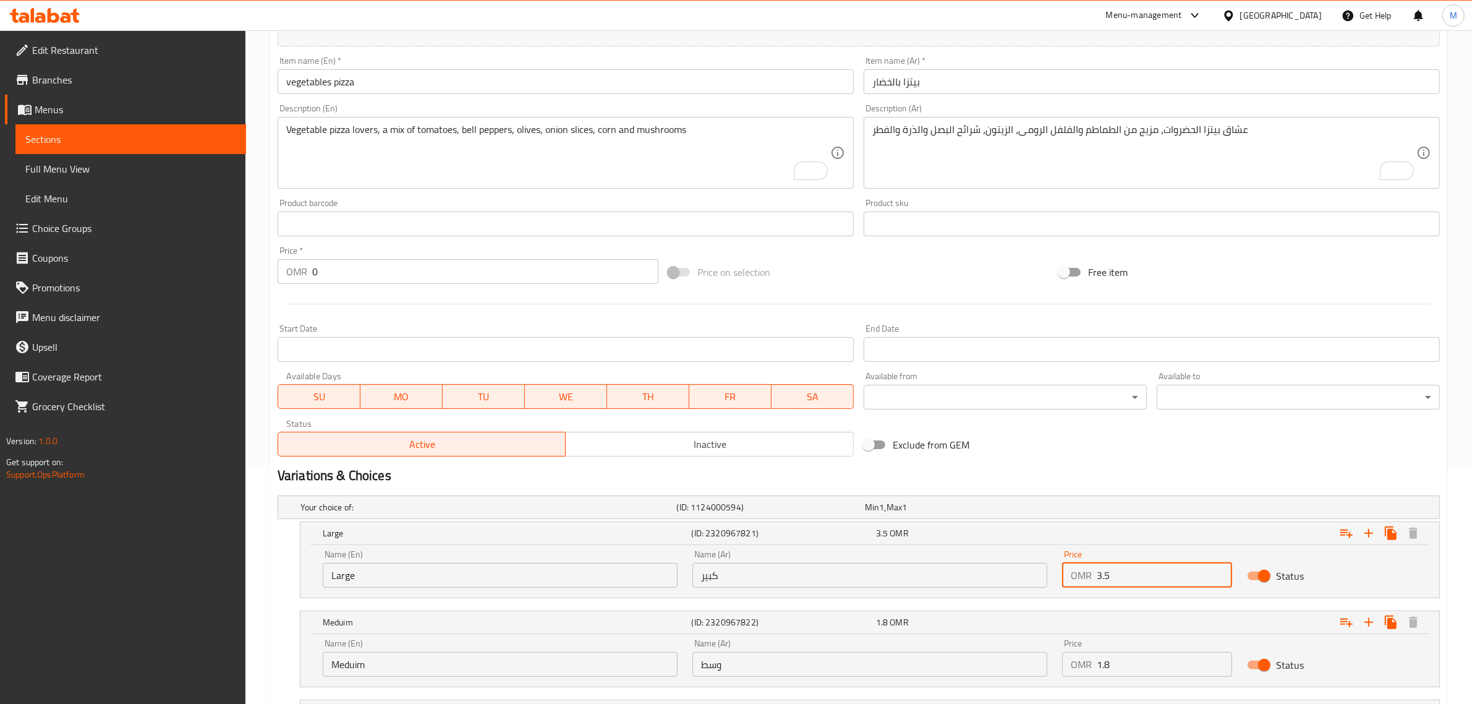
click at [1141, 572] on input "3.5" at bounding box center [1164, 575] width 135 height 25
type input "2.5"
click at [1094, 468] on h2 "Variations & Choices" at bounding box center [859, 475] width 1162 height 19
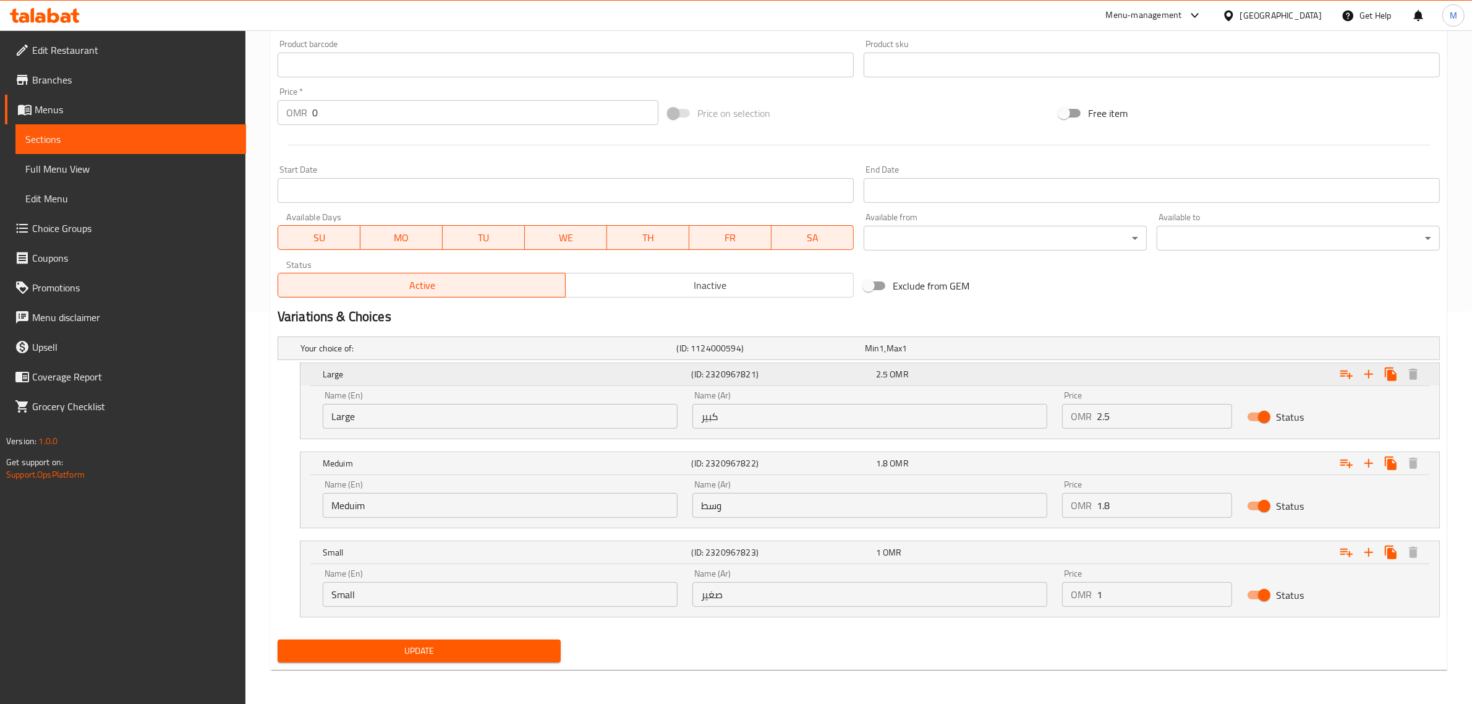
scroll to position [393, 0]
click at [512, 648] on span "Update" at bounding box center [419, 649] width 263 height 15
click at [502, 668] on div "Update vegetables pizza Add item image Image Size: 1200 x 800 px / Image format…" at bounding box center [858, 198] width 1177 height 942
click at [511, 662] on button "Update" at bounding box center [419, 650] width 283 height 23
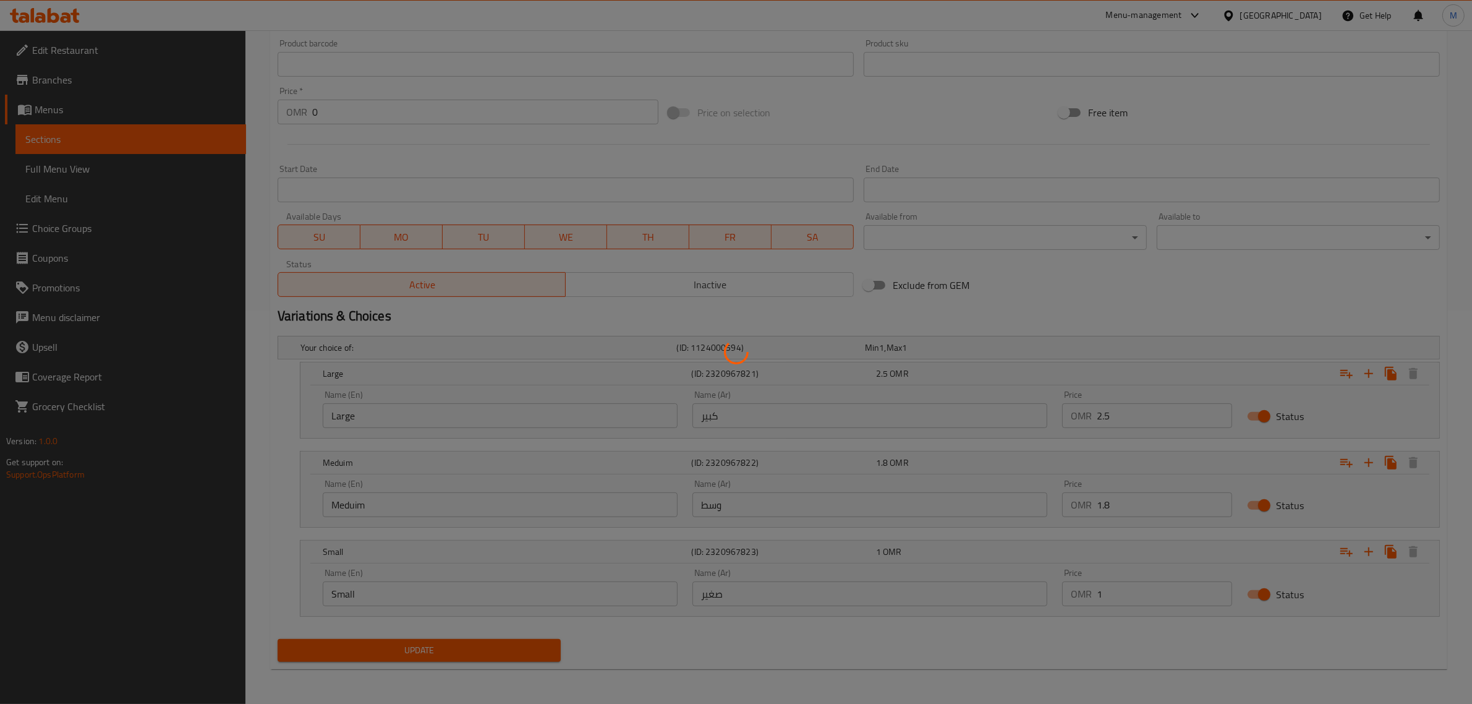
click at [514, 657] on div at bounding box center [736, 352] width 1472 height 704
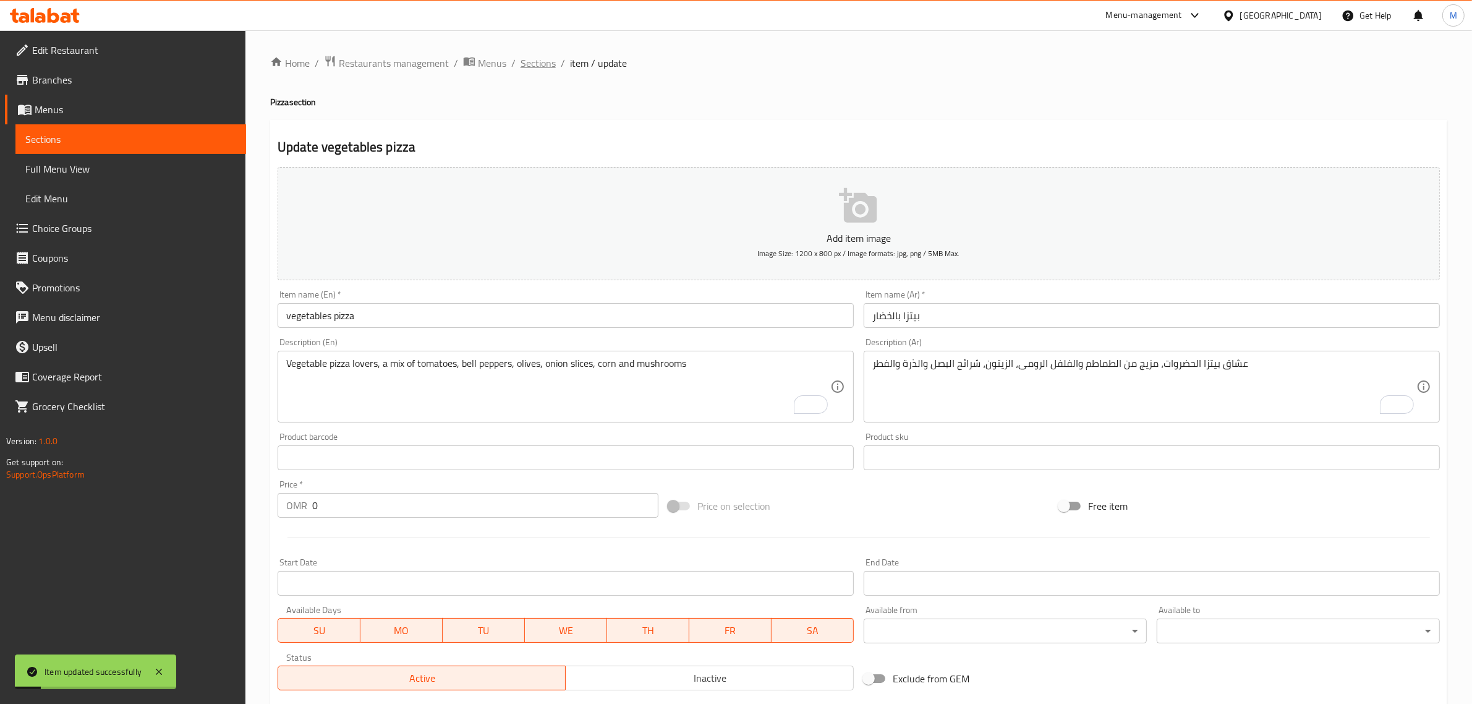
click at [545, 62] on span "Sections" at bounding box center [538, 63] width 35 height 15
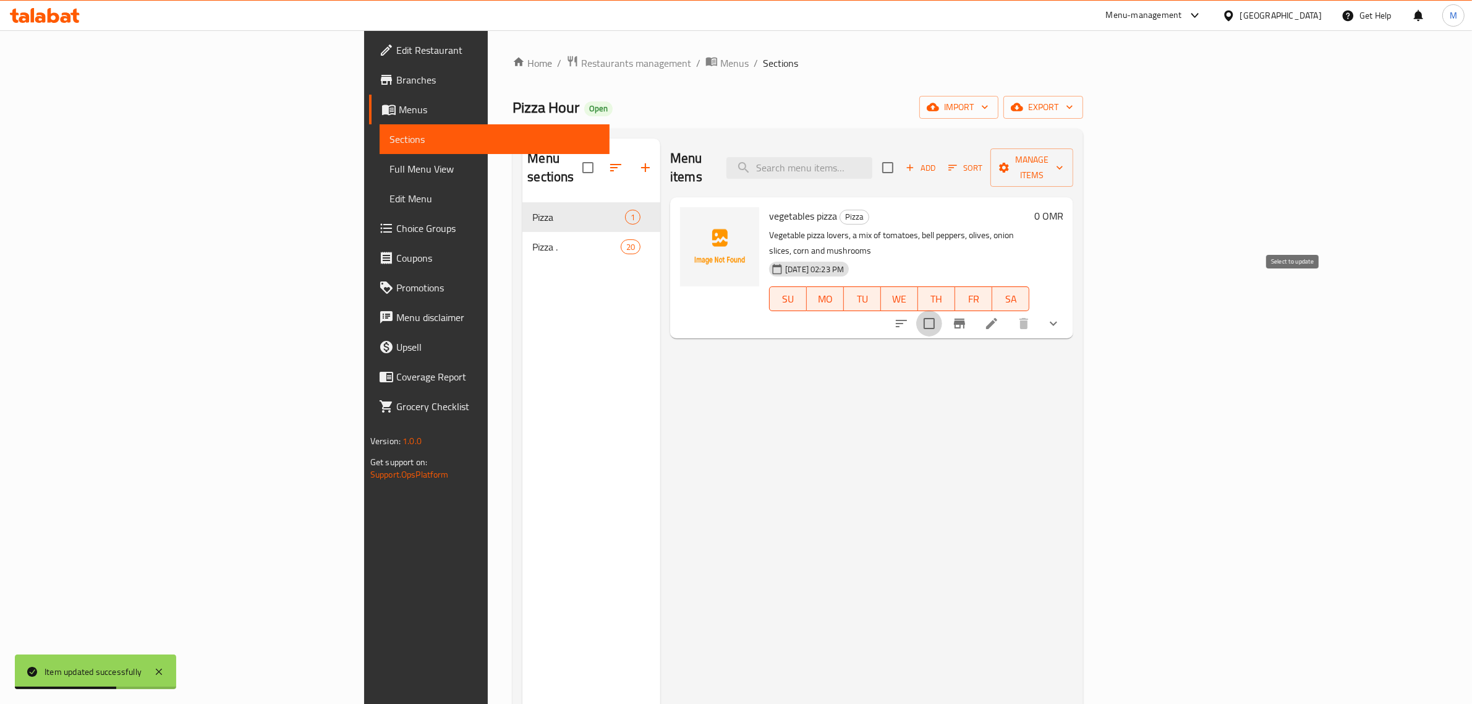
click at [942, 310] on input "checkbox" at bounding box center [929, 323] width 26 height 26
checkbox input "true"
click at [1073, 168] on button "Manage items" at bounding box center [1032, 167] width 83 height 38
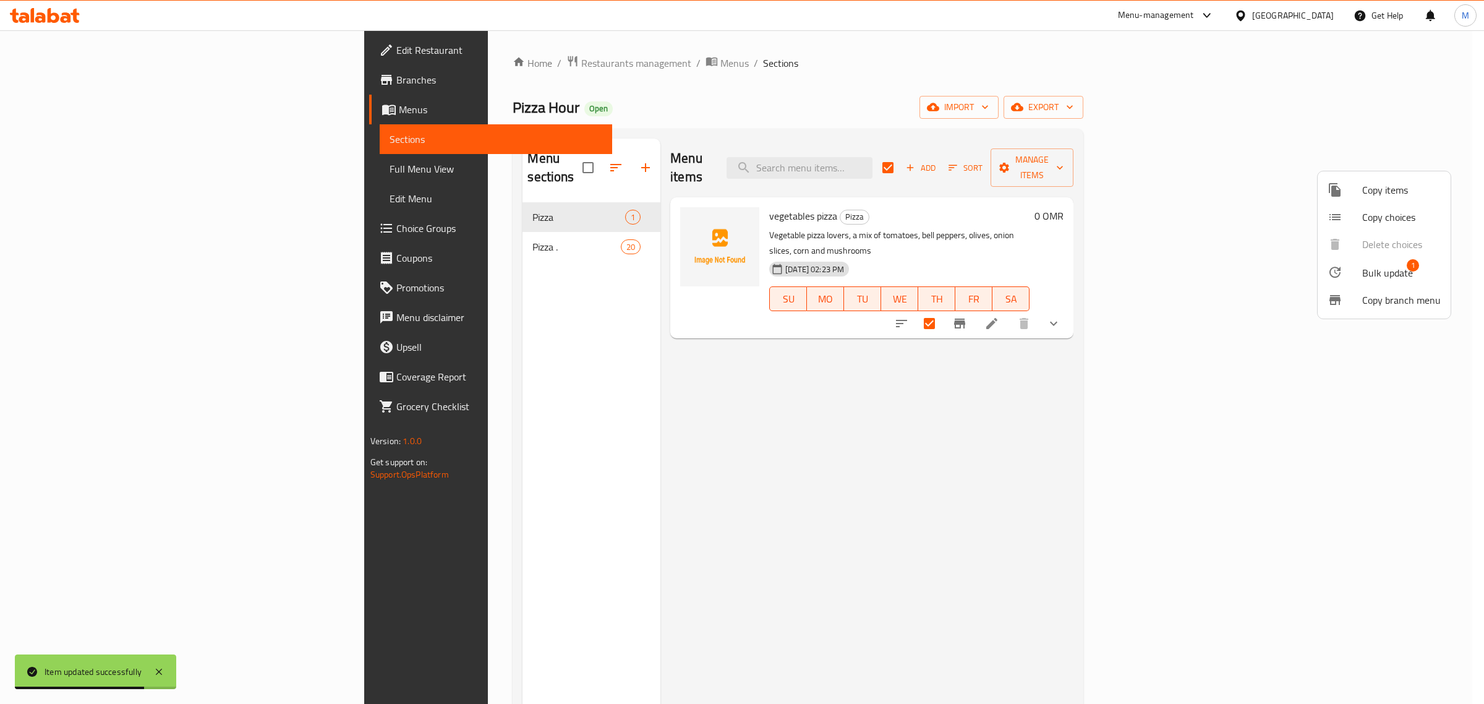
click at [1355, 283] on li "Bulk update 1" at bounding box center [1384, 272] width 133 height 28
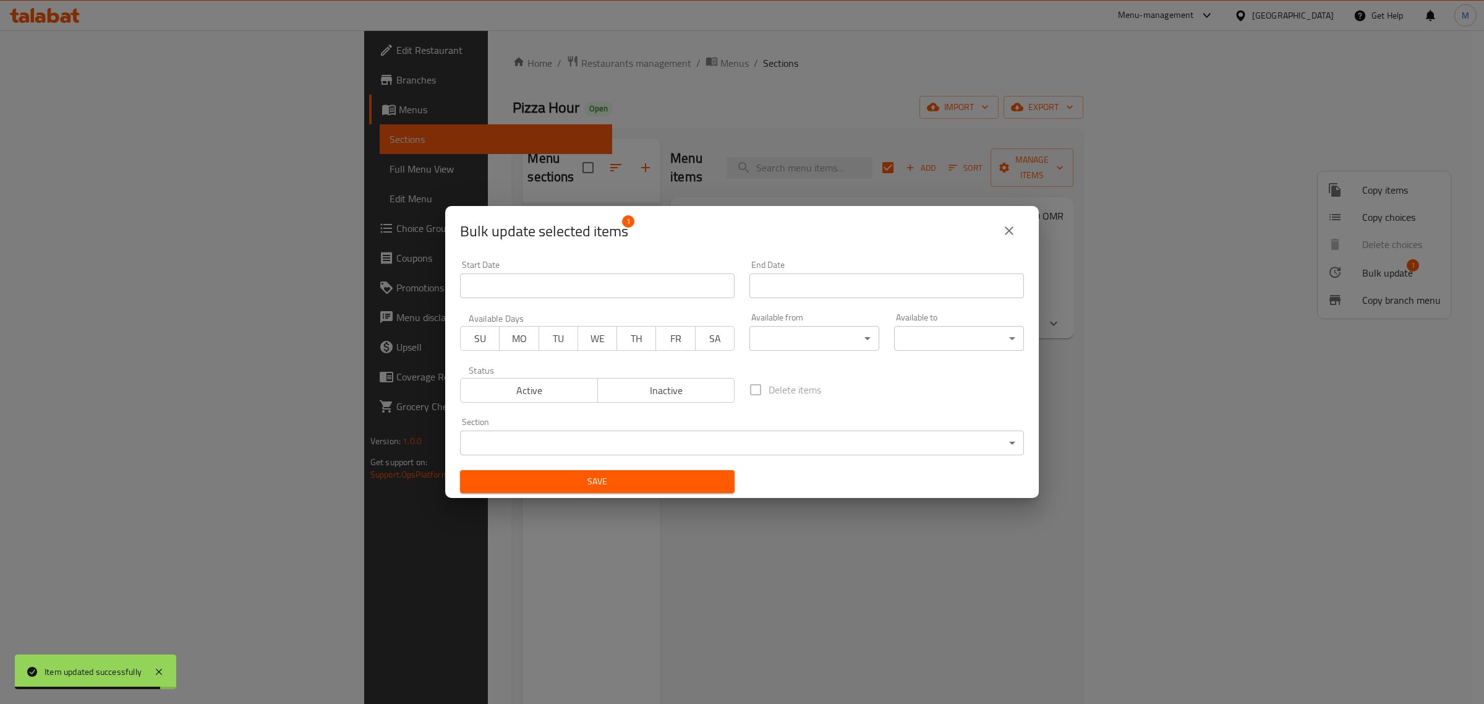
click at [561, 435] on body "Item updated successfully ​ Menu-management Oman Get Help M Edit Restaurant Bra…" at bounding box center [742, 366] width 1484 height 673
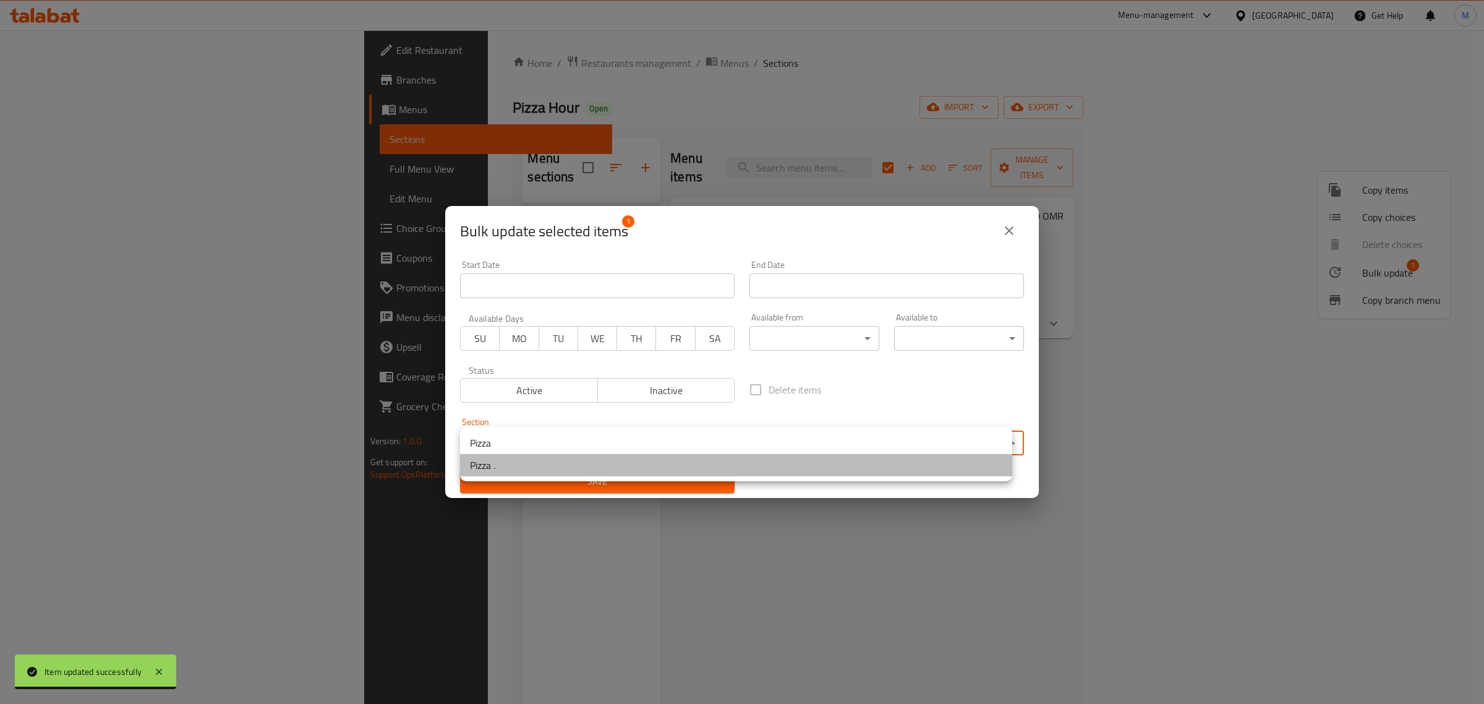
click at [548, 463] on li "Pizza ." at bounding box center [736, 465] width 552 height 22
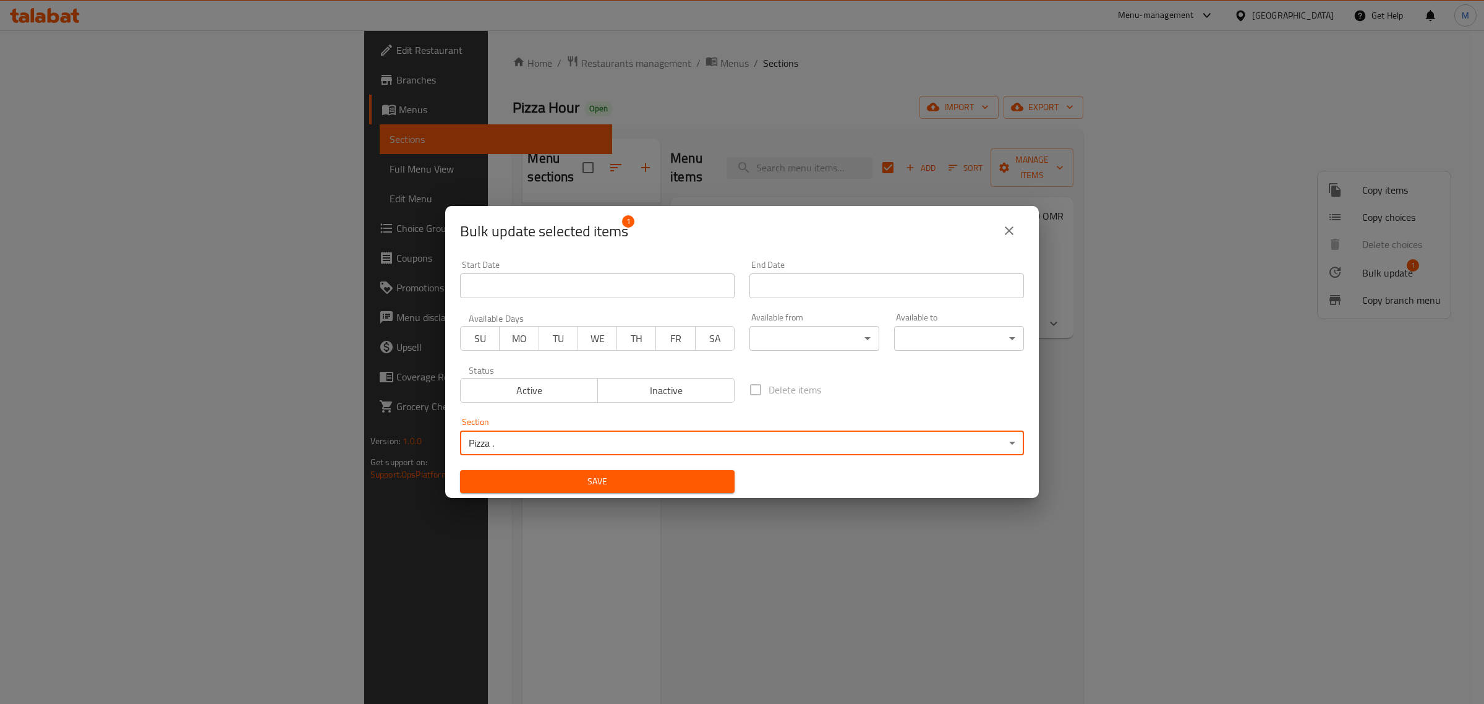
click at [568, 484] on span "Save" at bounding box center [597, 481] width 255 height 15
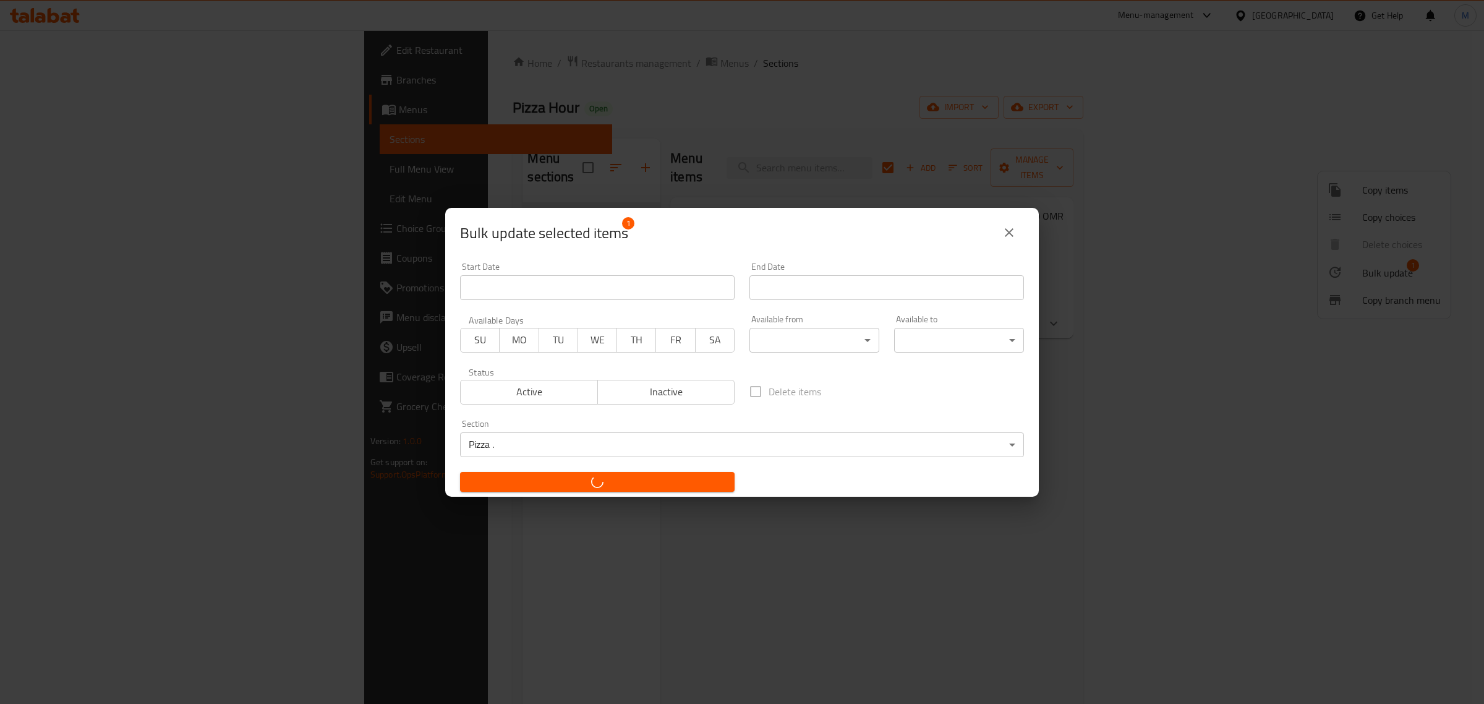
checkbox input "false"
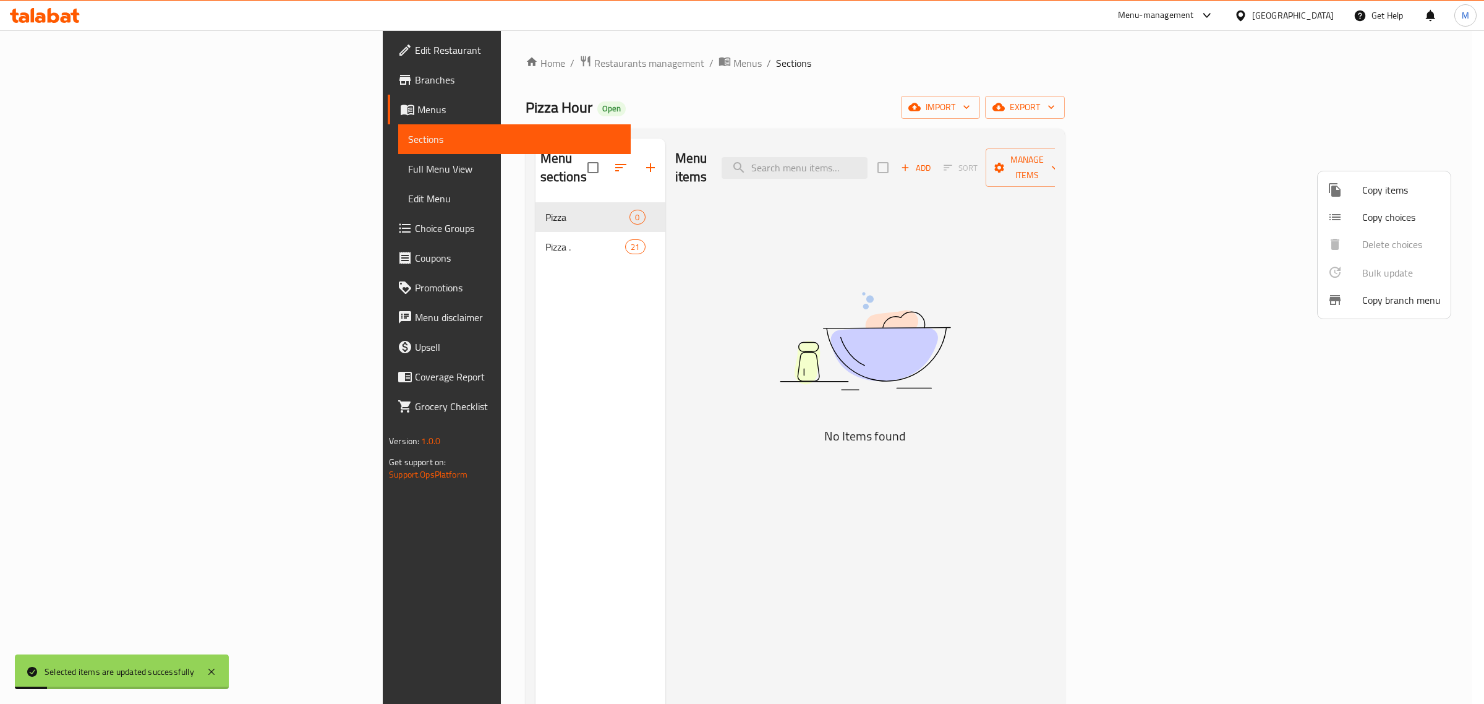
drag, startPoint x: 463, startPoint y: 199, endPoint x: 554, endPoint y: 200, distance: 91.5
click at [466, 198] on div at bounding box center [742, 352] width 1484 height 704
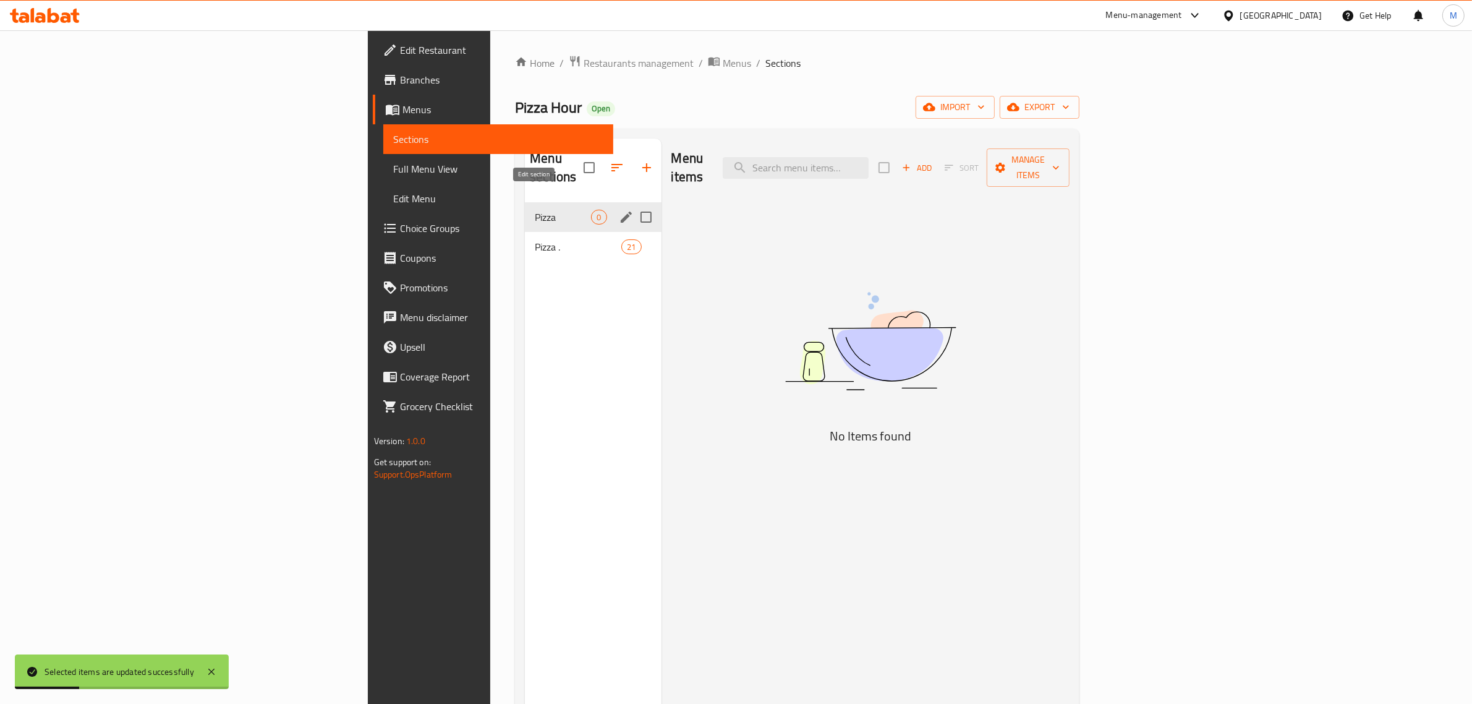
click at [621, 211] on icon "edit" at bounding box center [626, 216] width 11 height 11
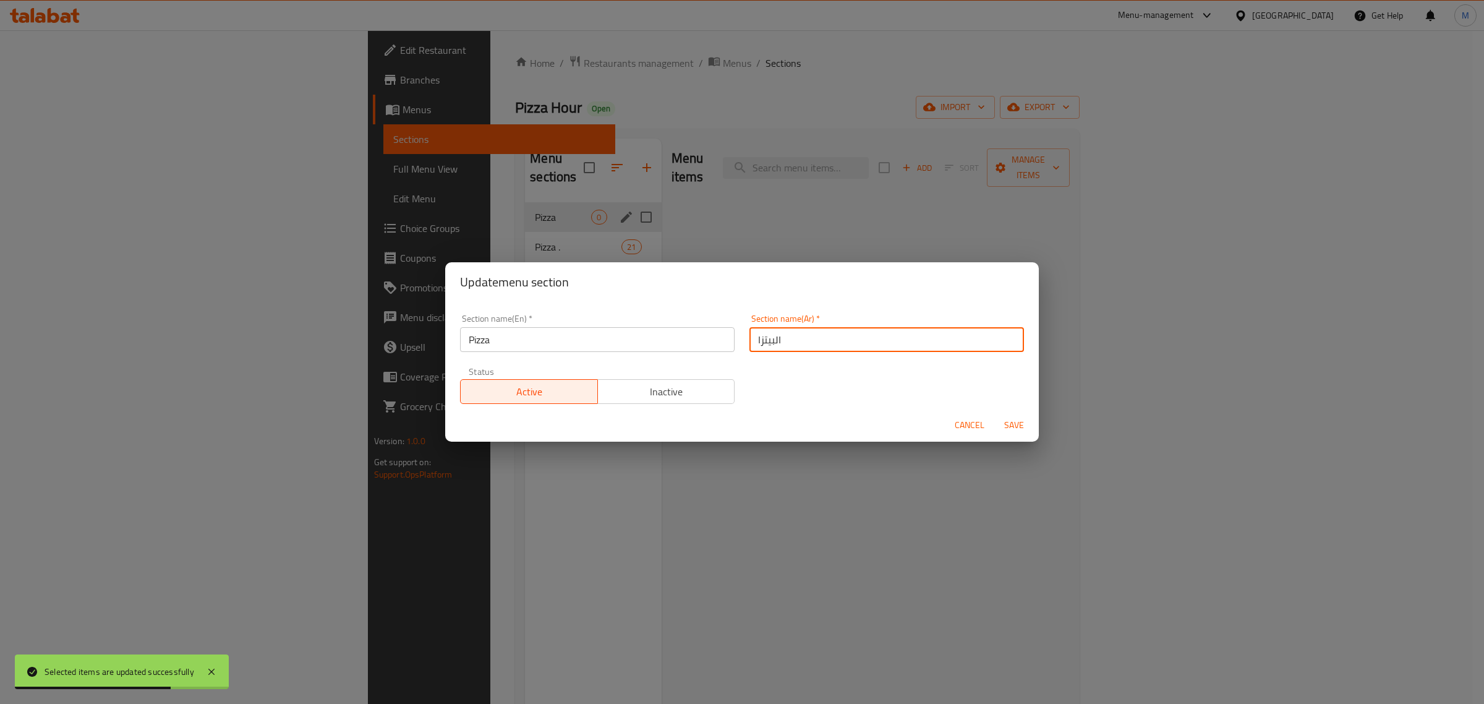
click at [910, 331] on input "البيتزا" at bounding box center [886, 339] width 275 height 25
type input "البرجر"
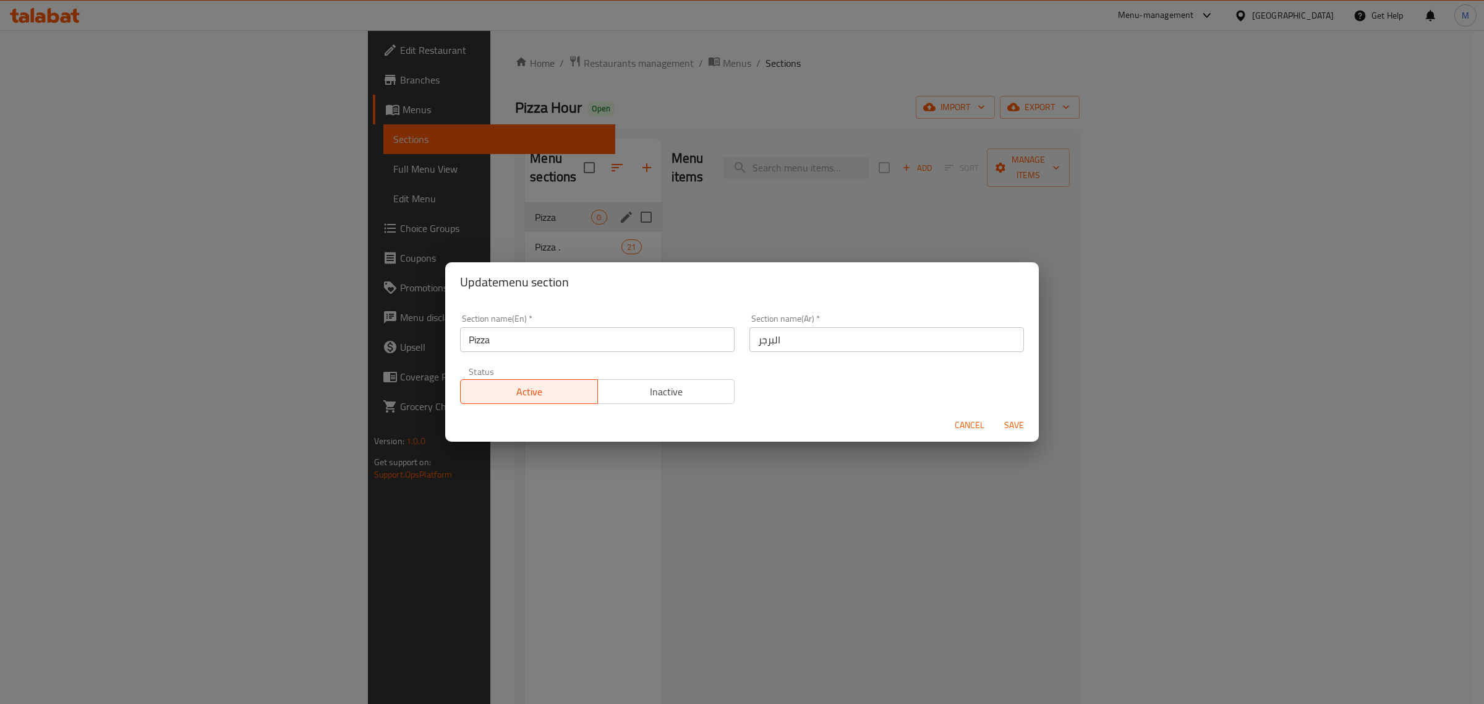
drag, startPoint x: 621, startPoint y: 354, endPoint x: 629, endPoint y: 345, distance: 11.8
click at [621, 354] on div "Section name(En)   * Pizza Section name(En) *" at bounding box center [597, 333] width 289 height 53
click at [629, 341] on input "Pizza" at bounding box center [597, 339] width 275 height 25
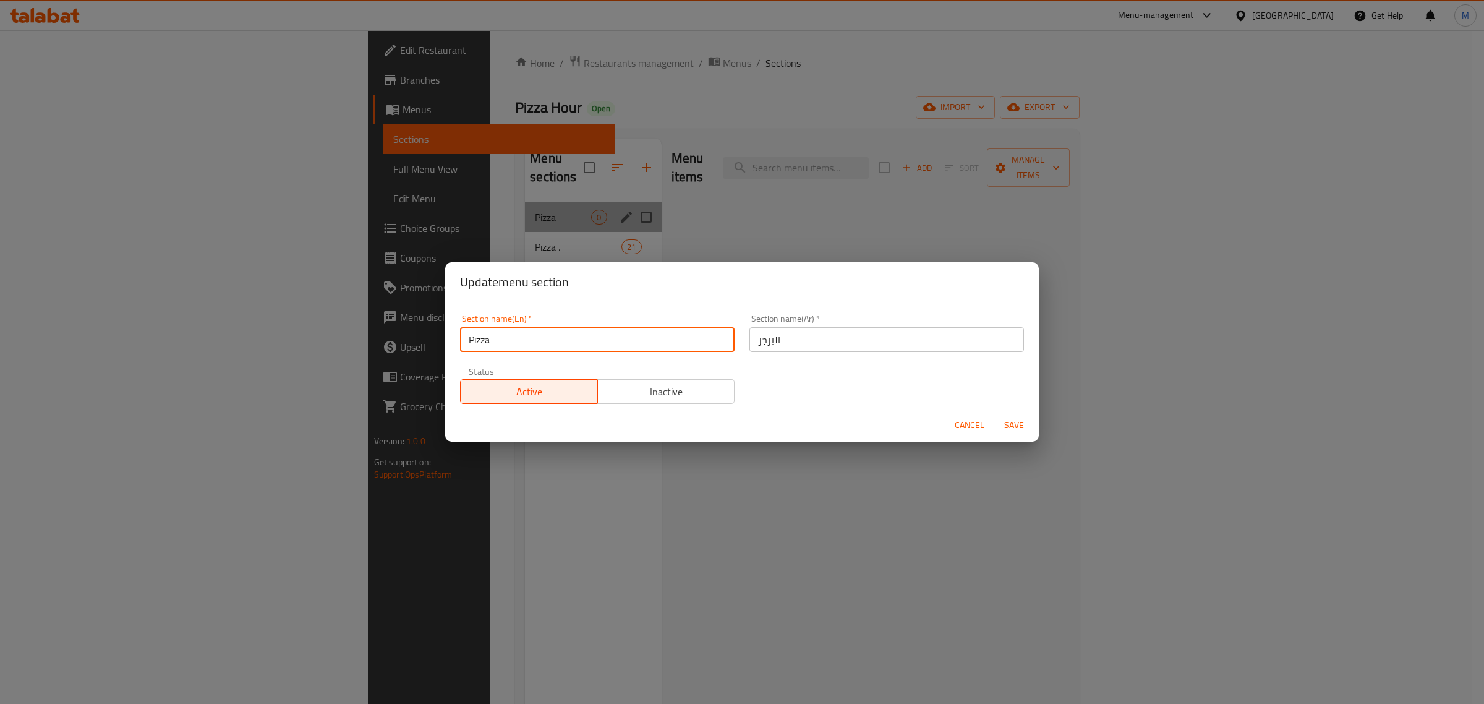
click at [629, 341] on input "Pizza" at bounding box center [597, 339] width 275 height 25
type input "Burger"
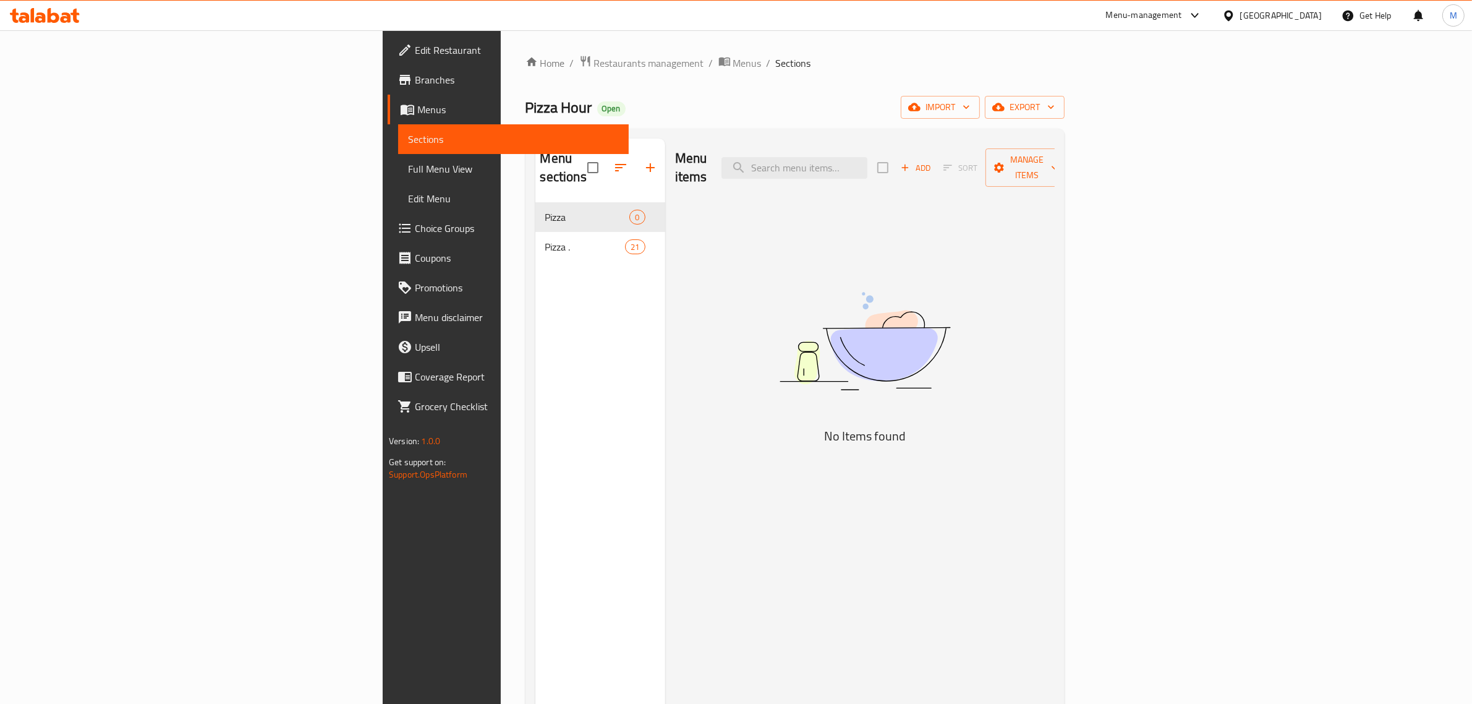
drag, startPoint x: 603, startPoint y: 365, endPoint x: 572, endPoint y: 284, distance: 86.7
click at [665, 364] on div "Menu items Add Sort Manage items No Items found" at bounding box center [860, 491] width 390 height 704
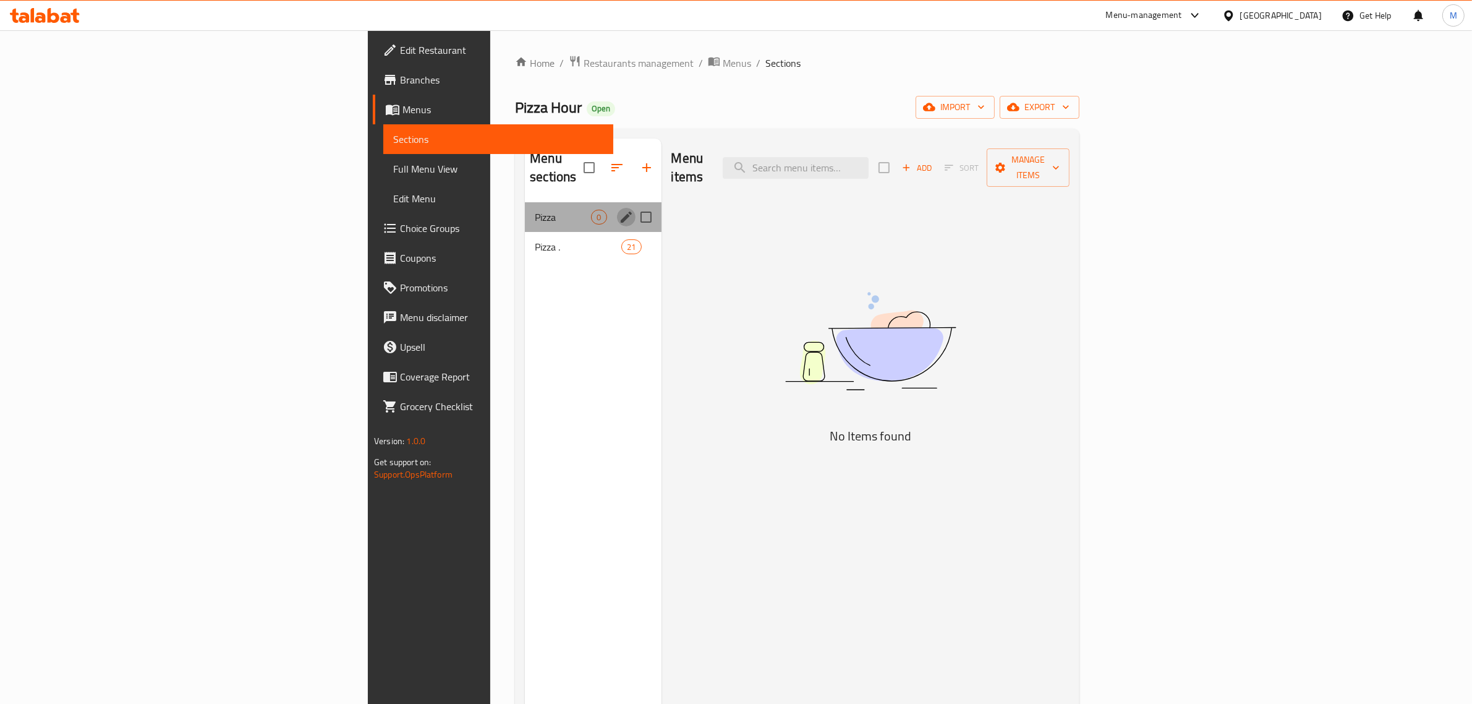
click at [619, 210] on icon "edit" at bounding box center [626, 217] width 15 height 15
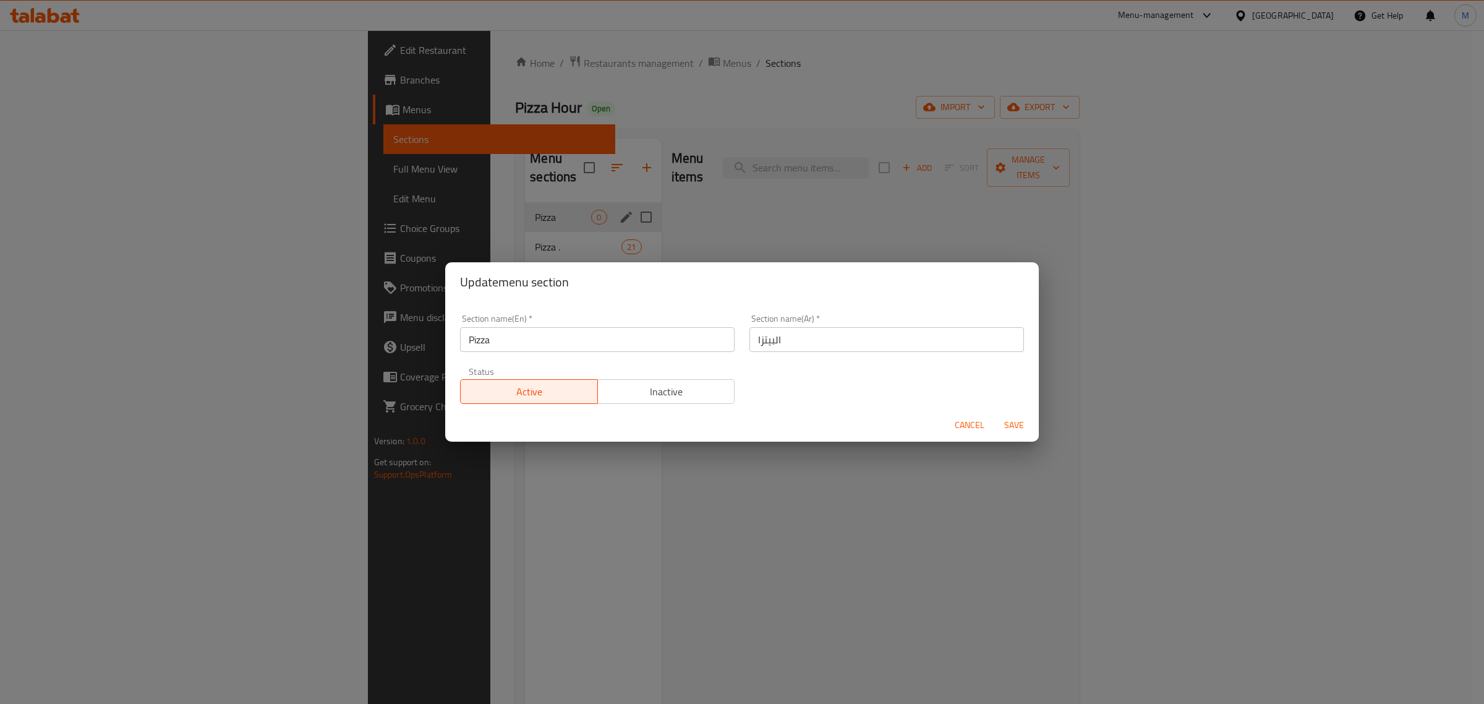
click at [520, 348] on input "Pizza" at bounding box center [597, 339] width 275 height 25
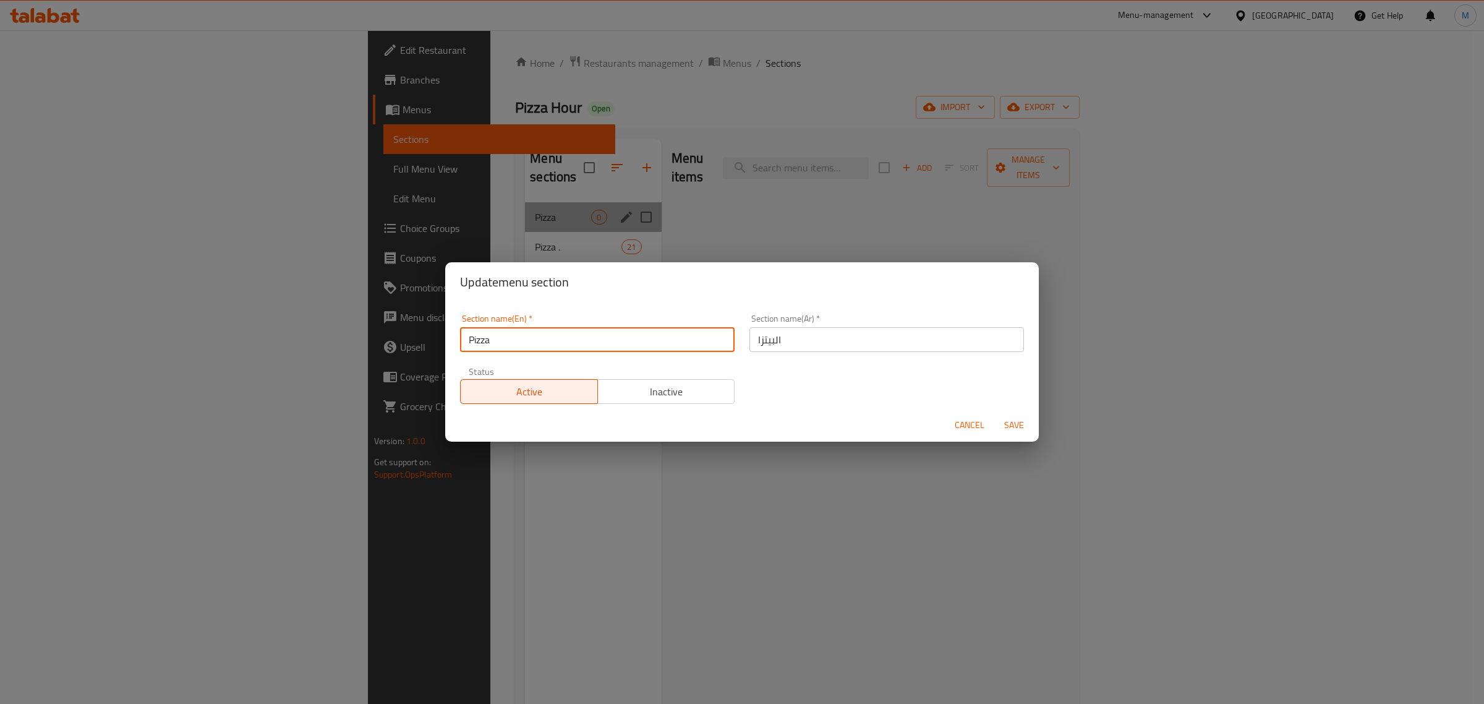
click at [521, 348] on input "Pizza" at bounding box center [597, 339] width 275 height 25
type input "Burger"
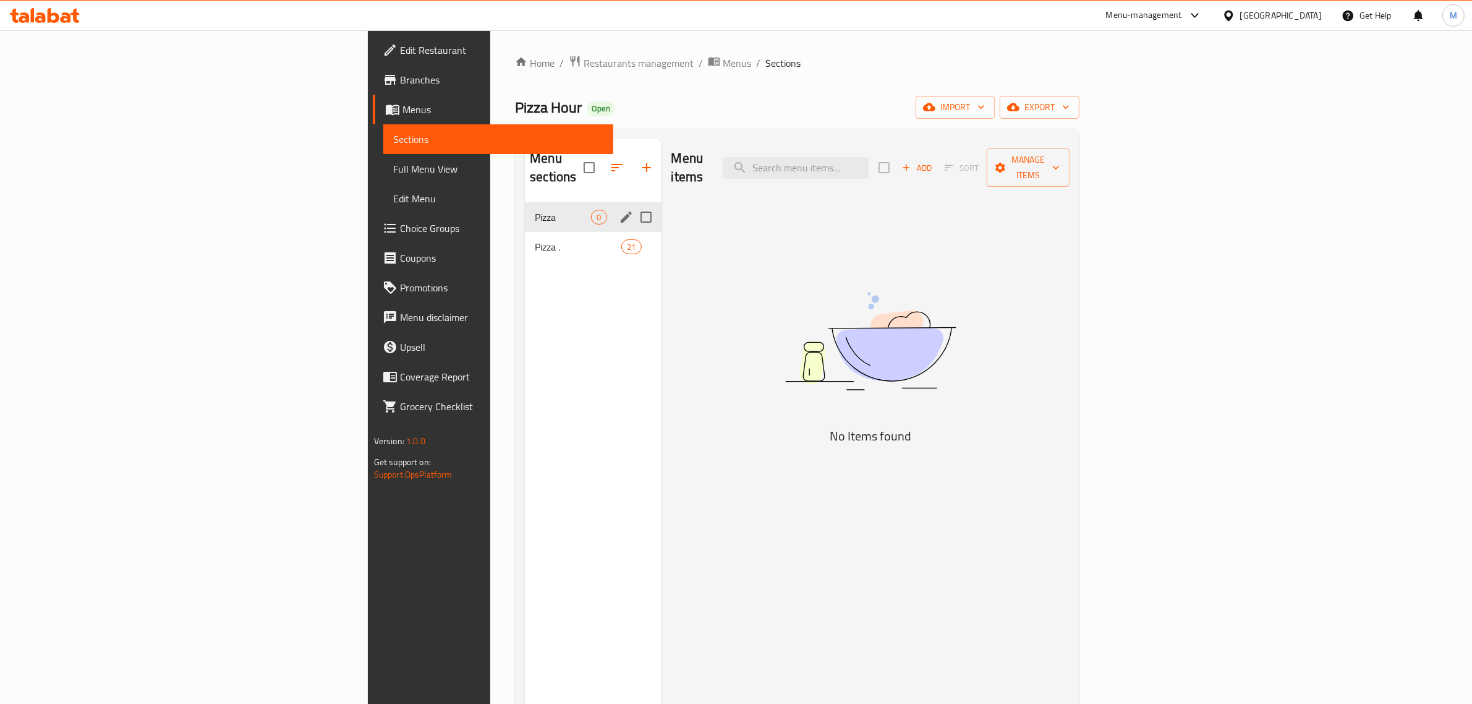
click at [633, 204] on input "Menu sections" at bounding box center [646, 217] width 26 height 26
checkbox input "true"
click at [619, 210] on icon "edit" at bounding box center [626, 217] width 15 height 15
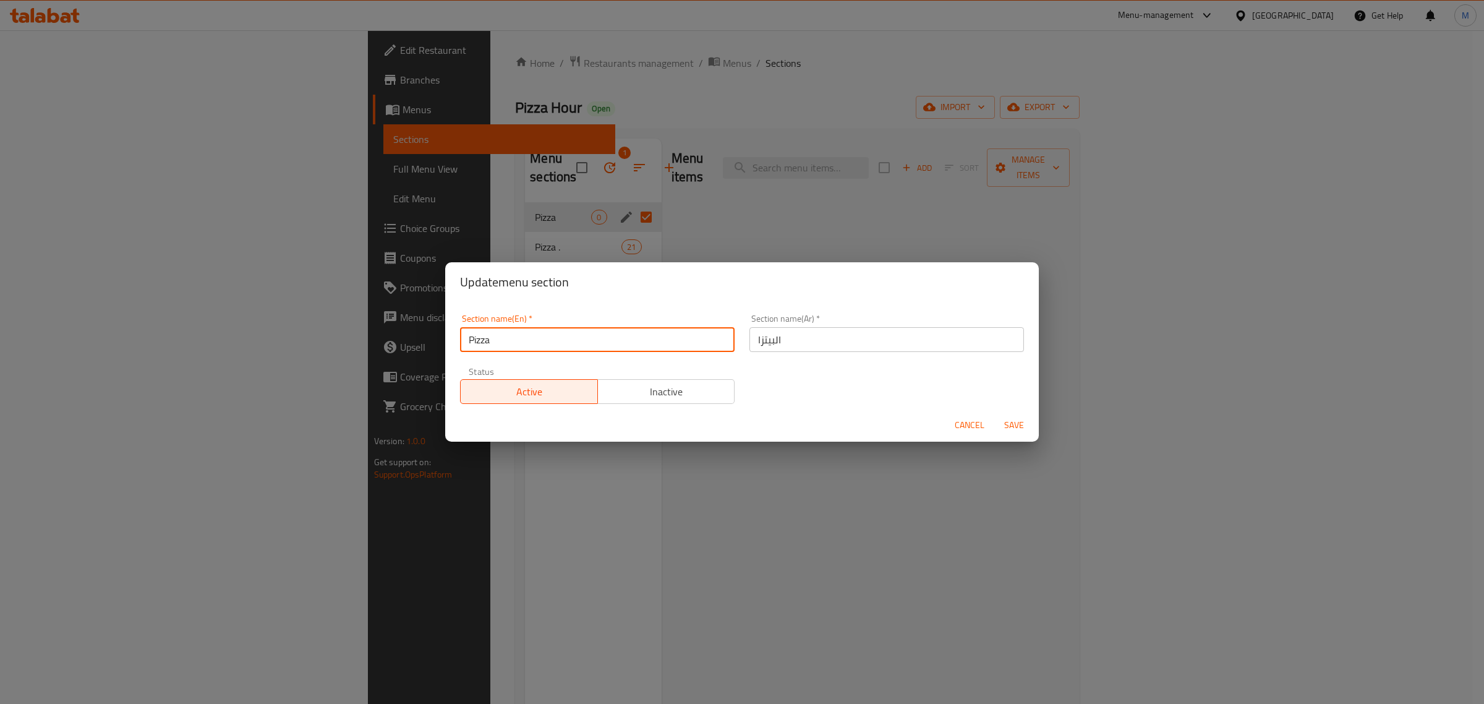
click at [512, 351] on input "Pizza" at bounding box center [597, 339] width 275 height 25
click at [512, 350] on input "Pizza" at bounding box center [597, 339] width 275 height 25
type input "Burger"
drag, startPoint x: 767, startPoint y: 353, endPoint x: 783, endPoint y: 337, distance: 22.7
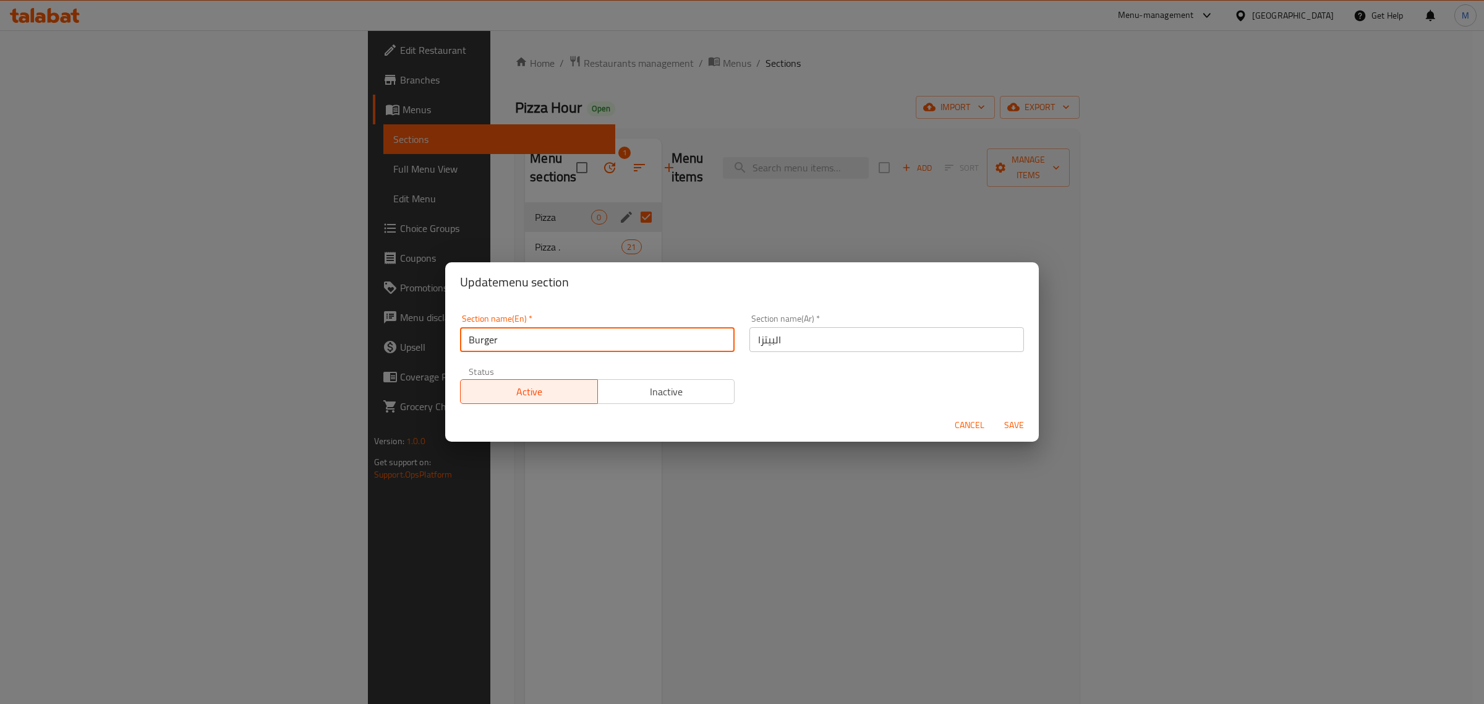
click at [767, 353] on div "Section name(Ar)   * البيتزا Section name(Ar) *" at bounding box center [886, 333] width 289 height 53
click at [783, 337] on input "البيتزا" at bounding box center [886, 339] width 275 height 25
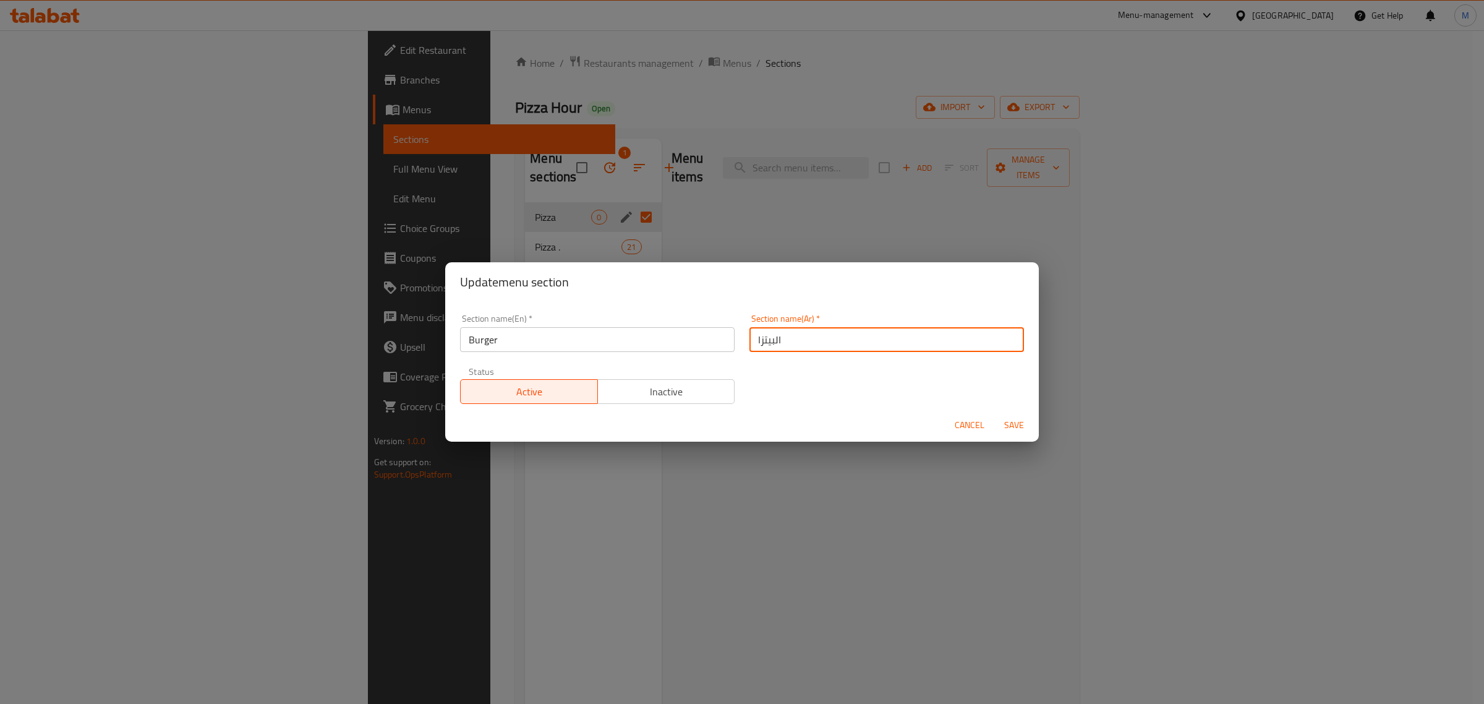
click at [783, 337] on input "البيتزا" at bounding box center [886, 339] width 275 height 25
type input "البرجر"
click at [1007, 422] on span "Save" at bounding box center [1014, 424] width 30 height 15
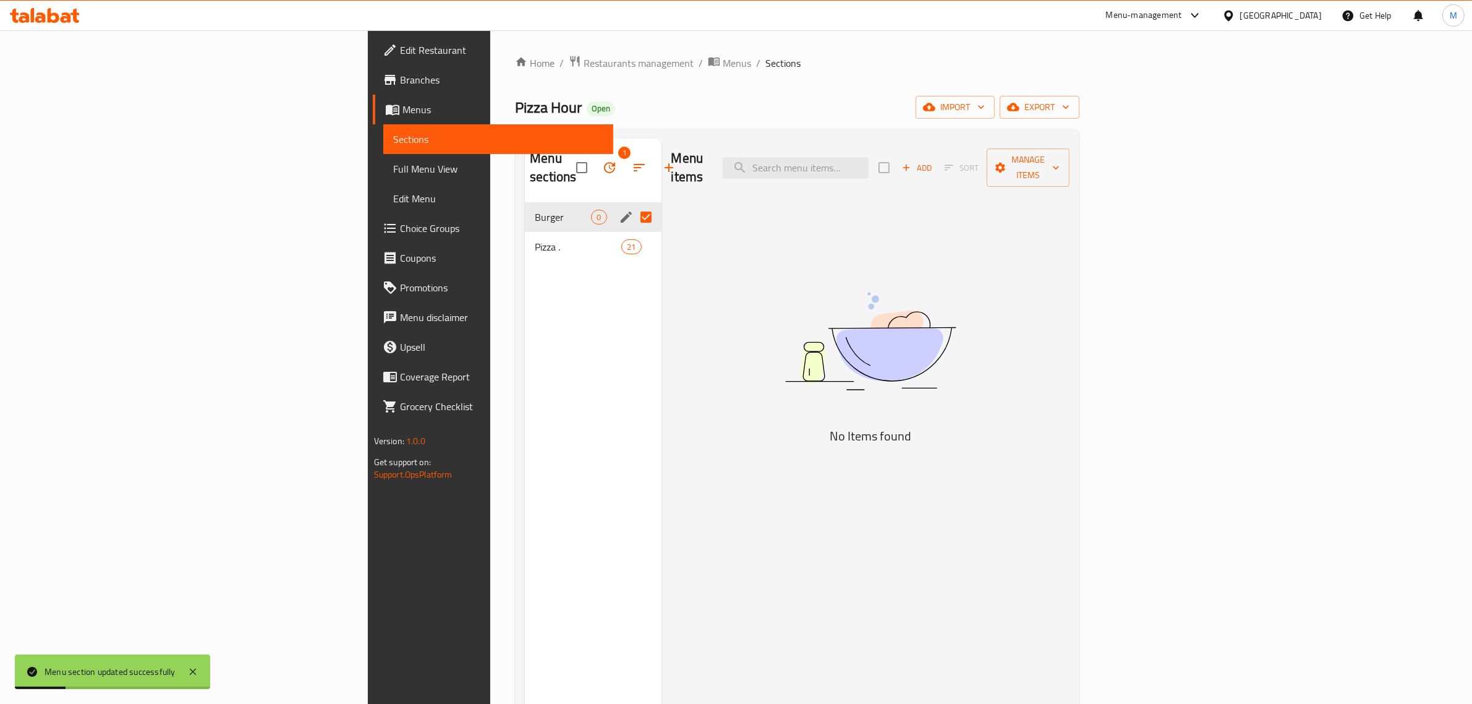
click at [535, 210] on span "Burger" at bounding box center [563, 217] width 56 height 15
click at [633, 204] on input "Menu sections" at bounding box center [646, 217] width 26 height 26
checkbox input "false"
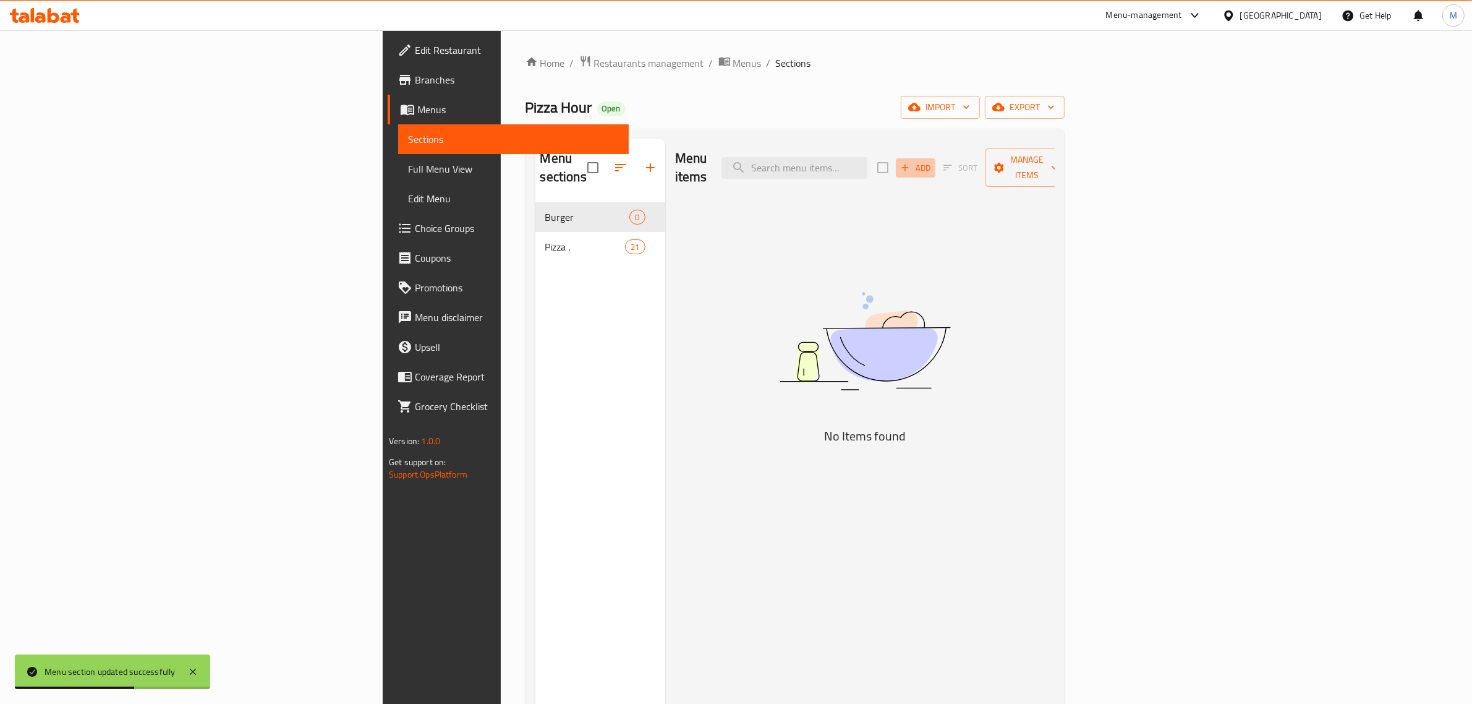
click at [911, 162] on icon "button" at bounding box center [905, 167] width 11 height 11
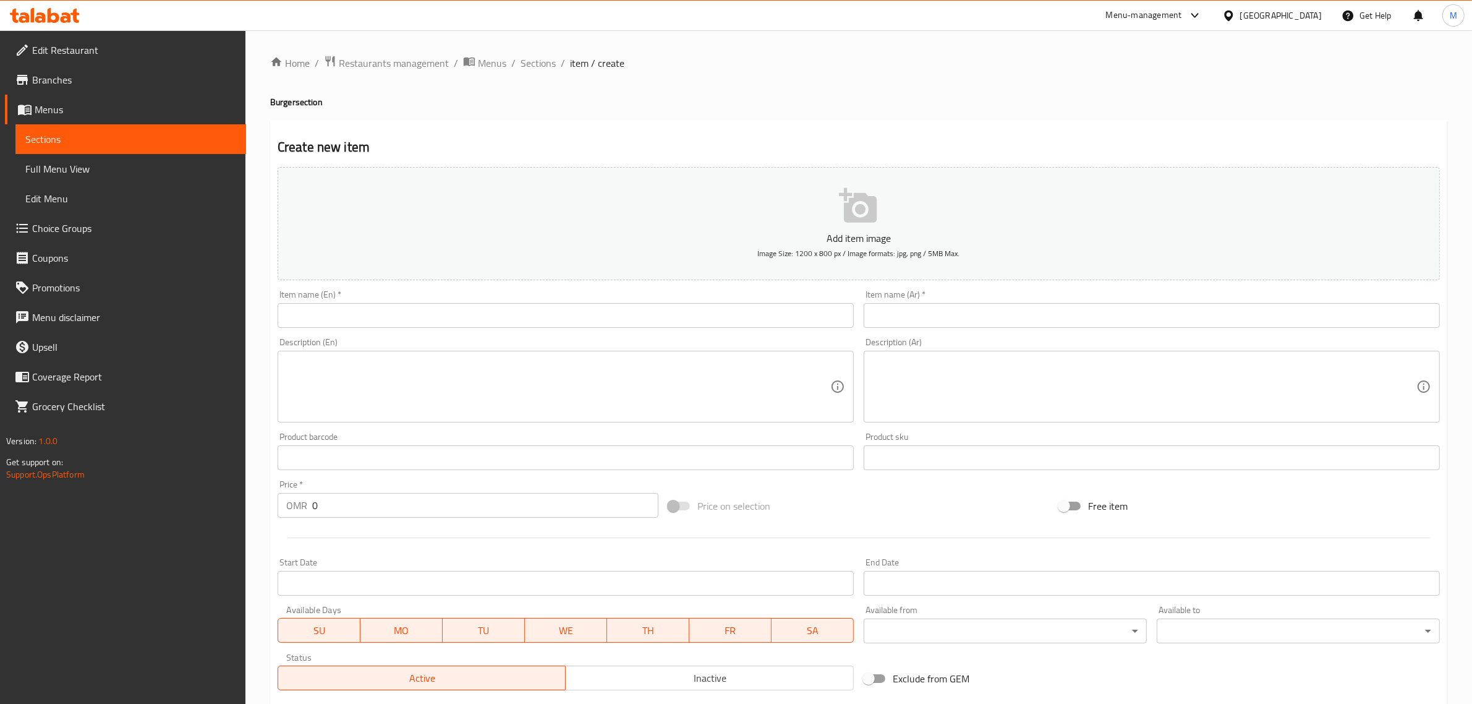
click at [994, 317] on input "text" at bounding box center [1152, 315] width 576 height 25
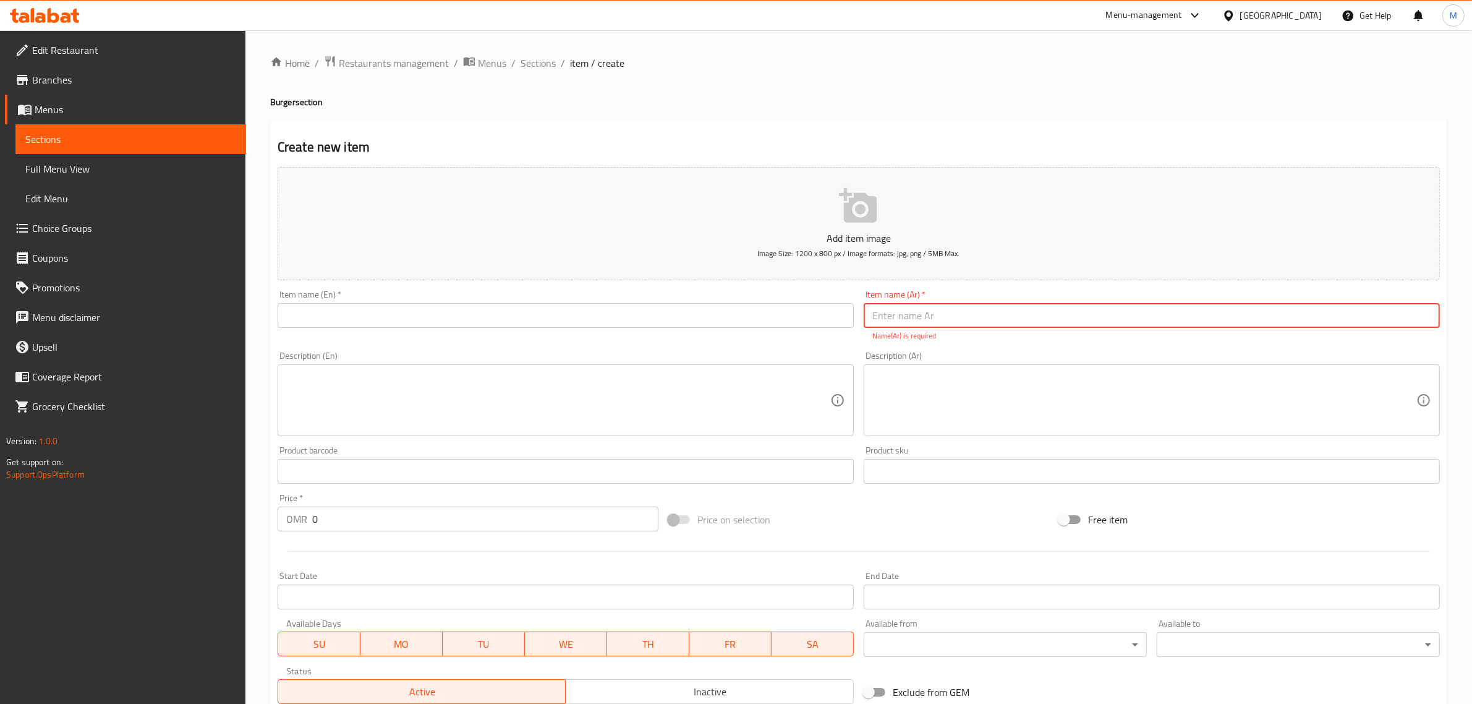
click at [937, 310] on input "text" at bounding box center [1152, 315] width 576 height 25
type input "بطاطس محمرة"
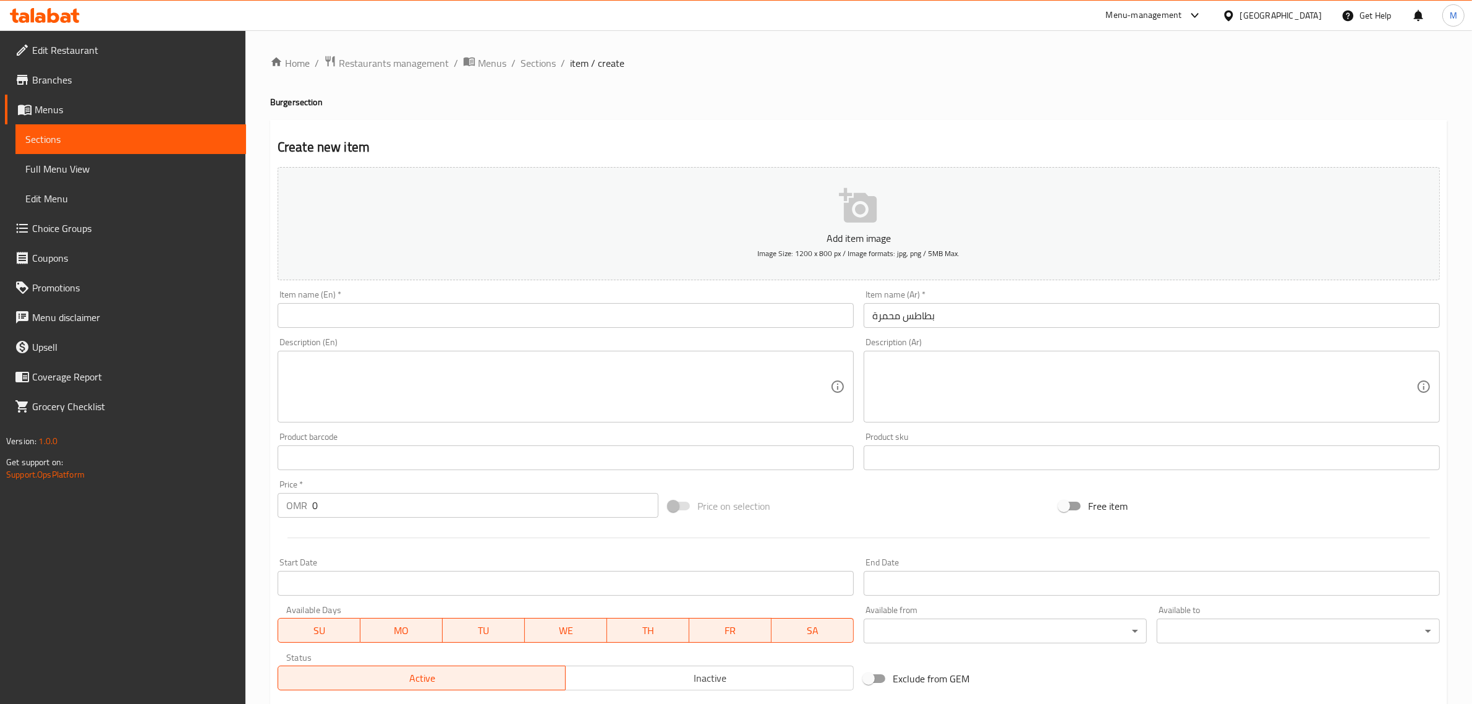
drag, startPoint x: 625, startPoint y: 341, endPoint x: 629, endPoint y: 318, distance: 22.7
click at [625, 340] on div "Add item image Image Size: 1200 x 800 px / Image formats: jpg, png / 5MB Max. I…" at bounding box center [859, 428] width 1172 height 533
click at [629, 318] on input "text" at bounding box center [566, 315] width 576 height 25
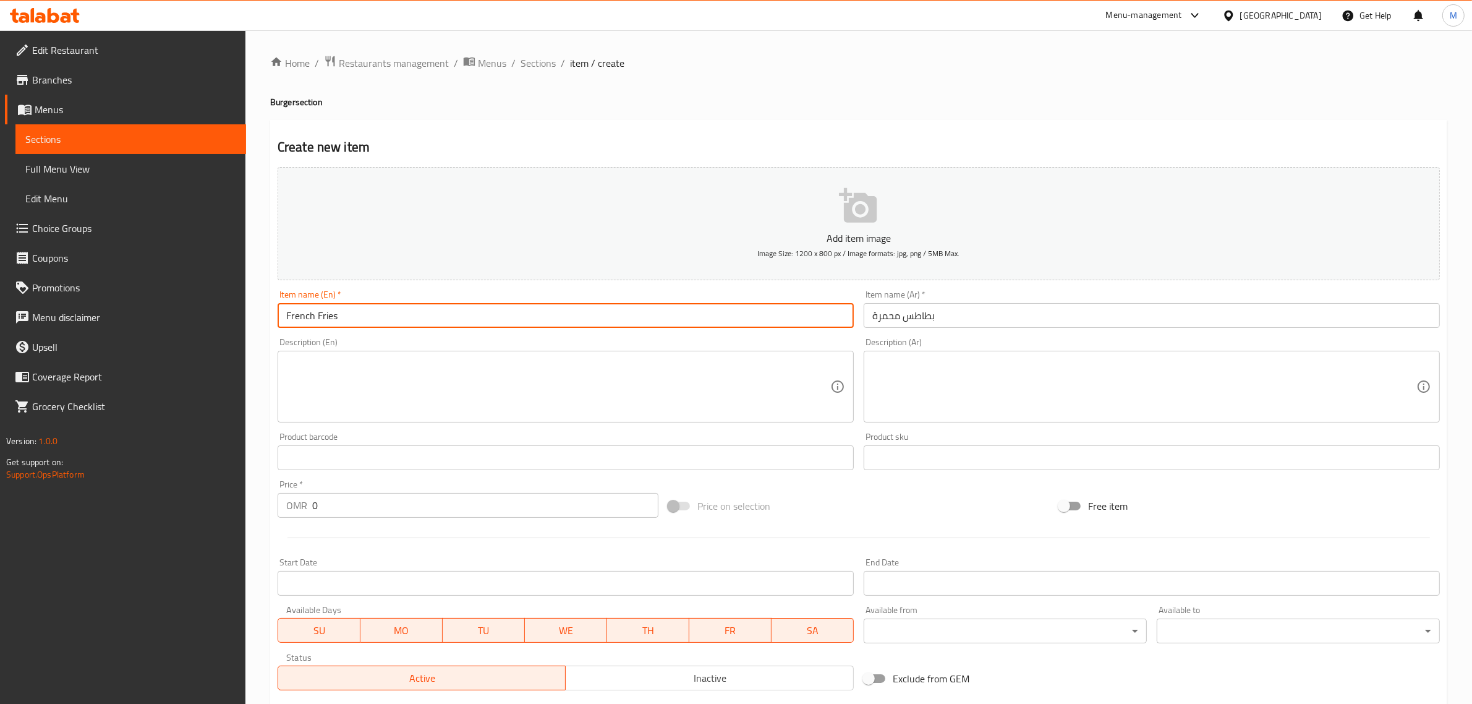
type input "French Fries"
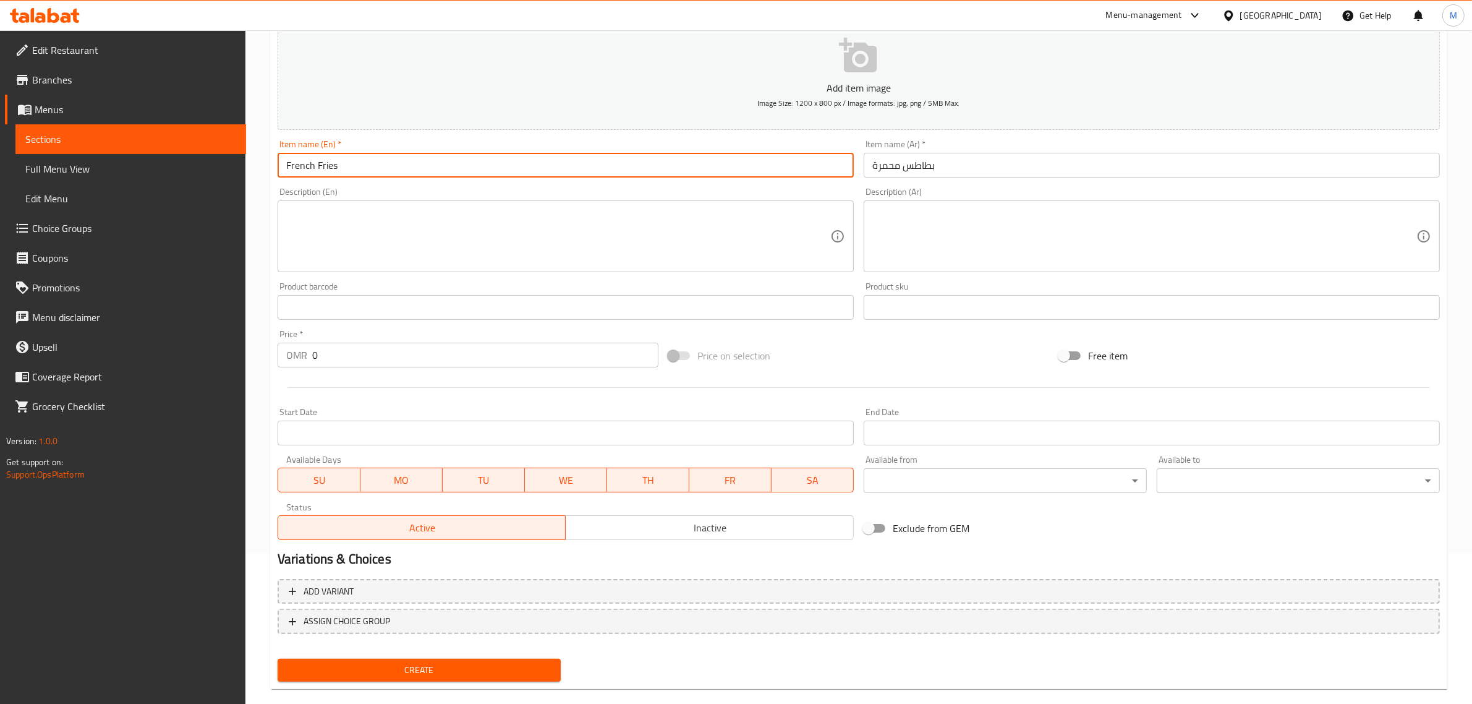
scroll to position [168, 0]
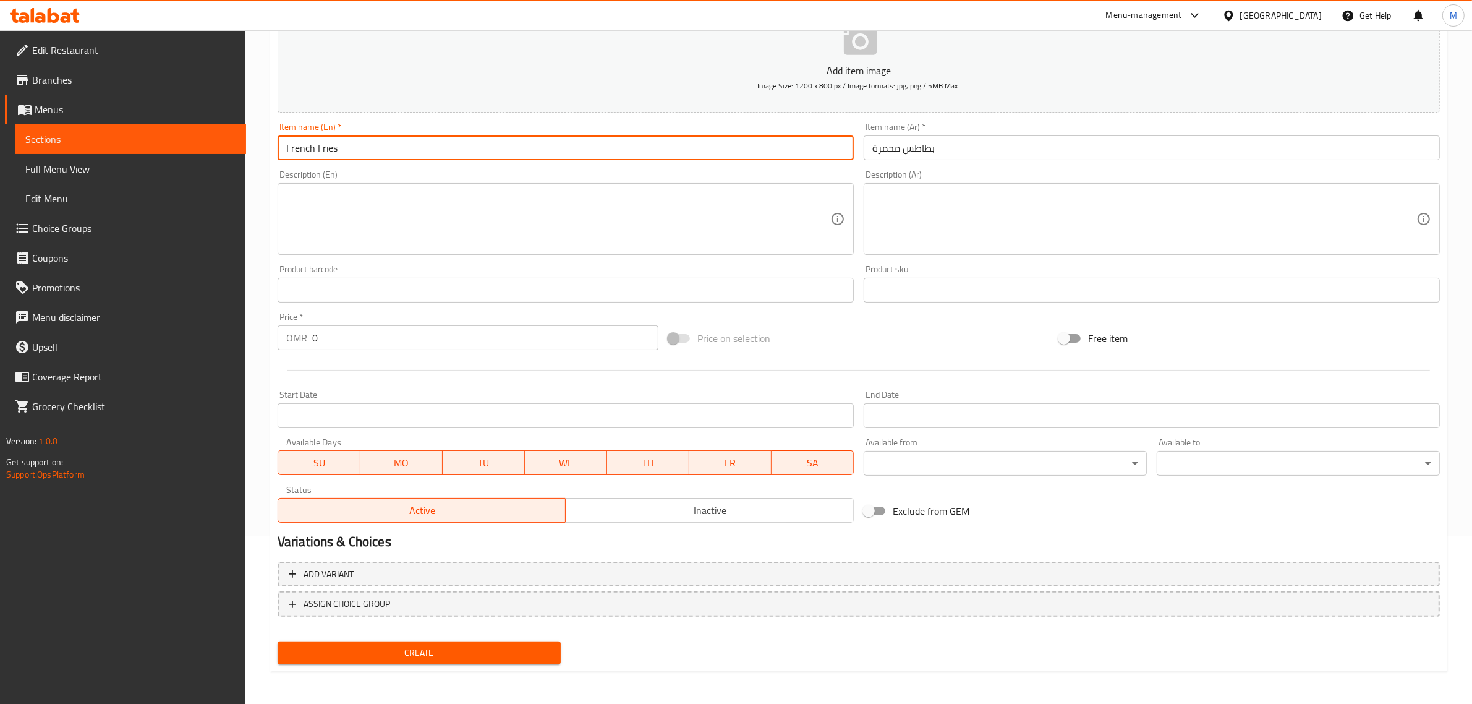
click at [476, 236] on textarea at bounding box center [558, 219] width 544 height 59
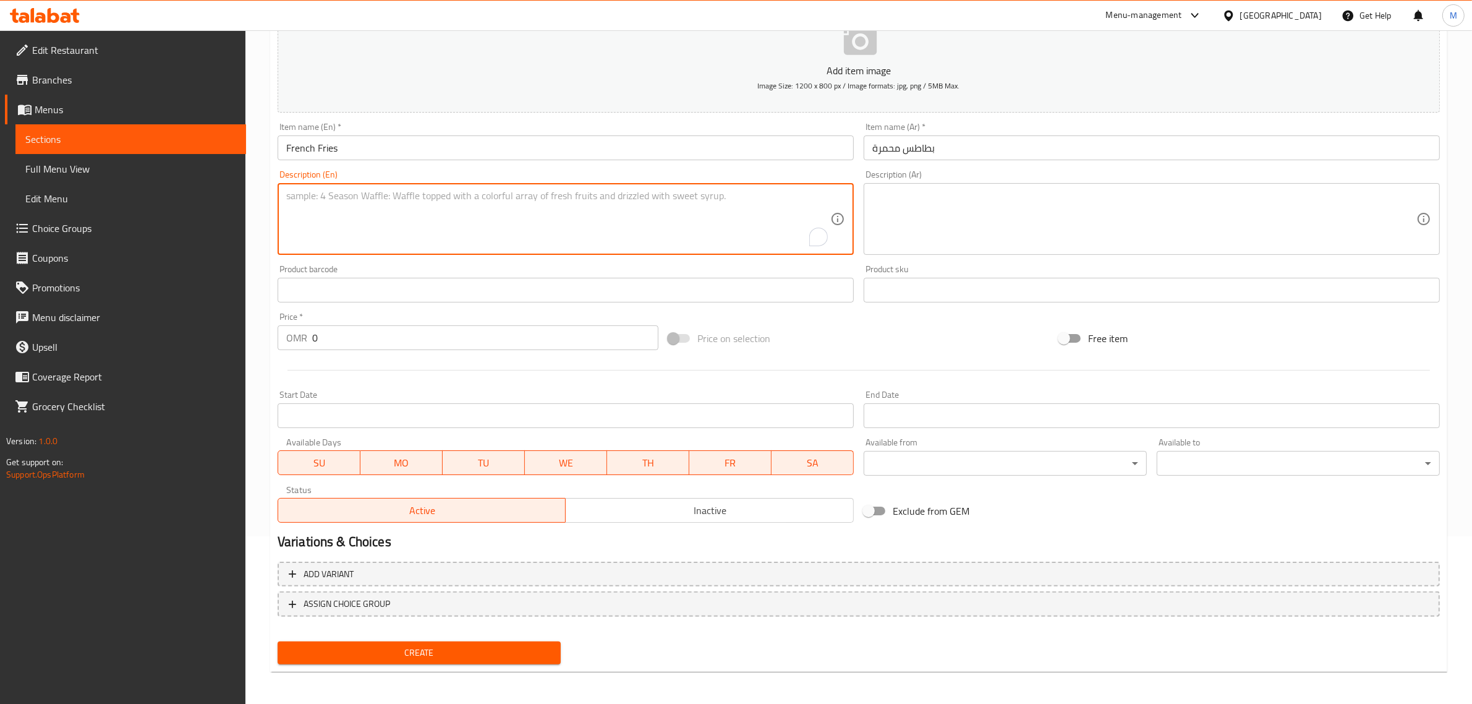
click at [484, 341] on input "0" at bounding box center [485, 337] width 346 height 25
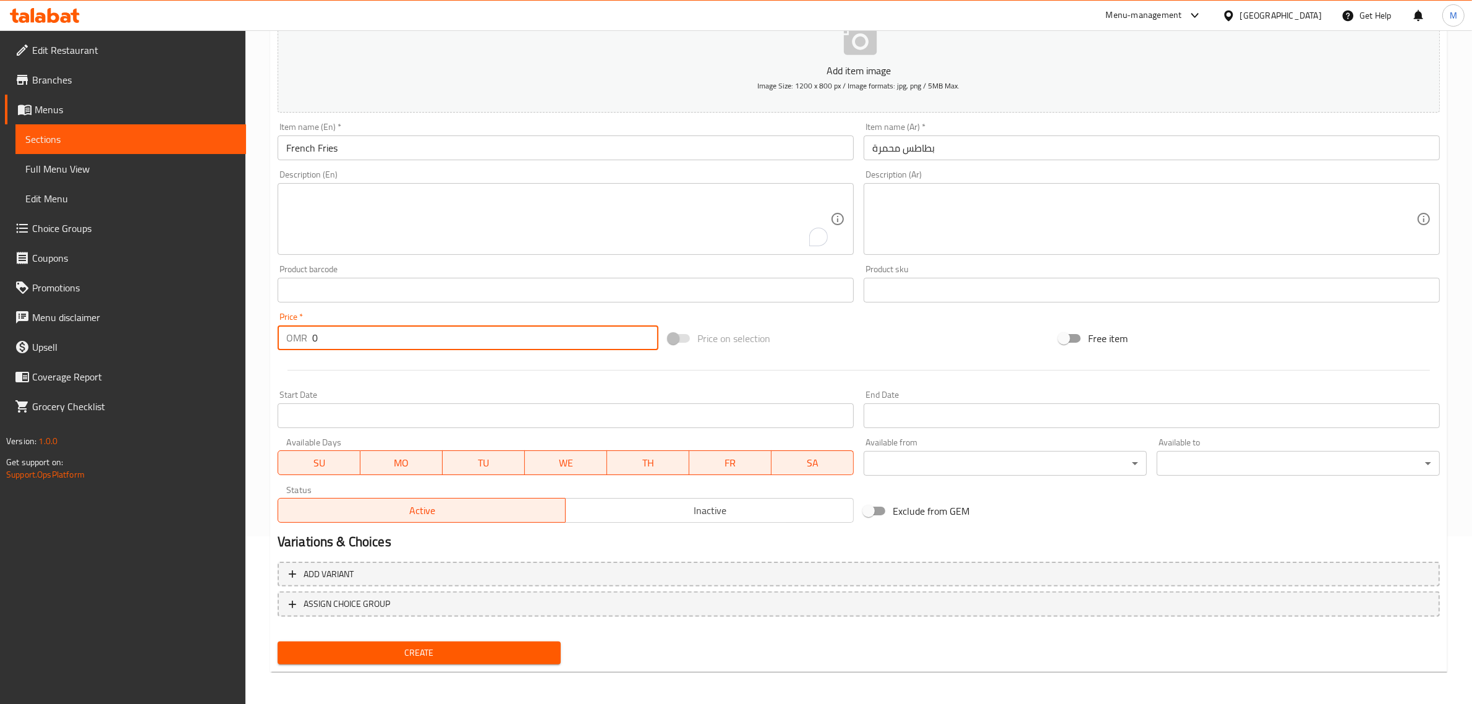
click at [484, 341] on input "0" at bounding box center [485, 337] width 346 height 25
click at [619, 596] on span "ASSIGN CHOICE GROUP" at bounding box center [859, 603] width 1140 height 15
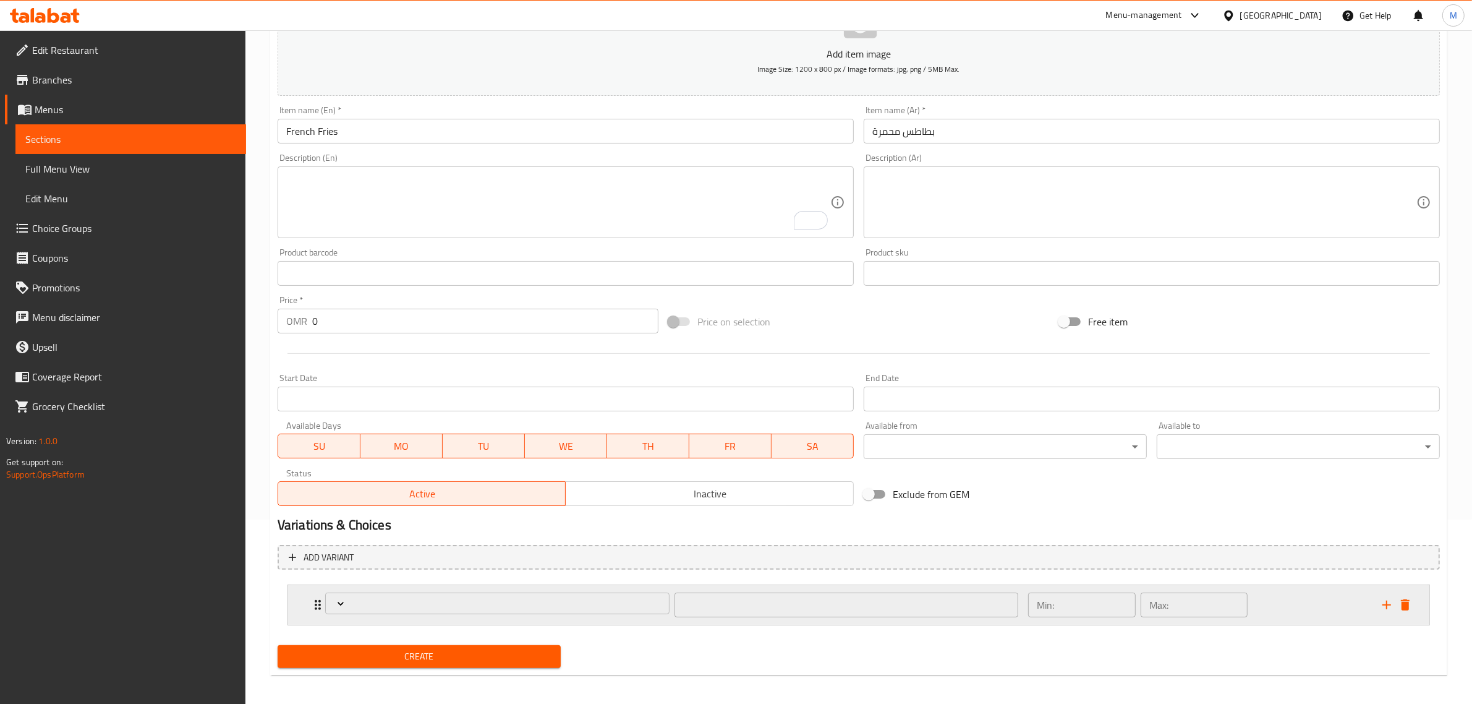
scroll to position [189, 0]
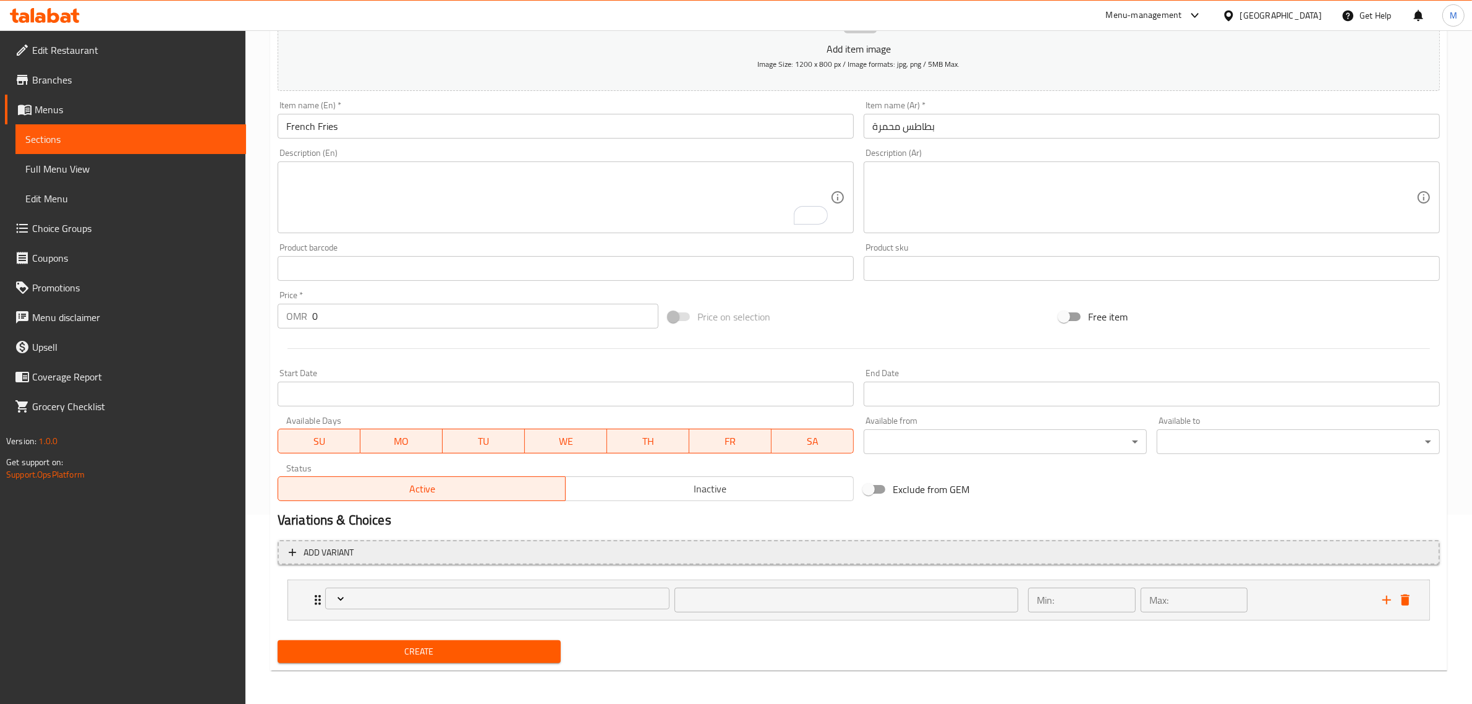
click at [802, 551] on span "Add variant" at bounding box center [859, 552] width 1140 height 15
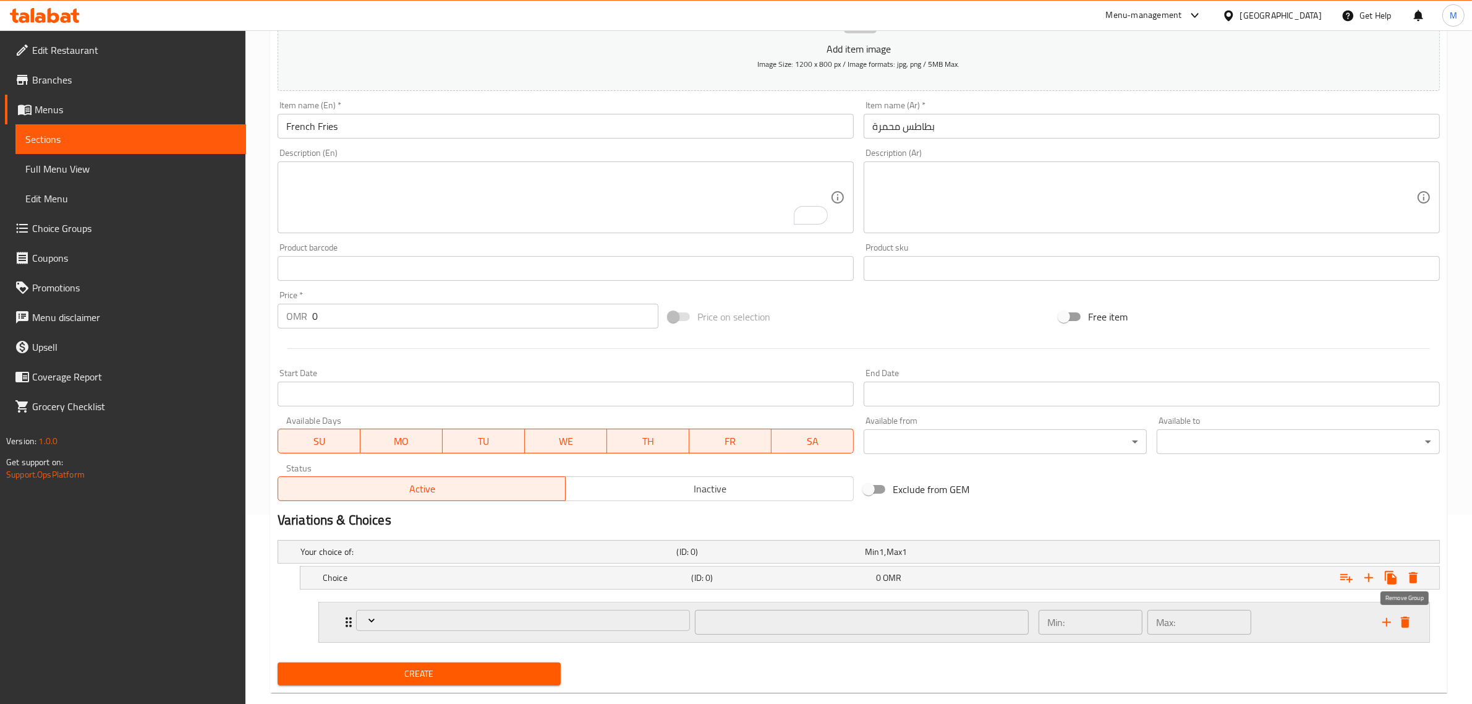
click at [1409, 617] on icon "delete" at bounding box center [1405, 621] width 9 height 11
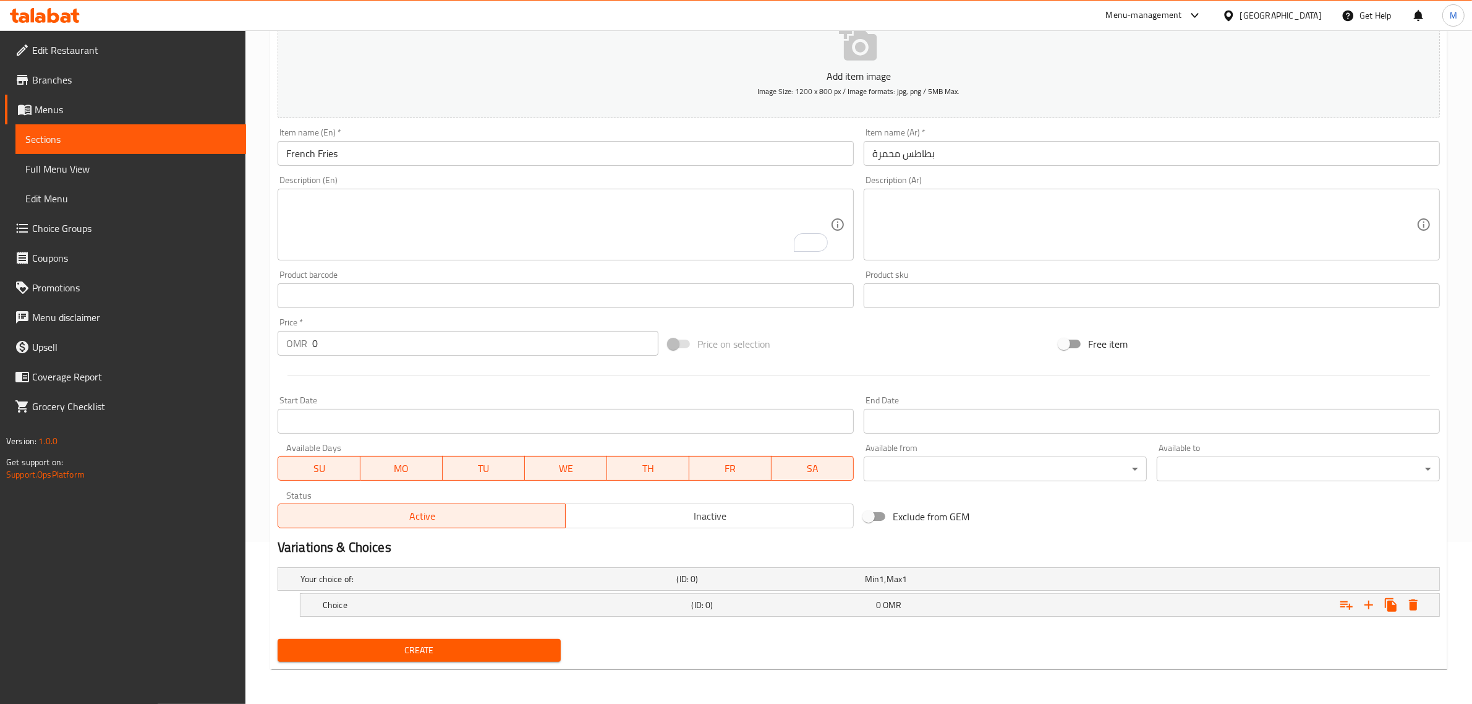
scroll to position [161, 0]
click at [1363, 604] on icon "Expand" at bounding box center [1369, 605] width 15 height 15
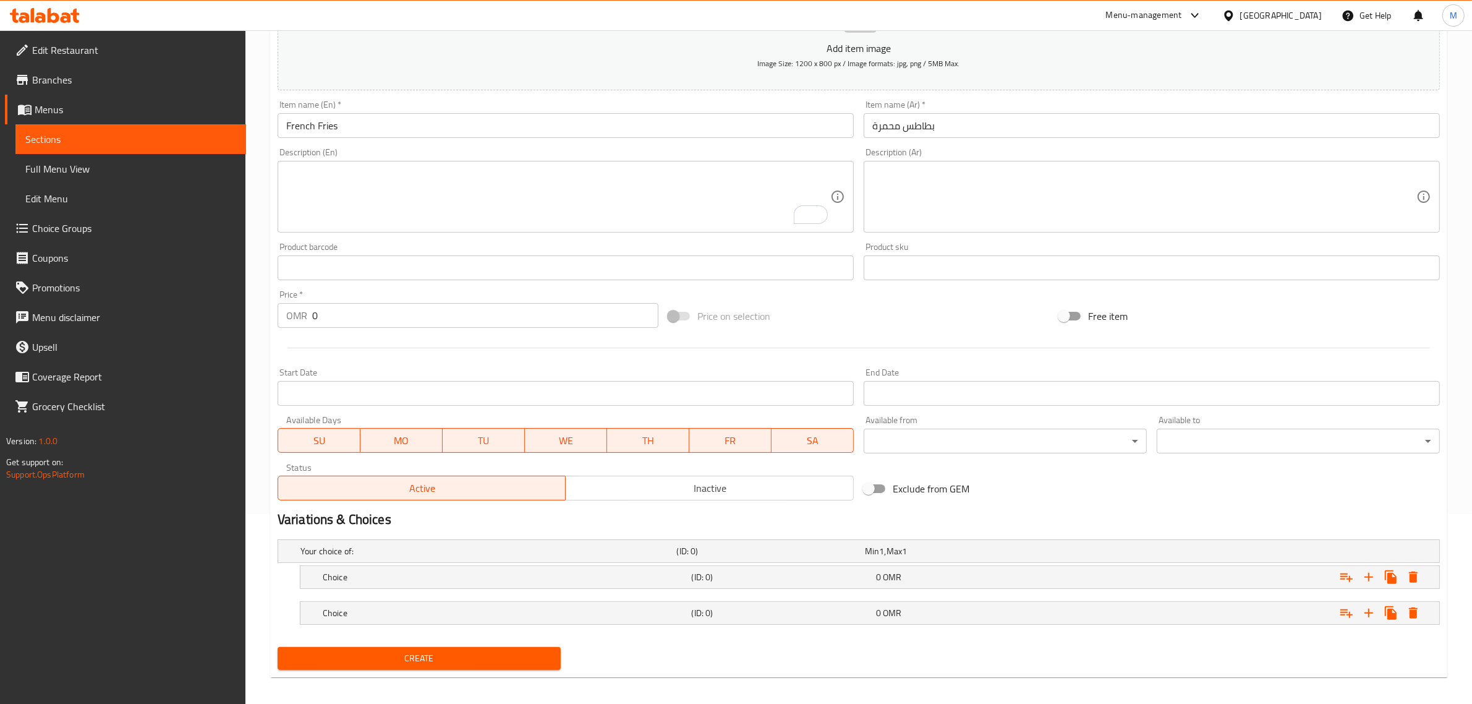
scroll to position [198, 0]
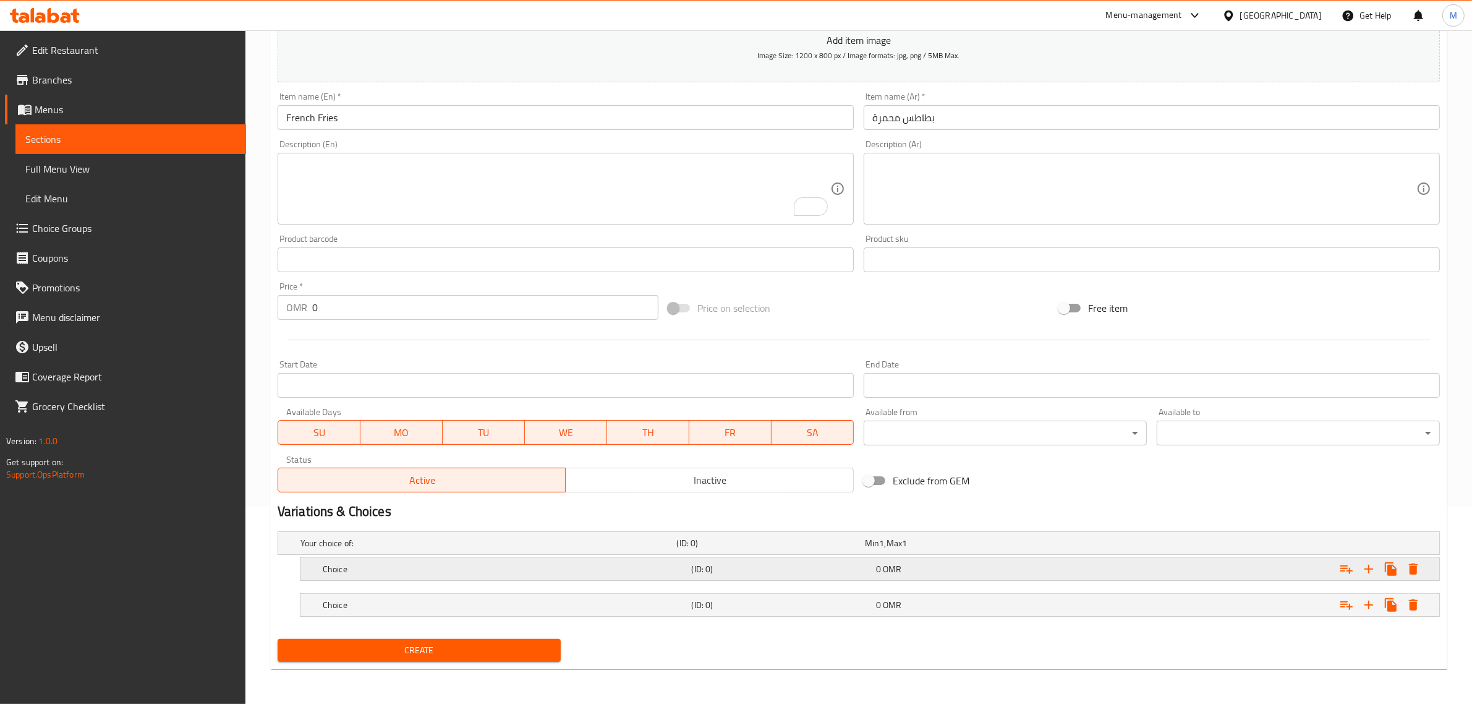
drag, startPoint x: 842, startPoint y: 554, endPoint x: 843, endPoint y: 561, distance: 6.9
click at [842, 558] on div "Your choice of: (ID: 0) Min 1 , Max 1 Name (En) Your choice of: Name (En) Name …" at bounding box center [859, 580] width 1172 height 108
drag, startPoint x: 890, startPoint y: 578, endPoint x: 832, endPoint y: 569, distance: 59.4
click at [859, 577] on div "Choice (ID: 0) 0 OMR" at bounding box center [873, 568] width 1107 height 27
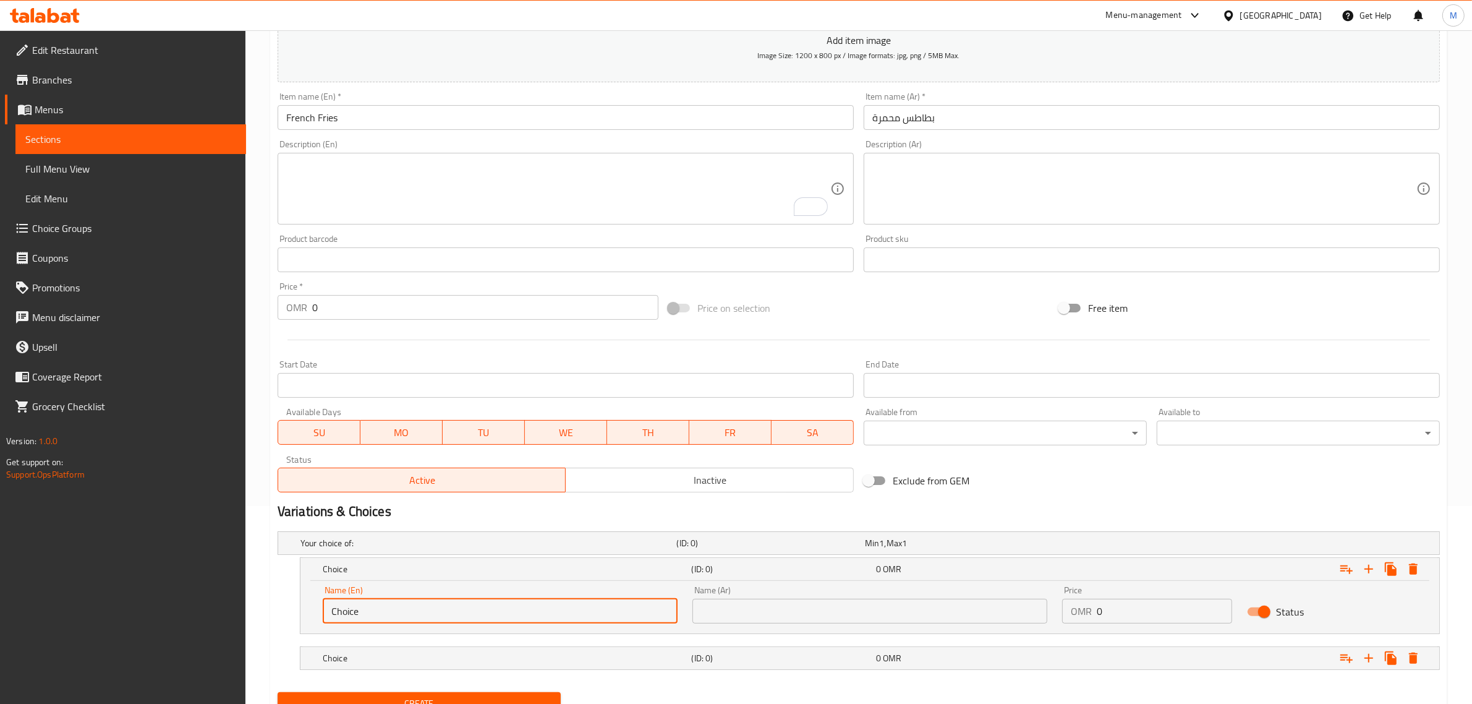
click at [442, 618] on input "Choice" at bounding box center [500, 611] width 355 height 25
type input "Medium"
click at [795, 615] on input "text" at bounding box center [870, 611] width 355 height 25
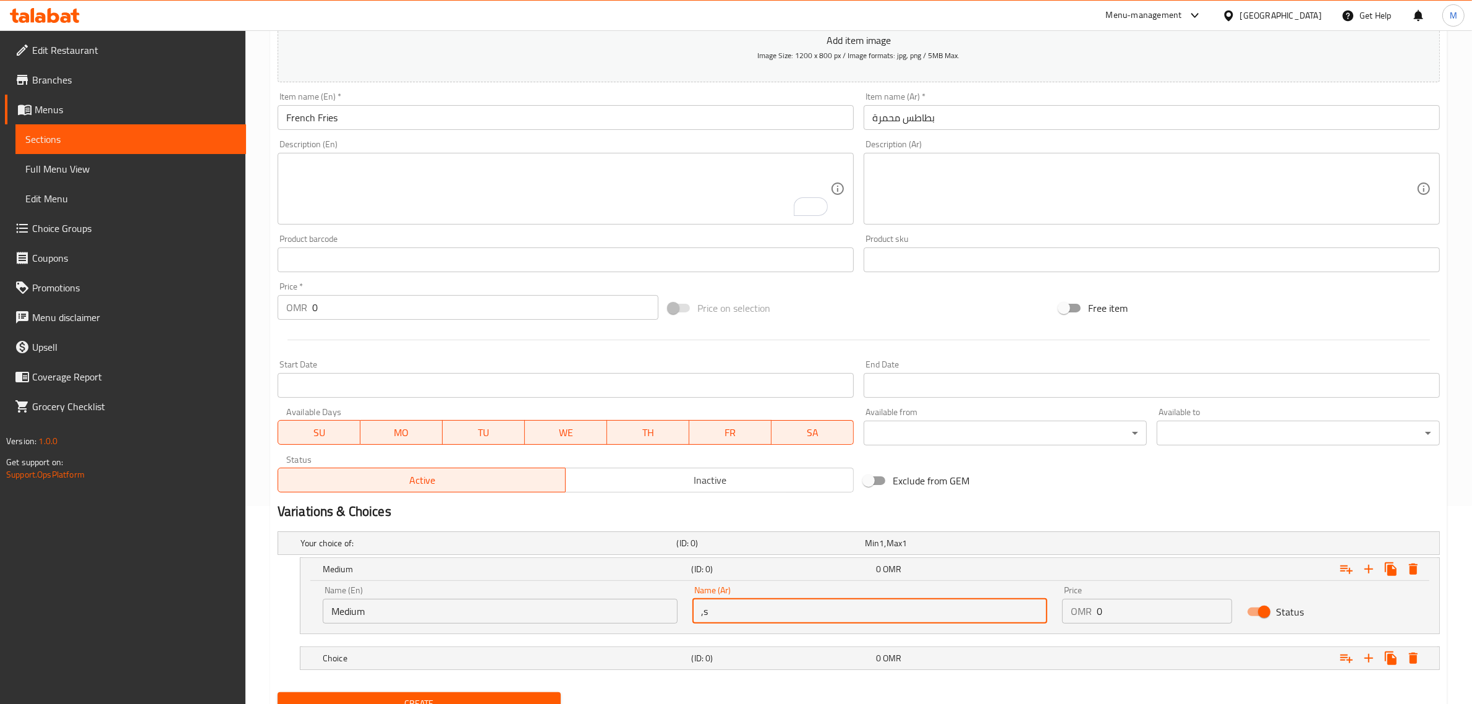
type input ","
type input "ز"
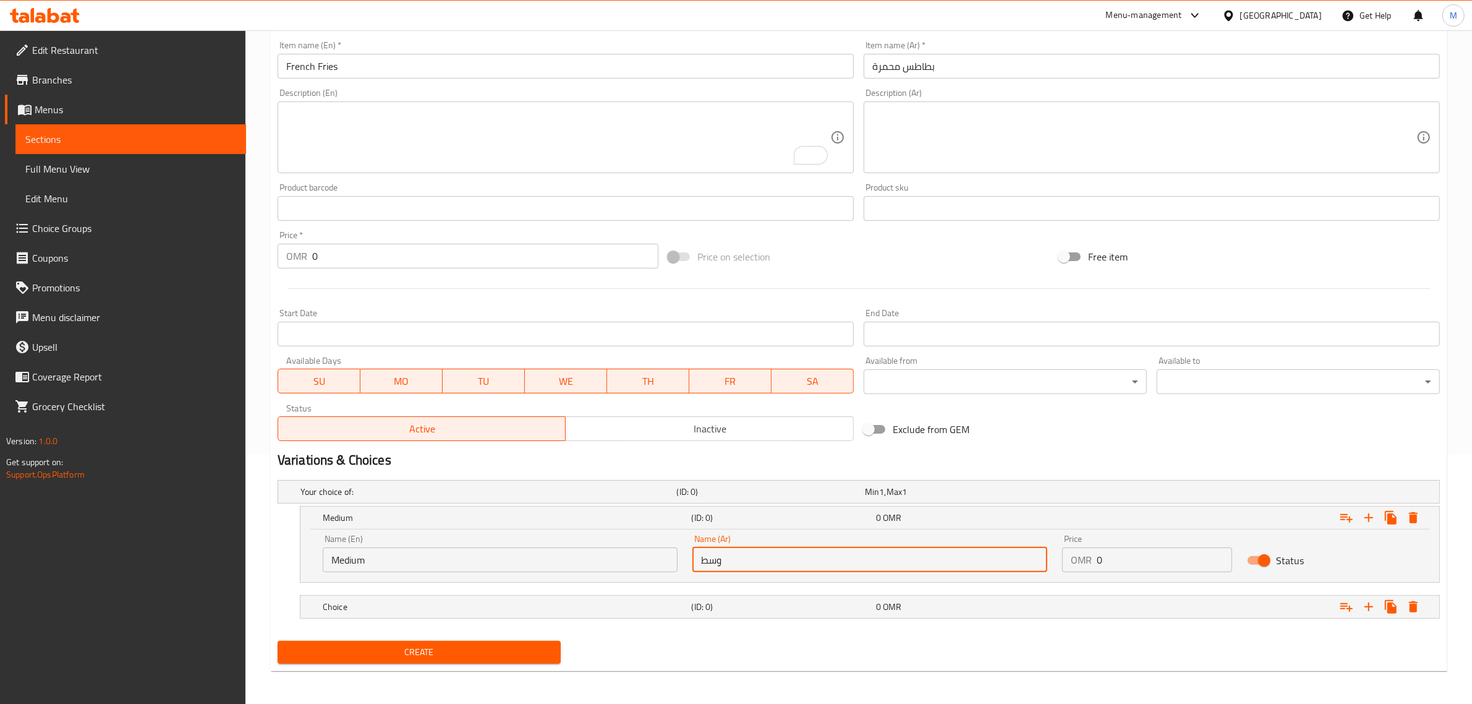
scroll to position [251, 0]
click at [809, 565] on input "وسط" at bounding box center [870, 557] width 355 height 25
type input "وسط"
click at [1123, 552] on input "0" at bounding box center [1164, 557] width 135 height 25
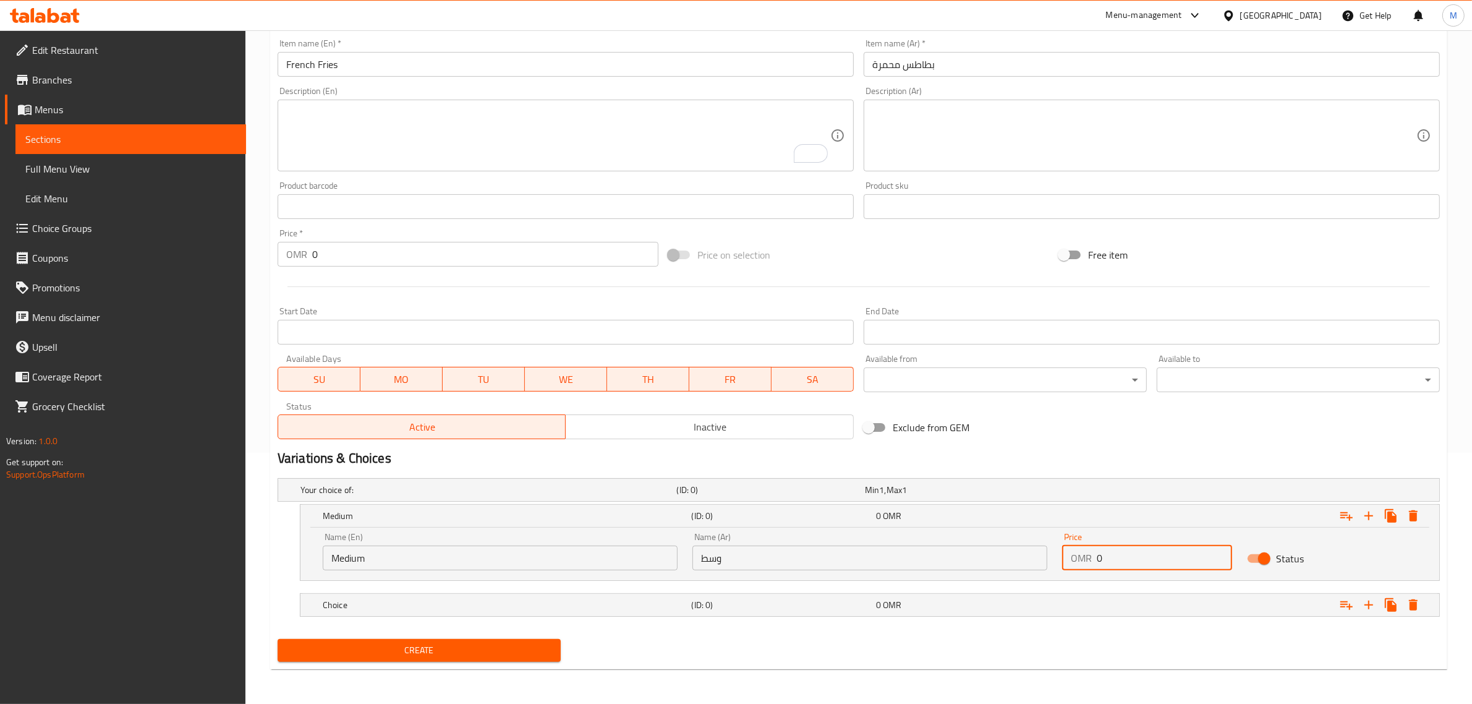
click at [1123, 552] on input "0" at bounding box center [1164, 557] width 135 height 25
type input "0.3"
click at [589, 591] on div "Your choice of: (ID: 0) Min 1 , Max 1 Name (En) Your choice of: Name (En) Name …" at bounding box center [859, 553] width 1172 height 161
click at [595, 602] on h5 "Choice" at bounding box center [505, 605] width 364 height 12
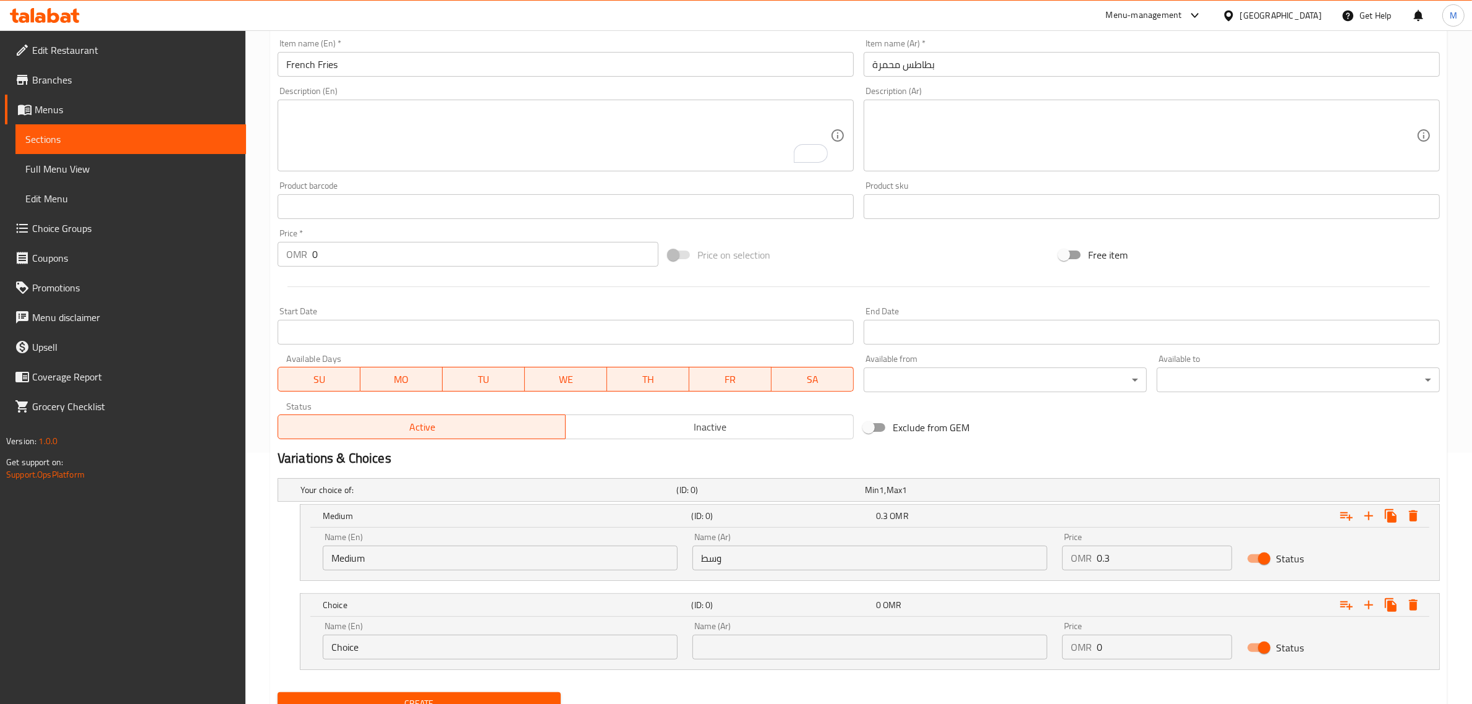
click at [424, 640] on input "Choice" at bounding box center [500, 646] width 355 height 25
type input "Large"
type input "كبير"
click at [1110, 637] on input "0" at bounding box center [1164, 646] width 135 height 25
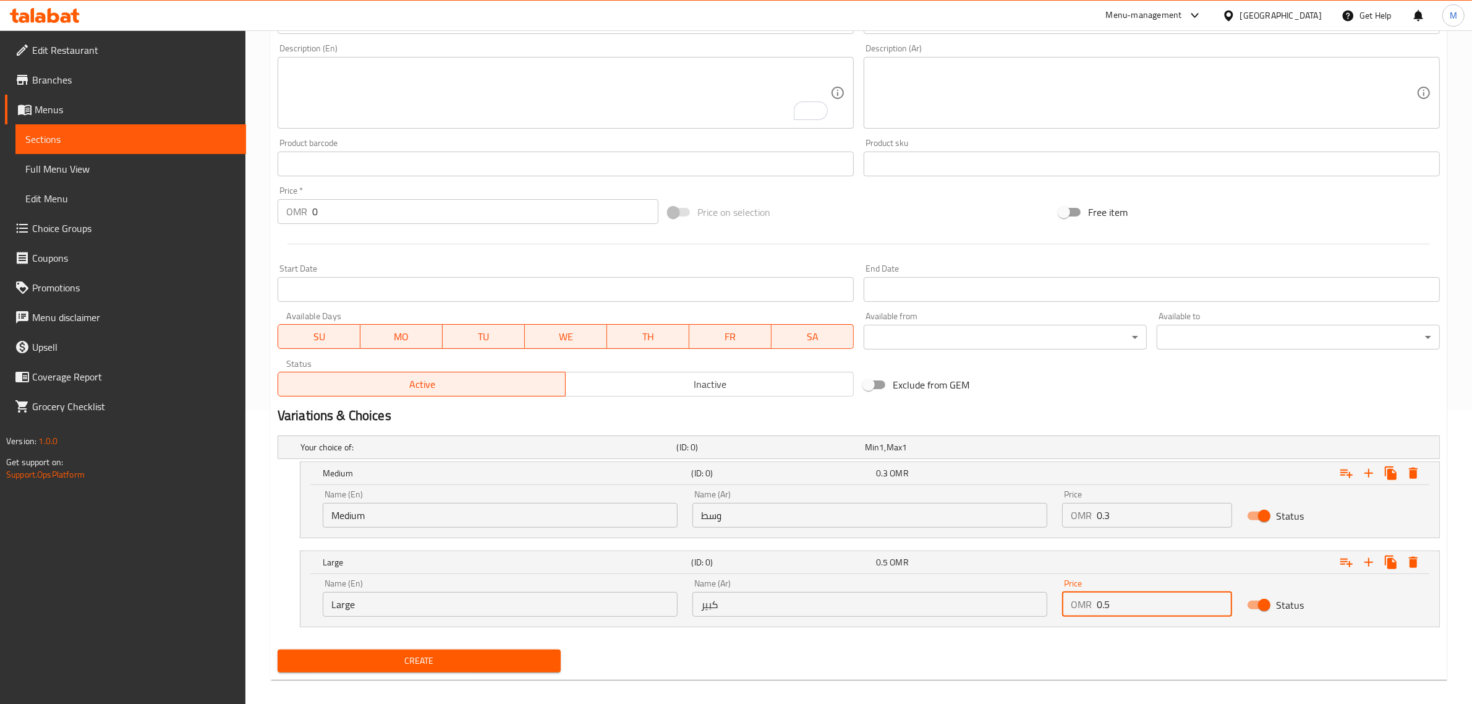
scroll to position [304, 0]
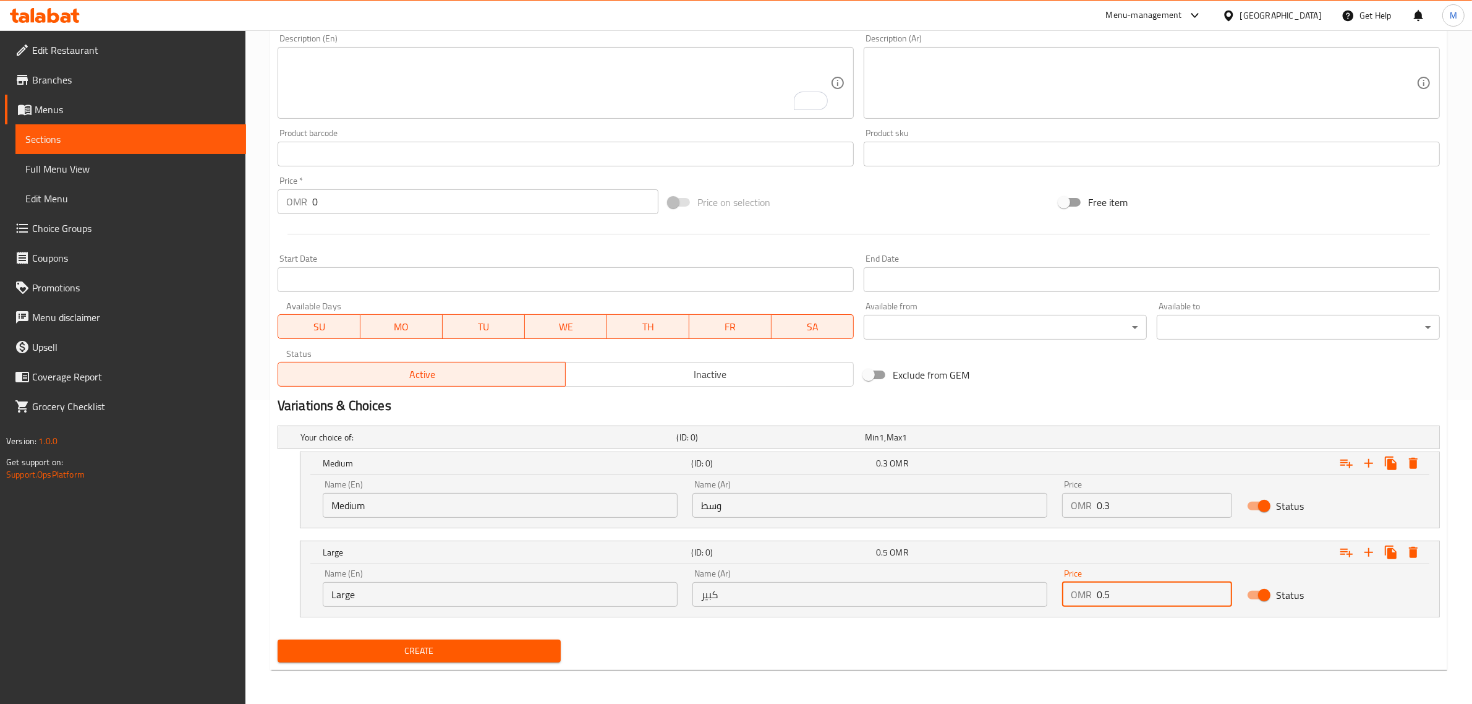
type input "0.5"
click at [484, 660] on button "Create" at bounding box center [419, 650] width 283 height 23
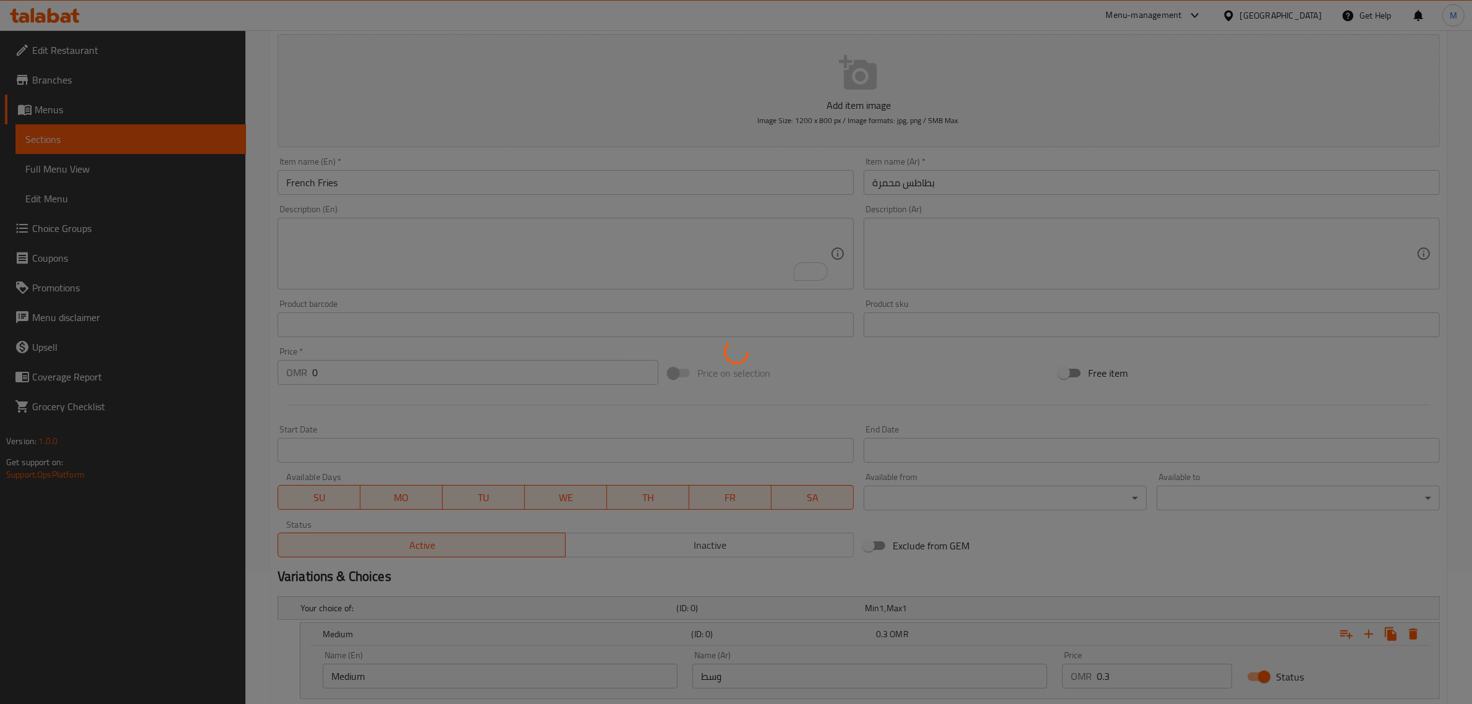
scroll to position [0, 0]
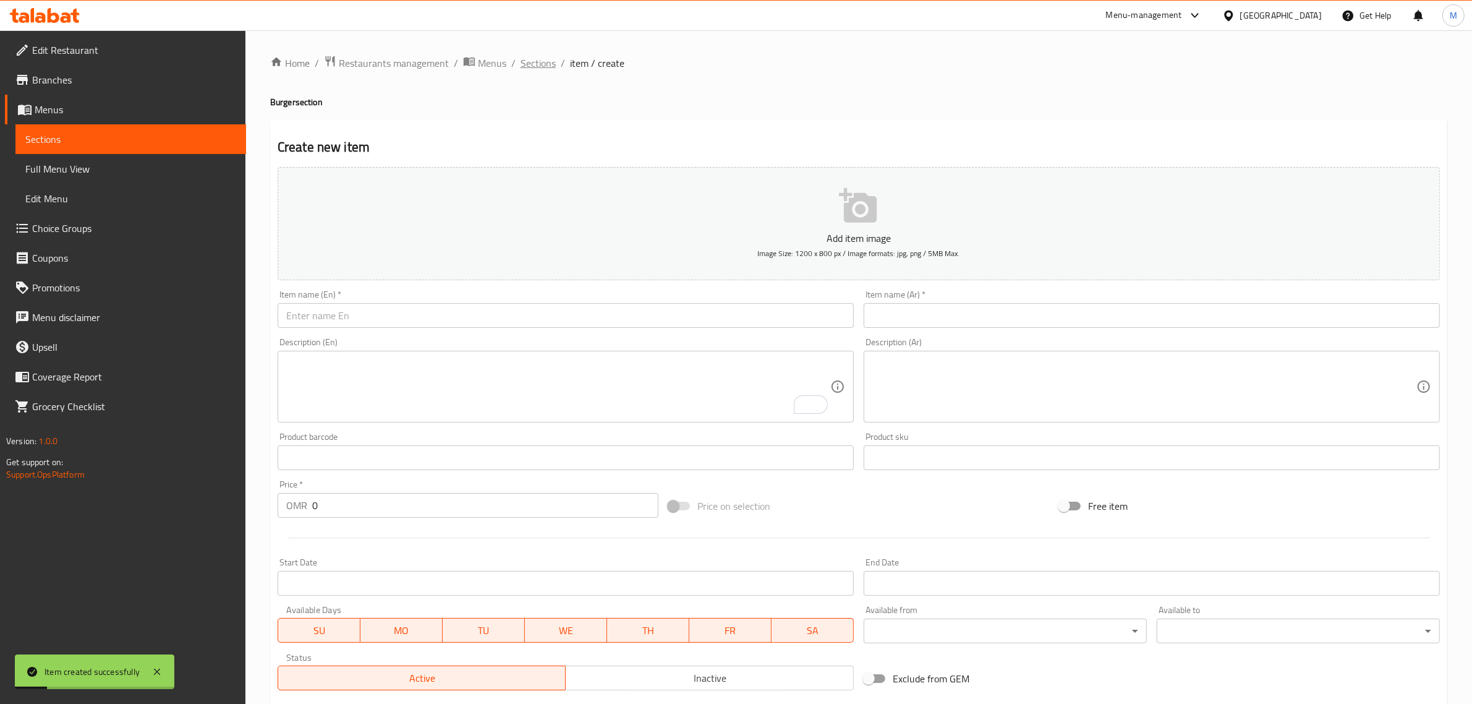
click at [526, 60] on span "Sections" at bounding box center [538, 63] width 35 height 15
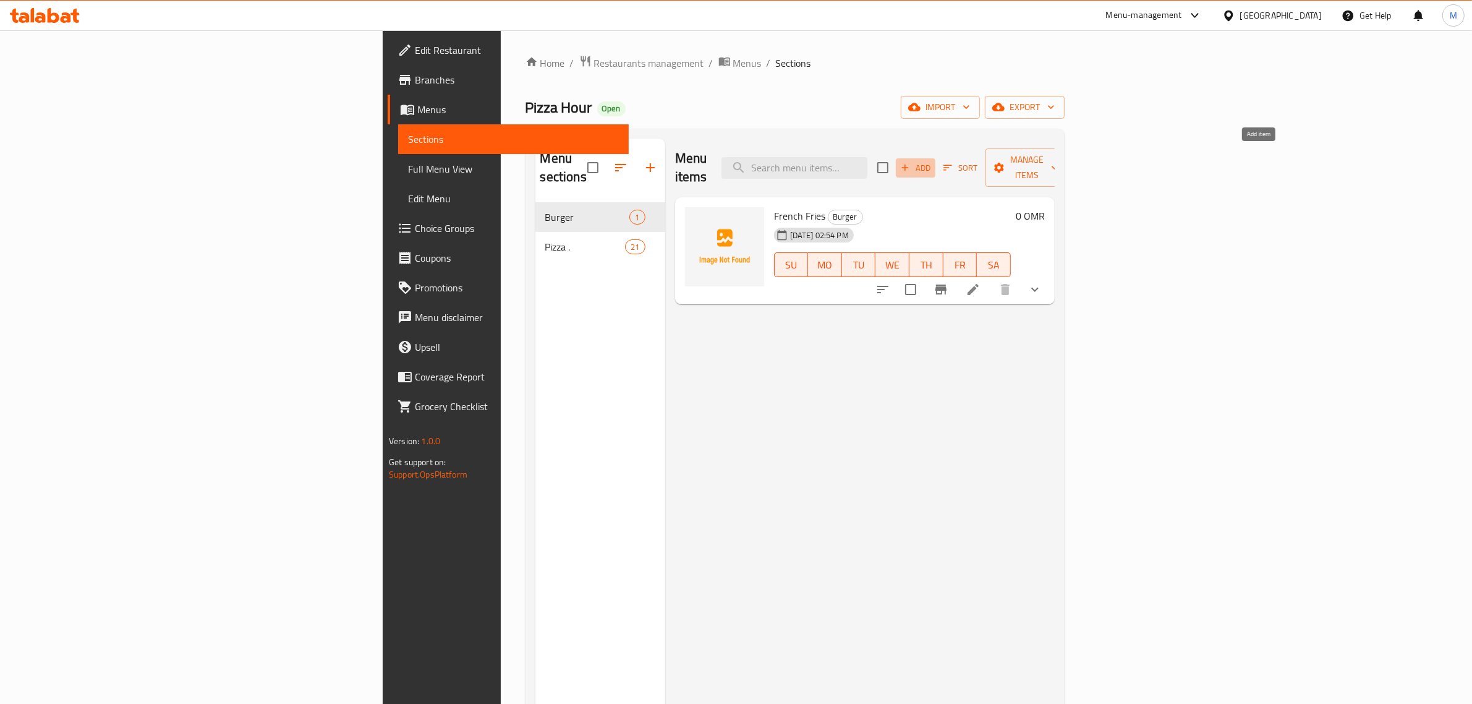
click at [932, 166] on span "Add" at bounding box center [915, 168] width 33 height 14
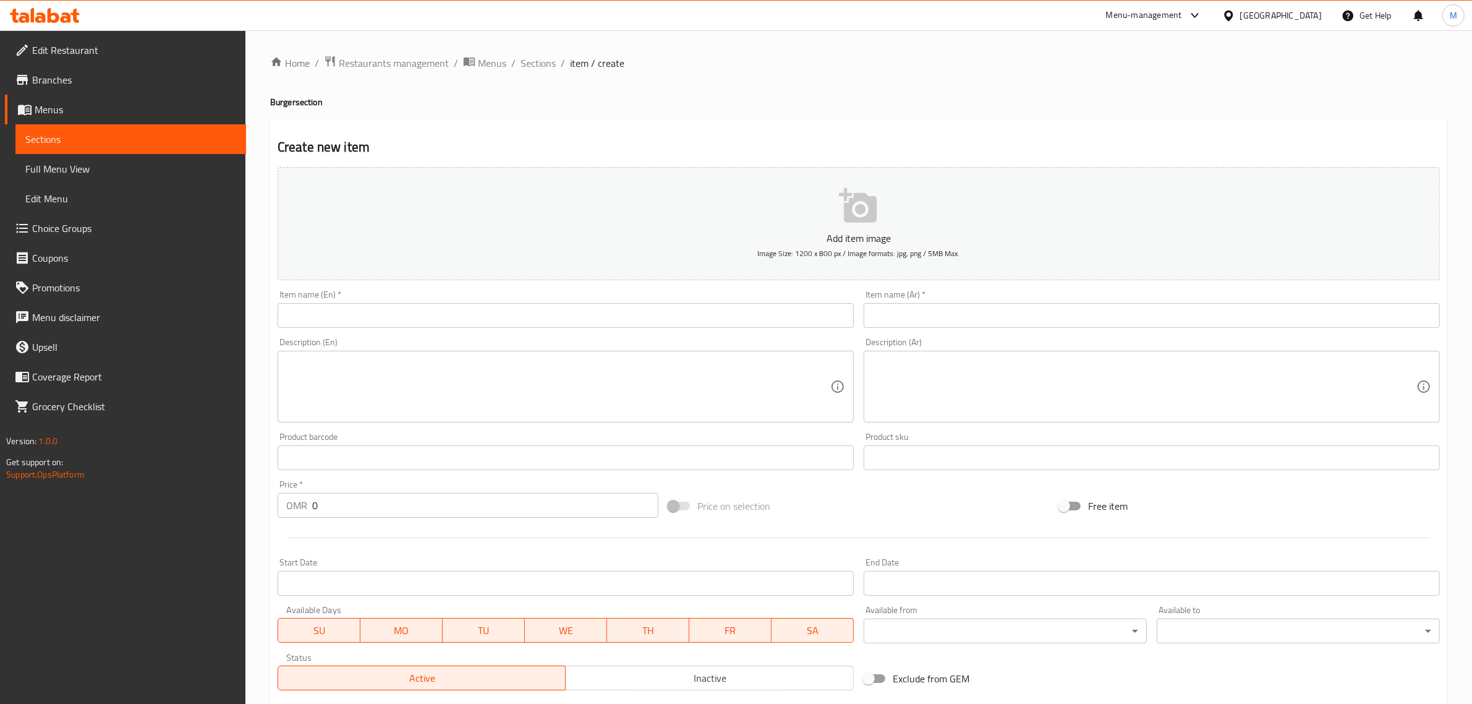
drag, startPoint x: 904, startPoint y: 312, endPoint x: 595, endPoint y: 138, distance: 354.9
click at [904, 312] on input "text" at bounding box center [1152, 315] width 576 height 25
